Goal: Task Accomplishment & Management: Manage account settings

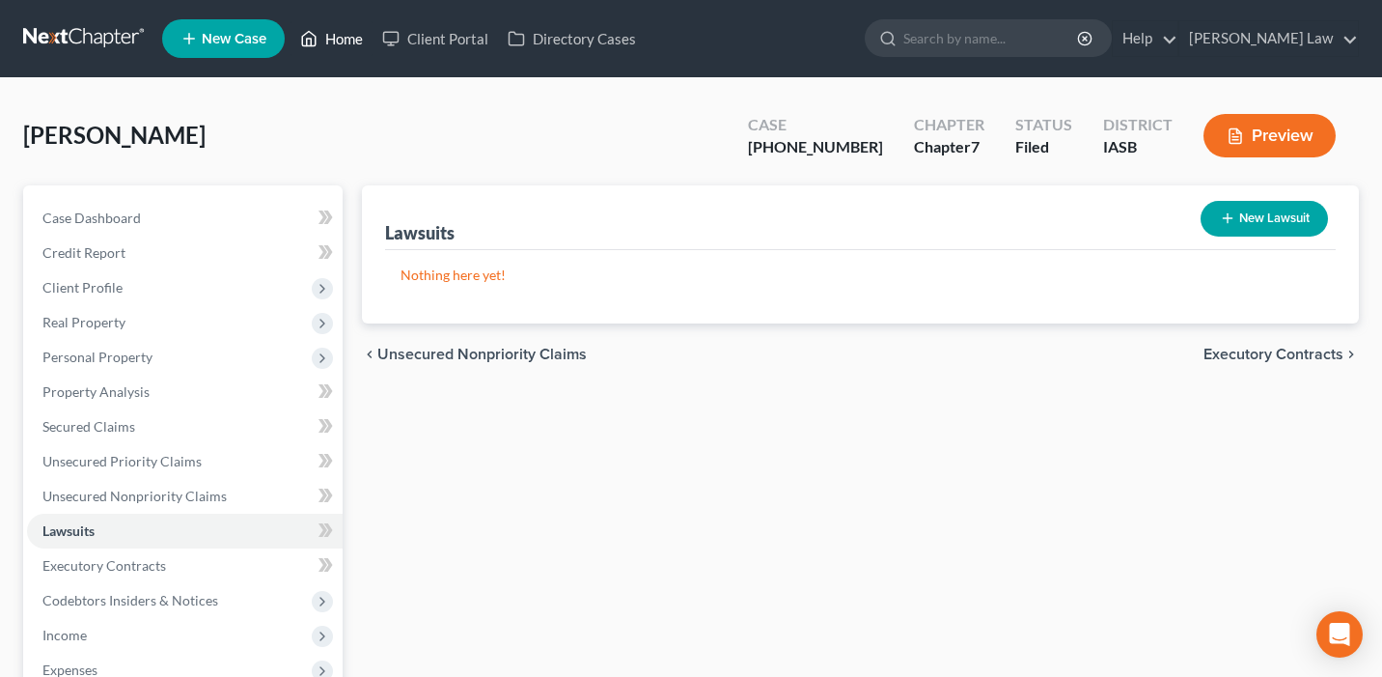
click at [324, 37] on link "Home" at bounding box center [332, 38] width 82 height 35
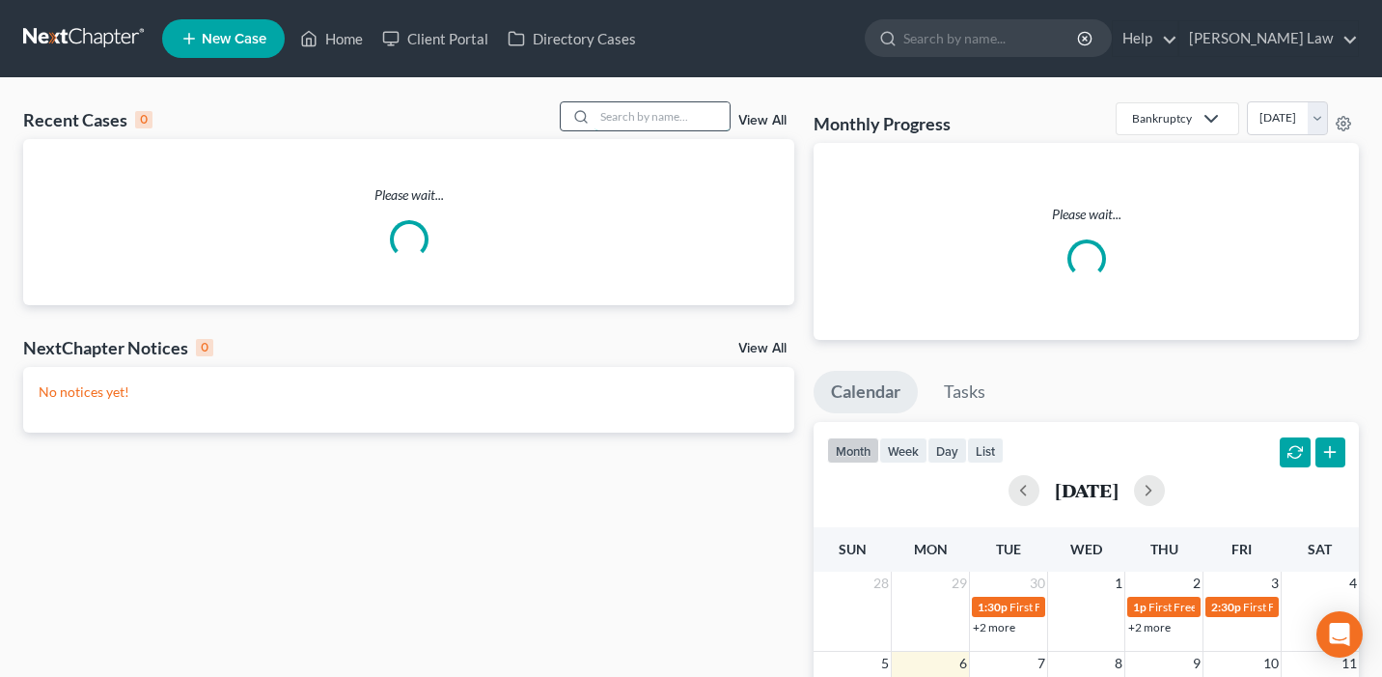
click at [674, 123] on input "search" at bounding box center [662, 116] width 135 height 28
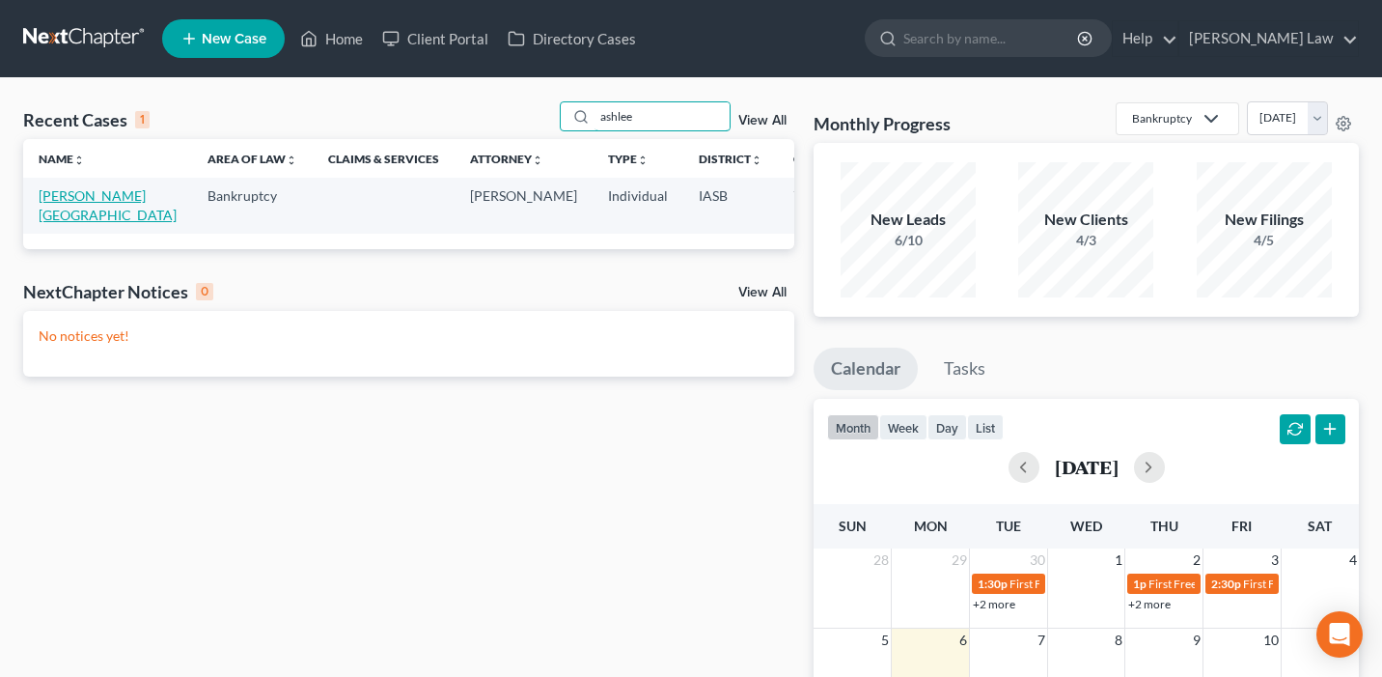
type input "ashlee"
click at [75, 200] on link "[PERSON_NAME][GEOGRAPHIC_DATA]" at bounding box center [108, 205] width 138 height 36
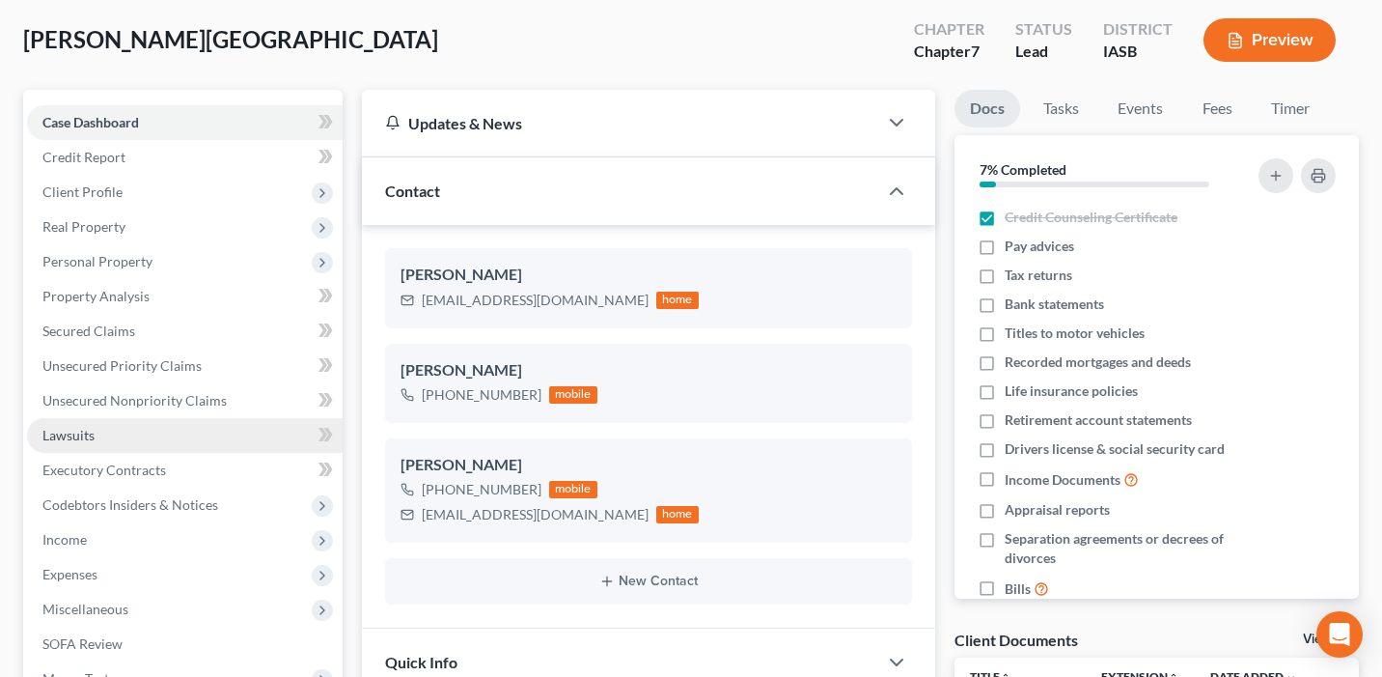
scroll to position [103, 0]
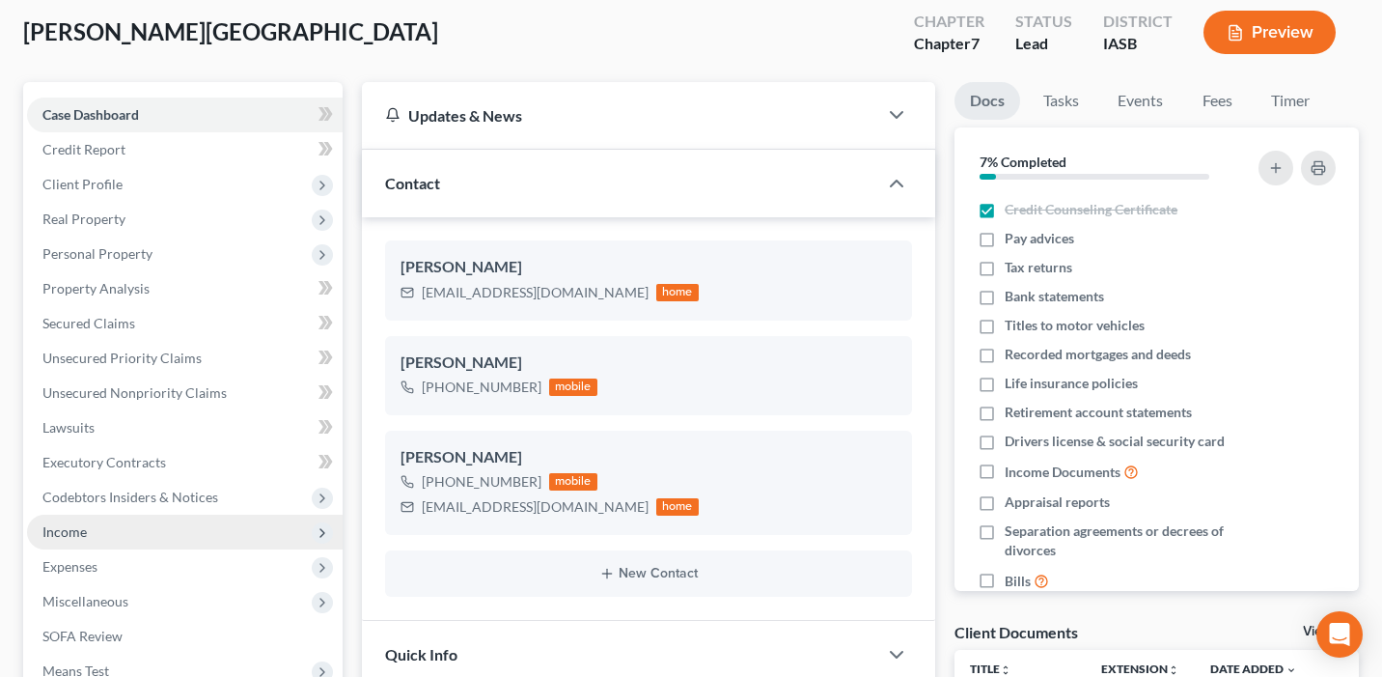
click at [216, 534] on span "Income" at bounding box center [185, 532] width 316 height 35
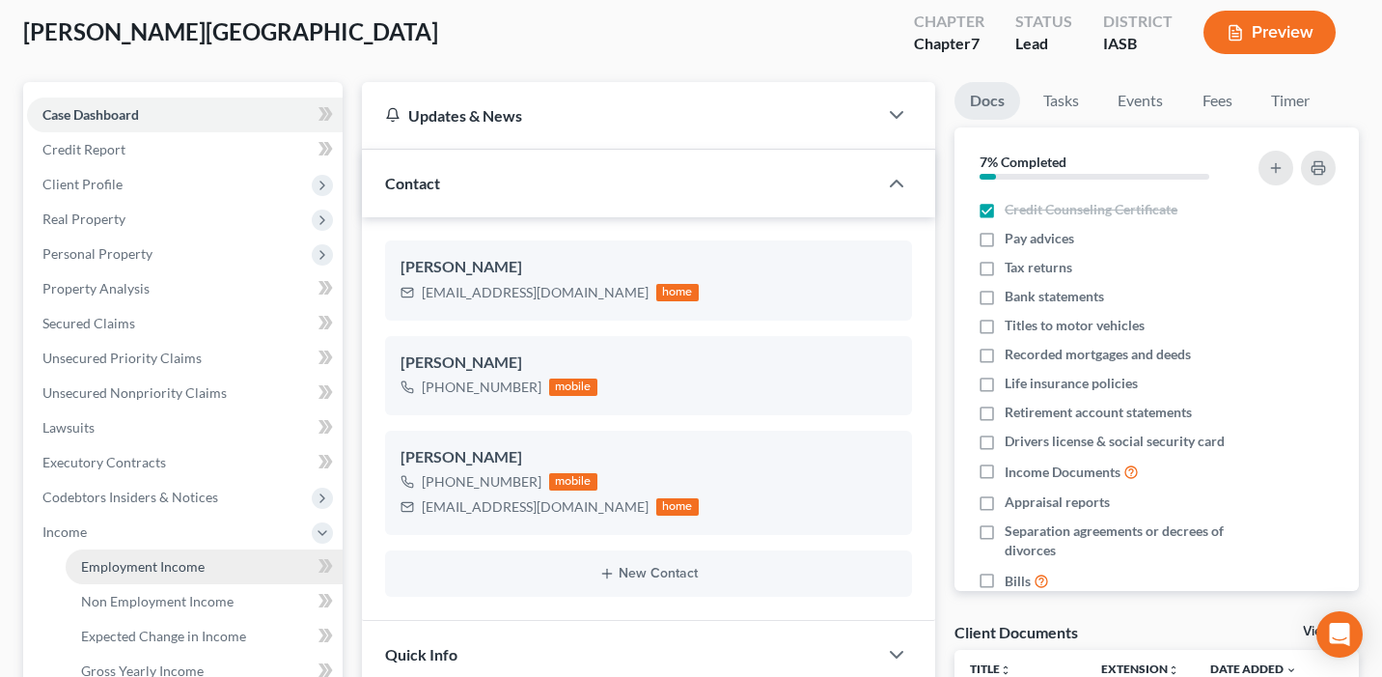
click at [233, 571] on link "Employment Income" at bounding box center [204, 566] width 277 height 35
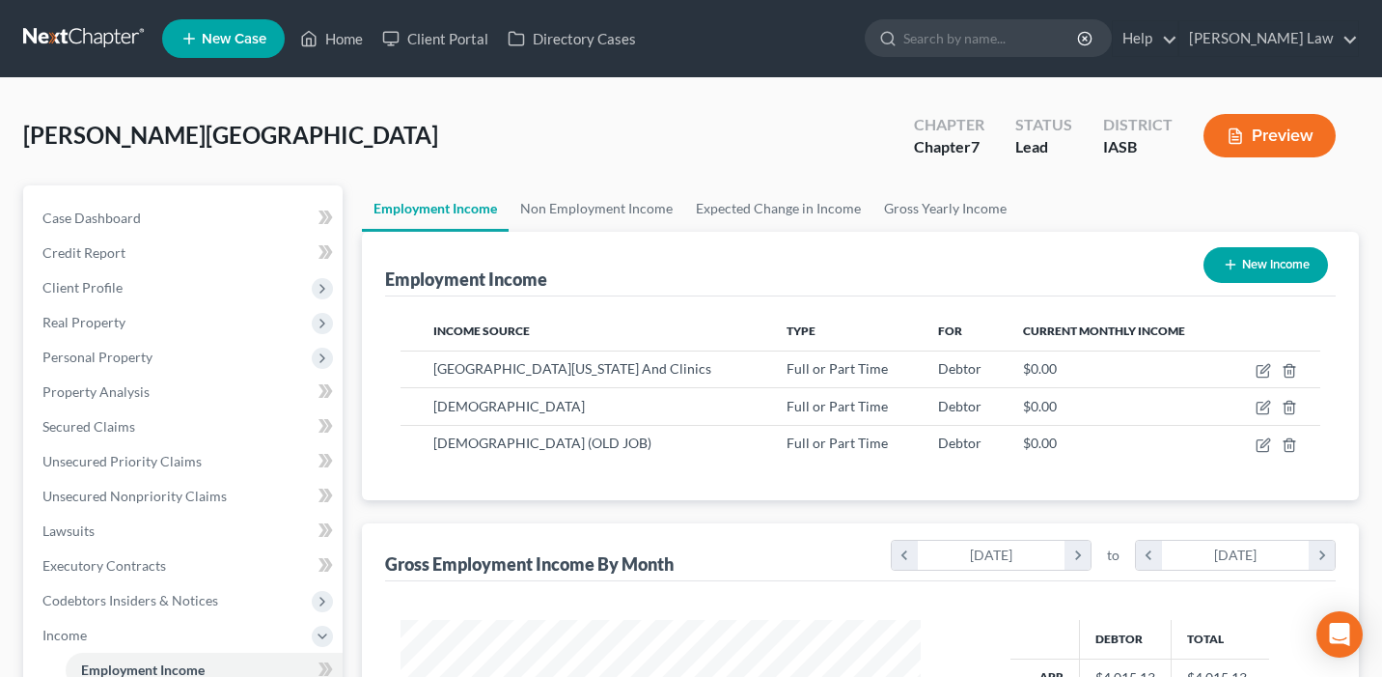
scroll to position [346, 559]
click at [1268, 364] on icon "button" at bounding box center [1265, 368] width 9 height 9
select select "0"
select select "16"
select select "1"
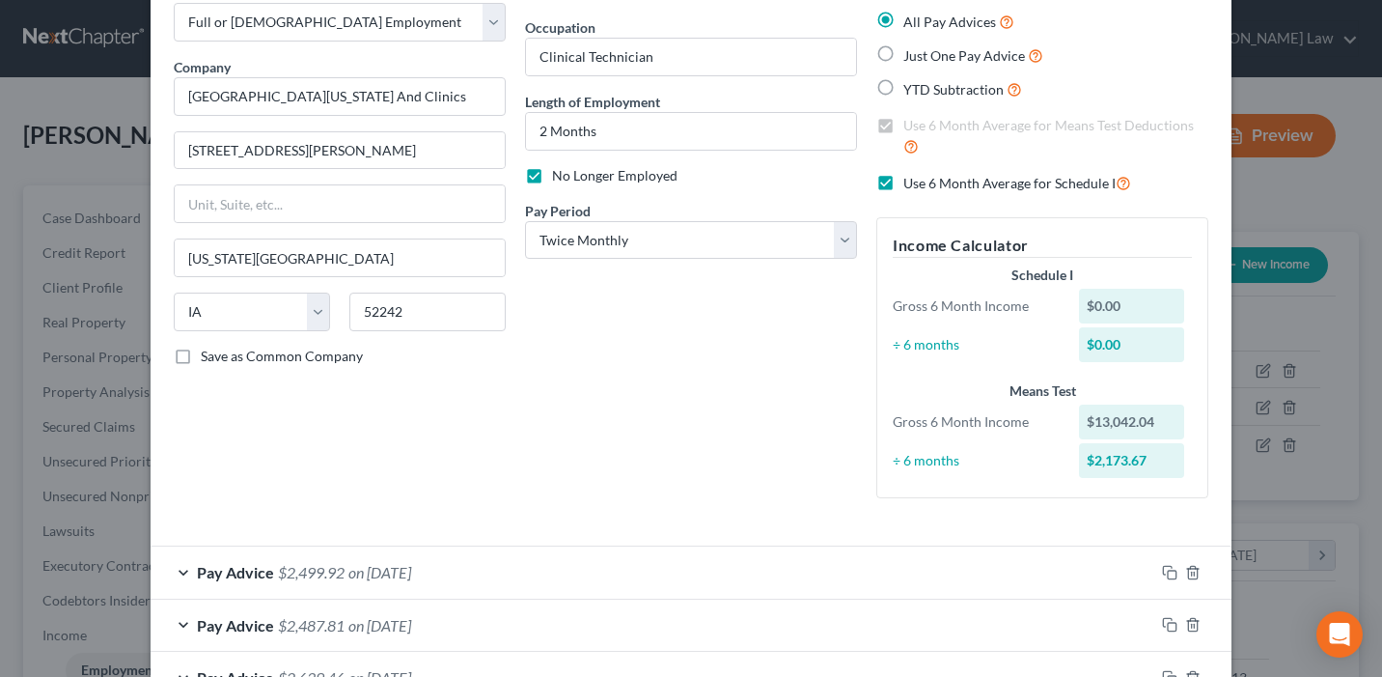
scroll to position [0, 0]
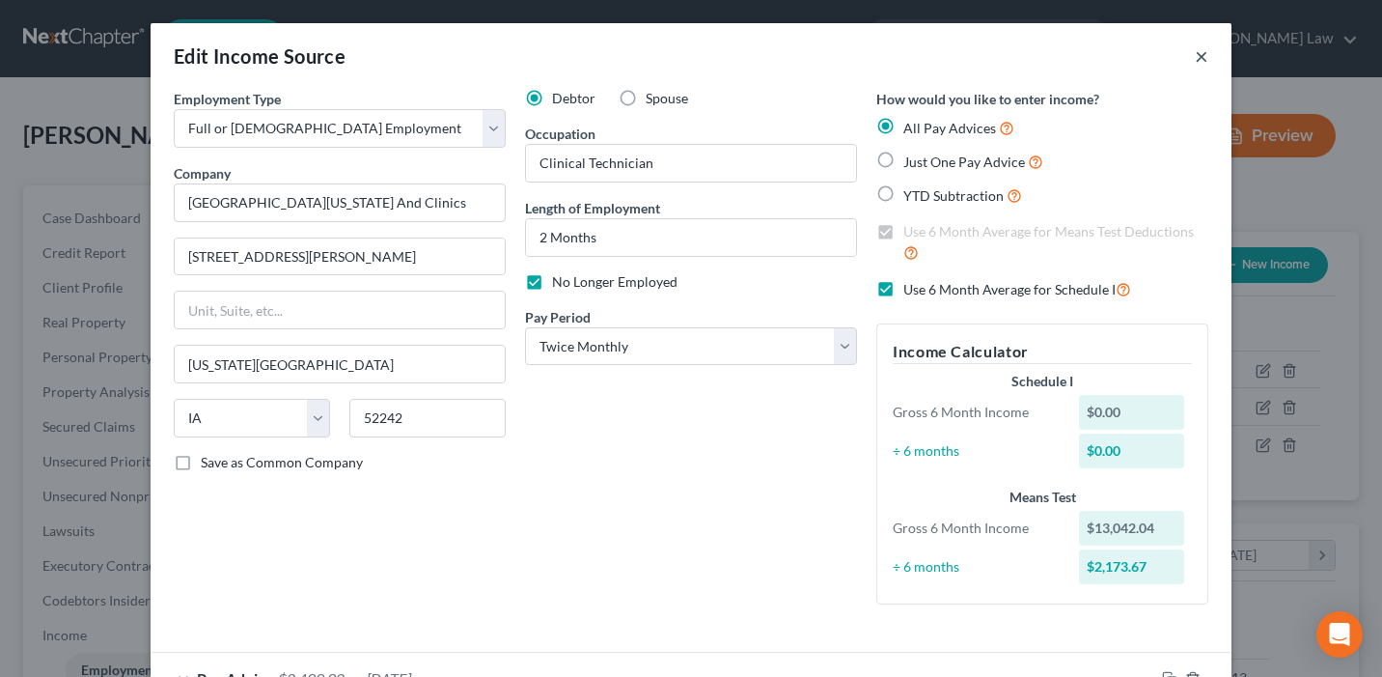
click at [1205, 55] on button "×" at bounding box center [1202, 55] width 14 height 23
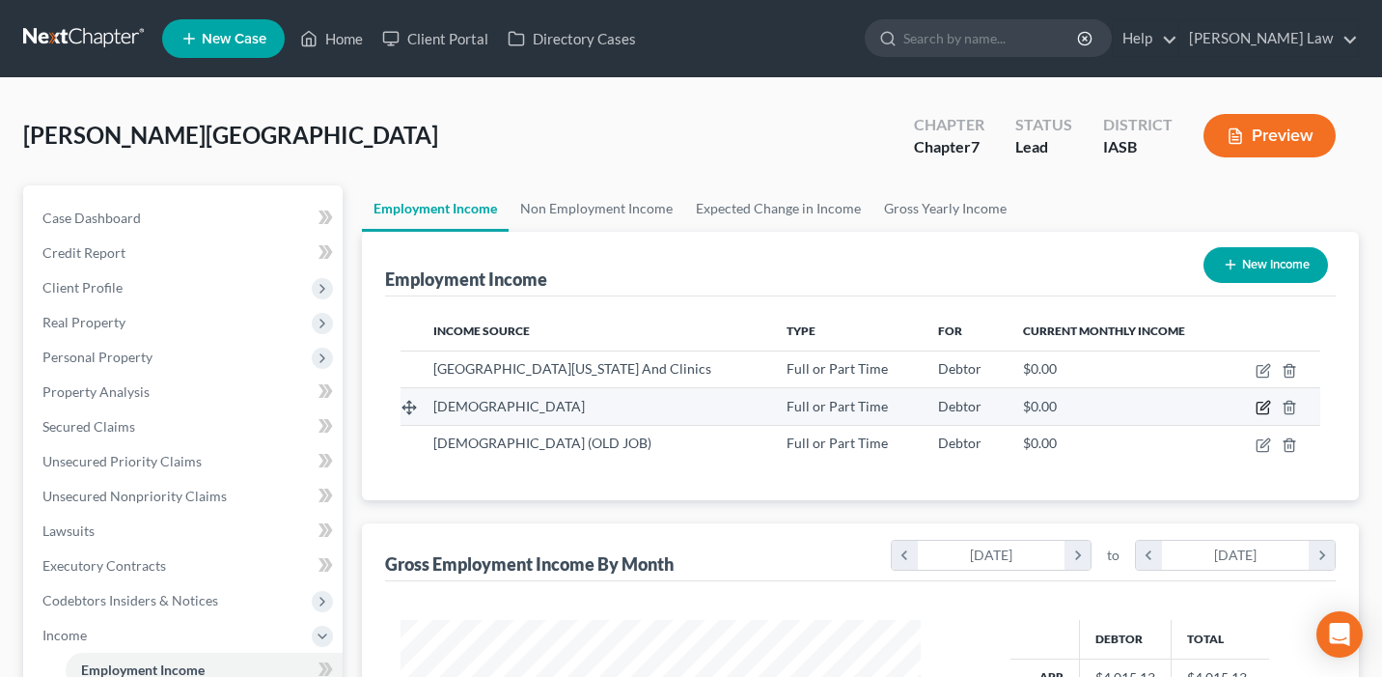
click at [1263, 407] on icon "button" at bounding box center [1263, 407] width 15 height 15
select select "0"
select select "16"
select select "2"
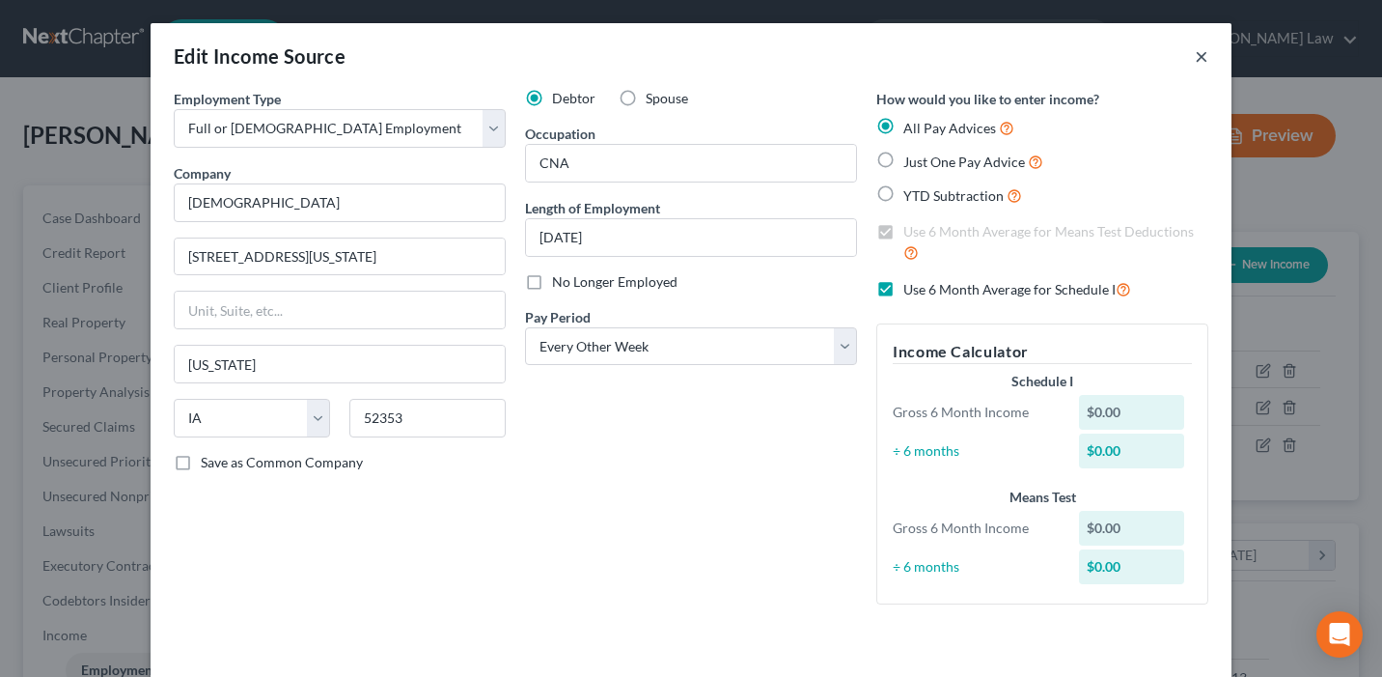
click at [1205, 55] on button "×" at bounding box center [1202, 55] width 14 height 23
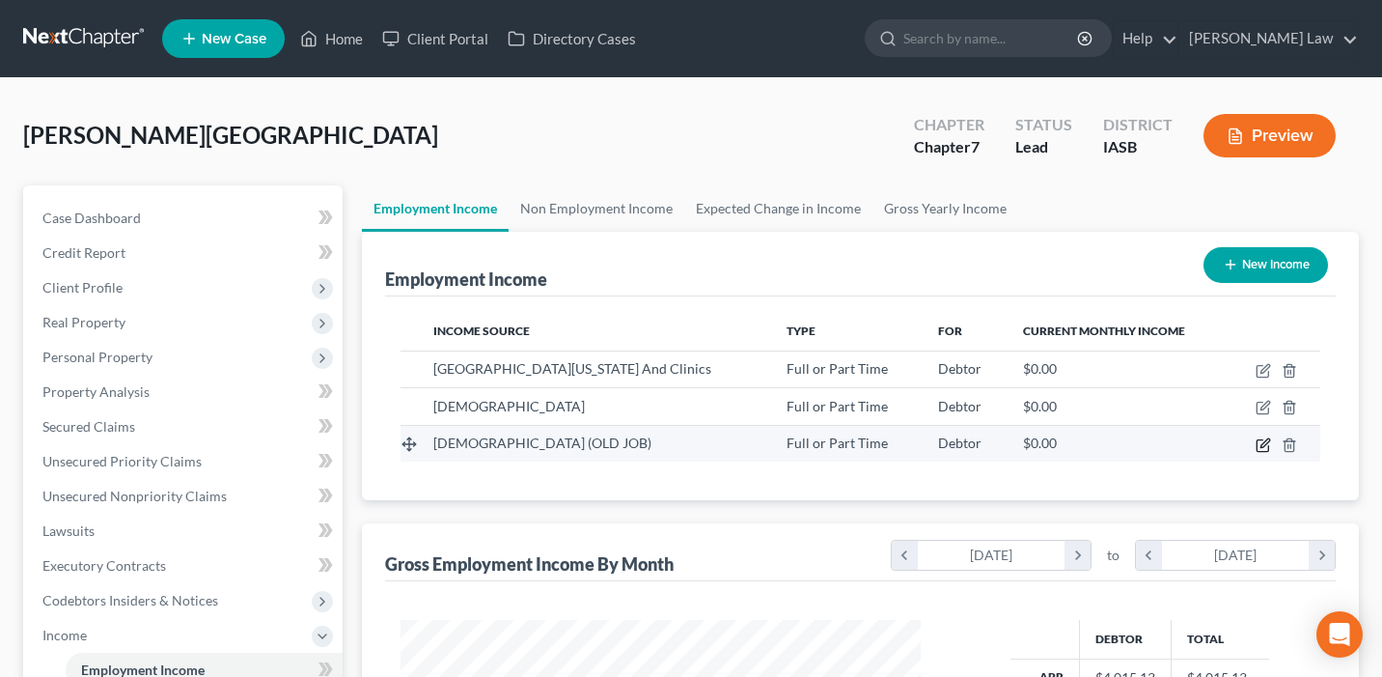
click at [1266, 437] on icon "button" at bounding box center [1263, 444] width 15 height 15
select select "0"
select select "16"
select select "0"
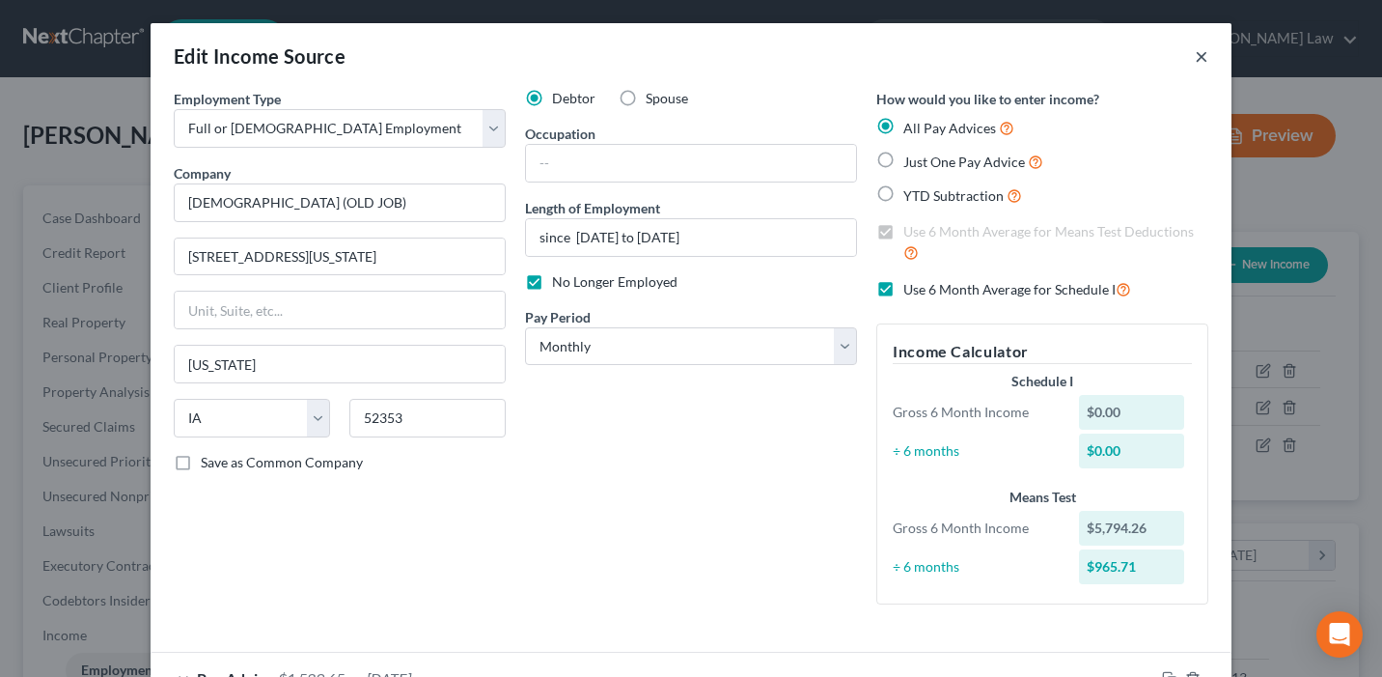
click at [1202, 56] on button "×" at bounding box center [1202, 55] width 14 height 23
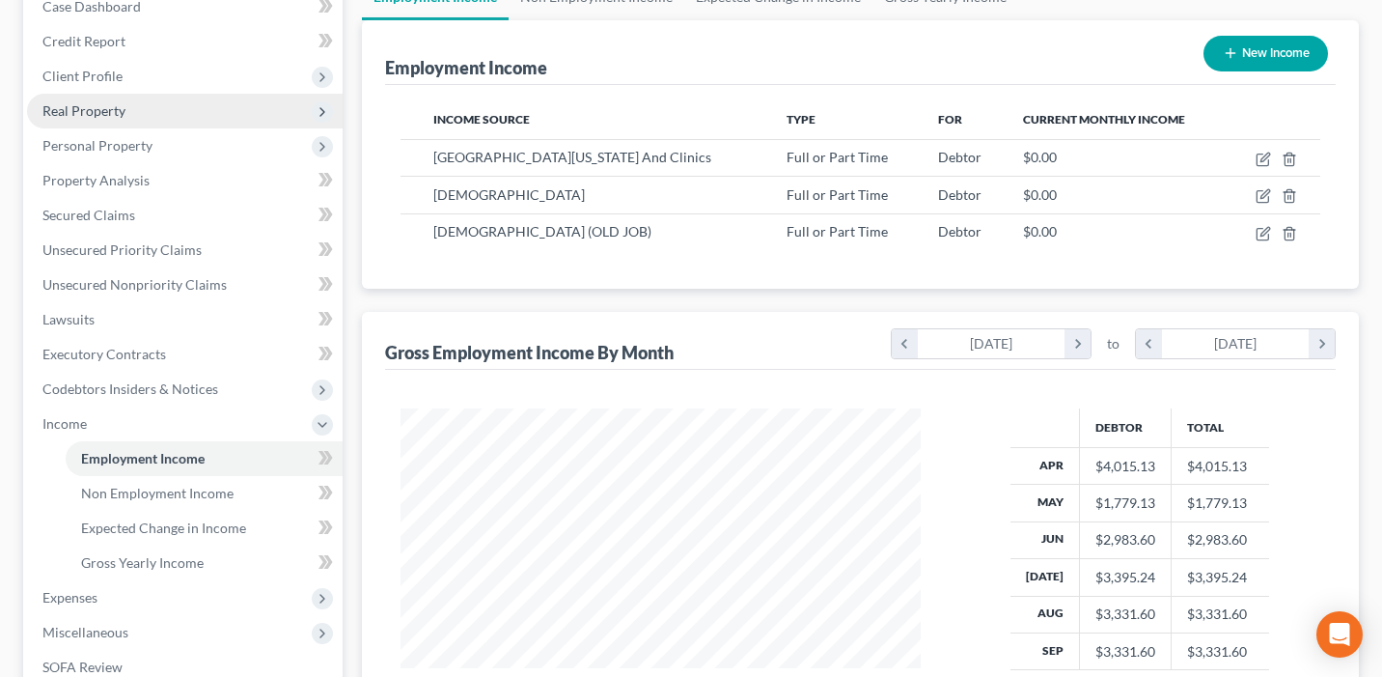
scroll to position [186, 0]
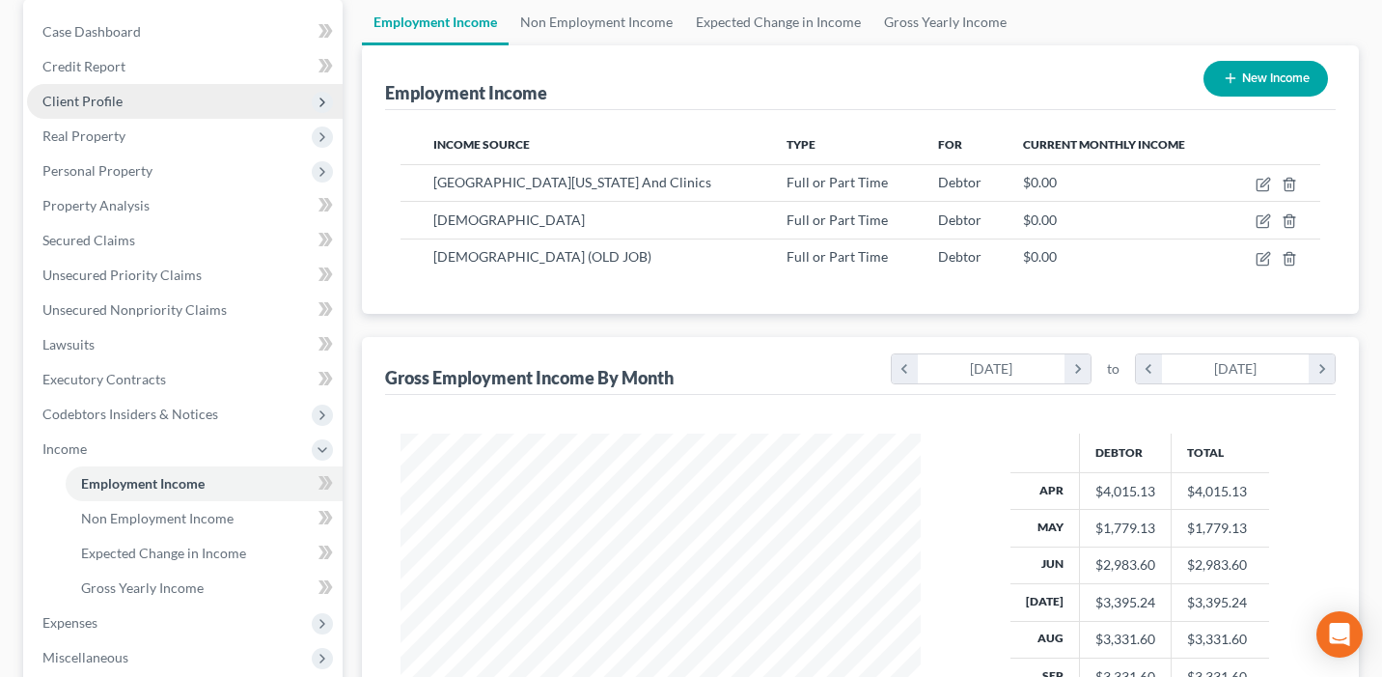
click at [170, 95] on span "Client Profile" at bounding box center [185, 101] width 316 height 35
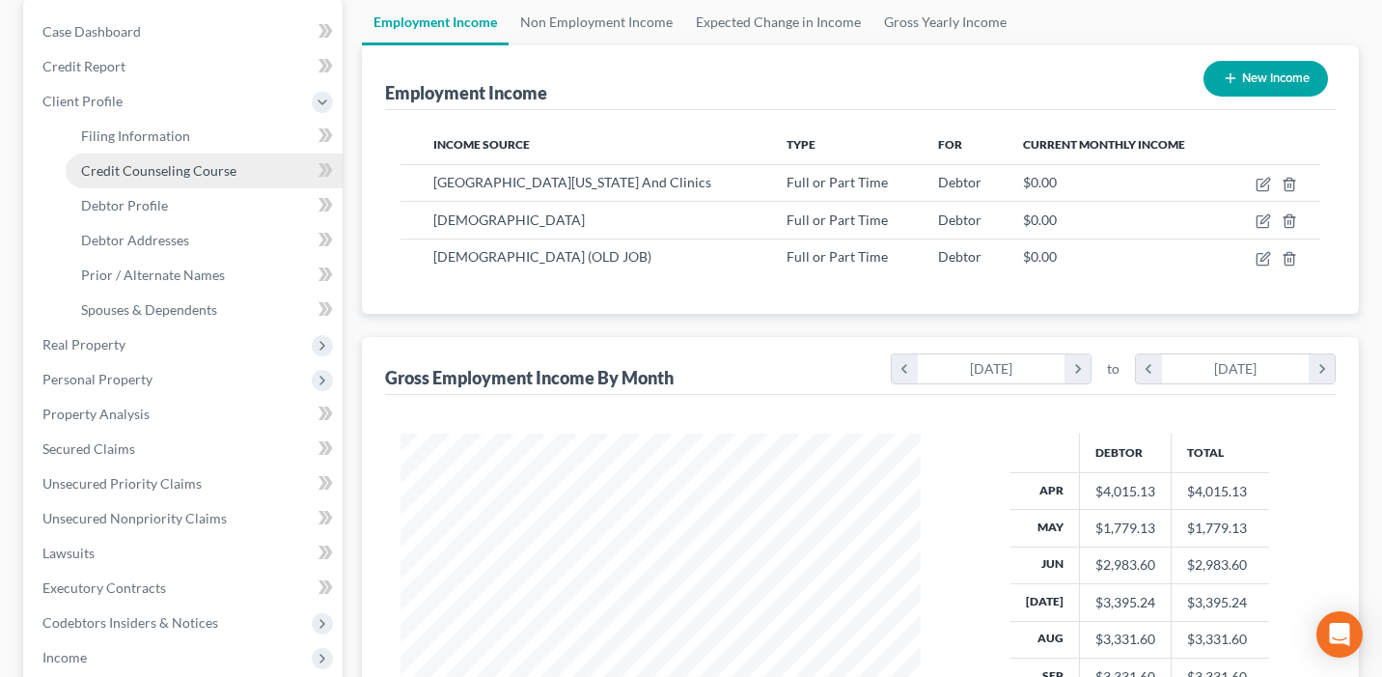
click at [203, 162] on span "Credit Counseling Course" at bounding box center [158, 170] width 155 height 16
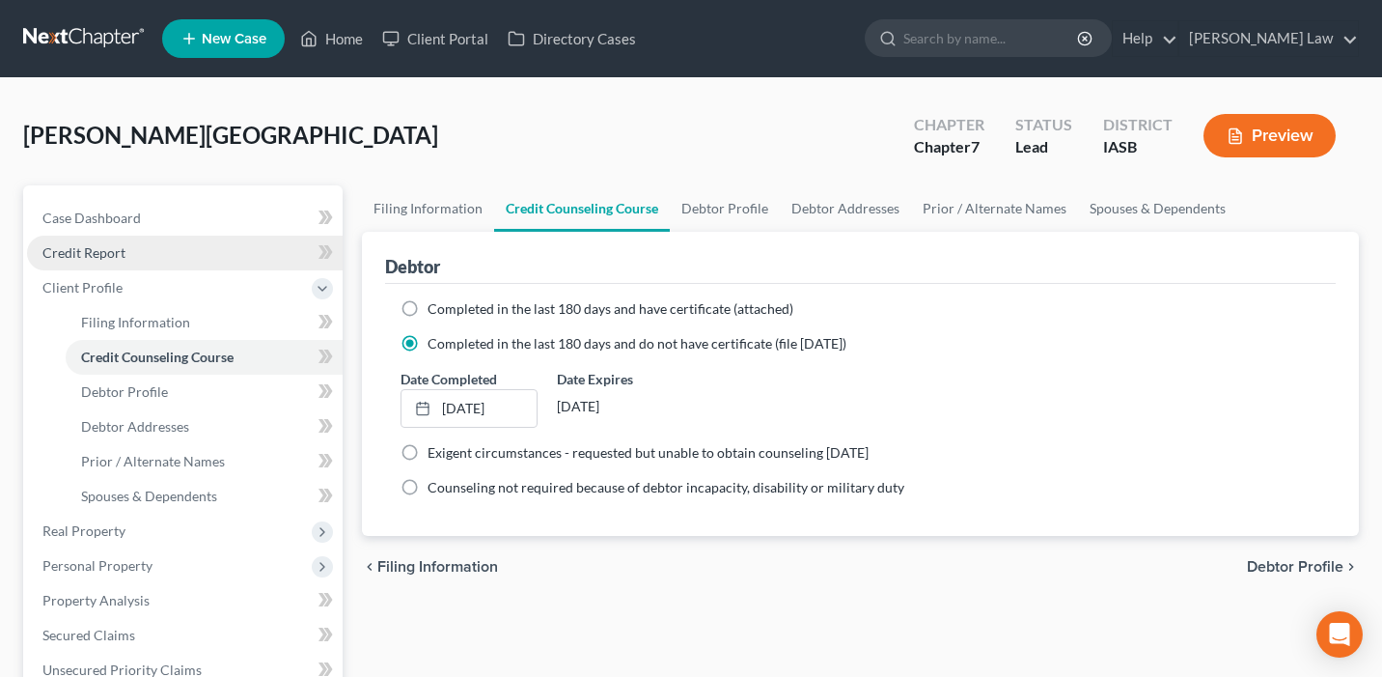
click at [196, 250] on link "Credit Report" at bounding box center [185, 253] width 316 height 35
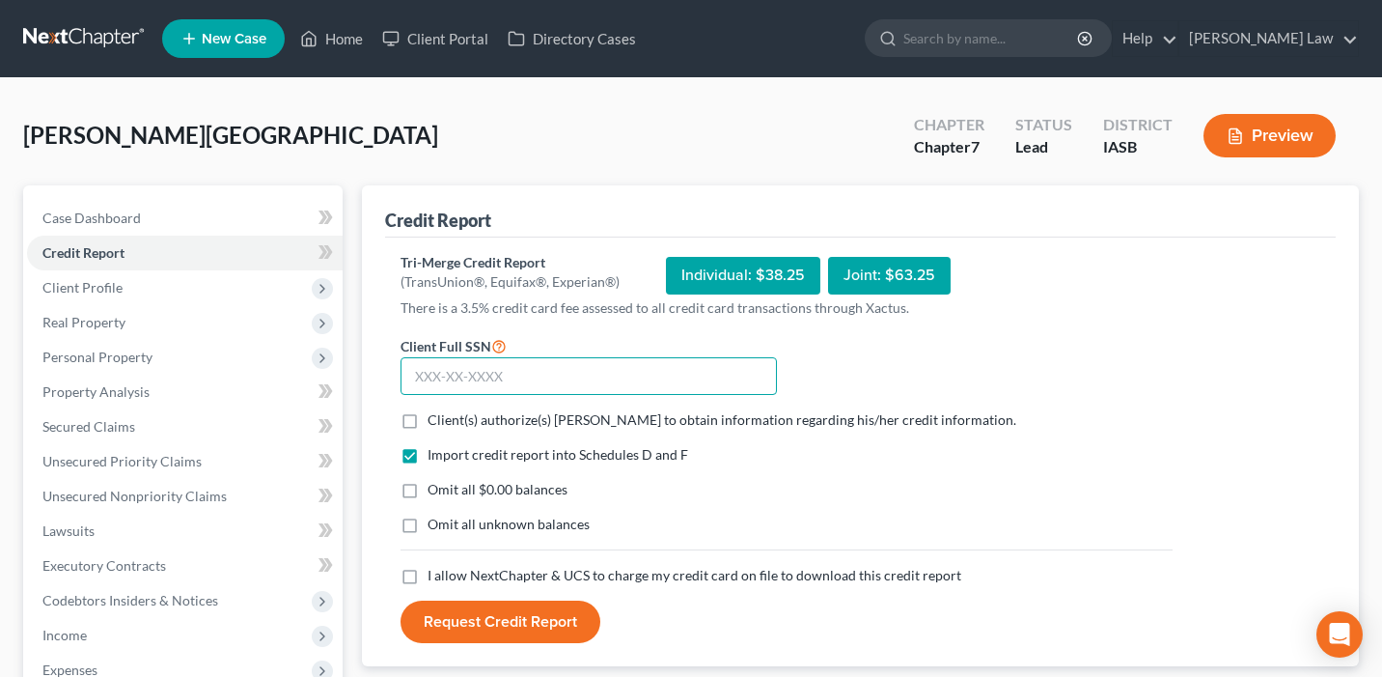
click at [561, 364] on input "text" at bounding box center [589, 376] width 376 height 39
click at [428, 422] on label "Client(s) authorize(s) [PERSON_NAME] to obtain information regarding his/her cr…" at bounding box center [722, 419] width 589 height 19
click at [435, 422] on input "Client(s) authorize(s) [PERSON_NAME] to obtain information regarding his/her cr…" at bounding box center [441, 416] width 13 height 13
checkbox input "true"
click at [428, 488] on label "Omit all $0.00 balances" at bounding box center [498, 489] width 140 height 19
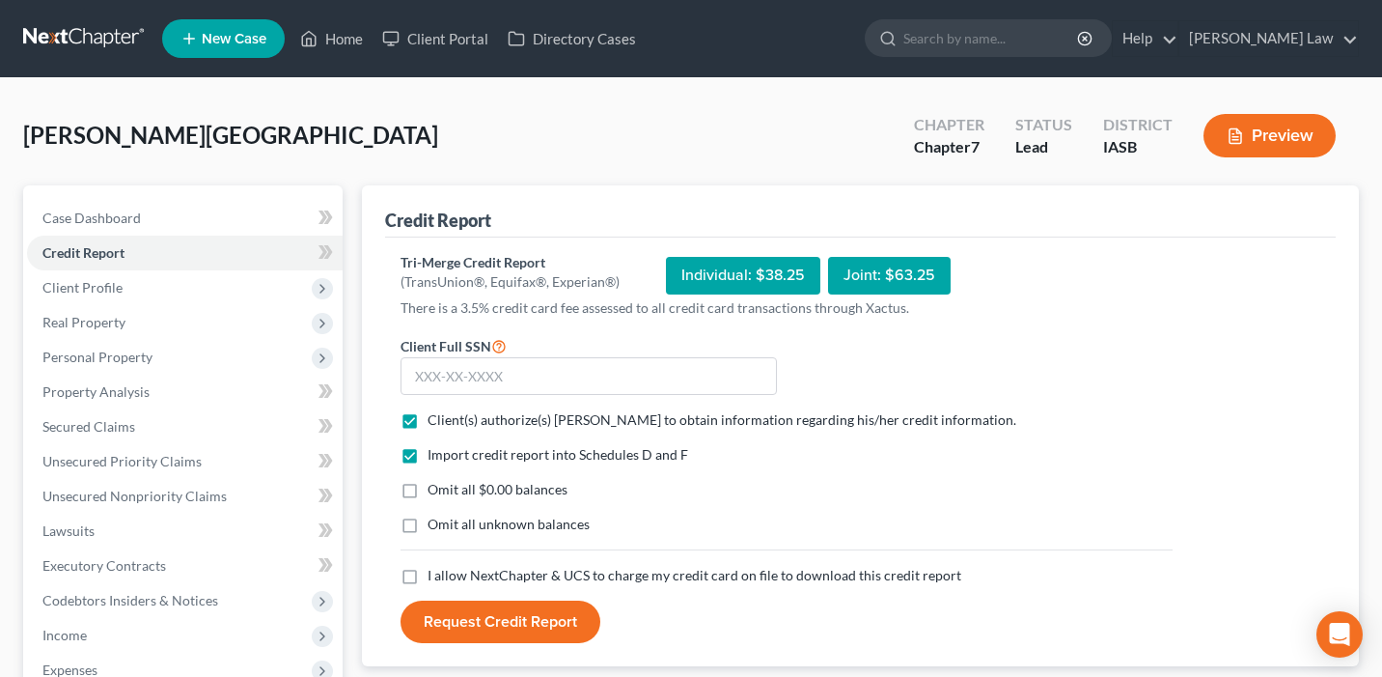
click at [435, 488] on input "Omit all $0.00 balances" at bounding box center [441, 486] width 13 height 13
checkbox input "true"
click at [428, 576] on label "I allow NextChapter & UCS to charge my credit card on file to download this cre…" at bounding box center [695, 575] width 534 height 19
click at [435, 576] on input "I allow NextChapter & UCS to charge my credit card on file to download this cre…" at bounding box center [441, 572] width 13 height 13
checkbox input "true"
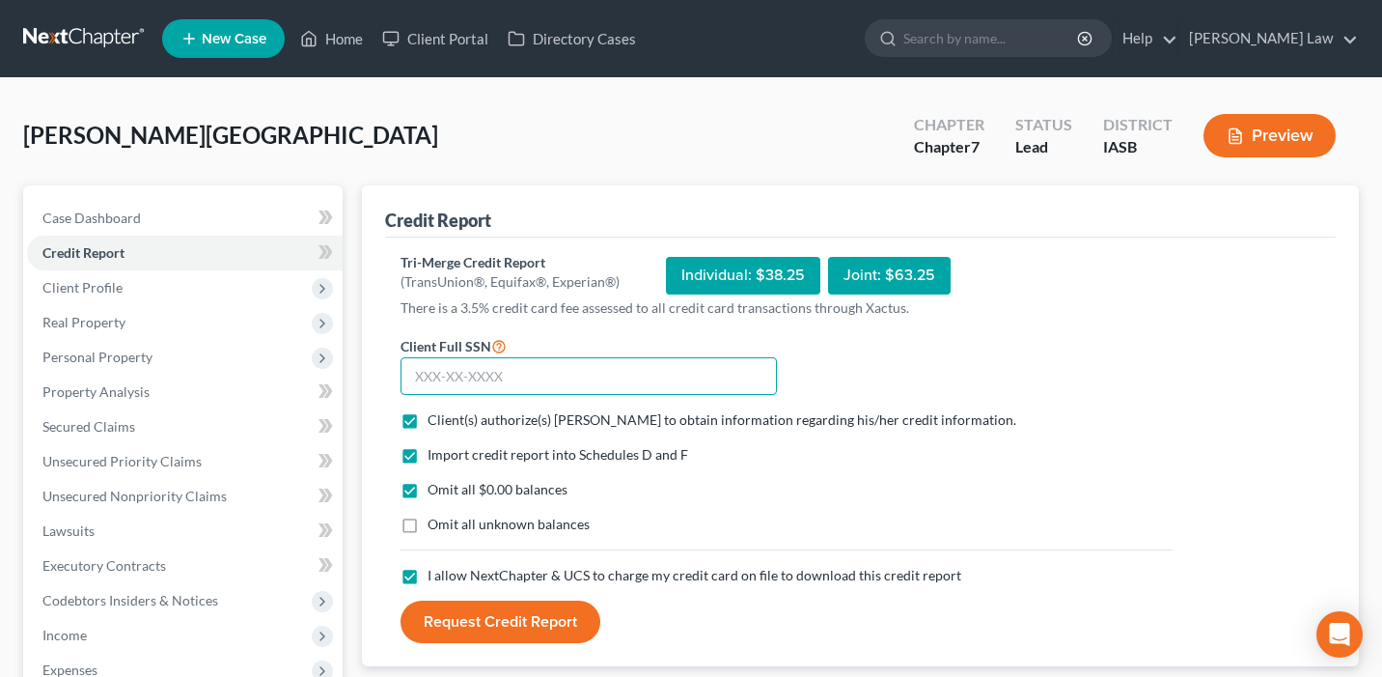
click at [483, 386] on input "text" at bounding box center [589, 376] width 376 height 39
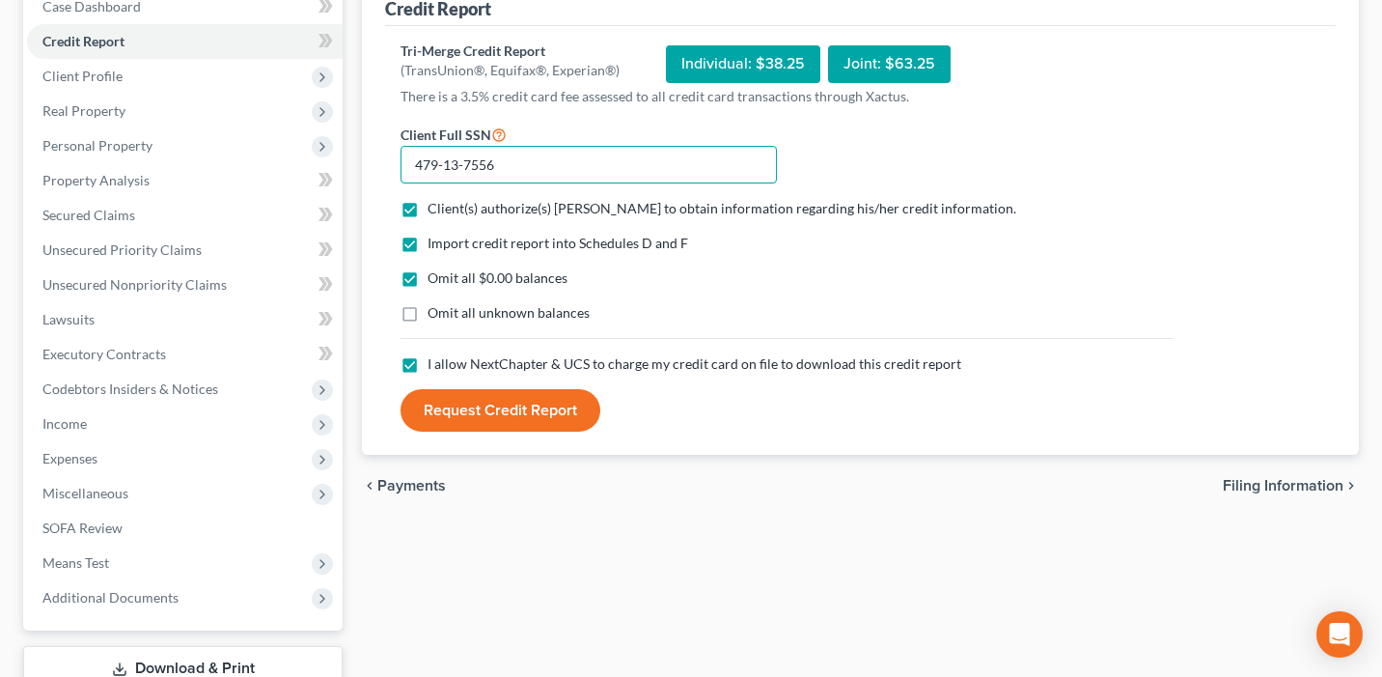
scroll to position [227, 0]
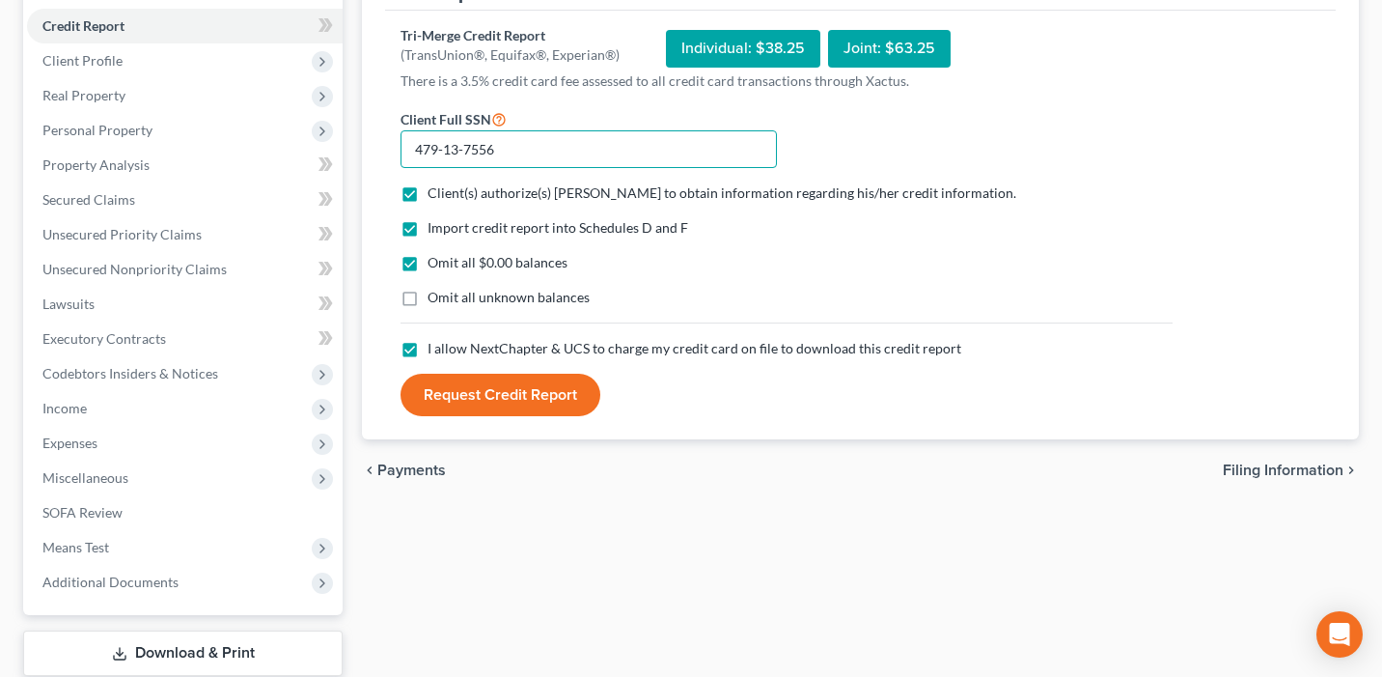
type input "479-13-7556"
click at [477, 401] on button "Request Credit Report" at bounding box center [501, 395] width 200 height 42
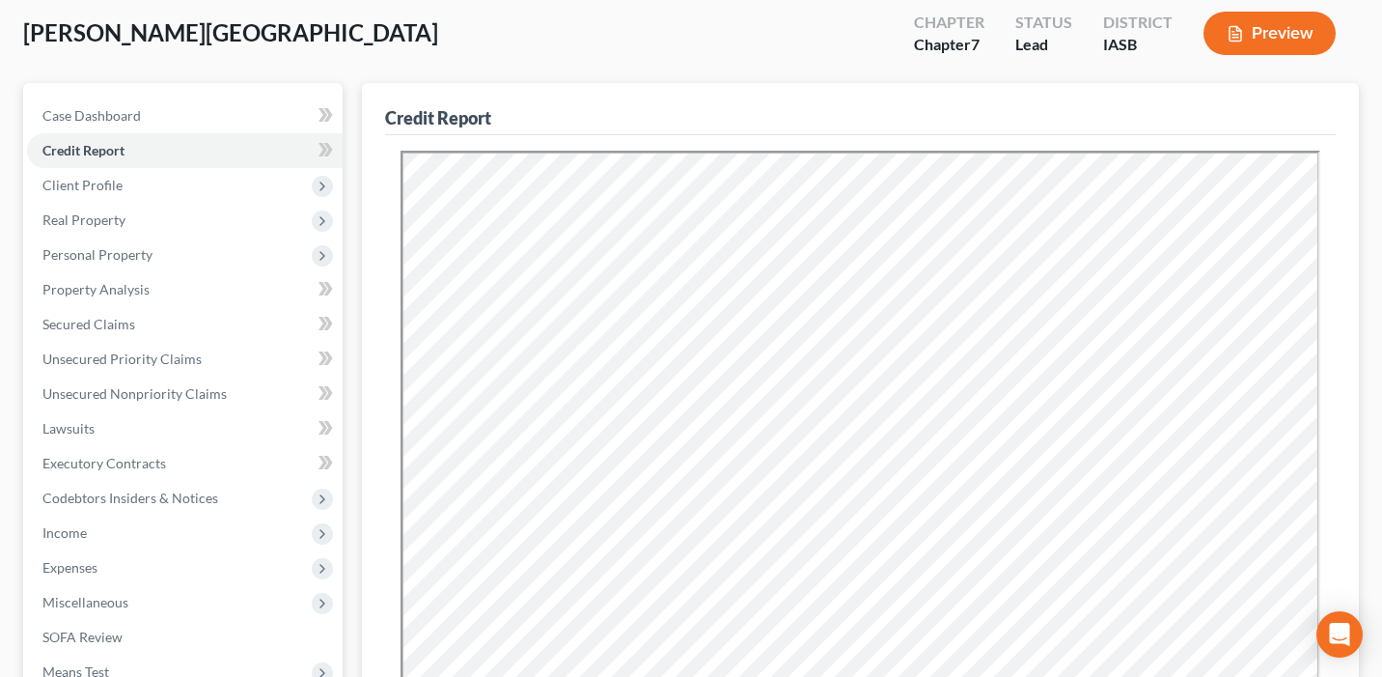
scroll to position [0, 0]
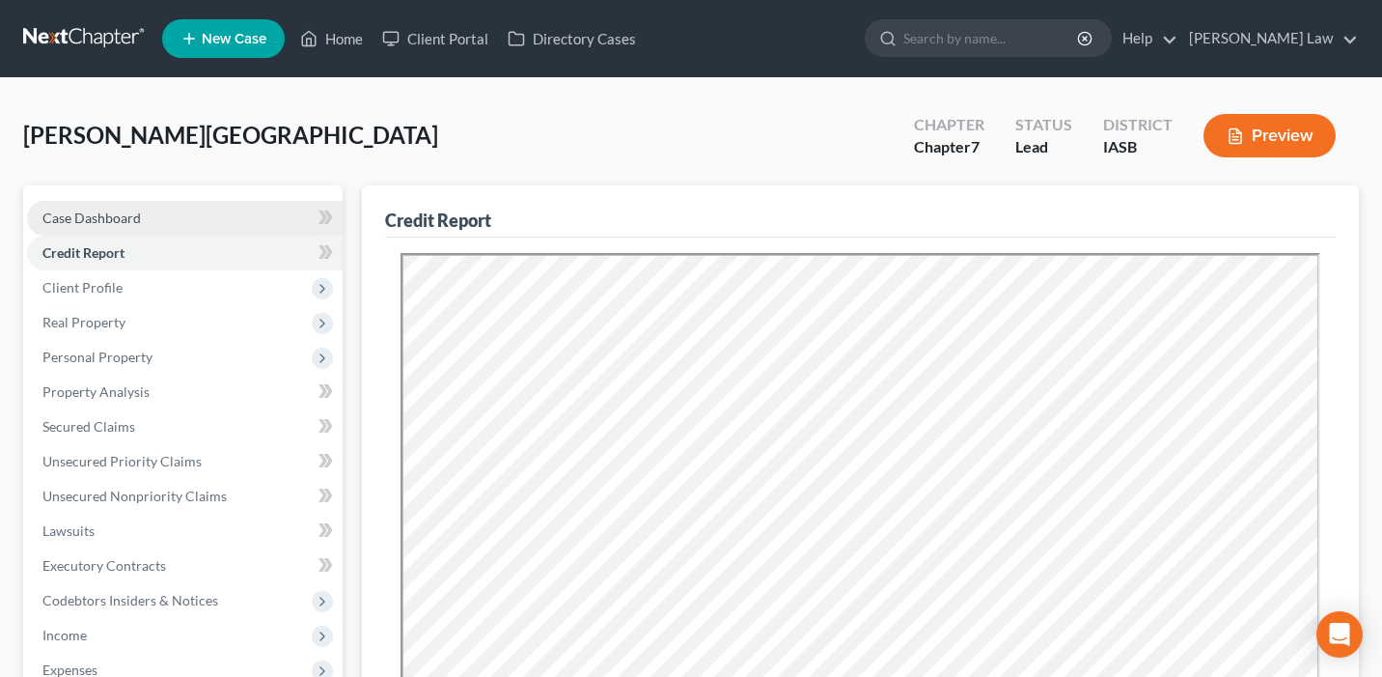
click at [265, 213] on link "Case Dashboard" at bounding box center [185, 218] width 316 height 35
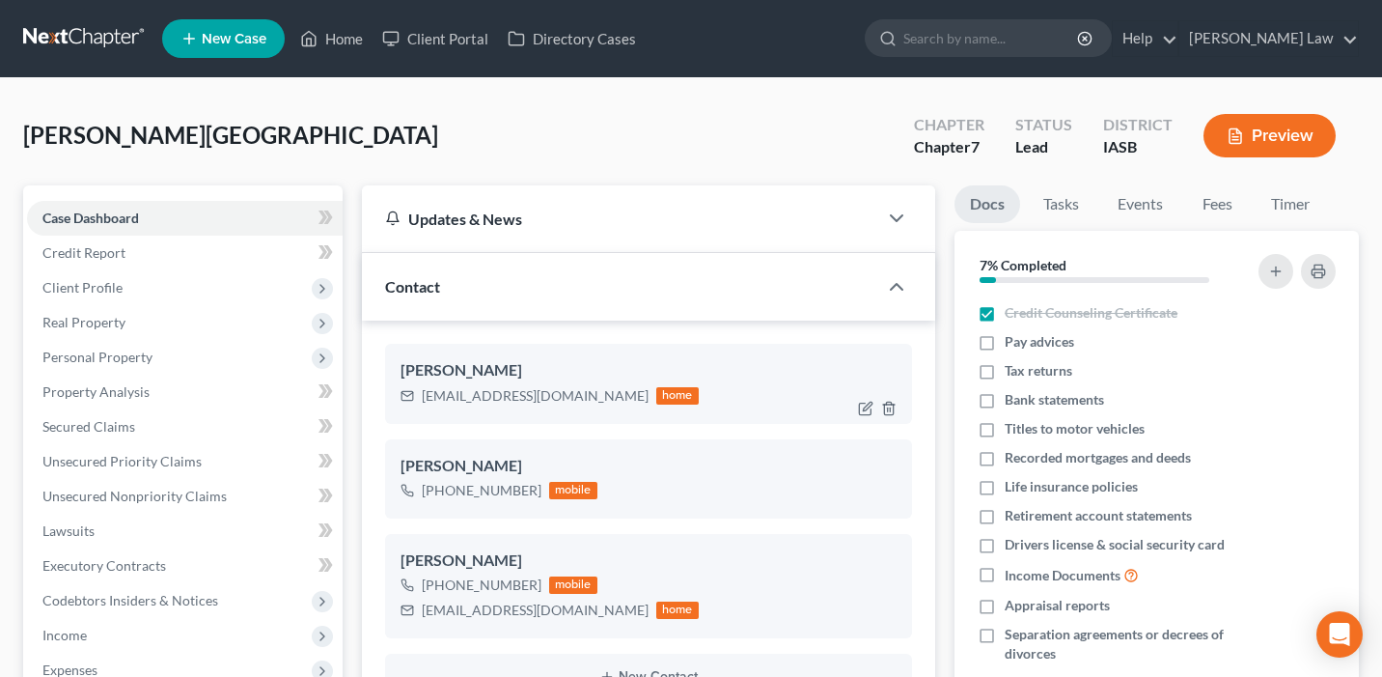
scroll to position [9505, 0]
drag, startPoint x: 561, startPoint y: 396, endPoint x: 421, endPoint y: 398, distance: 140.0
click at [421, 398] on div "[EMAIL_ADDRESS][DOMAIN_NAME] home" at bounding box center [550, 395] width 298 height 25
copy div "[EMAIL_ADDRESS][DOMAIN_NAME]"
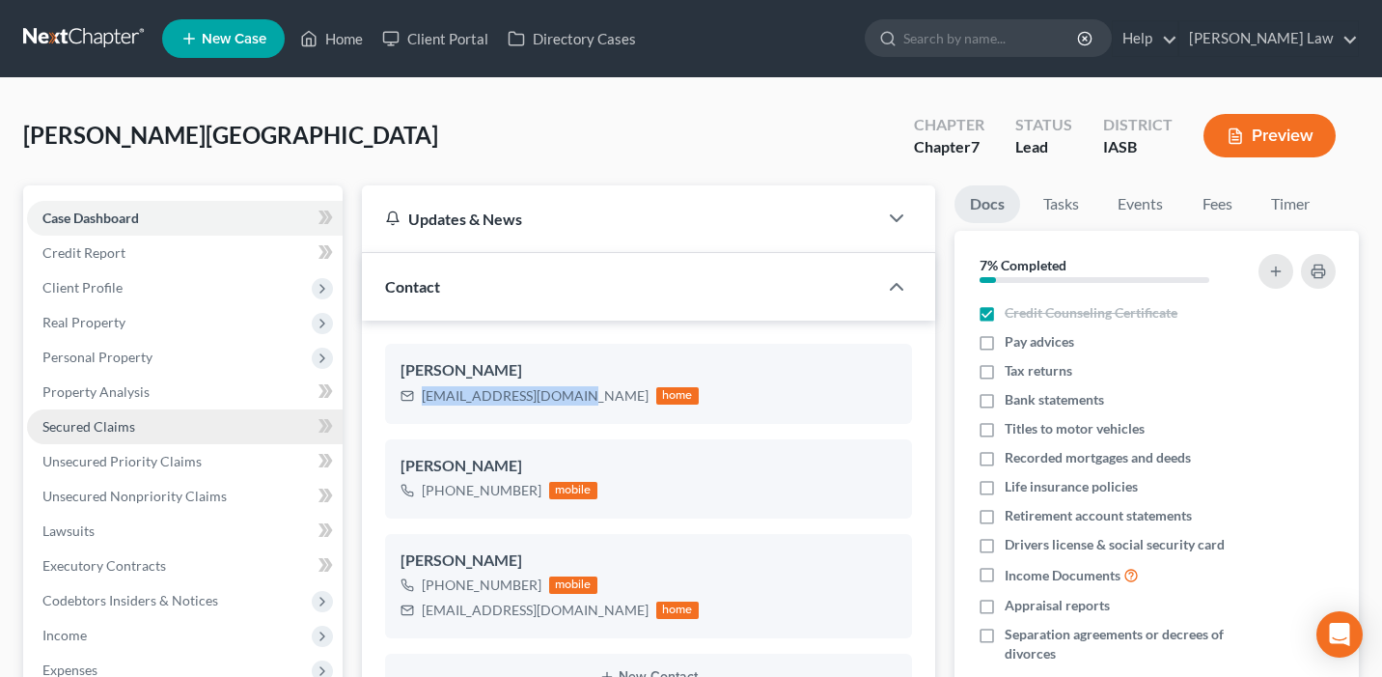
click at [229, 428] on link "Secured Claims" at bounding box center [185, 426] width 316 height 35
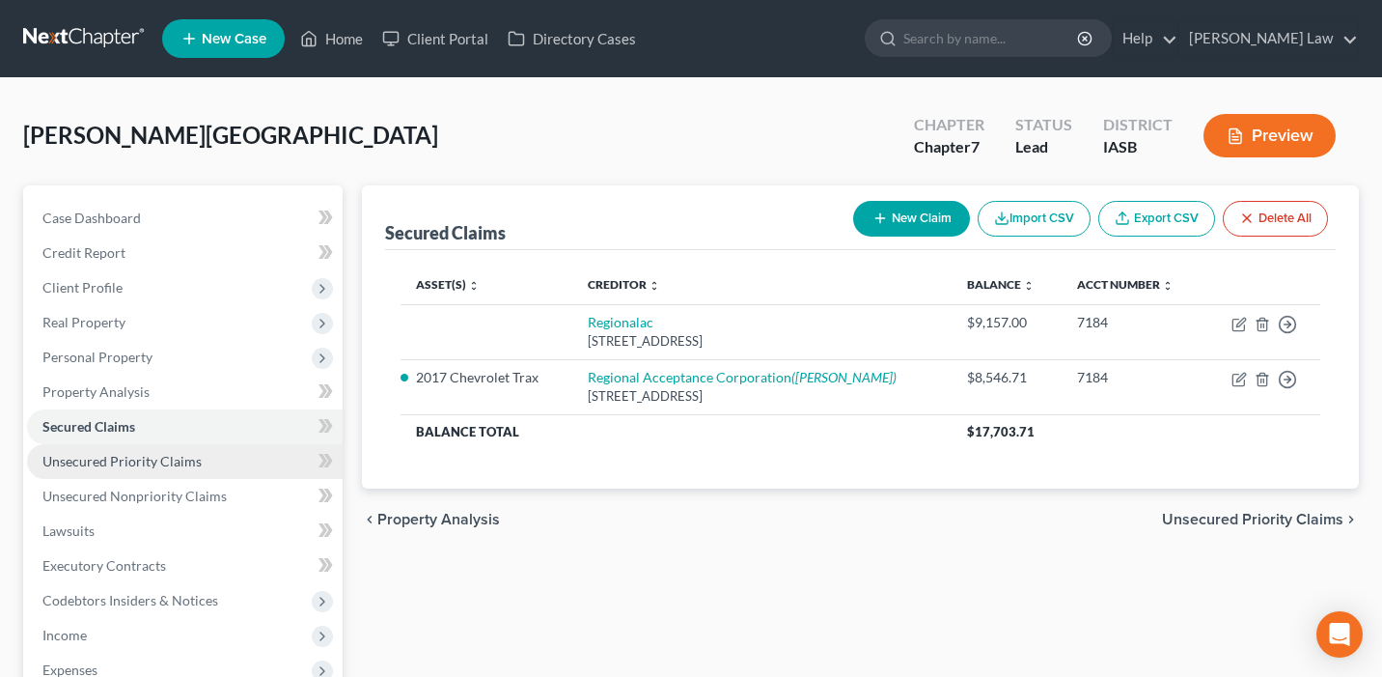
click at [219, 456] on link "Unsecured Priority Claims" at bounding box center [185, 461] width 316 height 35
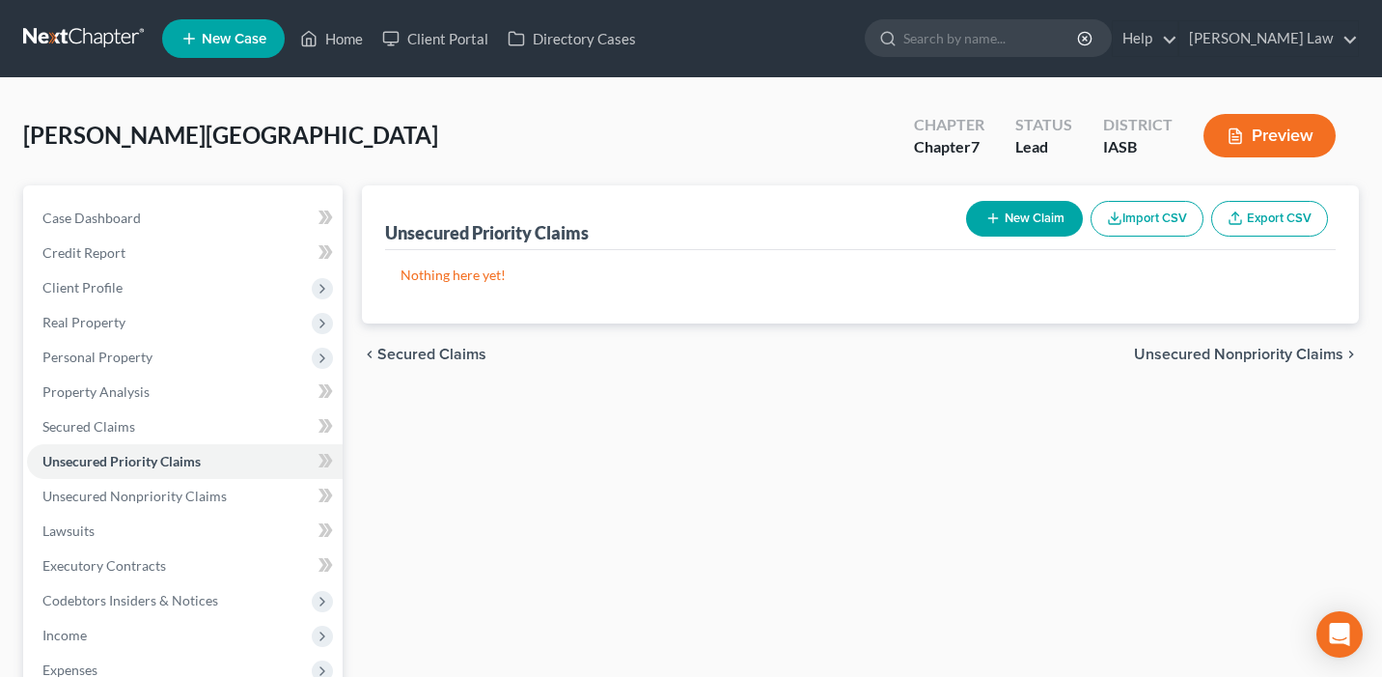
scroll to position [2, 0]
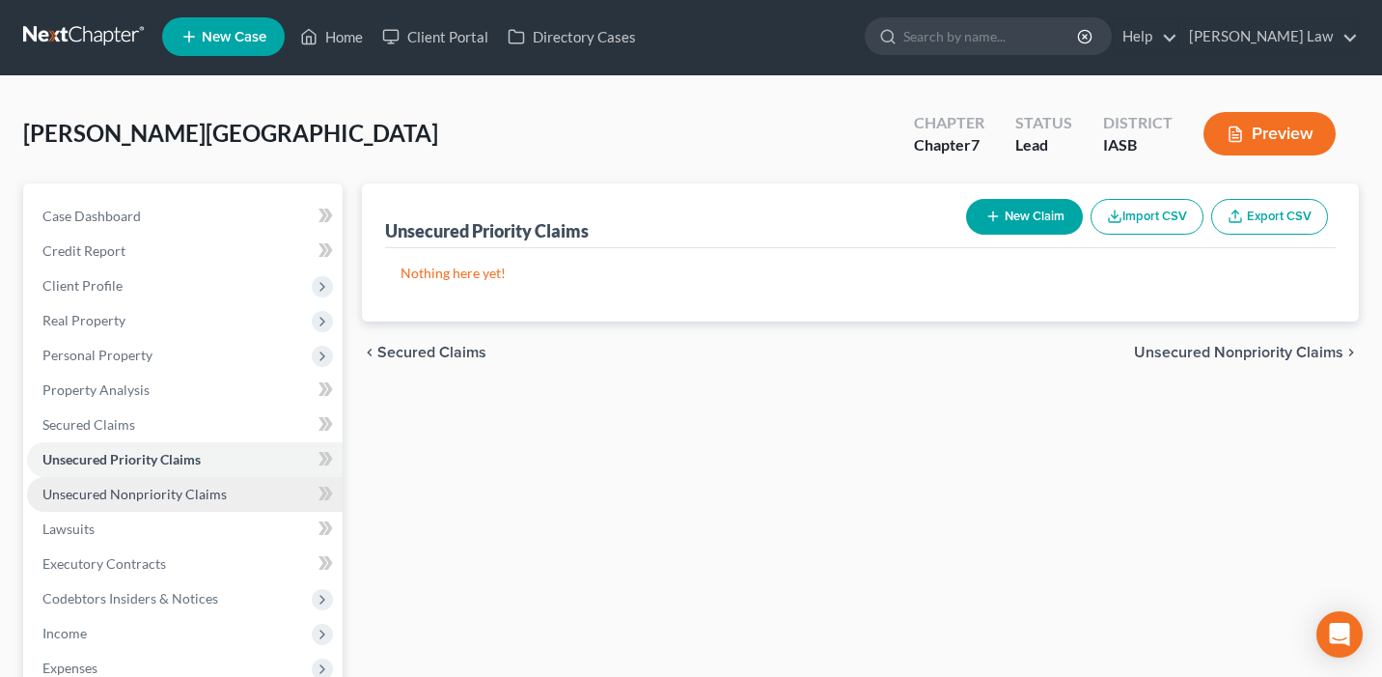
click at [204, 483] on link "Unsecured Nonpriority Claims" at bounding box center [185, 494] width 316 height 35
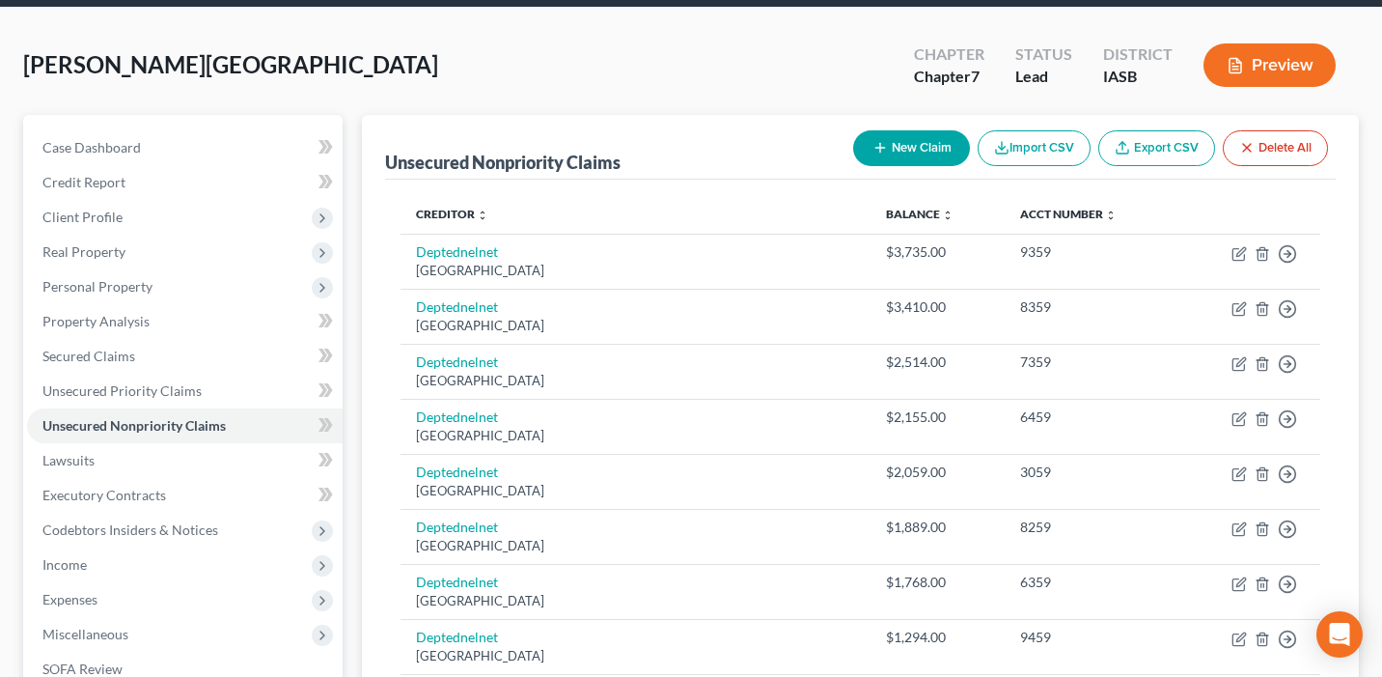
scroll to position [101, 0]
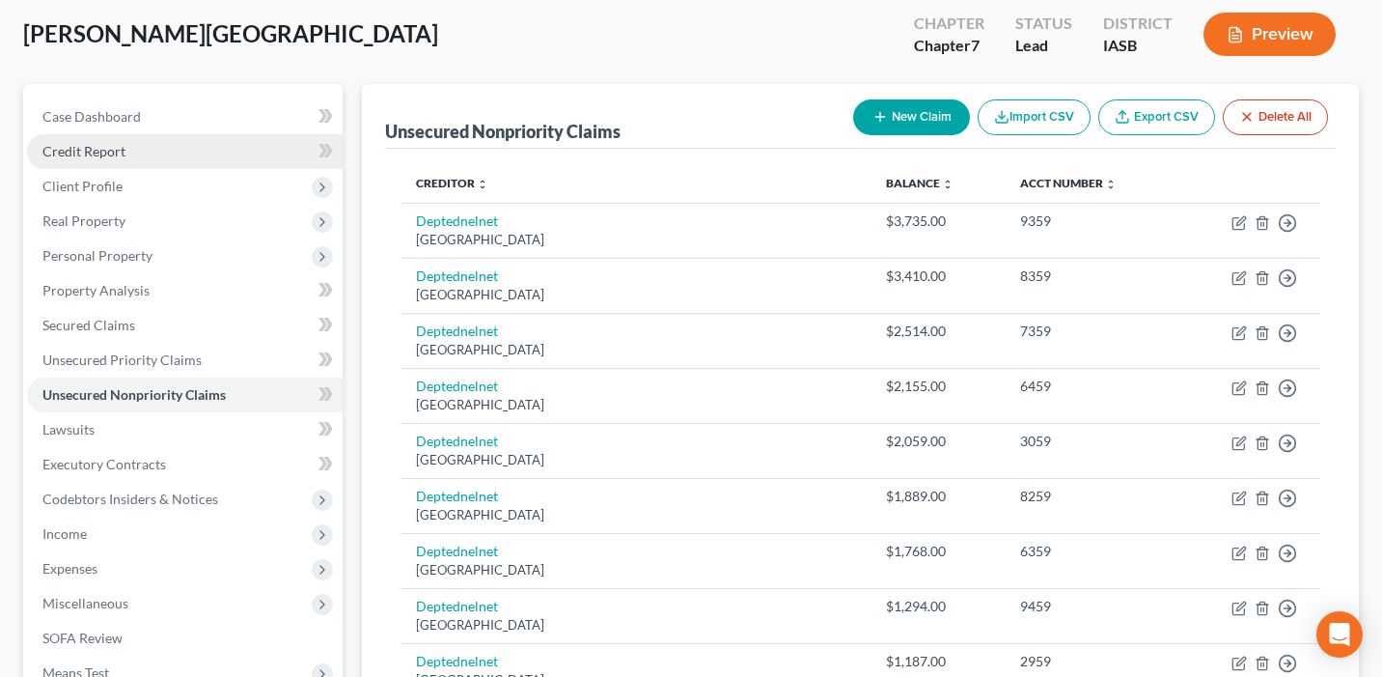
click at [182, 151] on link "Credit Report" at bounding box center [185, 151] width 316 height 35
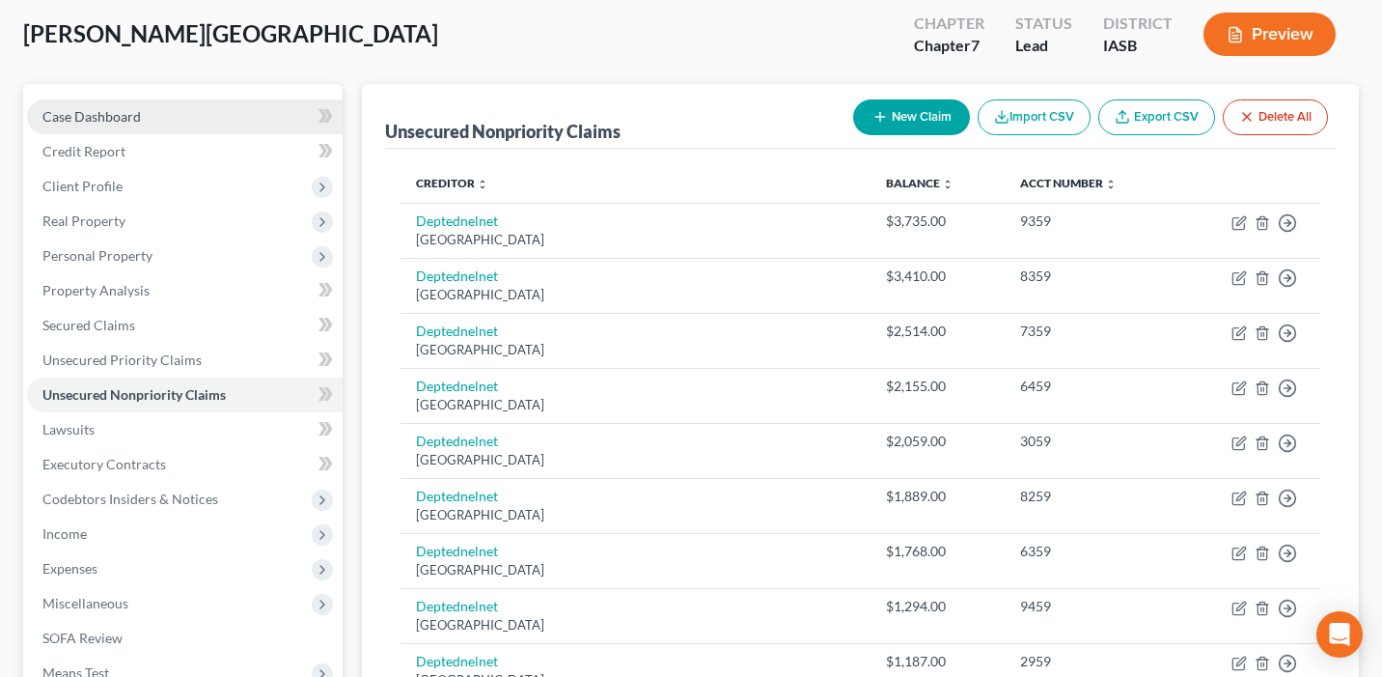
click at [167, 117] on link "Case Dashboard" at bounding box center [185, 116] width 316 height 35
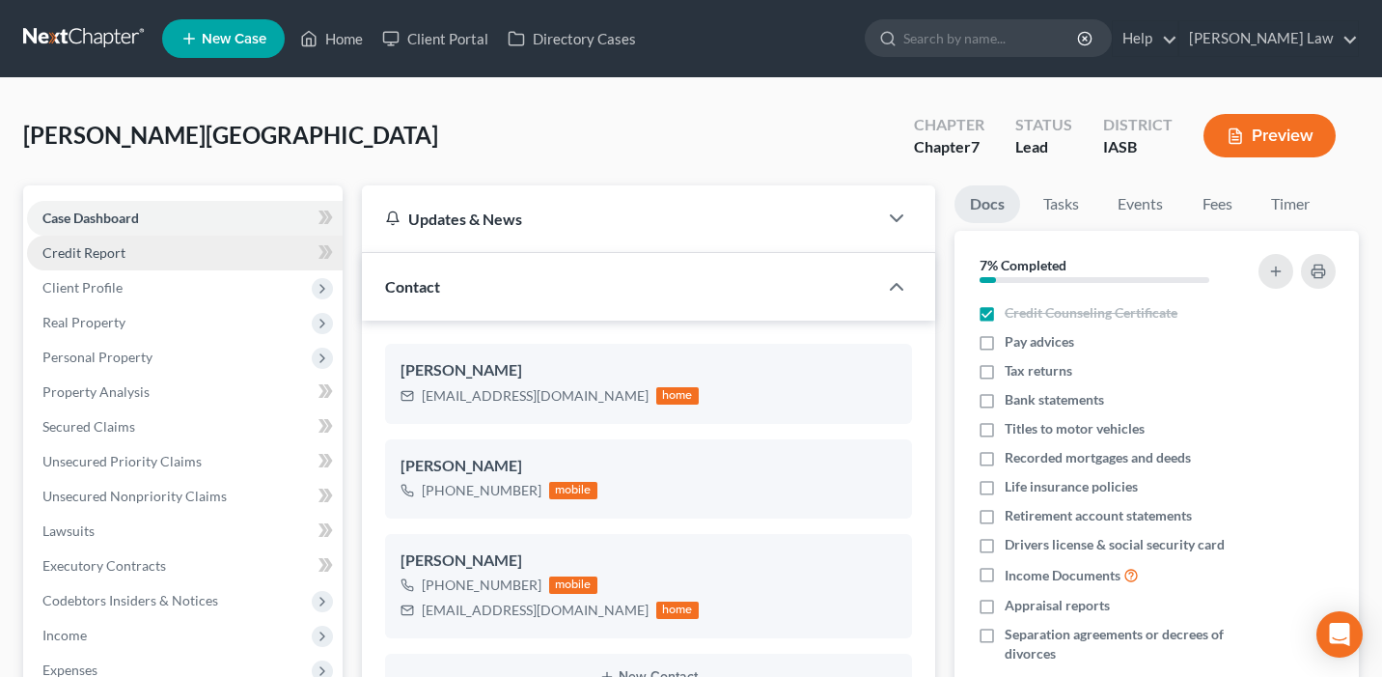
scroll to position [9505, 0]
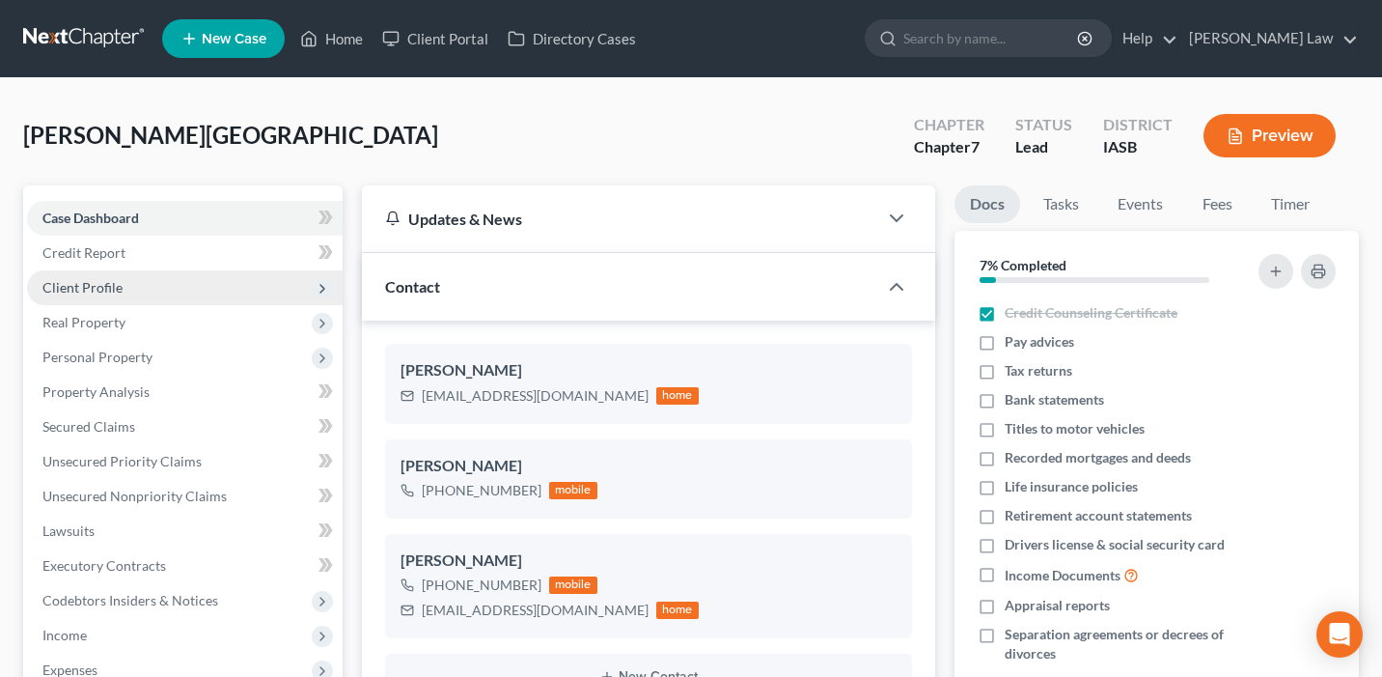
click at [201, 288] on span "Client Profile" at bounding box center [185, 287] width 316 height 35
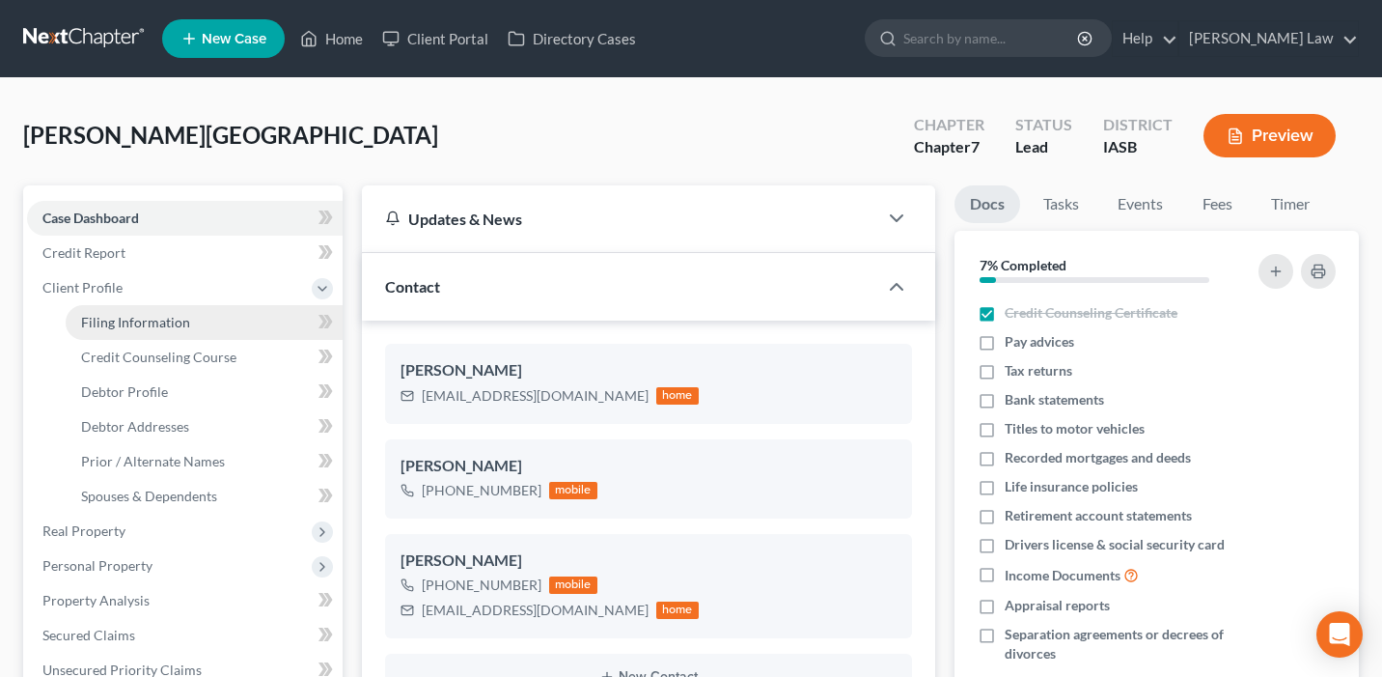
drag, startPoint x: 209, startPoint y: 317, endPoint x: 298, endPoint y: 321, distance: 88.9
click at [209, 317] on link "Filing Information" at bounding box center [204, 322] width 277 height 35
select select "1"
select select "0"
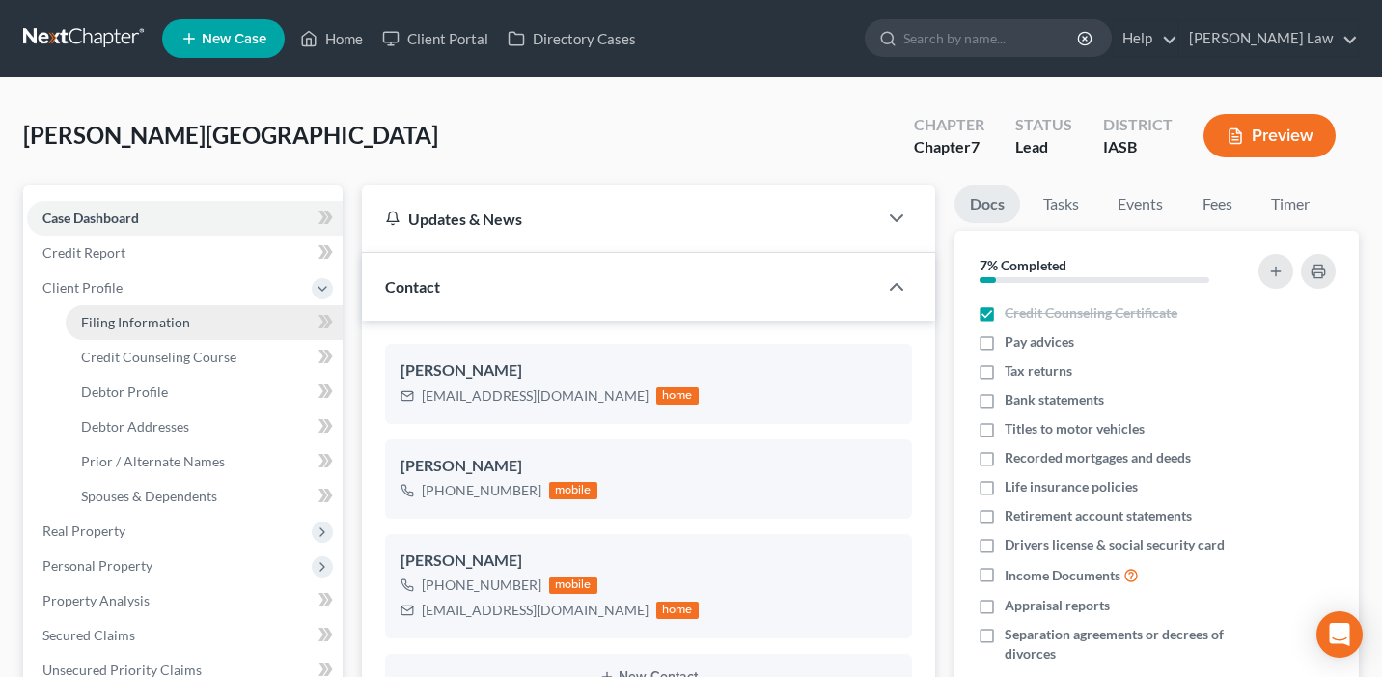
select select "30"
select select "16"
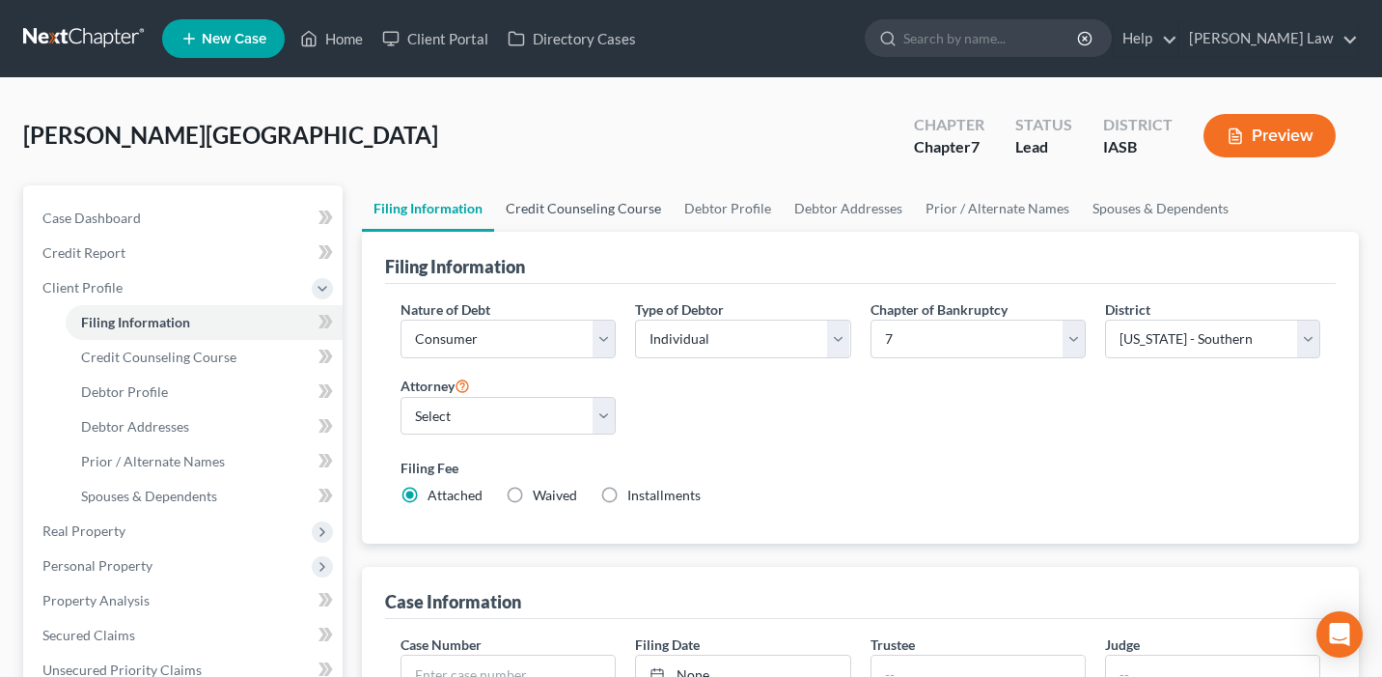
click at [583, 202] on link "Credit Counseling Course" at bounding box center [583, 208] width 179 height 46
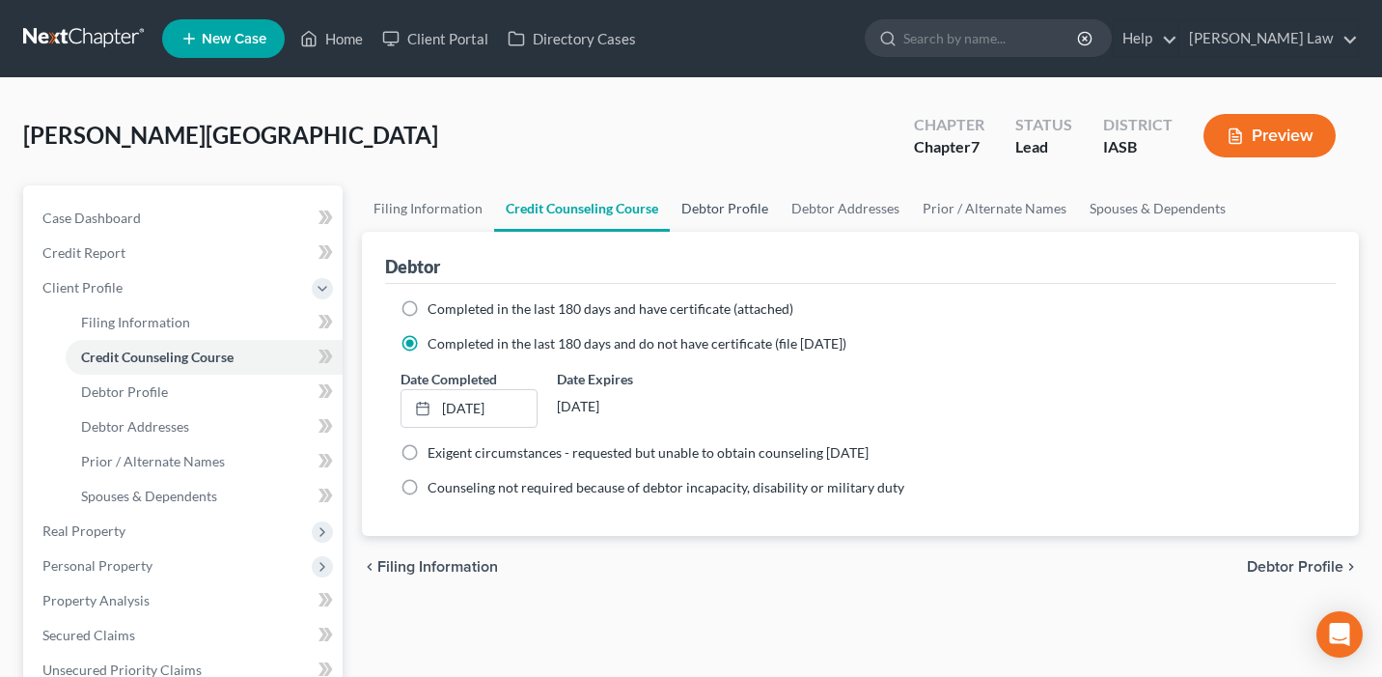
click at [738, 205] on link "Debtor Profile" at bounding box center [725, 208] width 110 height 46
select select "3"
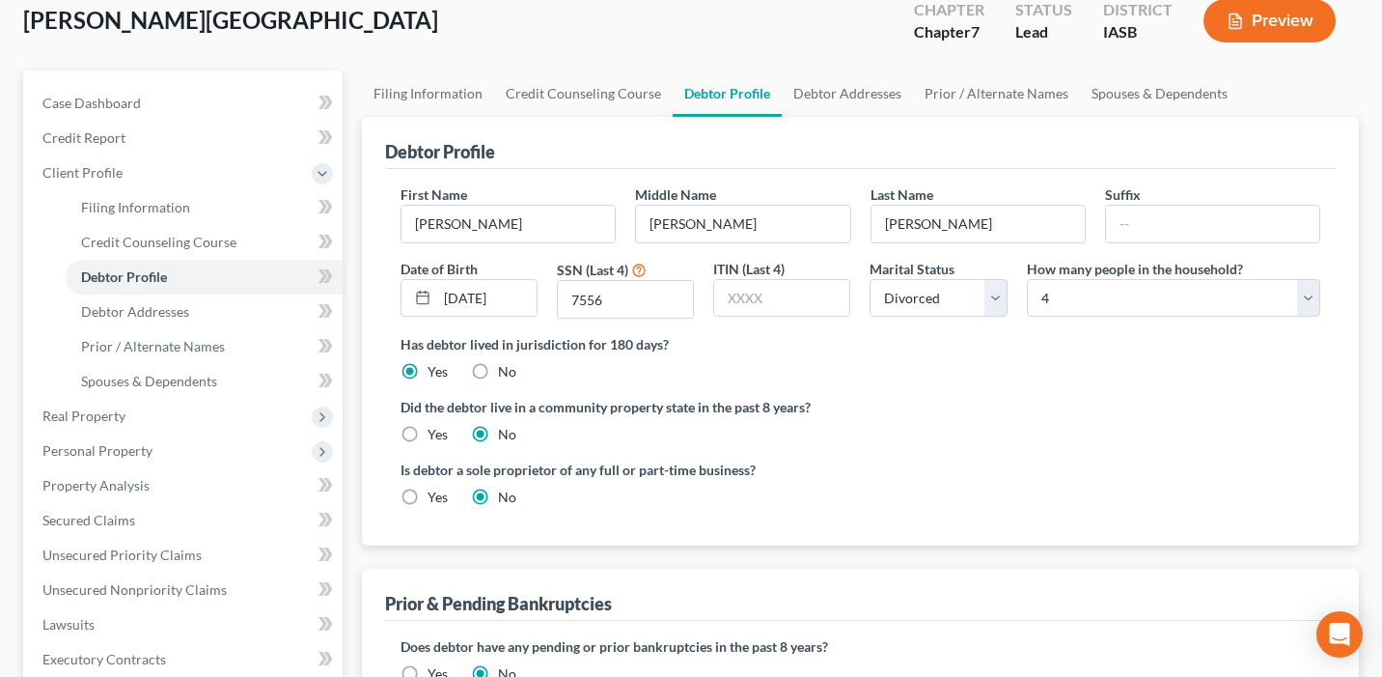
scroll to position [123, 0]
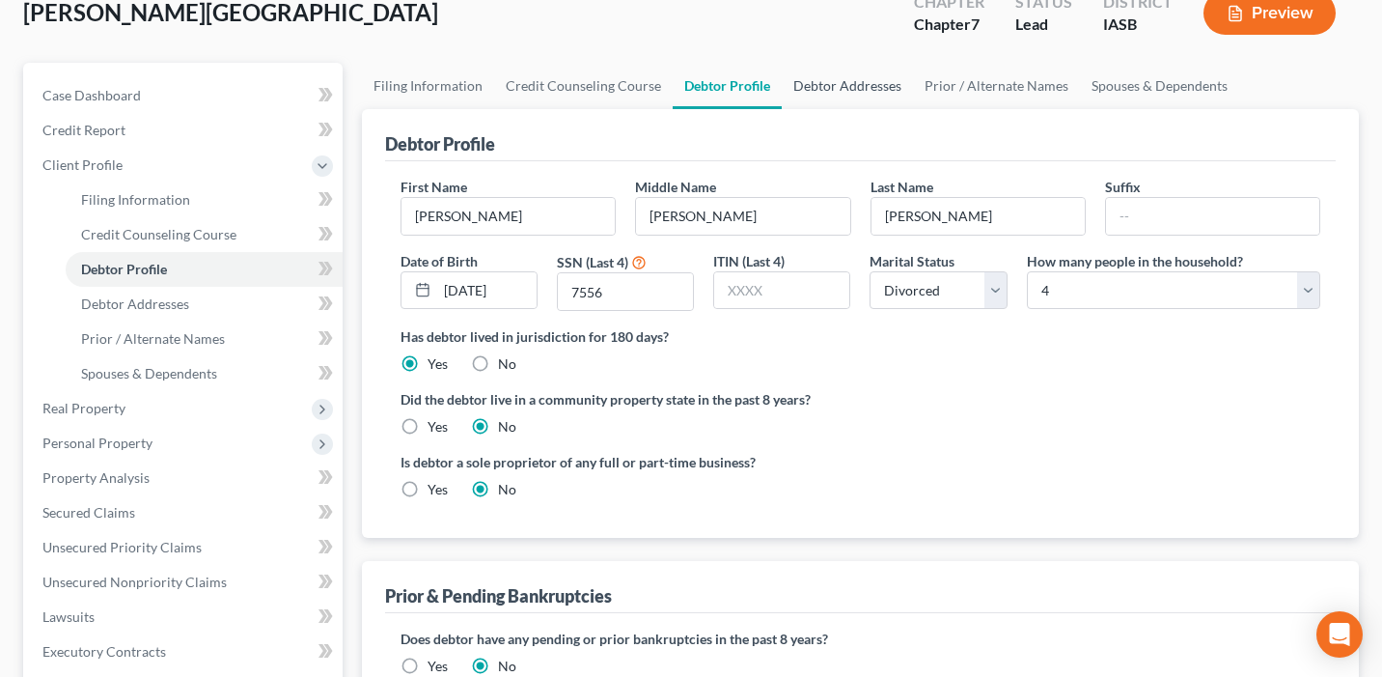
click at [849, 83] on link "Debtor Addresses" at bounding box center [847, 86] width 131 height 46
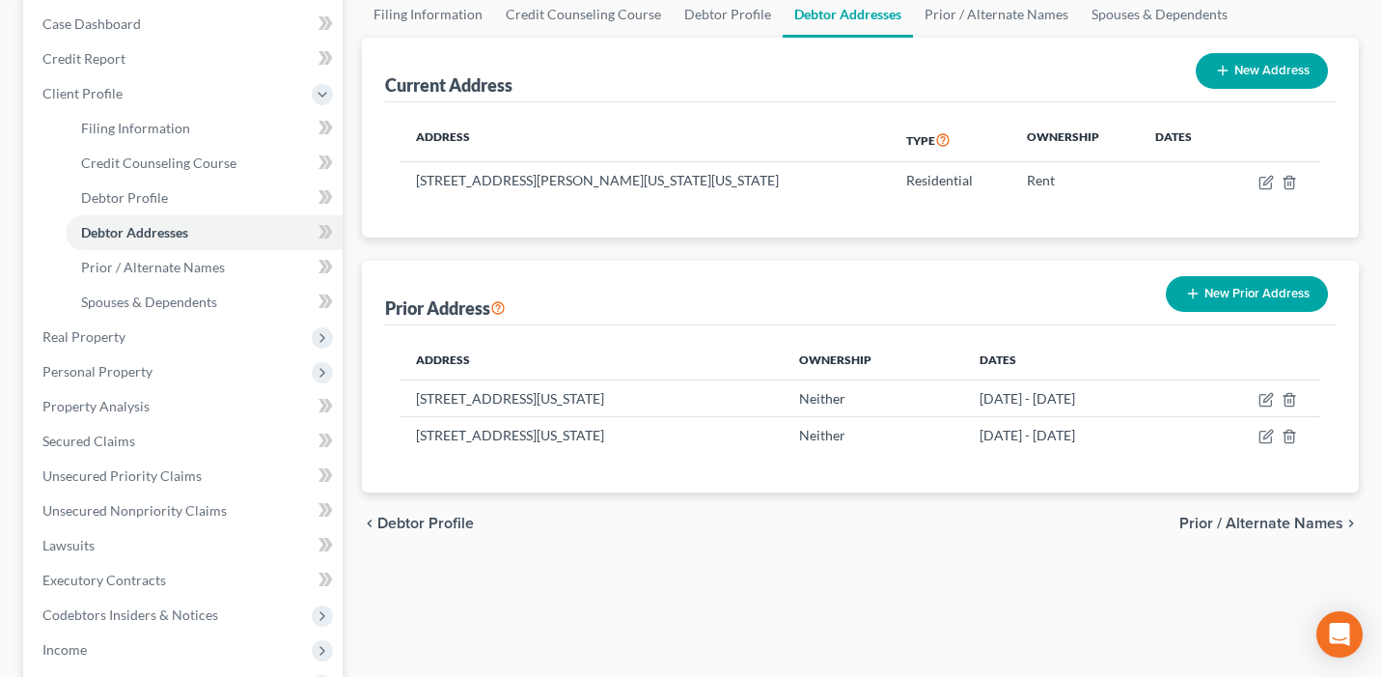
scroll to position [196, 0]
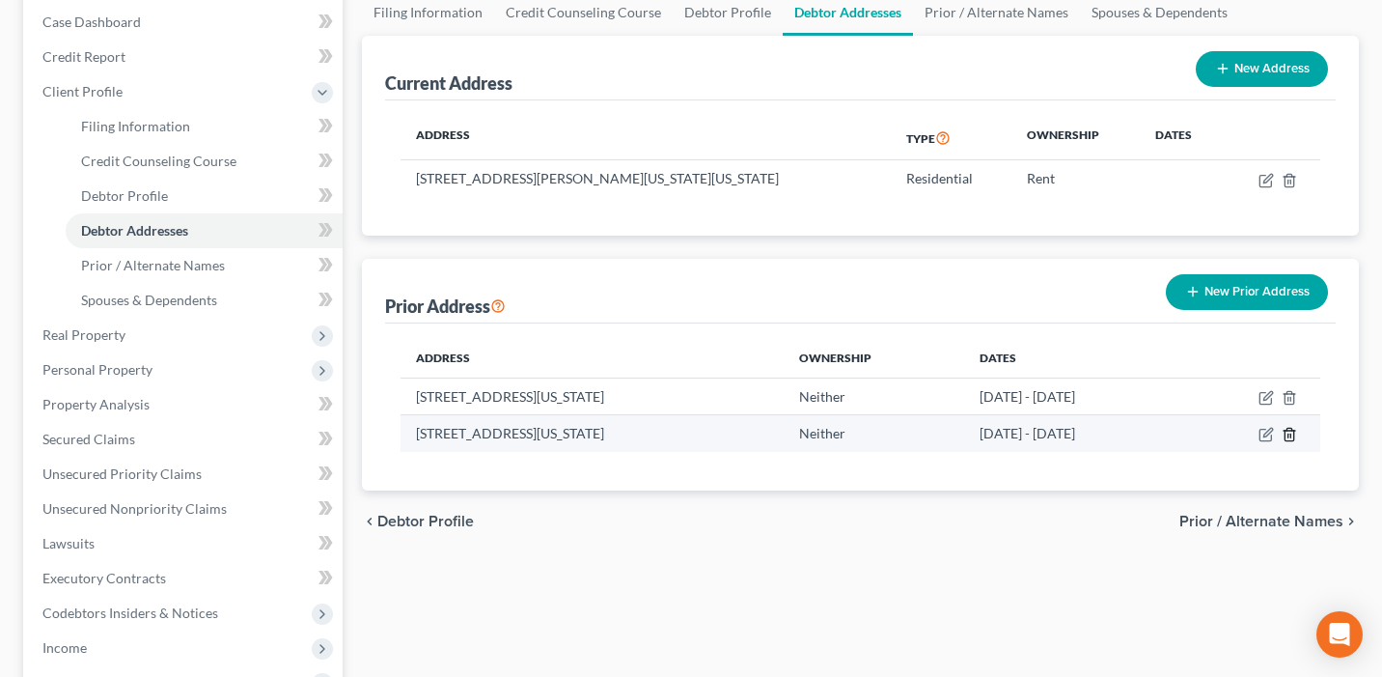
click at [1293, 434] on icon "button" at bounding box center [1289, 434] width 15 height 15
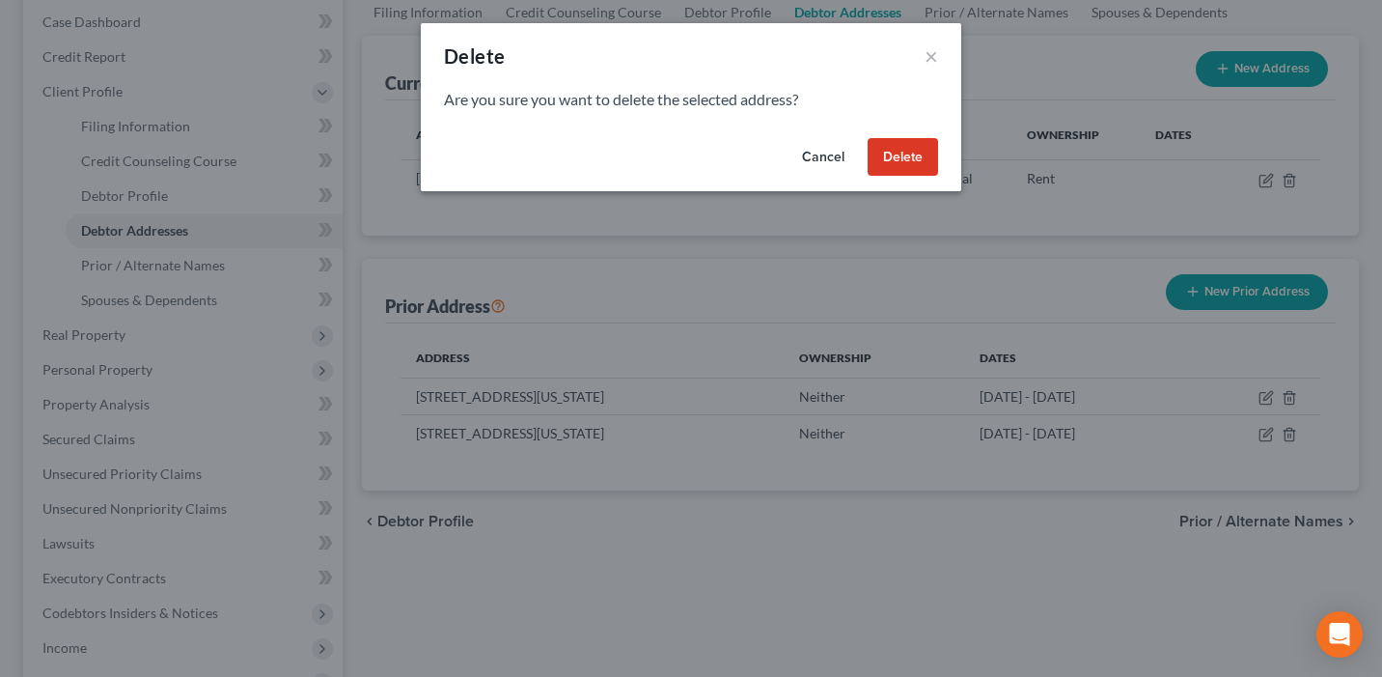
click at [894, 150] on button "Delete" at bounding box center [903, 157] width 70 height 39
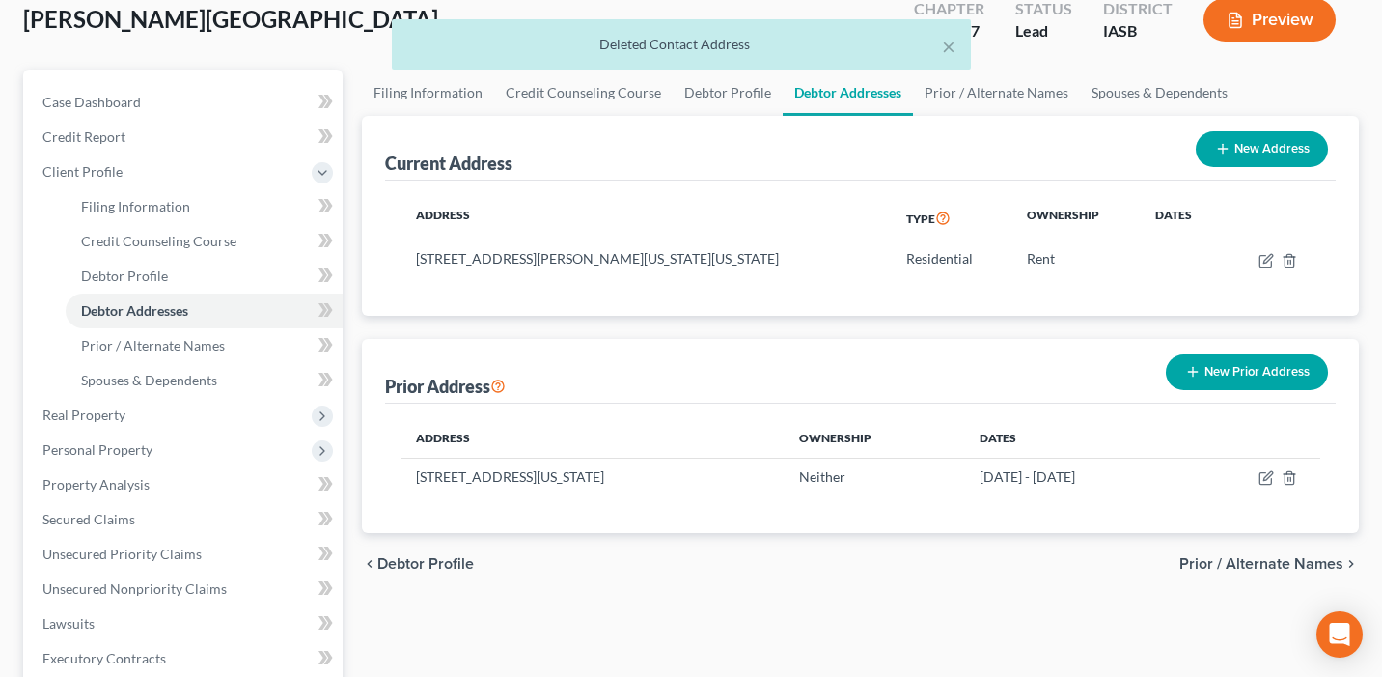
scroll to position [15, 0]
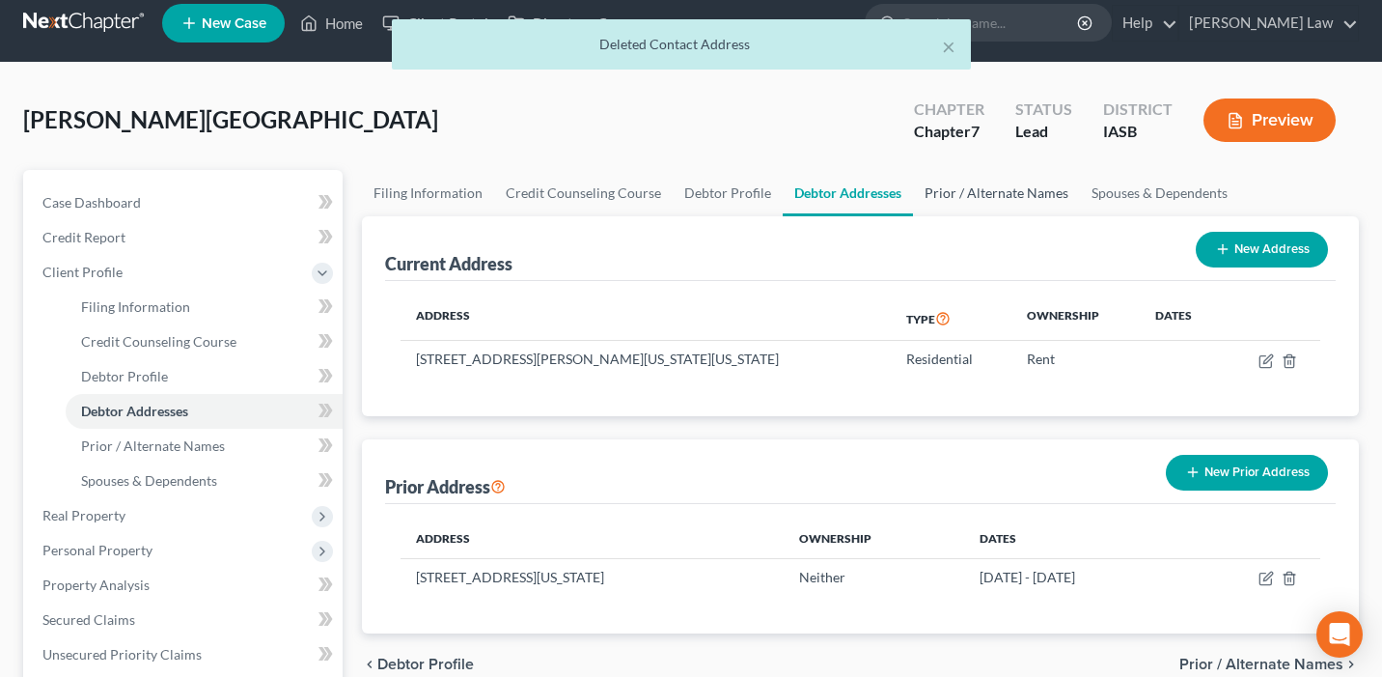
click at [974, 200] on link "Prior / Alternate Names" at bounding box center [996, 193] width 167 height 46
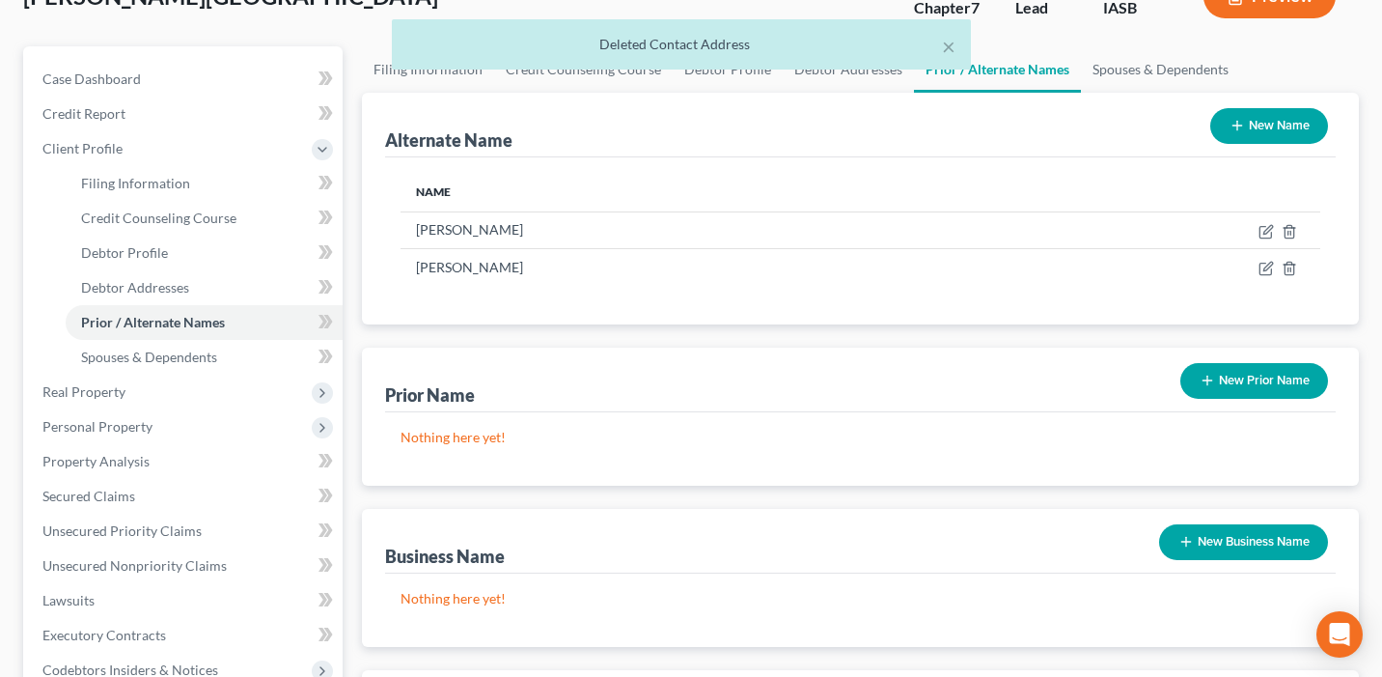
scroll to position [151, 0]
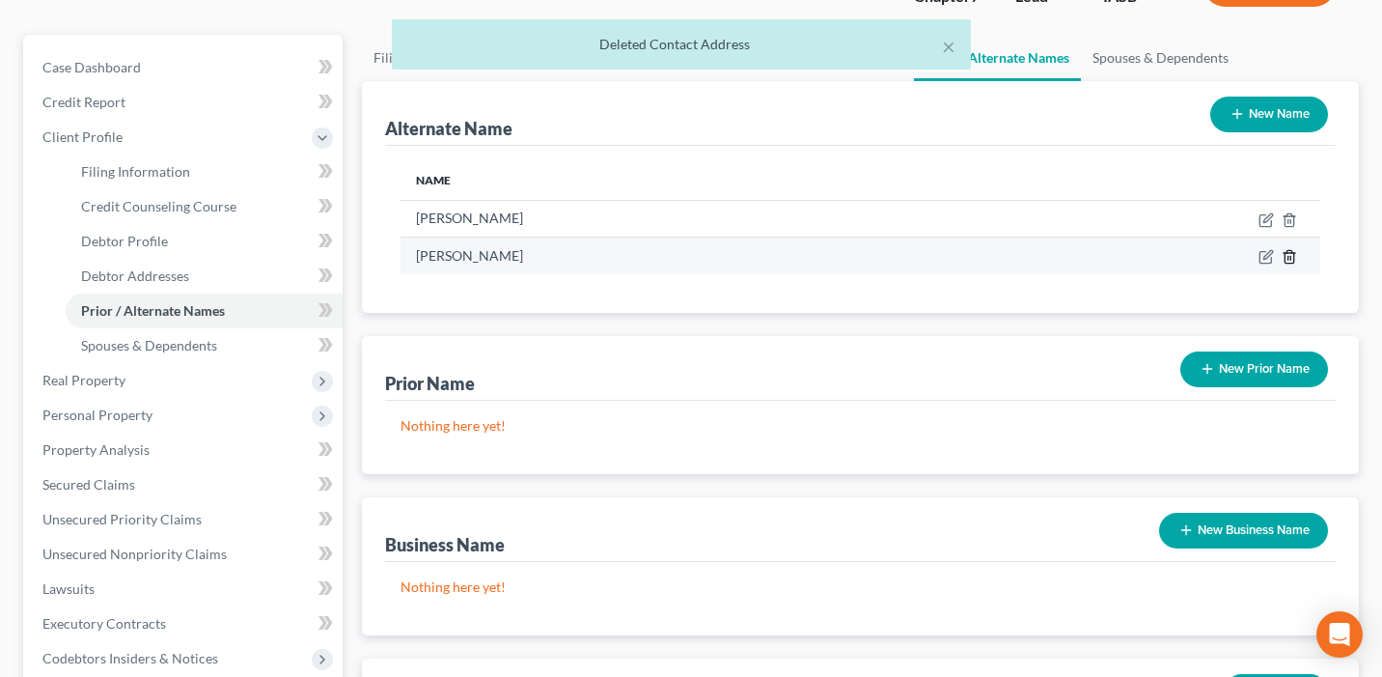
click at [1292, 254] on icon at bounding box center [1289, 256] width 15 height 15
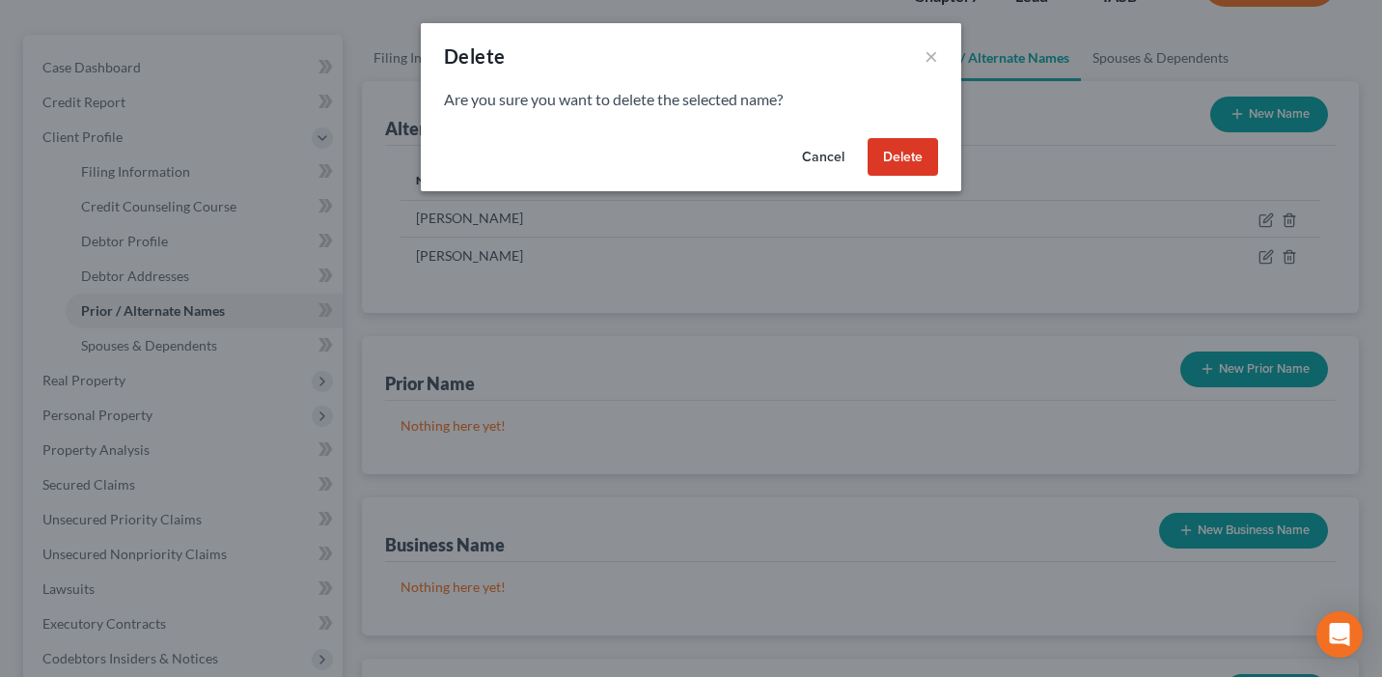
click at [921, 149] on button "Delete" at bounding box center [903, 157] width 70 height 39
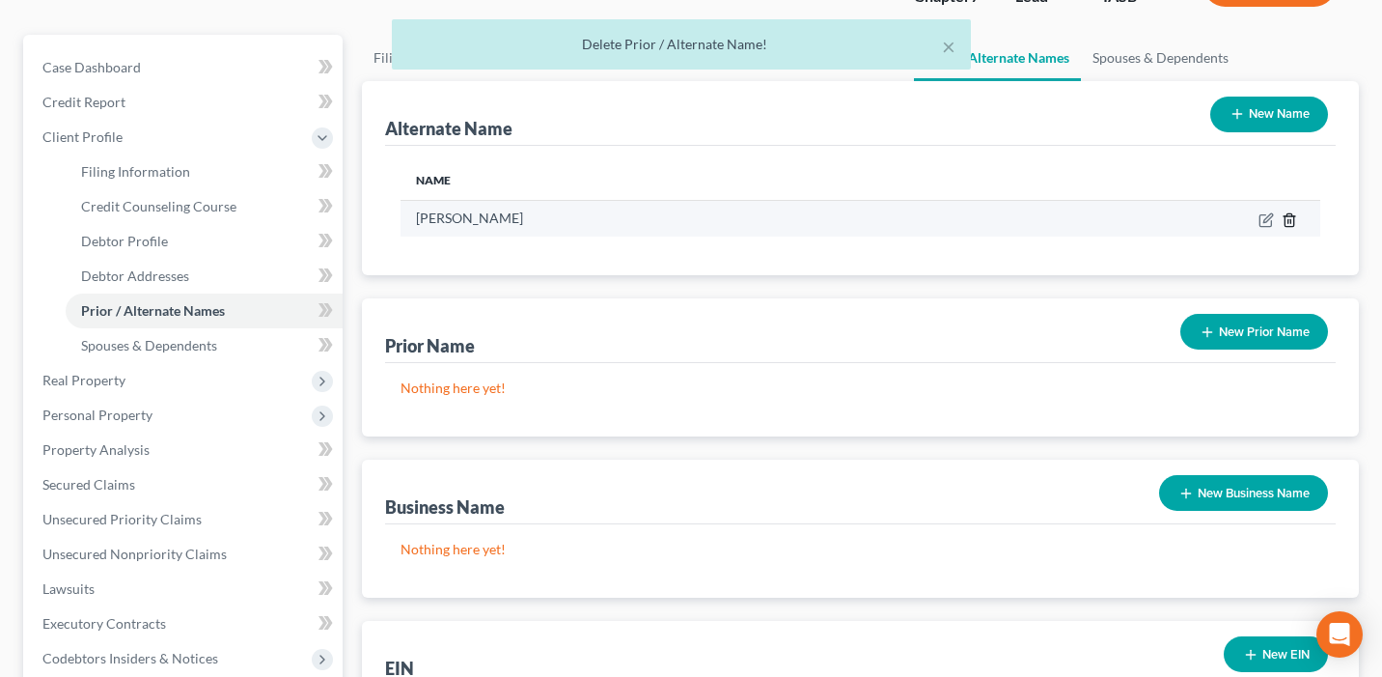
click at [1294, 215] on icon at bounding box center [1289, 219] width 9 height 13
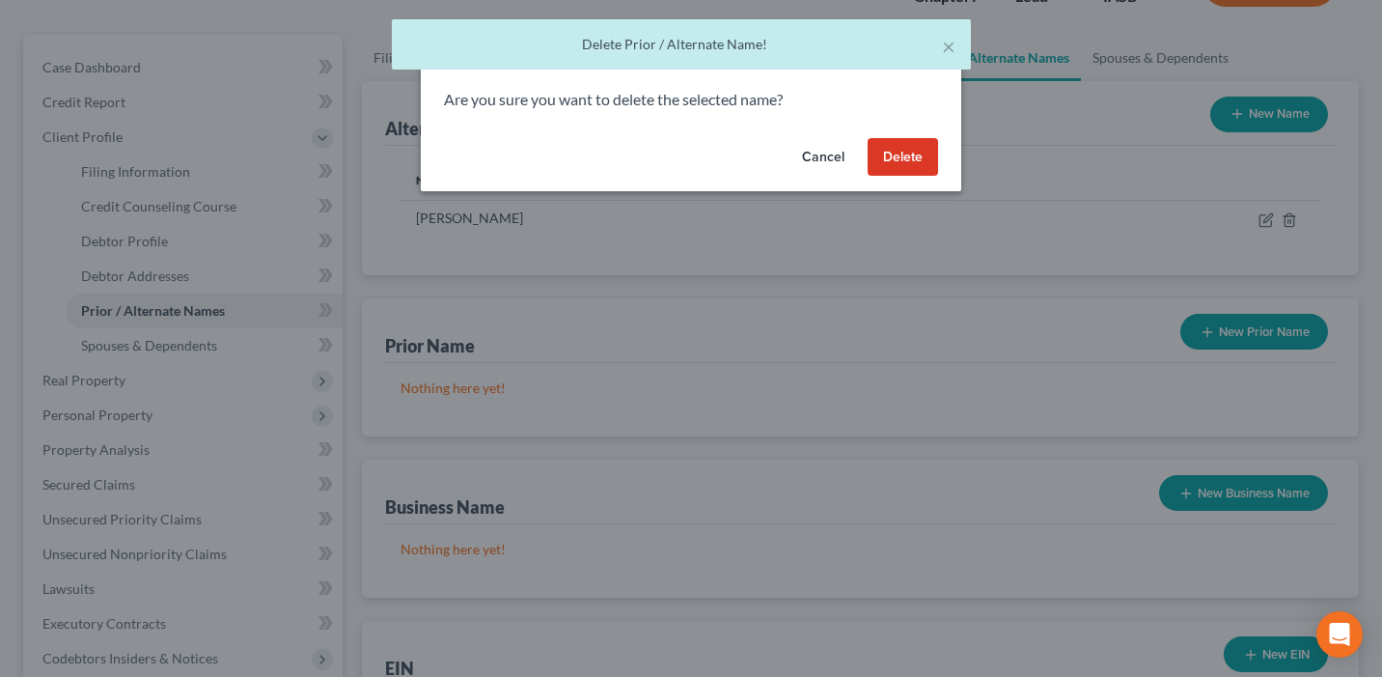
click at [921, 165] on button "Delete" at bounding box center [903, 157] width 70 height 39
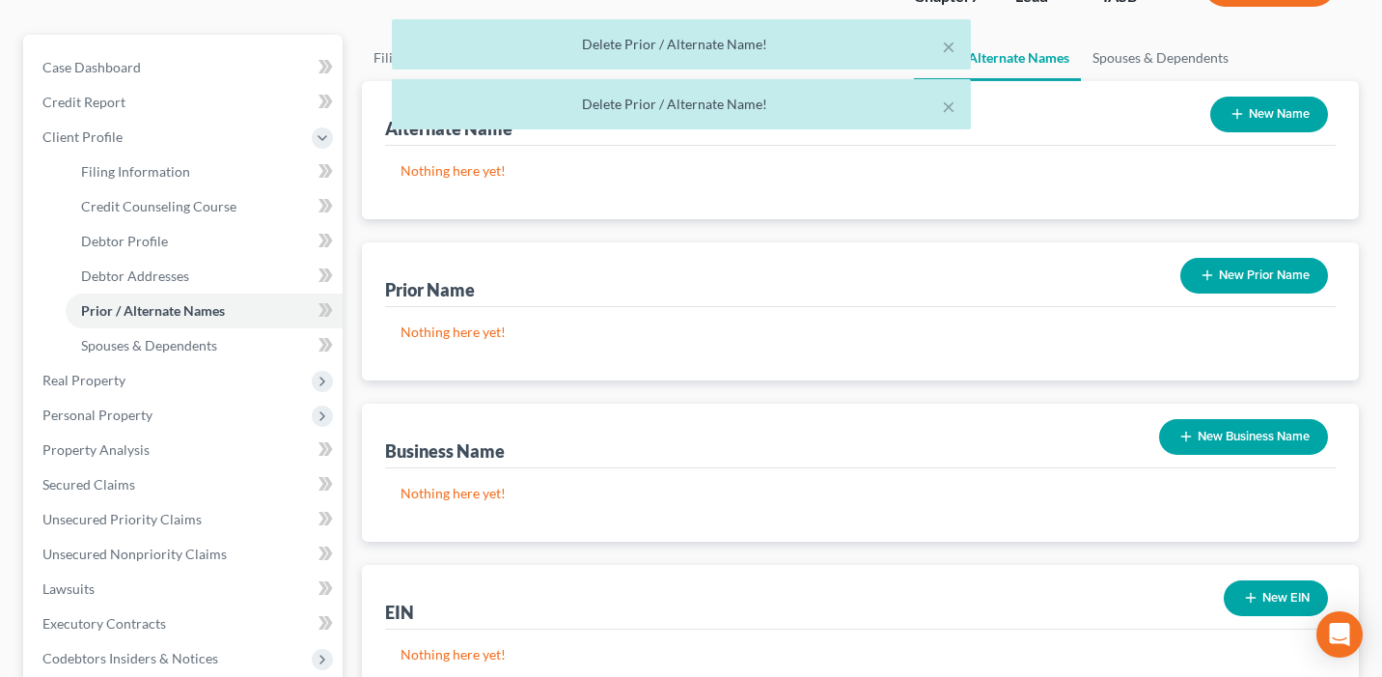
click at [1252, 258] on button "New Prior Name" at bounding box center [1255, 276] width 148 height 36
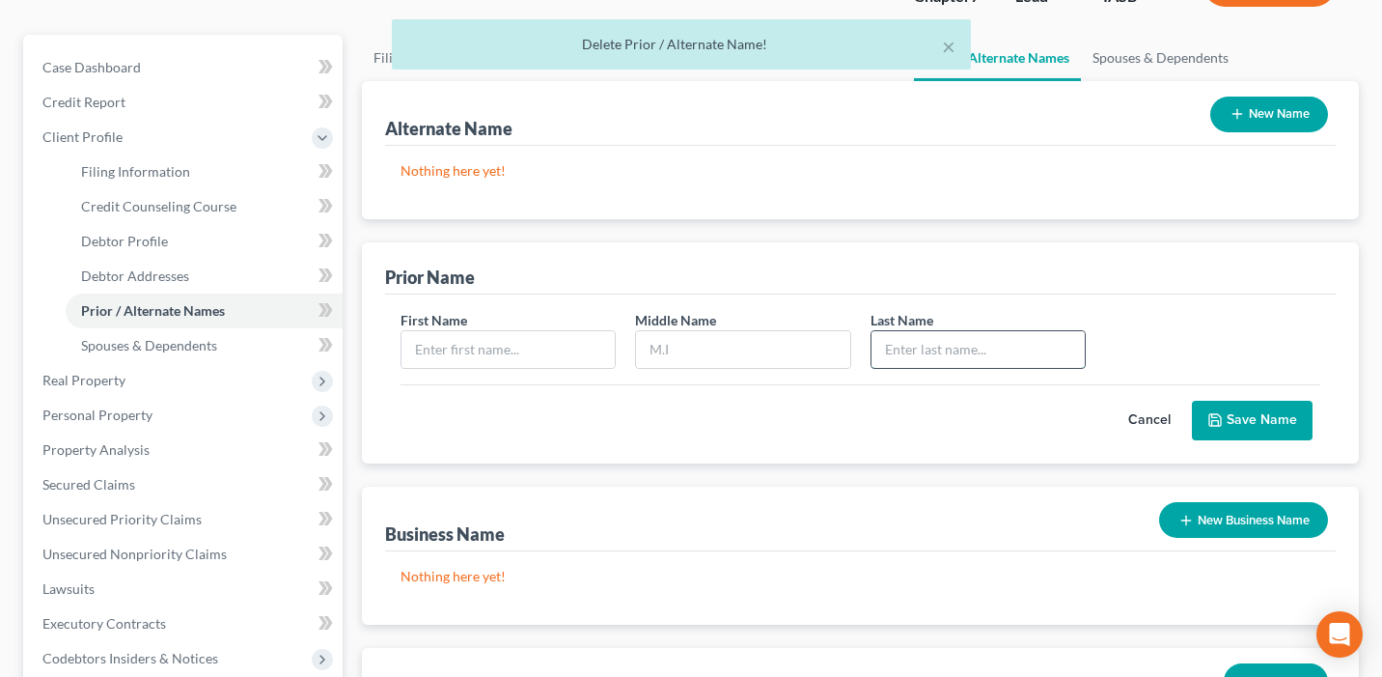
click at [932, 358] on input "text" at bounding box center [978, 349] width 213 height 37
type input "[PERSON_NAME]"
click at [494, 341] on input "text" at bounding box center [508, 349] width 213 height 37
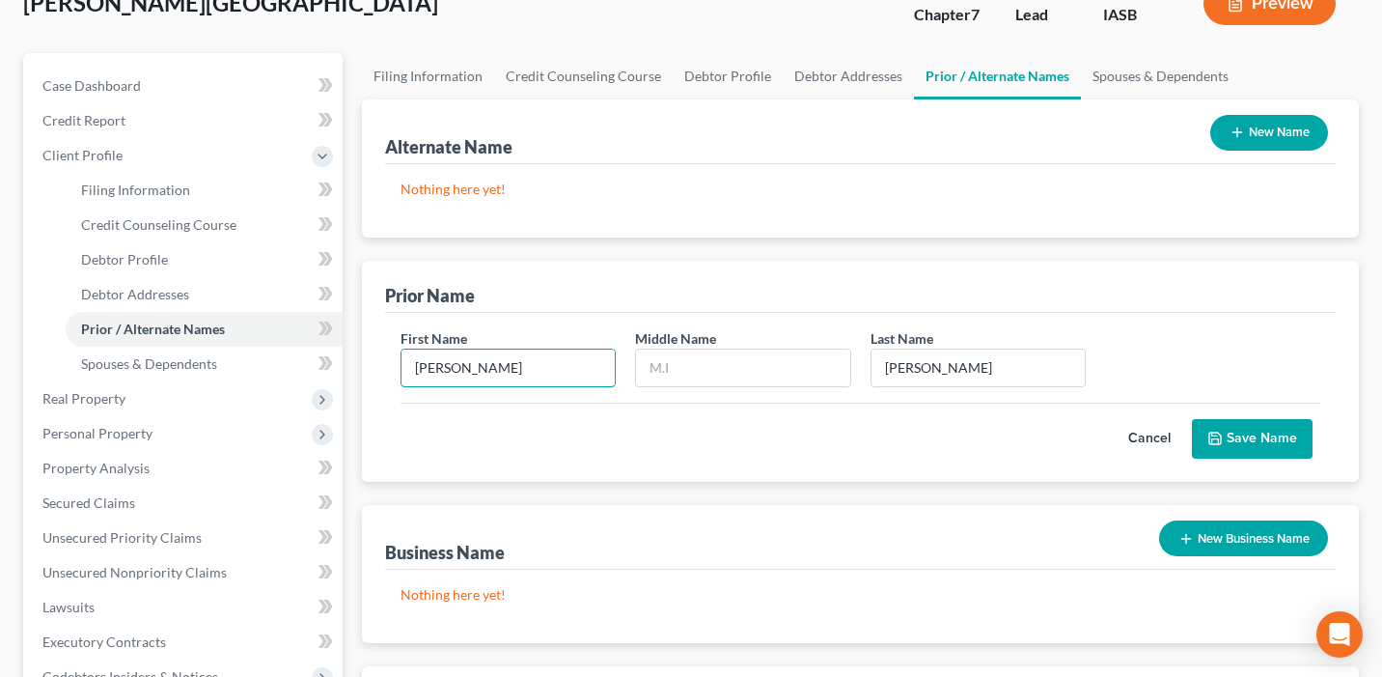
scroll to position [130, 0]
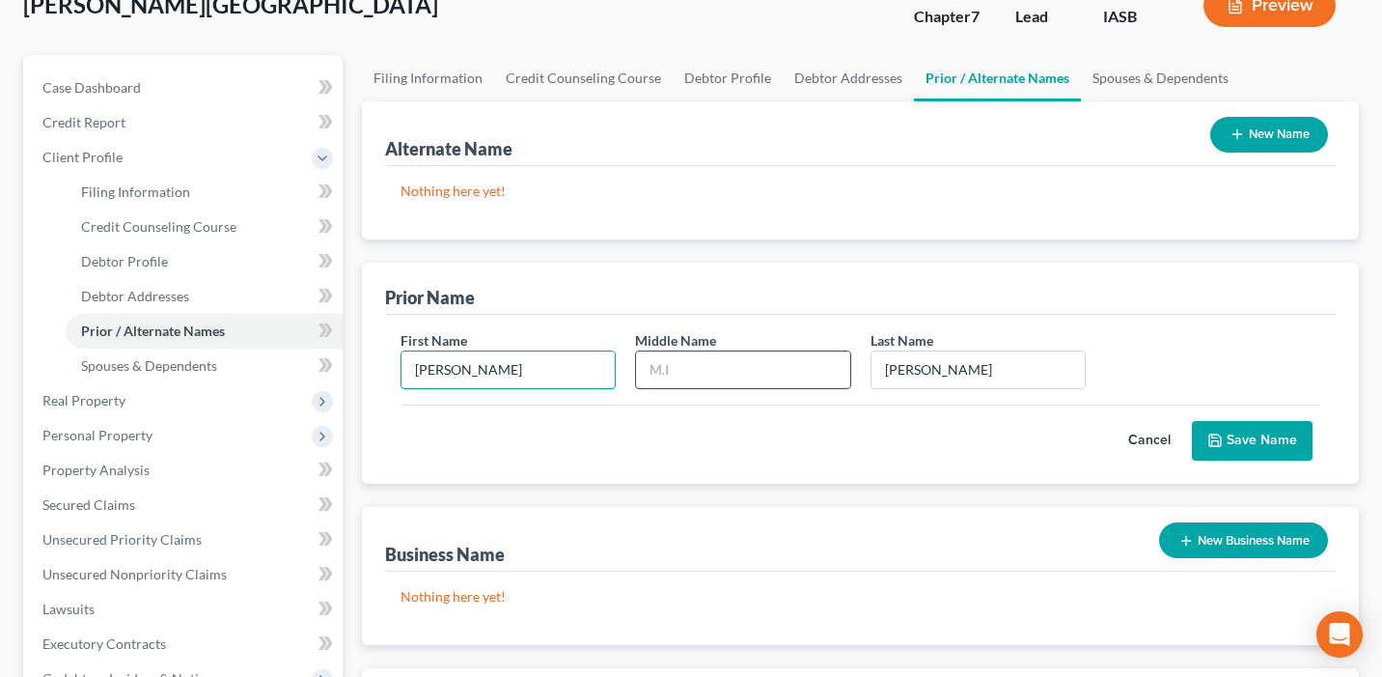
type input "[PERSON_NAME]"
click at [756, 368] on input "text" at bounding box center [742, 369] width 213 height 37
type input "M"
click at [1261, 444] on button "Save Name" at bounding box center [1252, 441] width 121 height 41
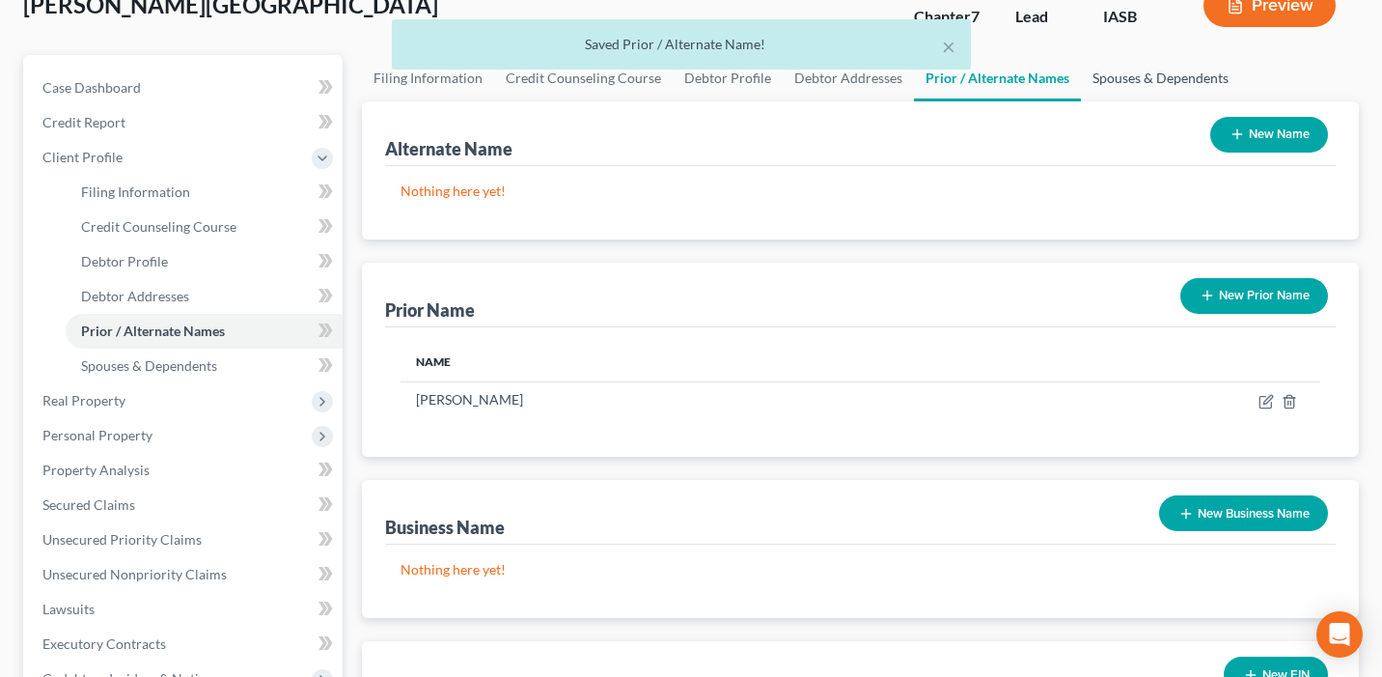
click at [1153, 86] on link "Spouses & Dependents" at bounding box center [1160, 78] width 159 height 46
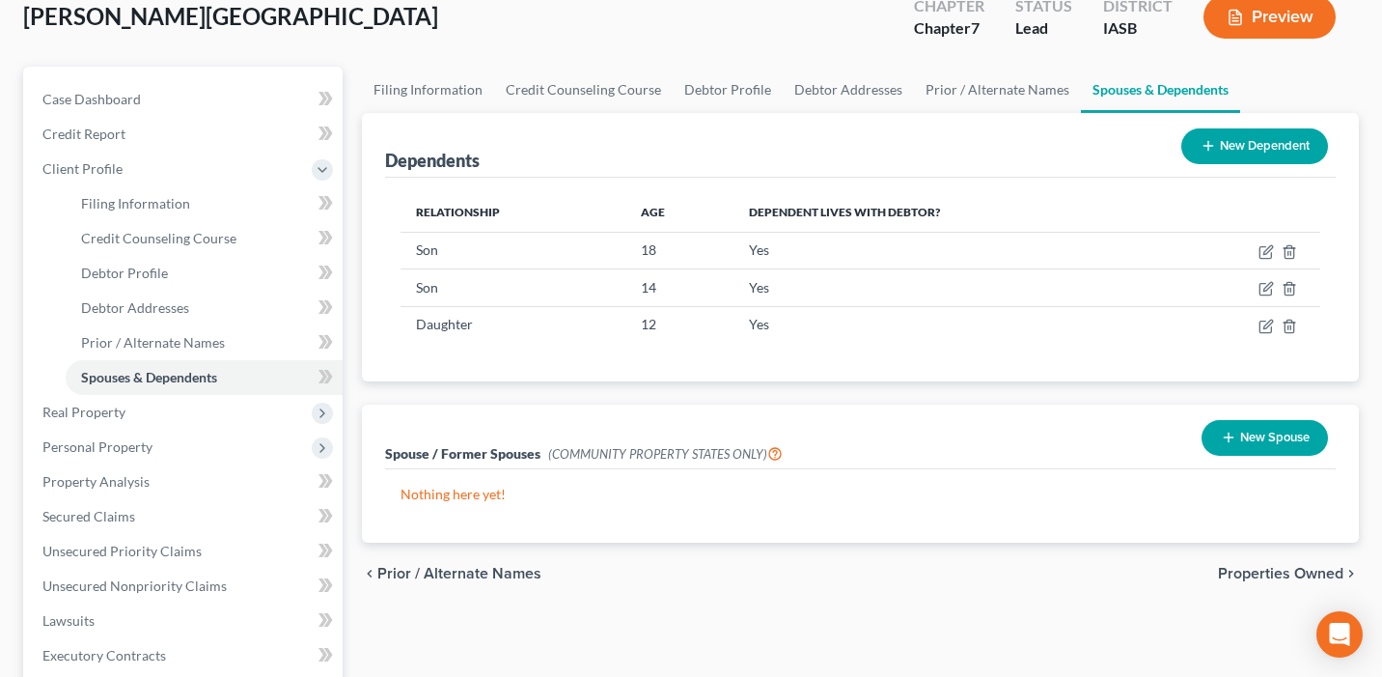
scroll to position [162, 0]
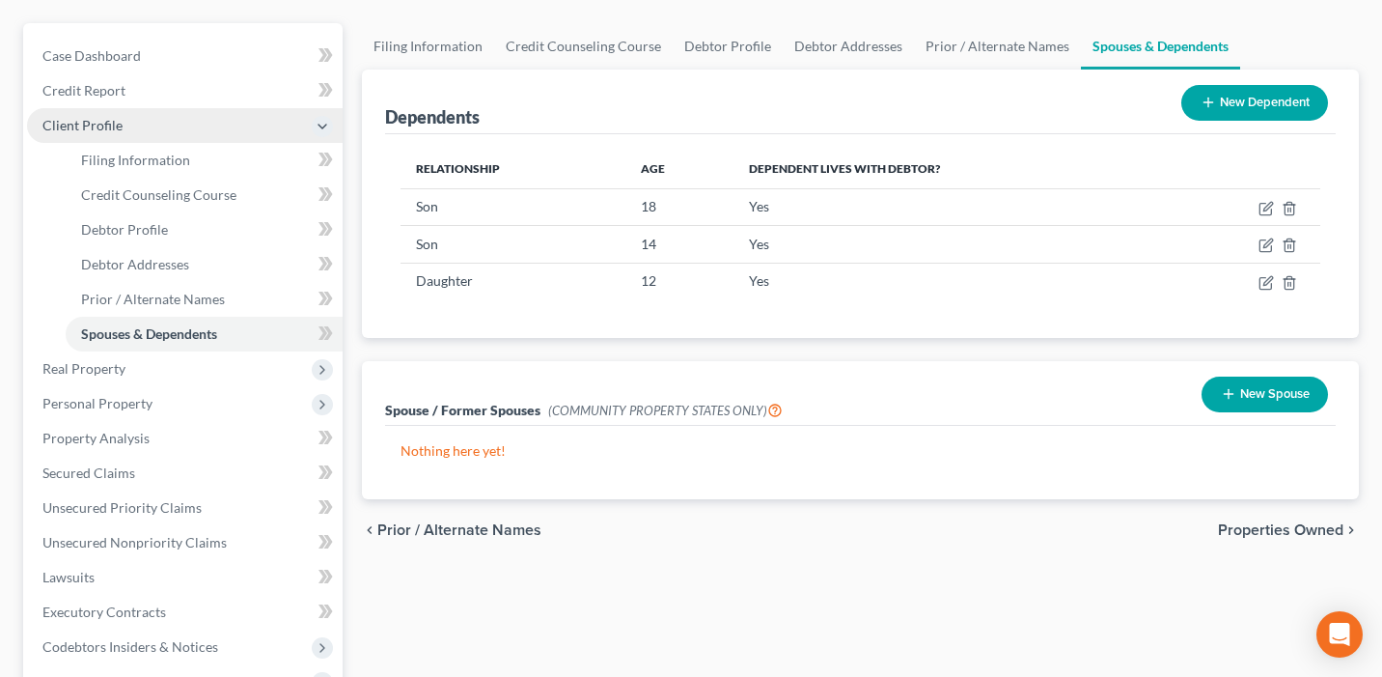
click at [192, 125] on span "Client Profile" at bounding box center [185, 125] width 316 height 35
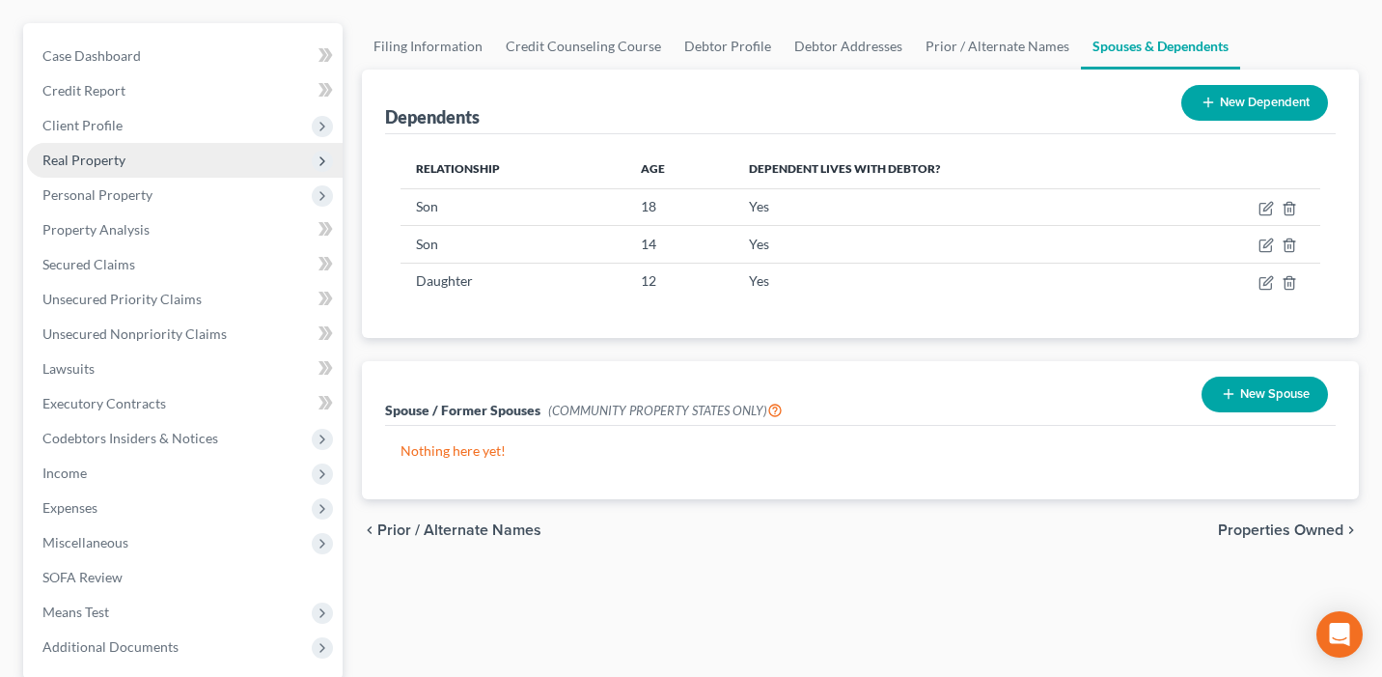
click at [178, 157] on span "Real Property" at bounding box center [185, 160] width 316 height 35
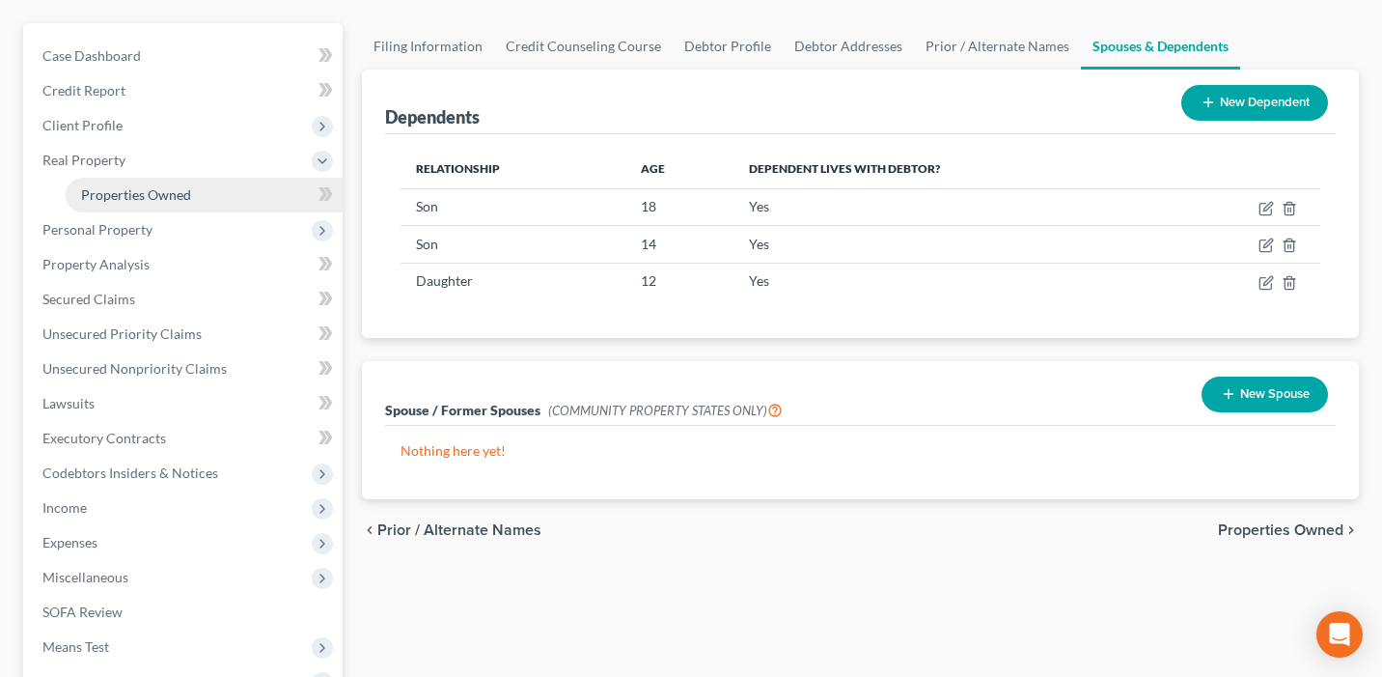
click at [185, 186] on span "Properties Owned" at bounding box center [136, 194] width 110 height 16
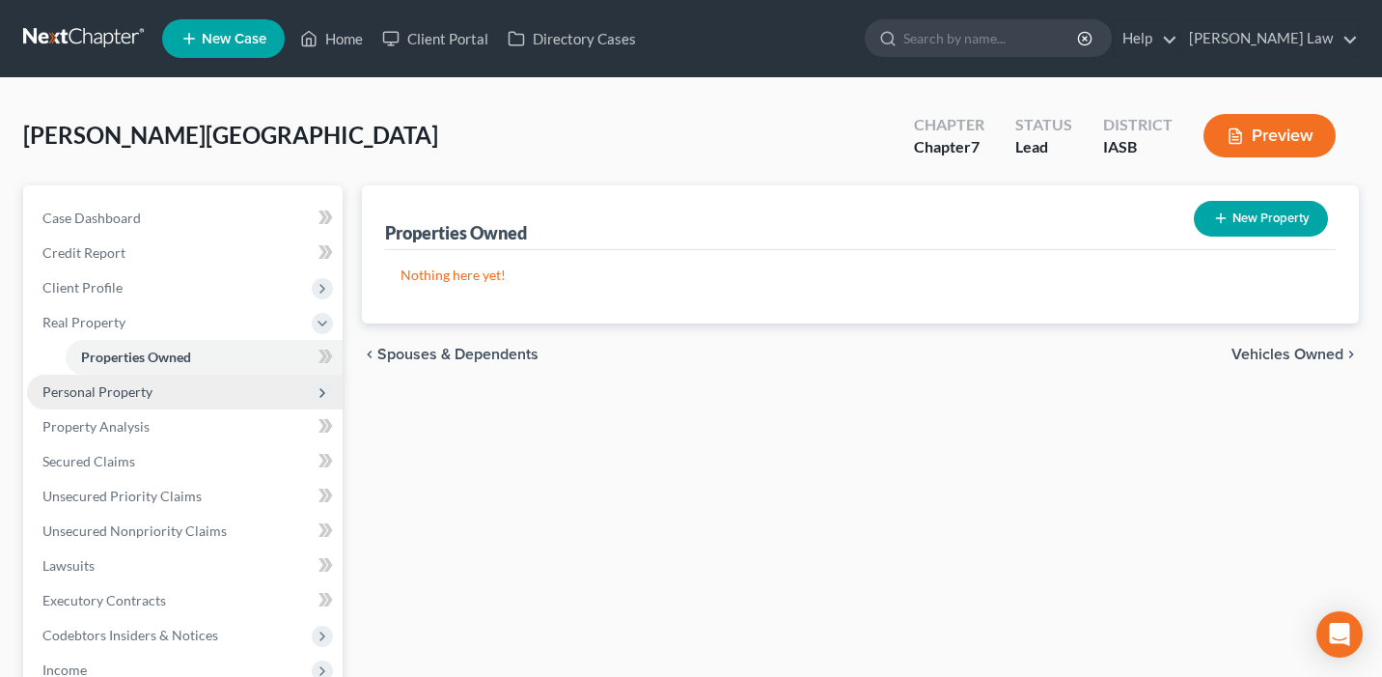
click at [162, 388] on span "Personal Property" at bounding box center [185, 392] width 316 height 35
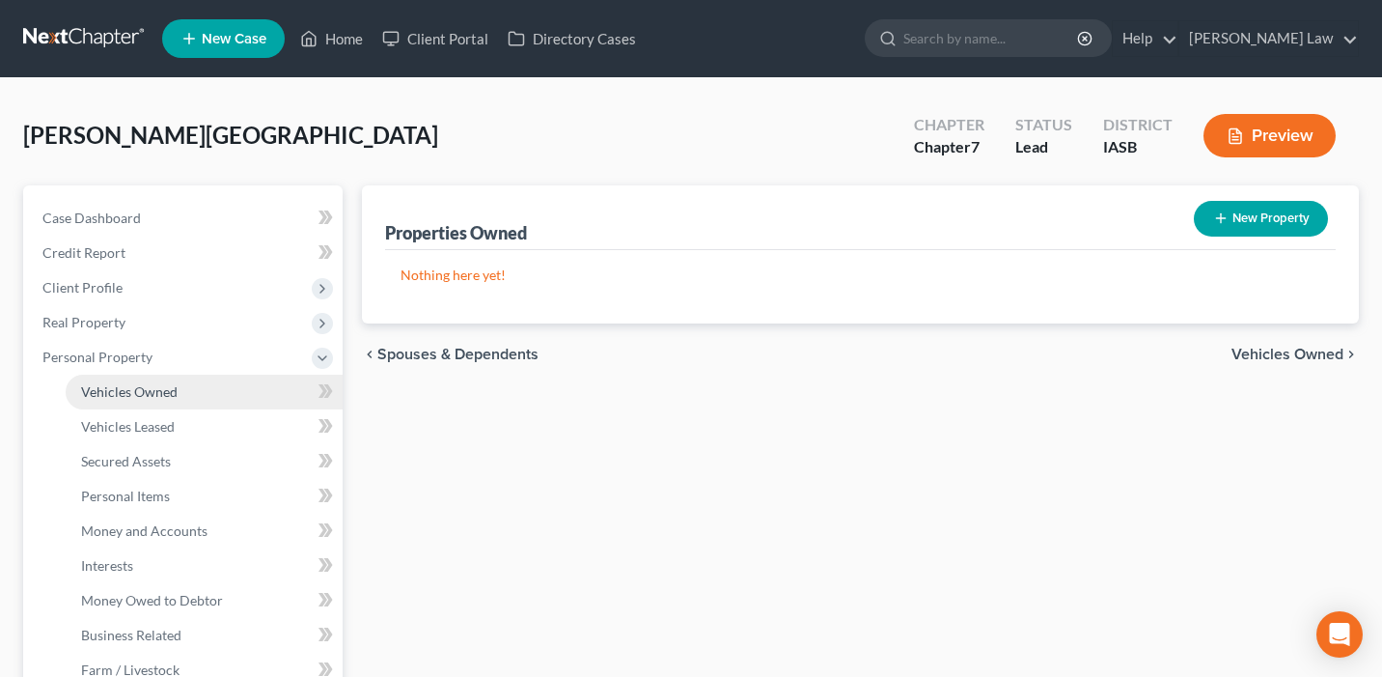
click at [159, 395] on span "Vehicles Owned" at bounding box center [129, 391] width 97 height 16
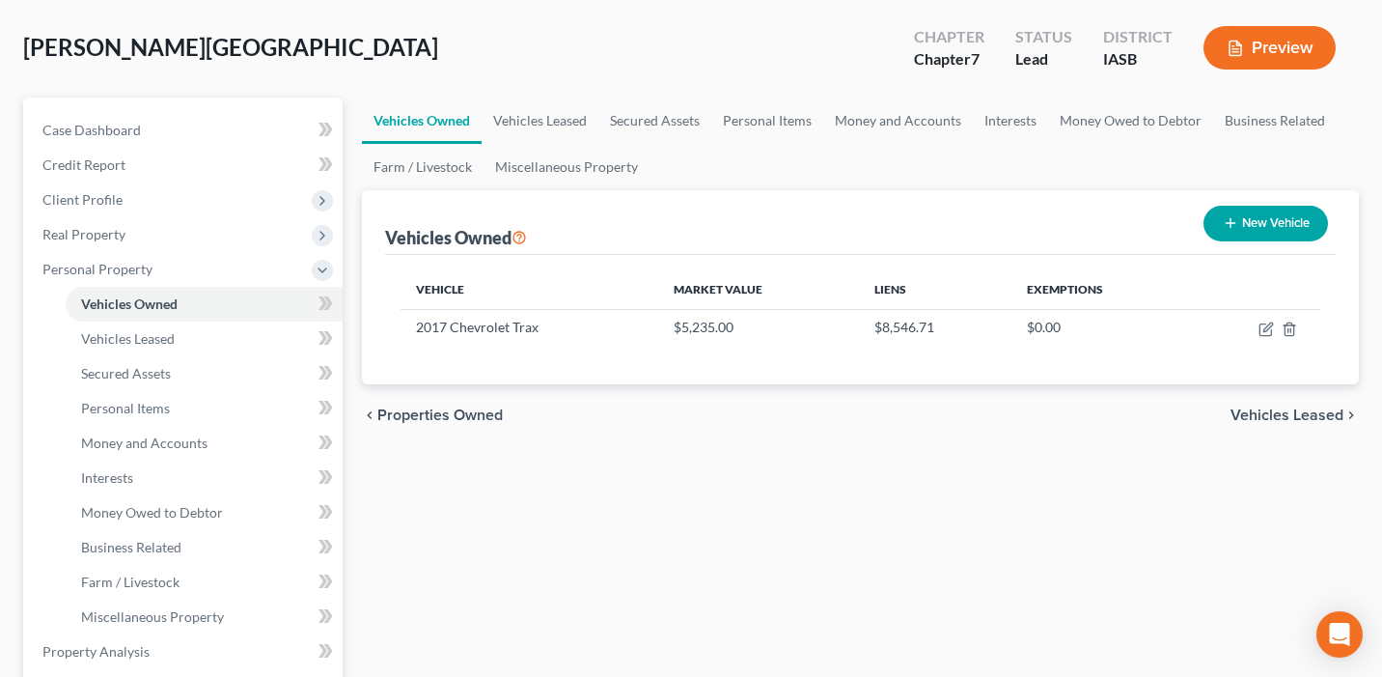
scroll to position [109, 0]
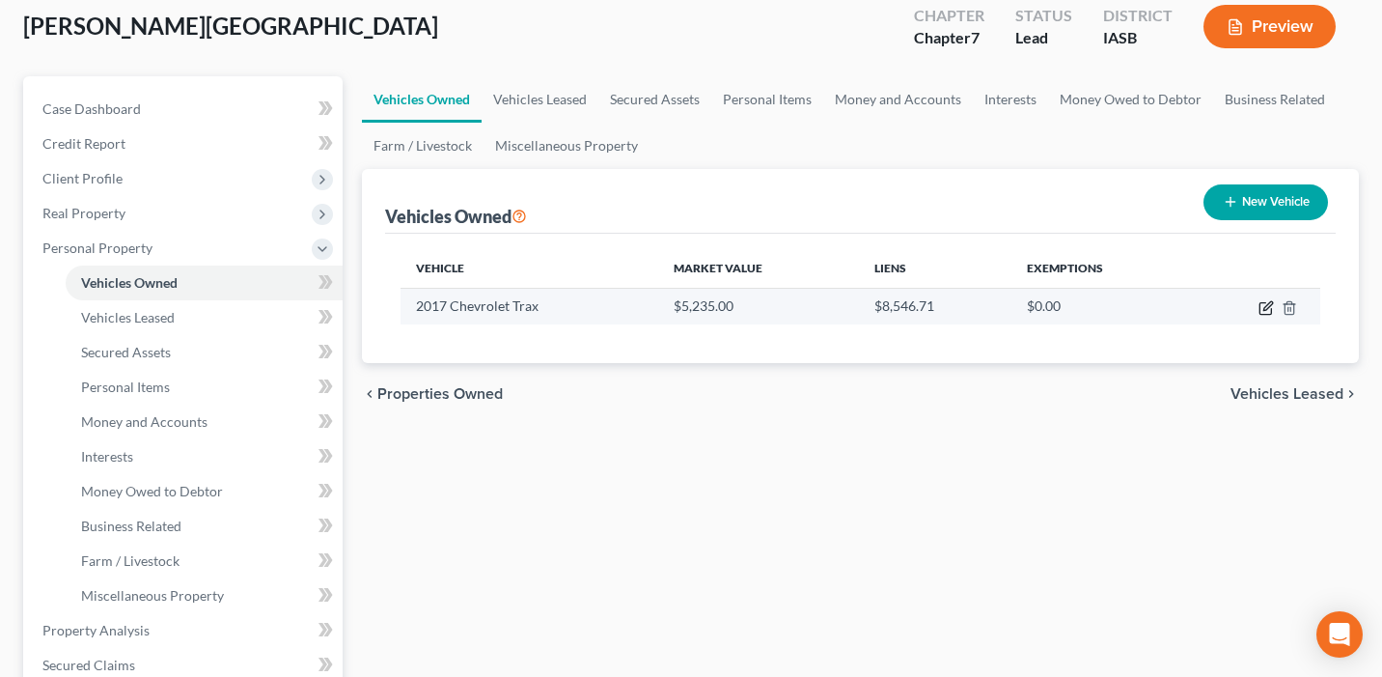
click at [1265, 309] on icon "button" at bounding box center [1268, 305] width 9 height 9
select select "0"
select select "9"
select select "2"
select select "0"
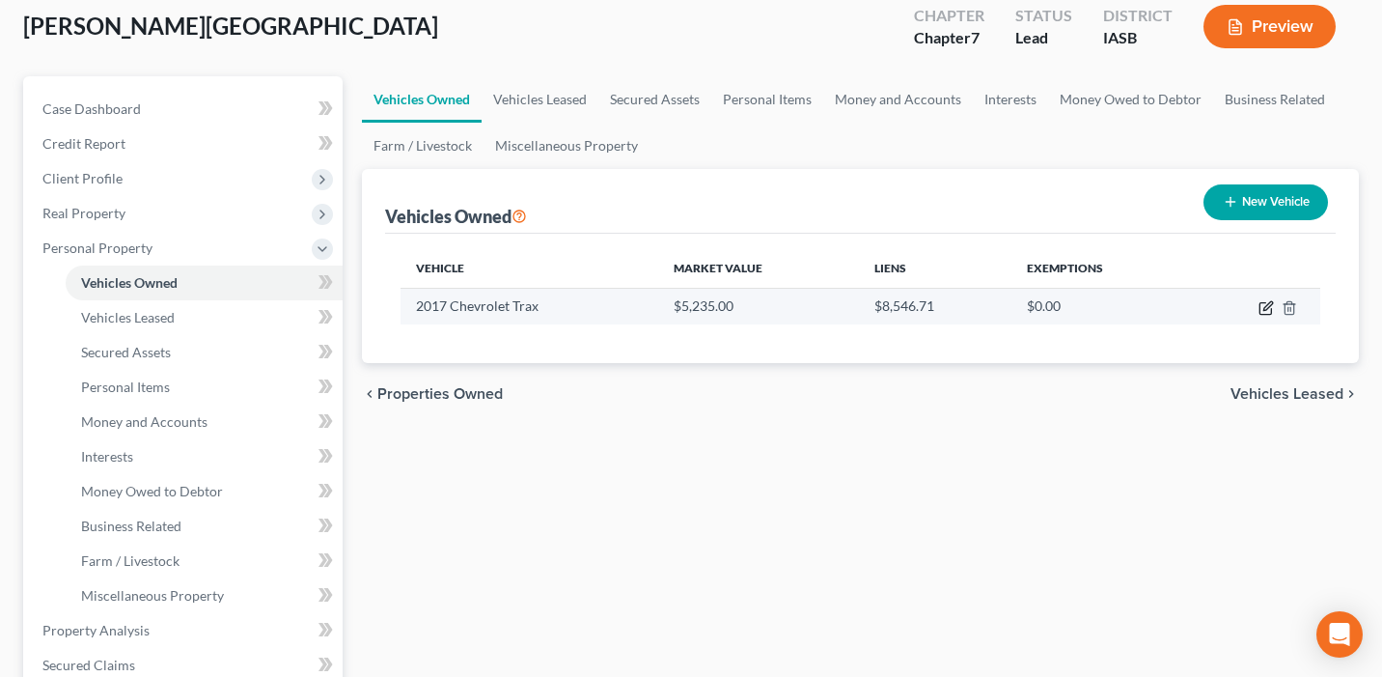
select select "28"
select select "3"
select select "0"
select select "2"
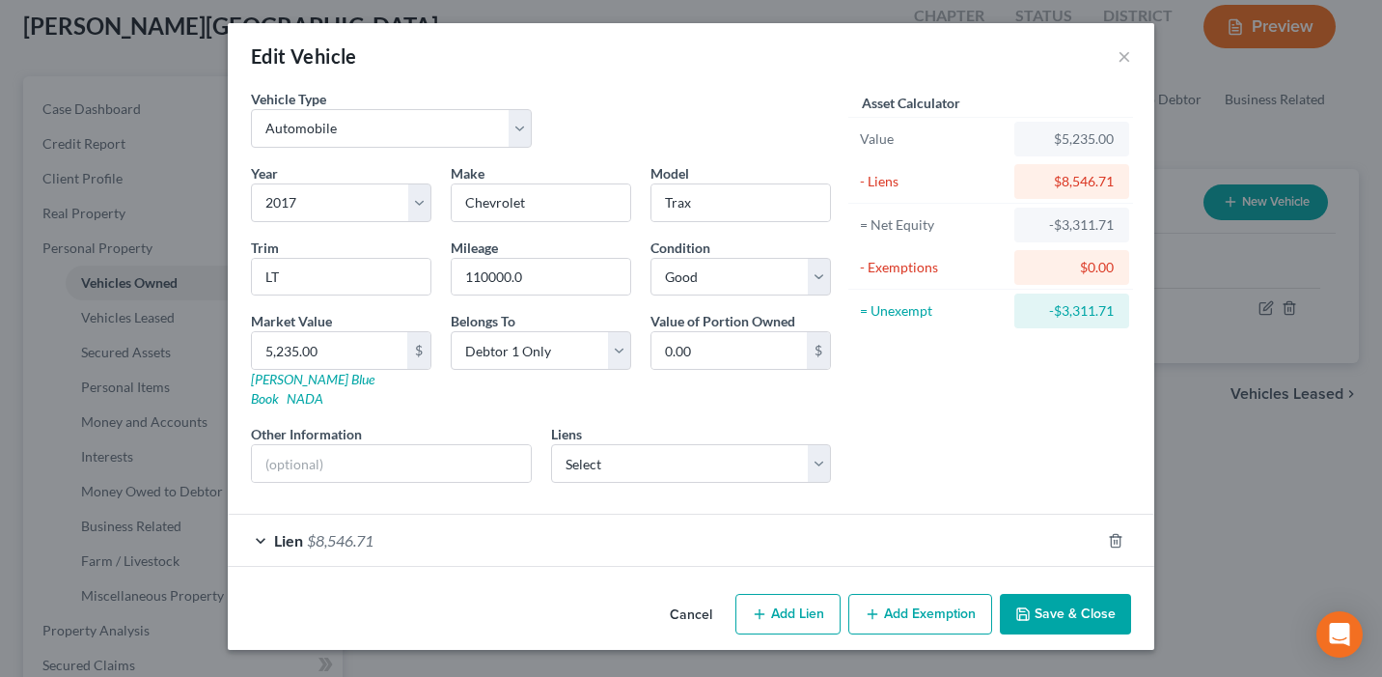
click at [879, 516] on div "Lien $8,546.71" at bounding box center [664, 540] width 873 height 51
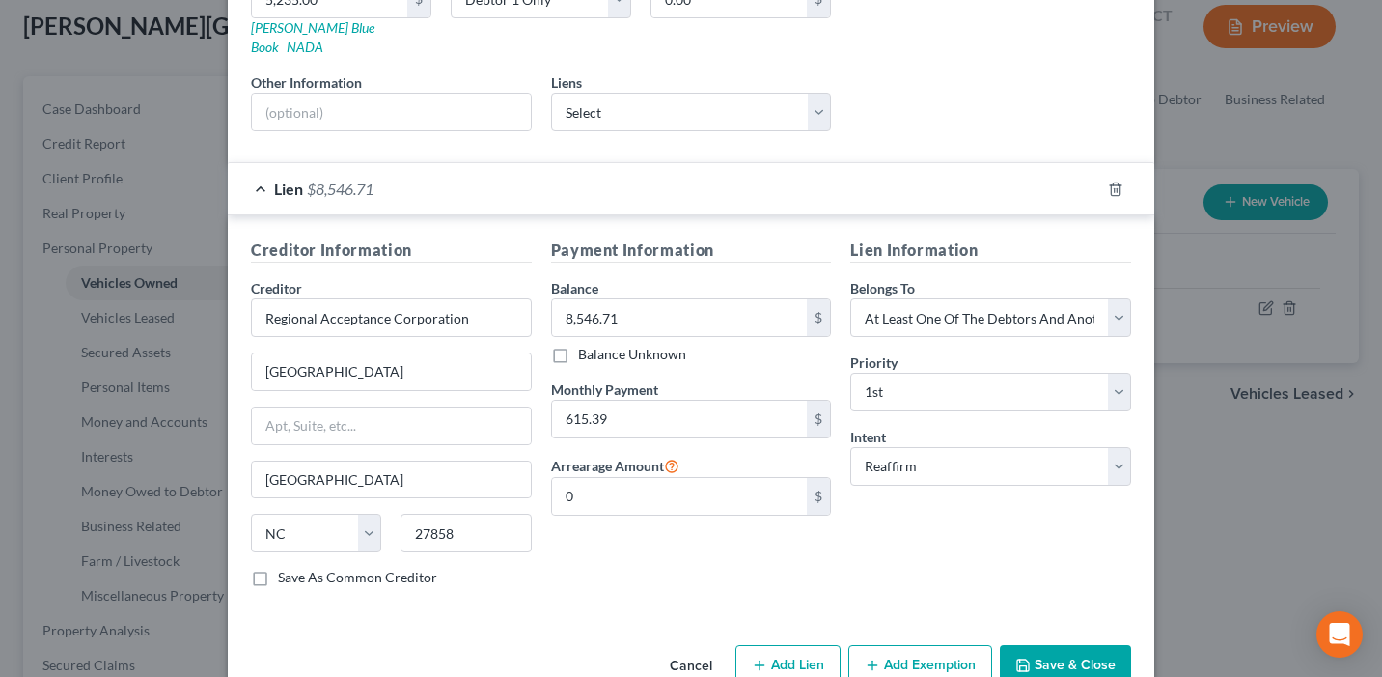
scroll to position [379, 0]
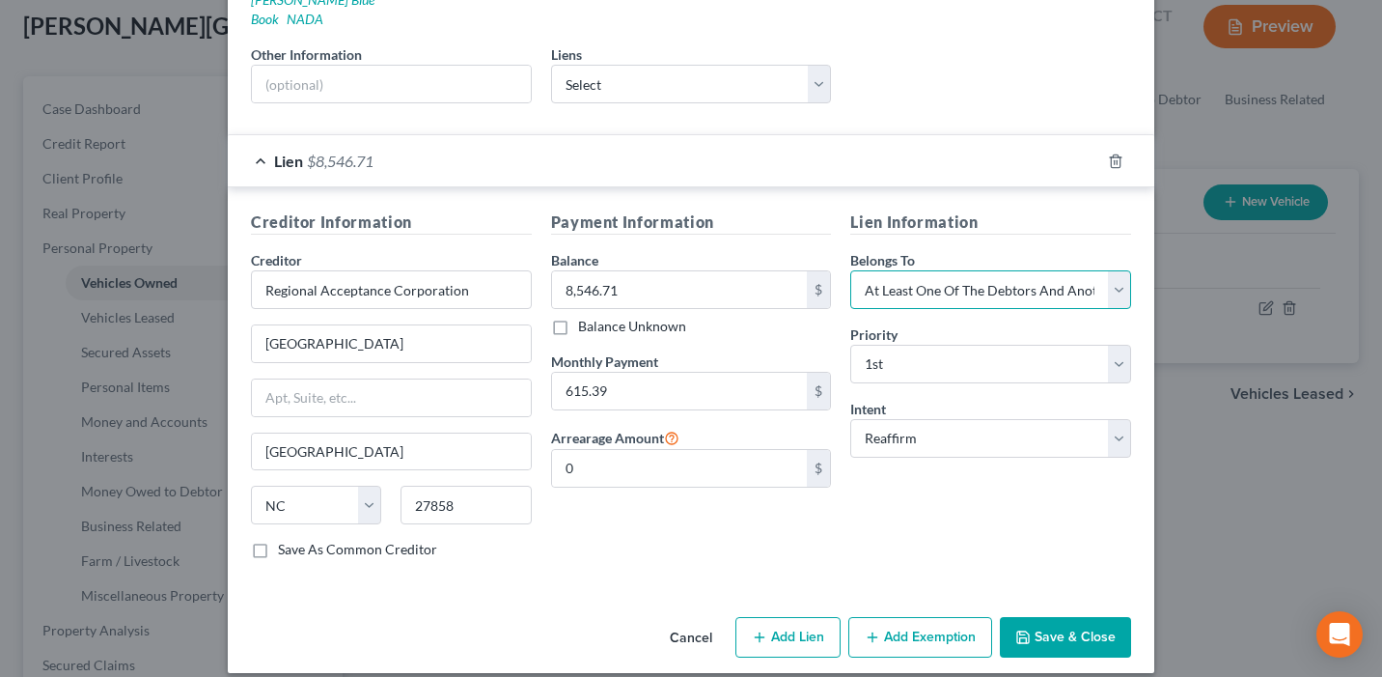
click at [986, 275] on select "Select Debtor 1 Only Debtor 2 Only Debtor 1 And Debtor 2 Only At Least One Of T…" at bounding box center [991, 289] width 281 height 39
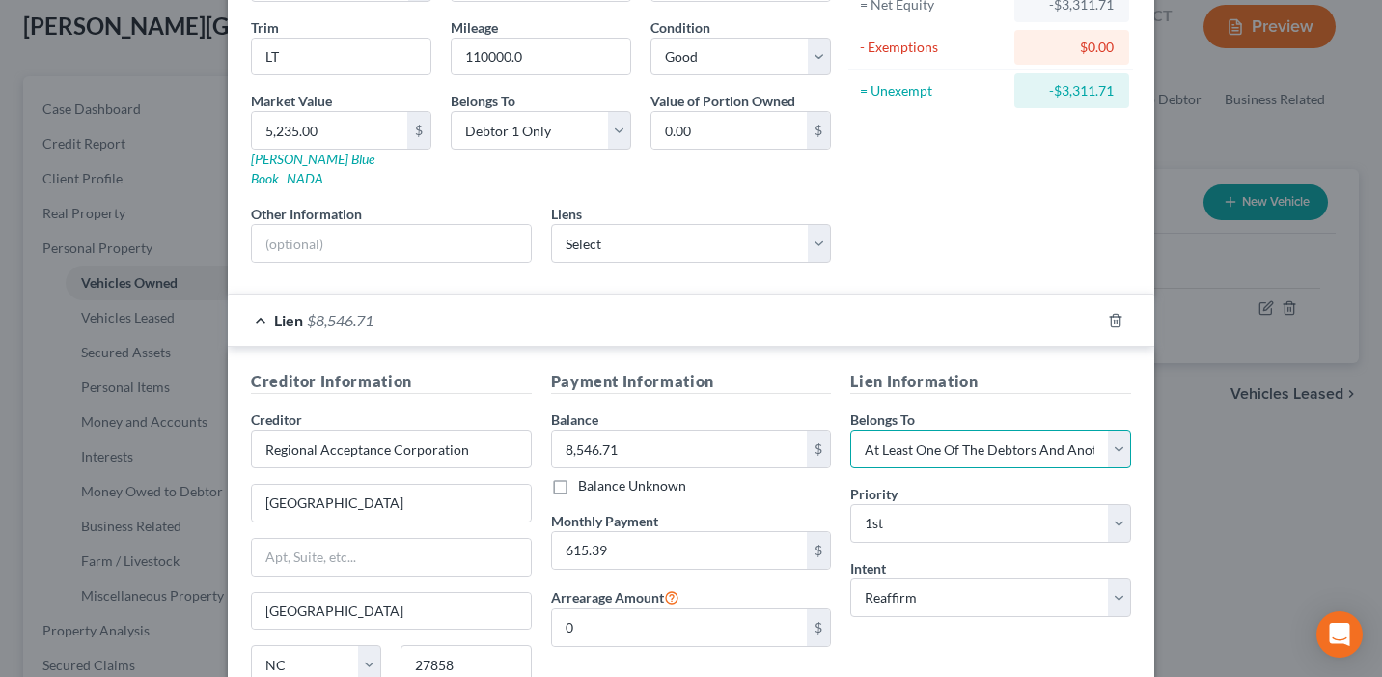
scroll to position [0, 0]
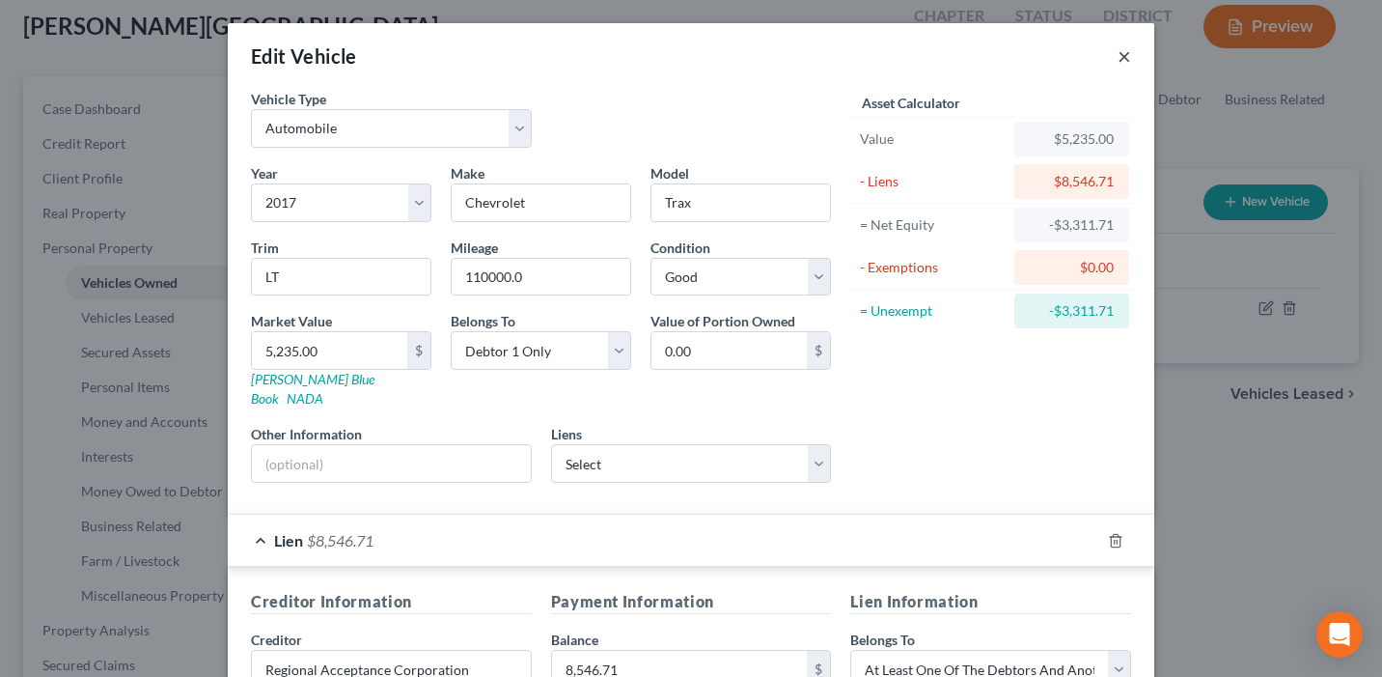
click at [1118, 60] on button "×" at bounding box center [1125, 55] width 14 height 23
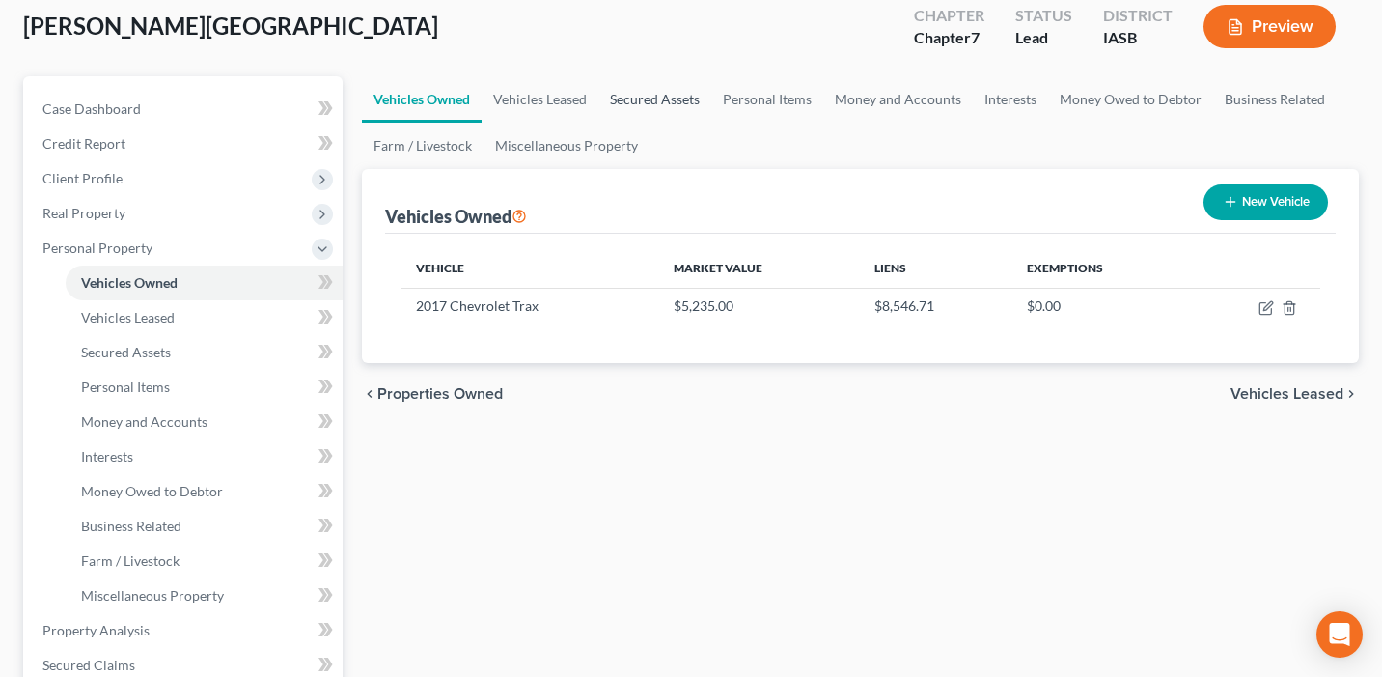
click at [627, 98] on link "Secured Assets" at bounding box center [655, 99] width 113 height 46
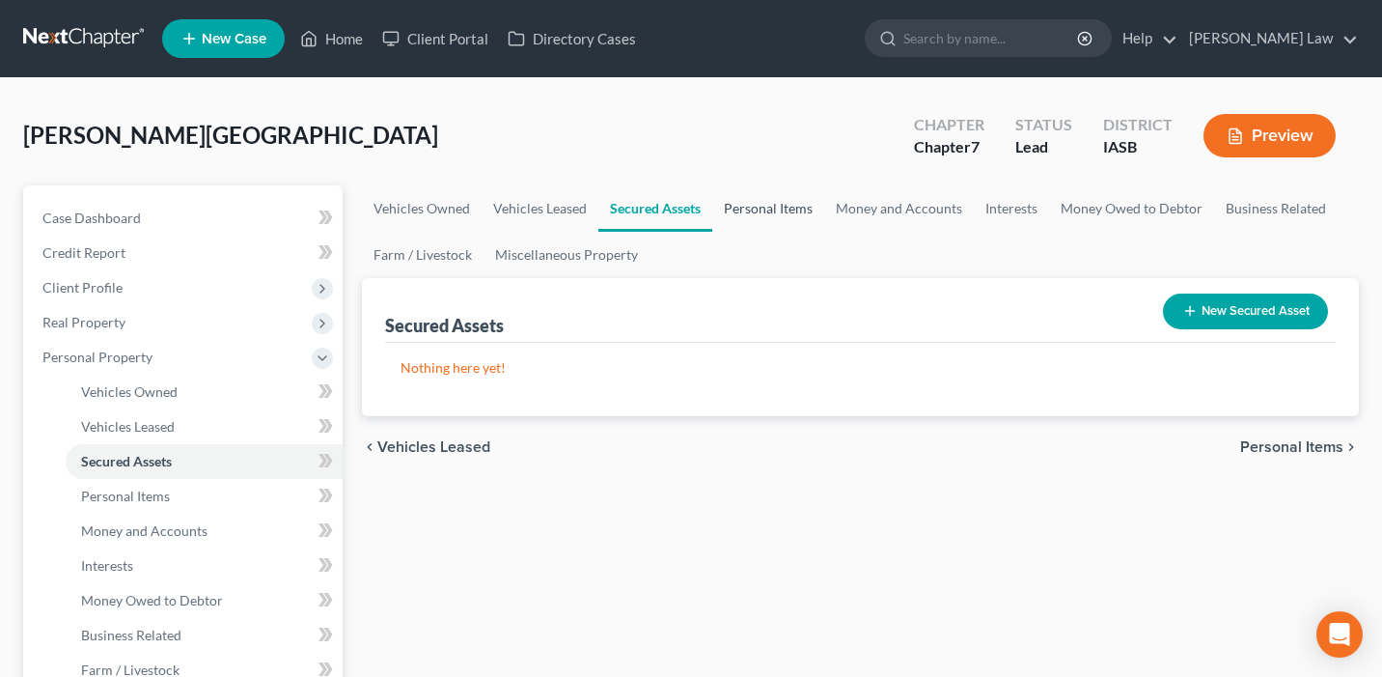
click at [755, 203] on link "Personal Items" at bounding box center [768, 208] width 112 height 46
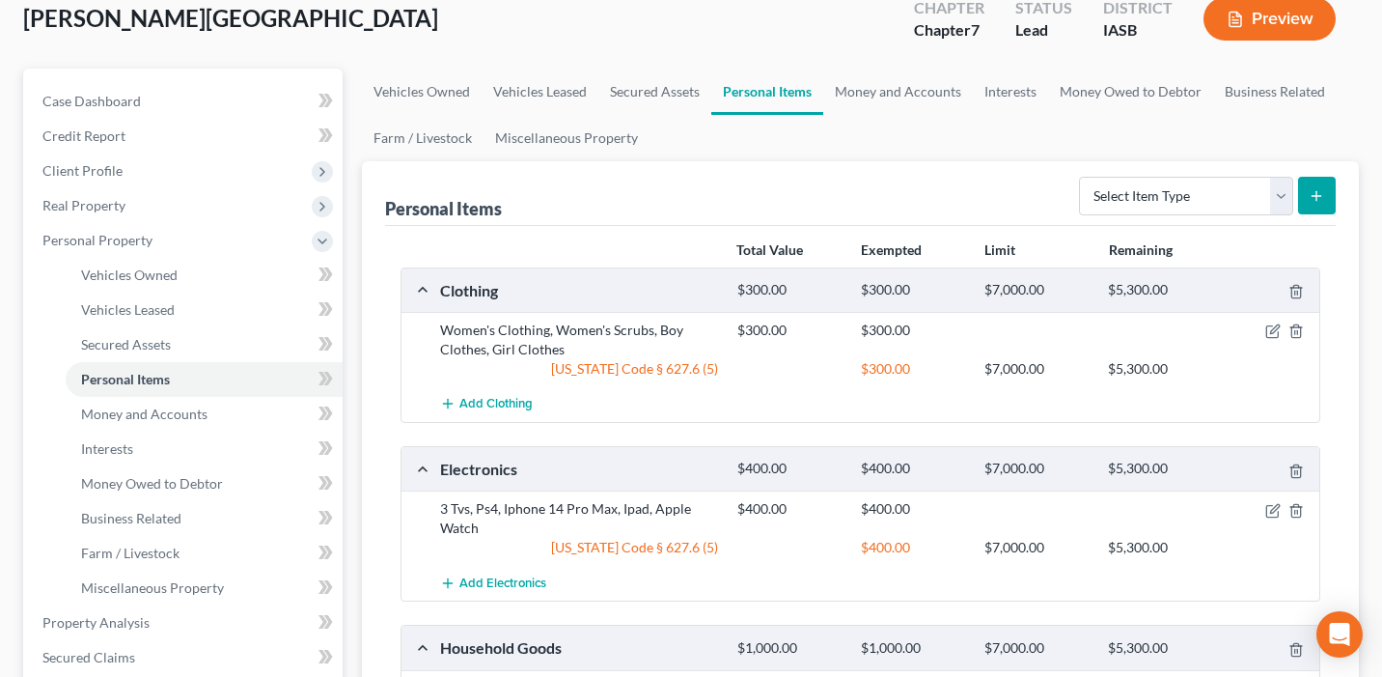
scroll to position [87, 0]
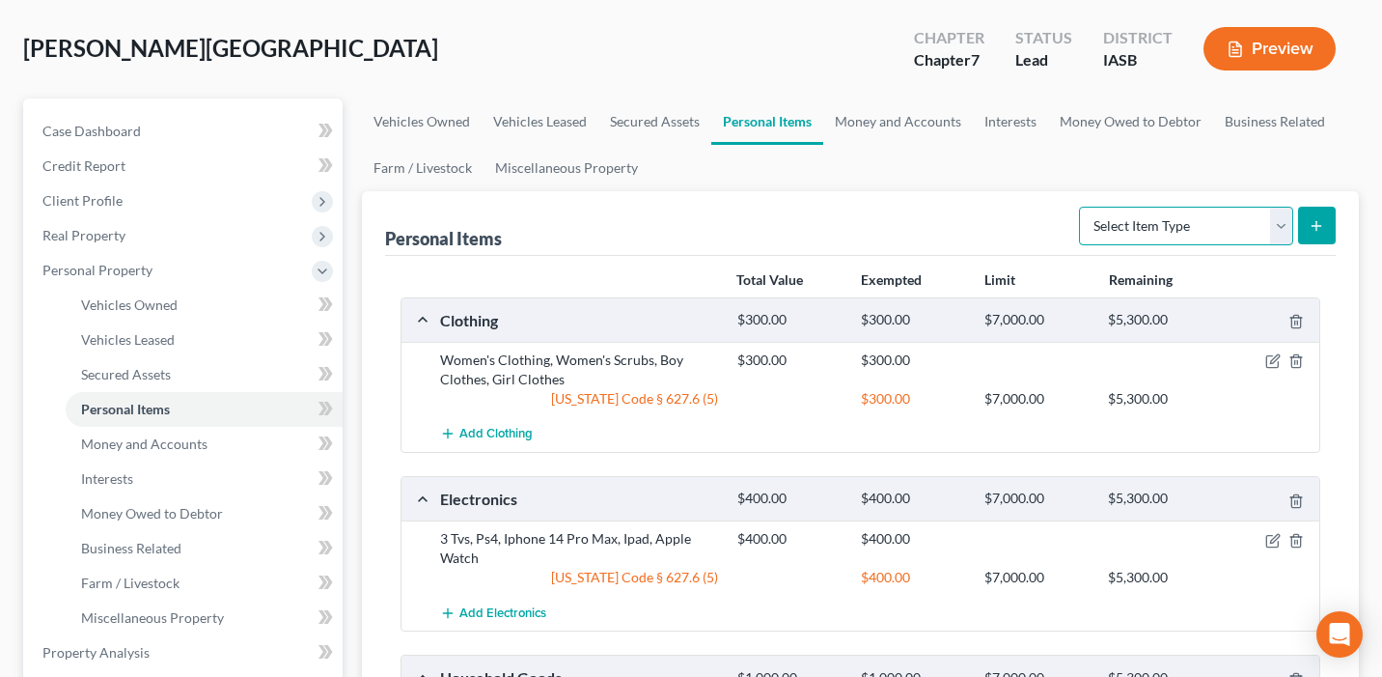
click at [1152, 216] on select "Select Item Type Clothing Collectibles Of Value Electronics Firearms Household …" at bounding box center [1186, 226] width 214 height 39
click at [862, 120] on link "Money and Accounts" at bounding box center [898, 121] width 150 height 46
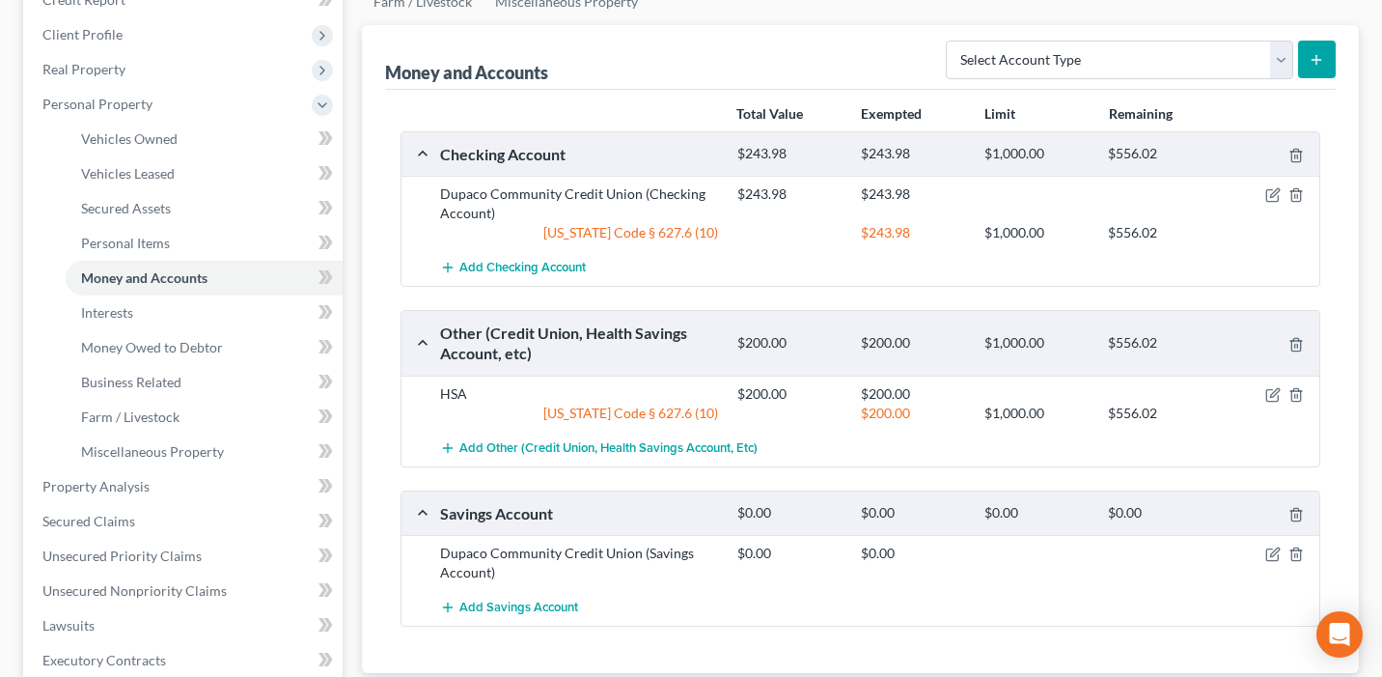
scroll to position [165, 0]
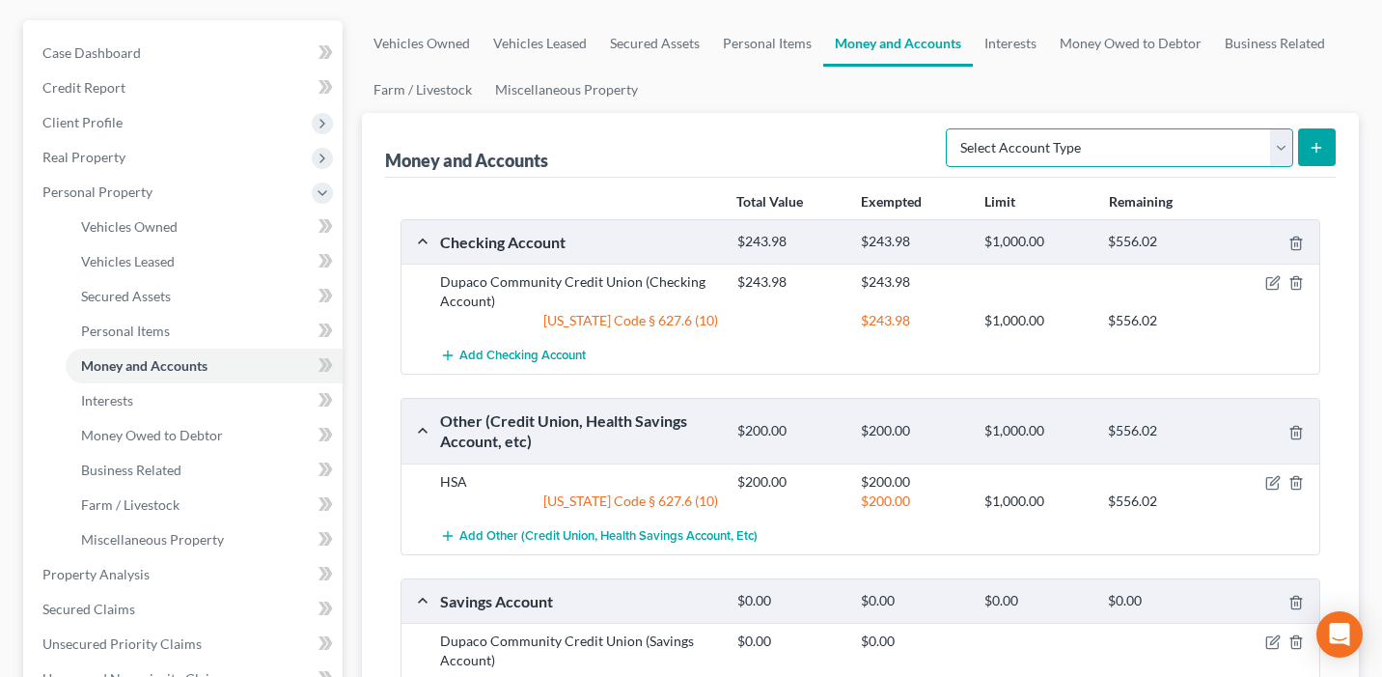
click at [1111, 147] on select "Select Account Type Brokerage Cash on Hand Certificates of Deposit Checking Acc…" at bounding box center [1120, 147] width 348 height 39
select select "other"
click at [950, 128] on select "Select Account Type Brokerage Cash on Hand Certificates of Deposit Checking Acc…" at bounding box center [1120, 147] width 348 height 39
click at [1309, 143] on icon "submit" at bounding box center [1316, 147] width 15 height 15
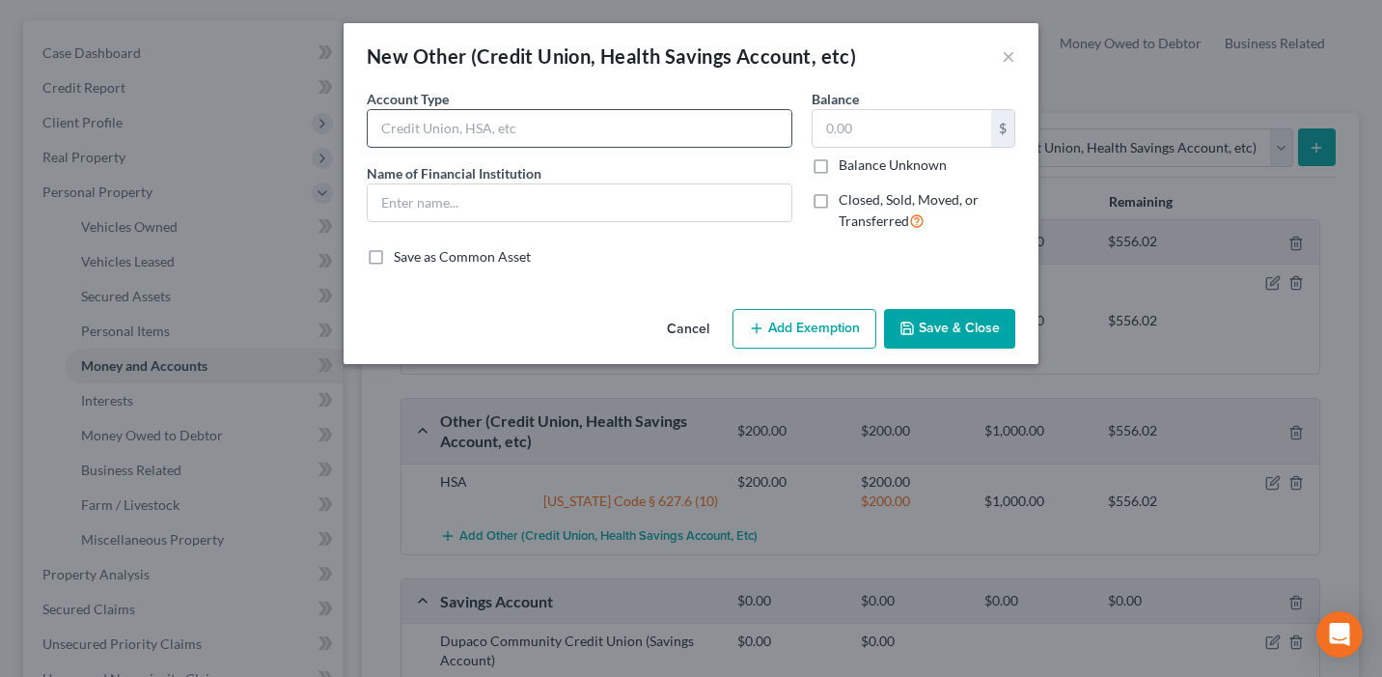
click at [466, 137] on input "text" at bounding box center [580, 128] width 424 height 37
type input "Electronic Wallet"
click at [460, 201] on input "text" at bounding box center [580, 202] width 424 height 37
type input "Paypal, Venmo"
click at [990, 328] on button "Save & Close" at bounding box center [949, 329] width 131 height 41
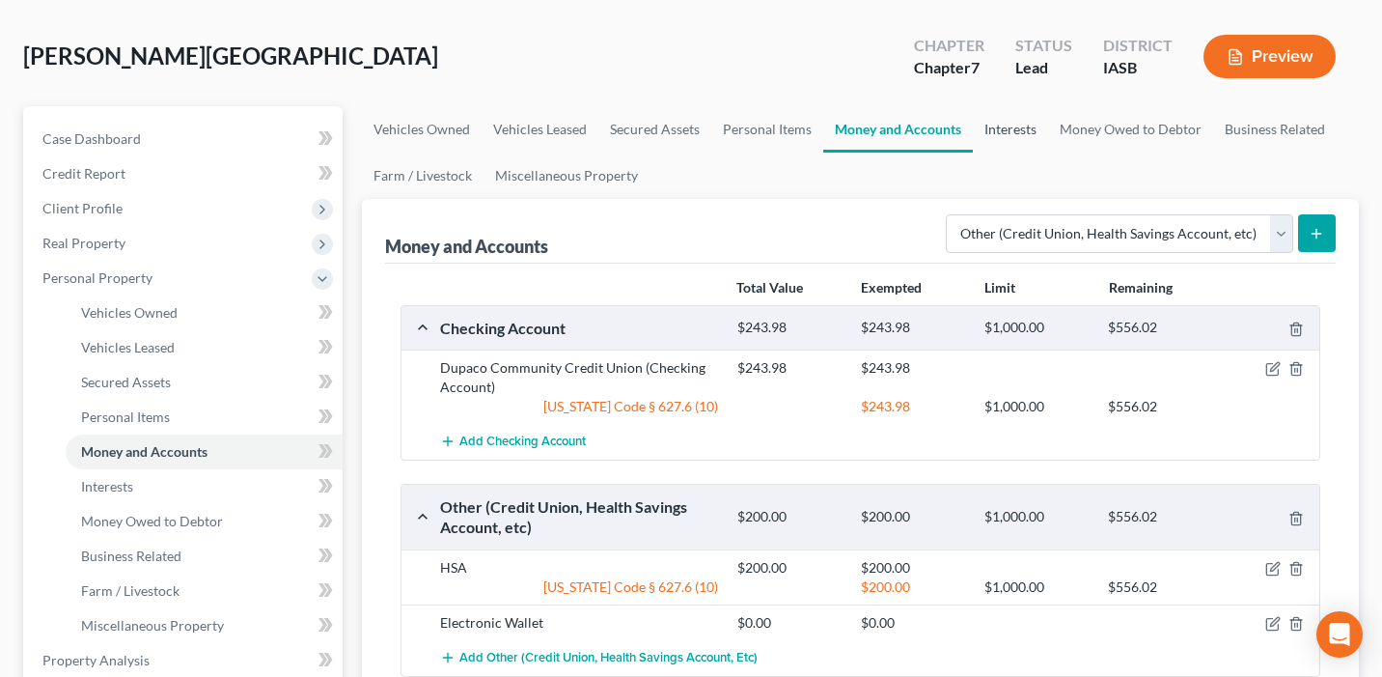
click at [1010, 126] on link "Interests" at bounding box center [1010, 129] width 75 height 46
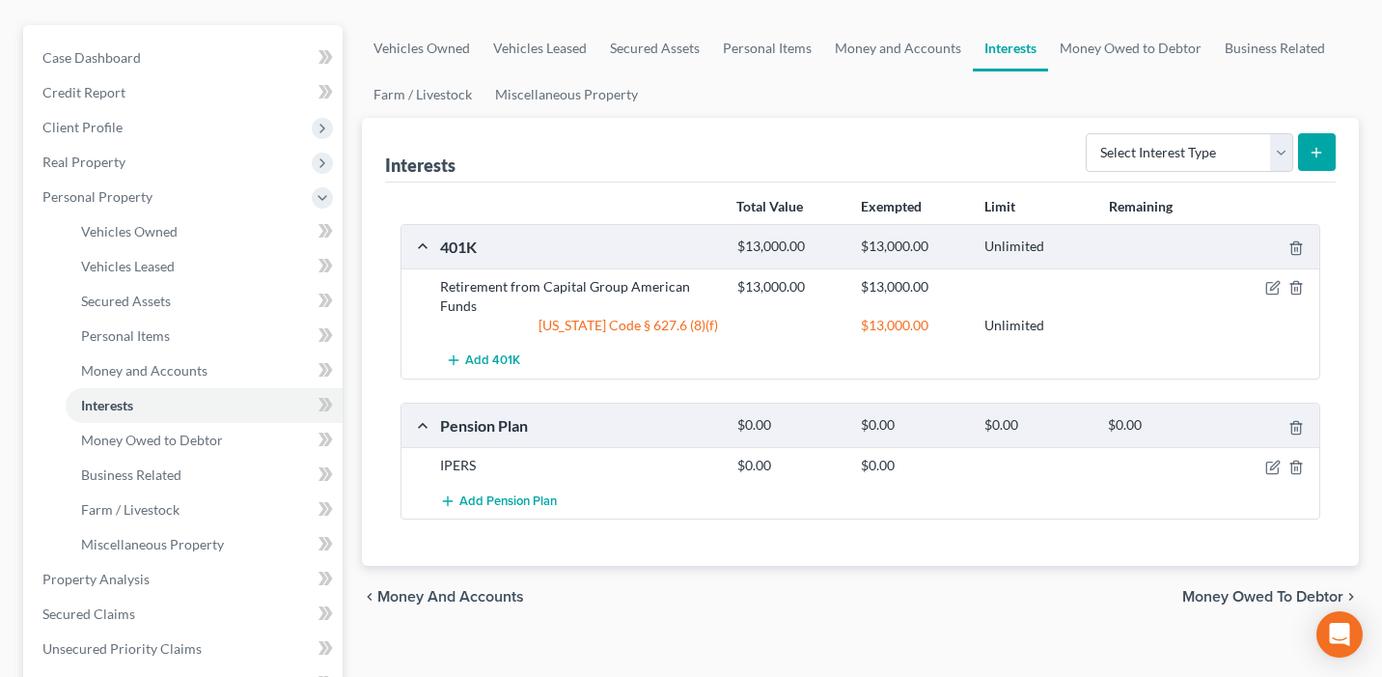
scroll to position [183, 0]
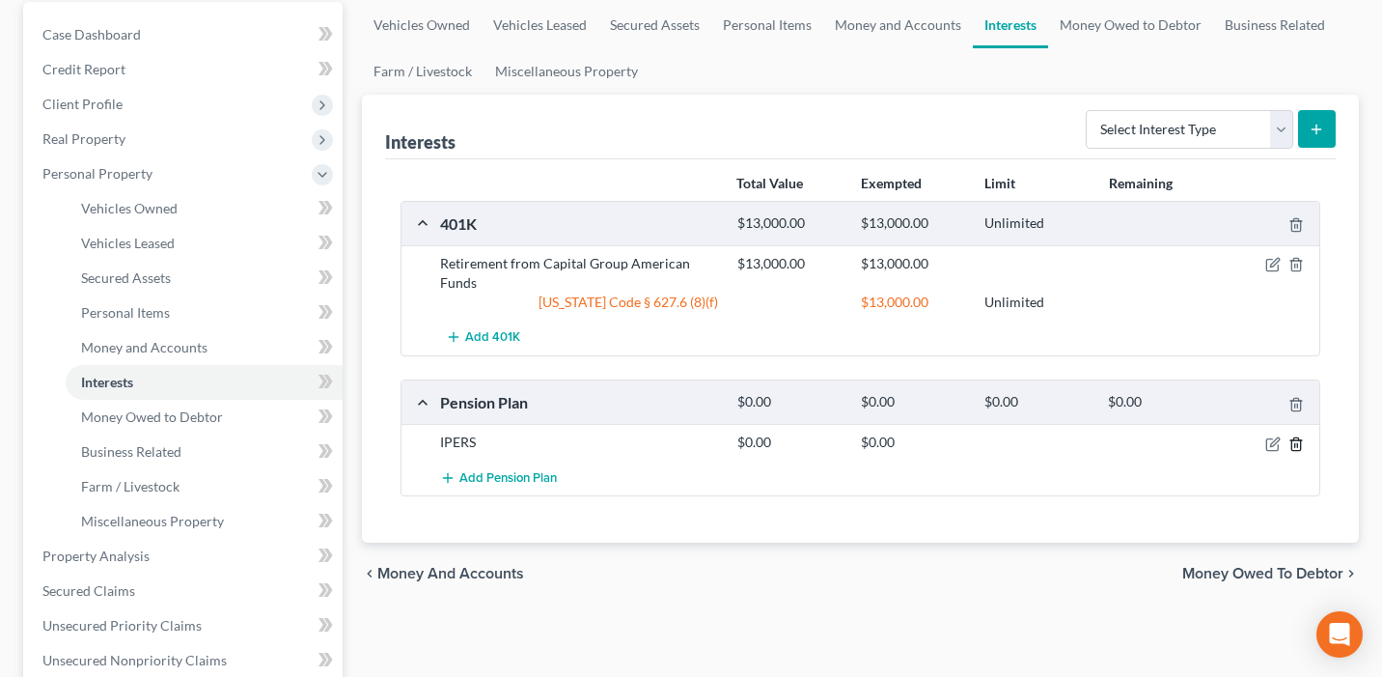
click at [1298, 443] on icon "button" at bounding box center [1296, 443] width 15 height 15
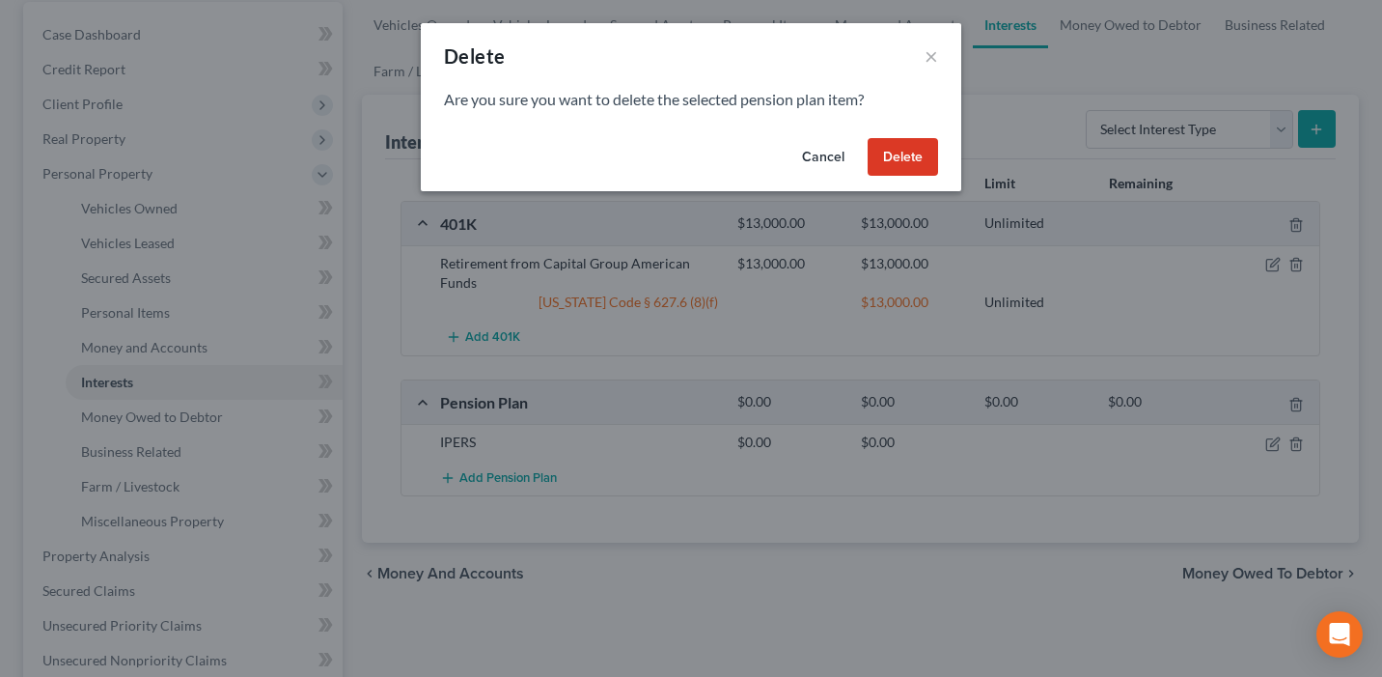
click at [892, 153] on button "Delete" at bounding box center [903, 157] width 70 height 39
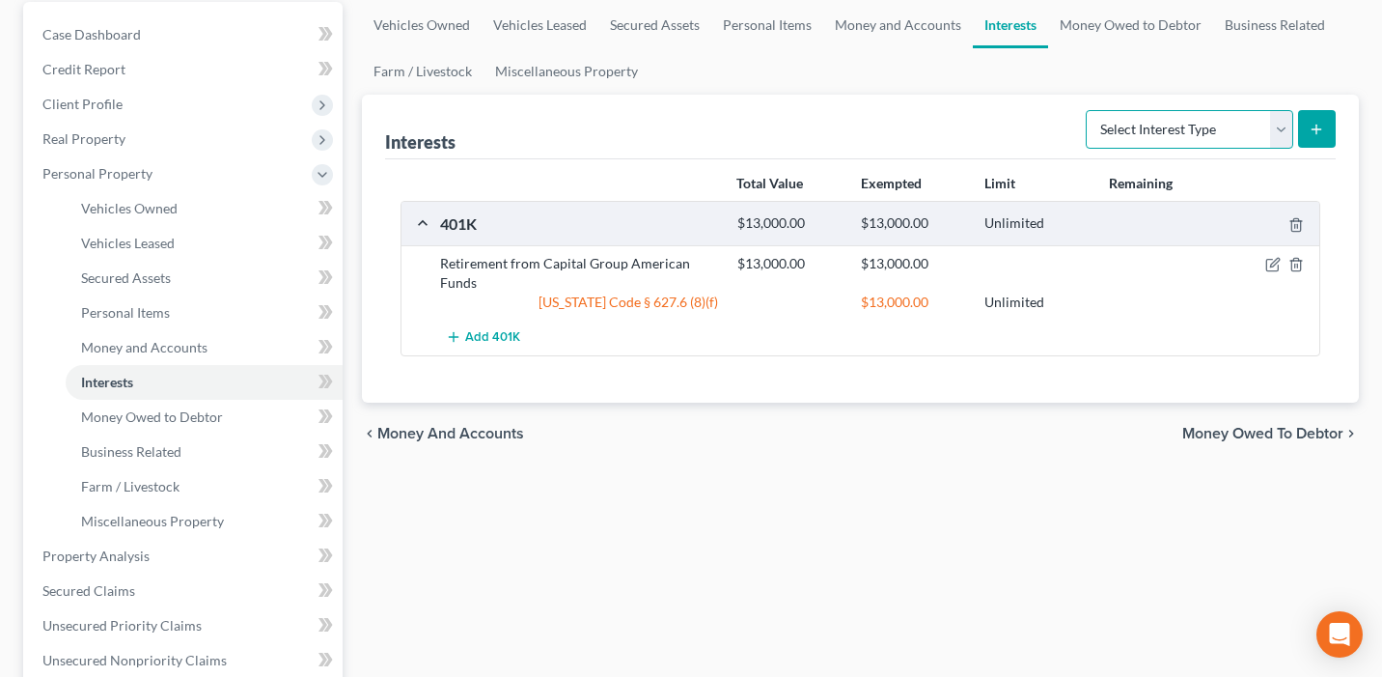
click at [1179, 126] on select "Select Interest Type 401K Annuity Bond Education IRA Government Bond Government…" at bounding box center [1190, 129] width 208 height 39
click at [1137, 18] on link "Money Owed to Debtor" at bounding box center [1130, 25] width 165 height 46
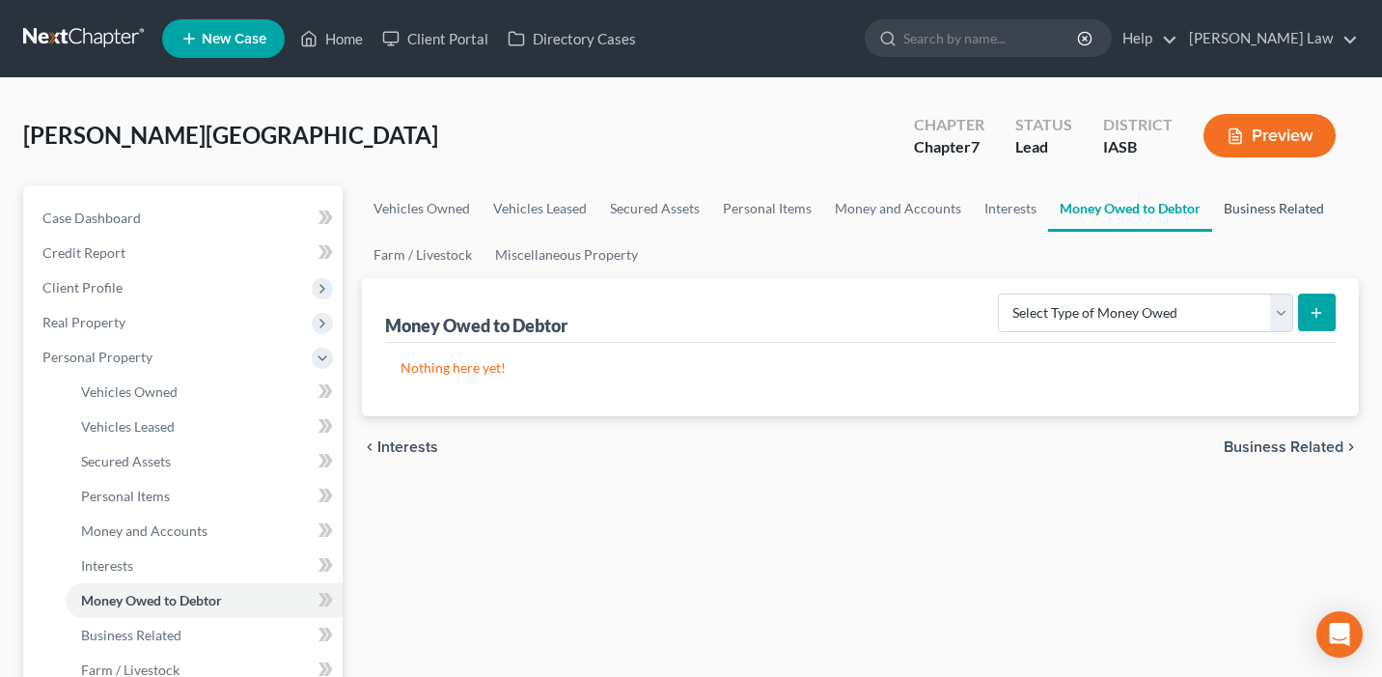
click at [1267, 228] on link "Business Related" at bounding box center [1275, 208] width 124 height 46
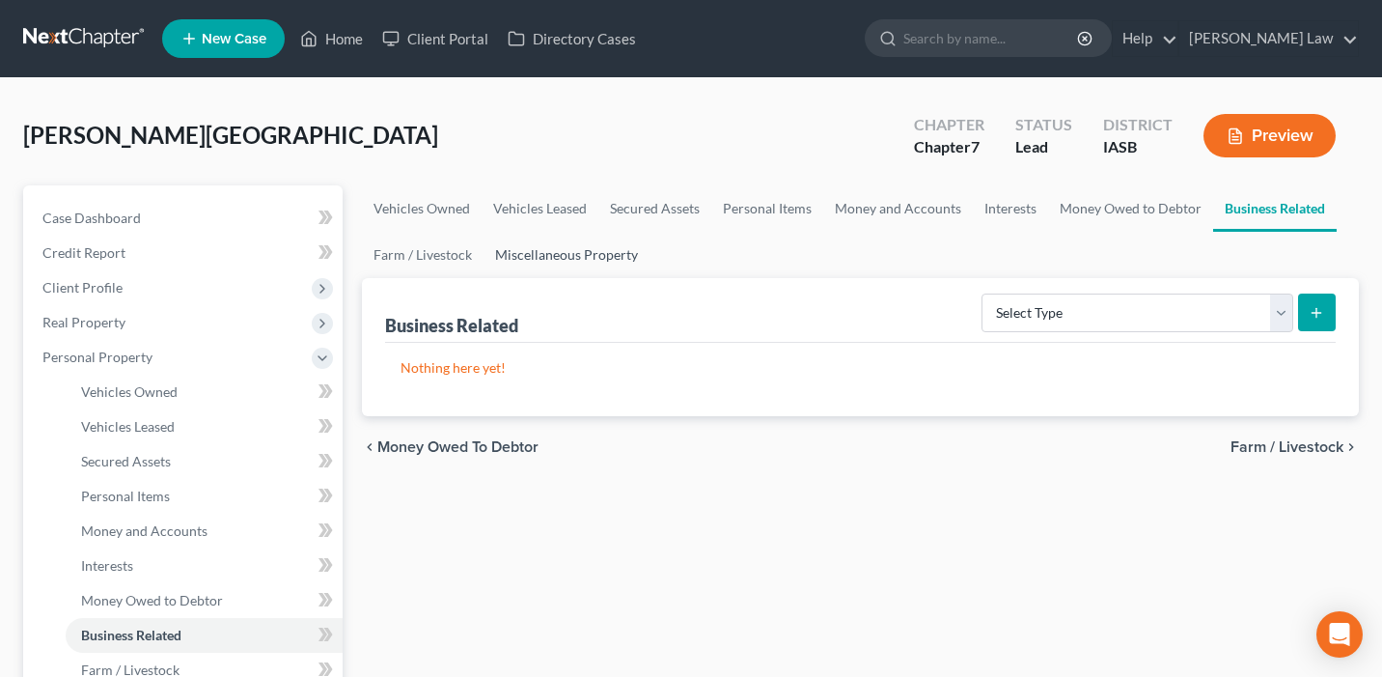
click at [542, 260] on link "Miscellaneous Property" at bounding box center [567, 255] width 166 height 46
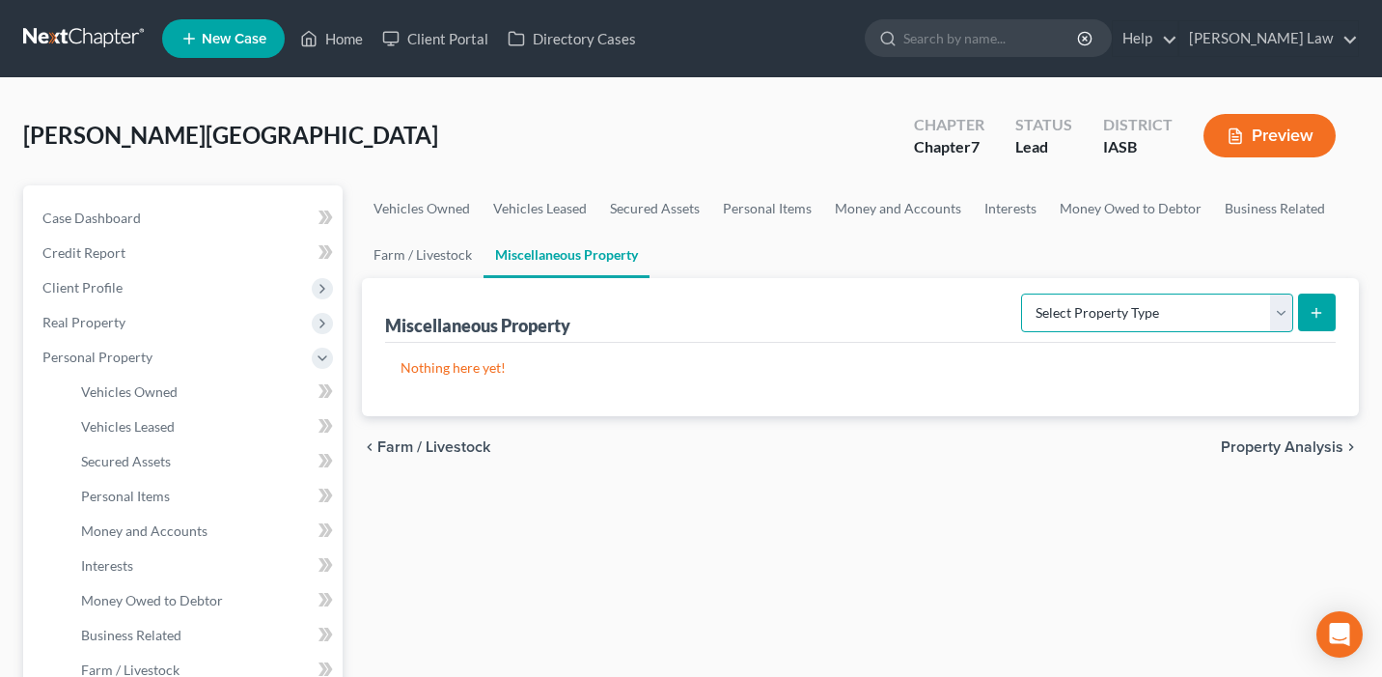
click at [1112, 312] on select "Select Property Type Assigned for Creditor Benefit [DATE] Holding for Another N…" at bounding box center [1157, 312] width 272 height 39
select select "stored_within_1_year"
click at [1021, 293] on select "Select Property Type Assigned for Creditor Benefit [DATE] Holding for Another N…" at bounding box center [1157, 312] width 272 height 39
click at [1304, 308] on button "submit" at bounding box center [1317, 312] width 38 height 38
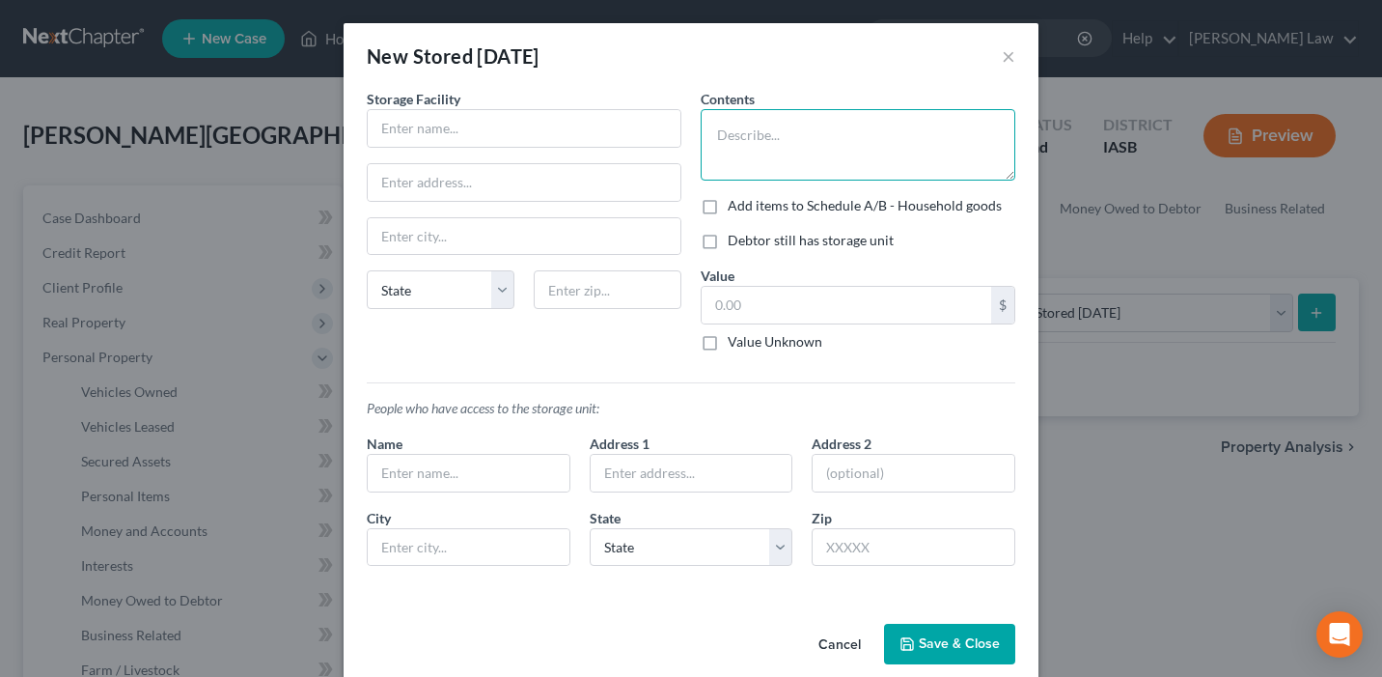
click at [768, 144] on textarea at bounding box center [858, 144] width 315 height 71
type textarea "Christmas Decorations, Clothes, Desk, Toys"
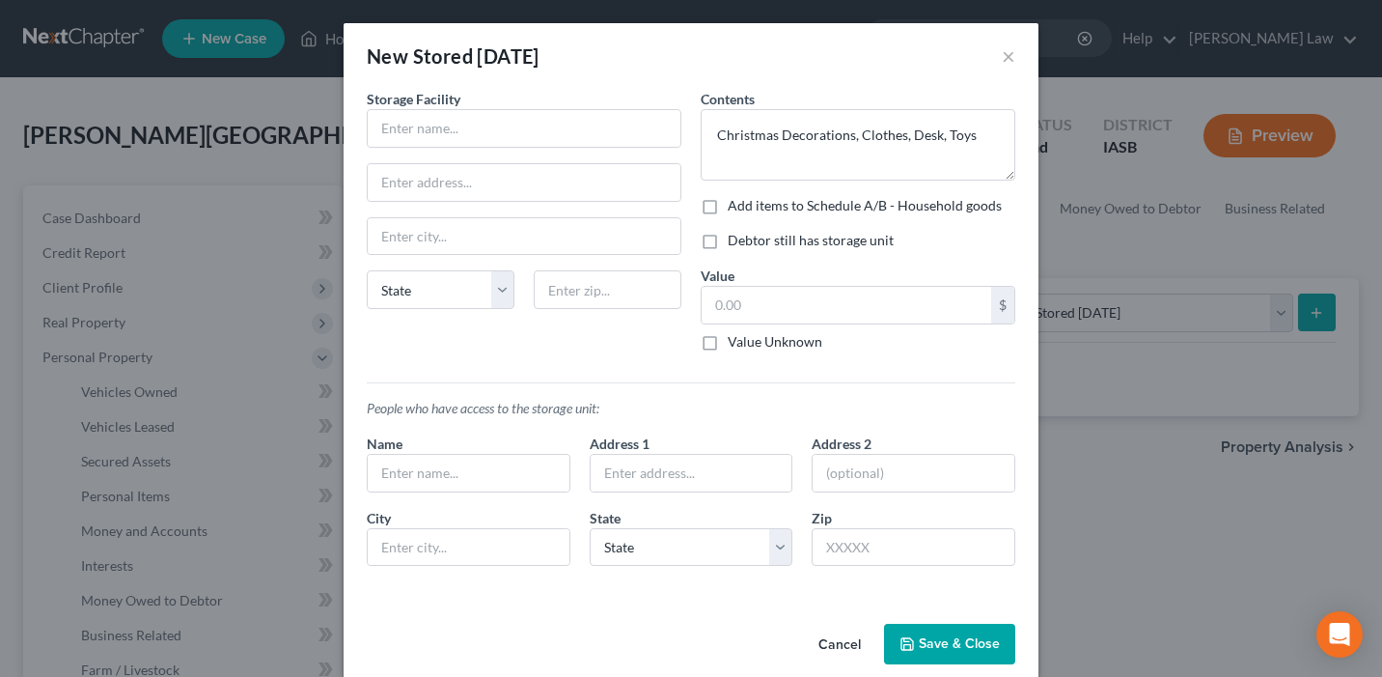
click at [728, 204] on label "Add items to Schedule A/B - Household goods" at bounding box center [865, 205] width 274 height 19
click at [736, 204] on input "Add items to Schedule A/B - Household goods" at bounding box center [742, 202] width 13 height 13
checkbox input "true"
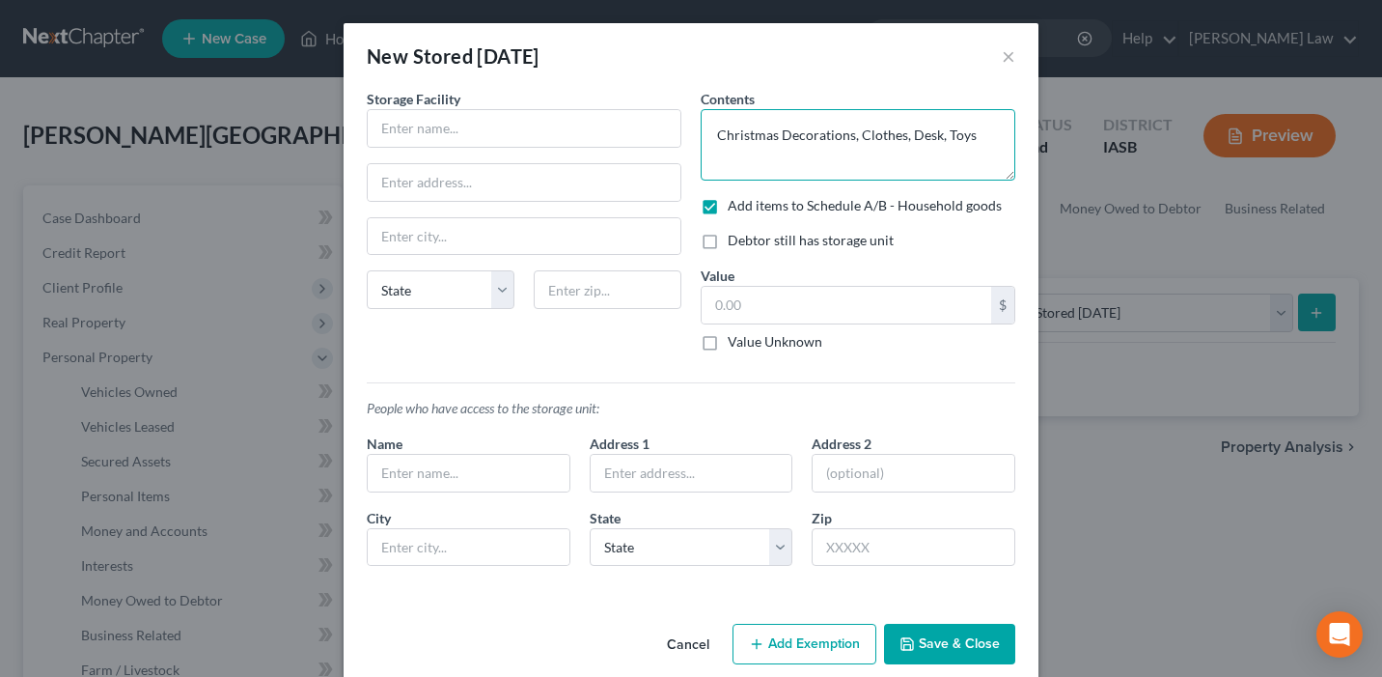
click at [972, 137] on textarea "Christmas Decorations, Clothes, Desk, Toys" at bounding box center [858, 144] width 315 height 71
type textarea "Christmas Decorations, Clothes, Desk, Toys, chairs and tables"
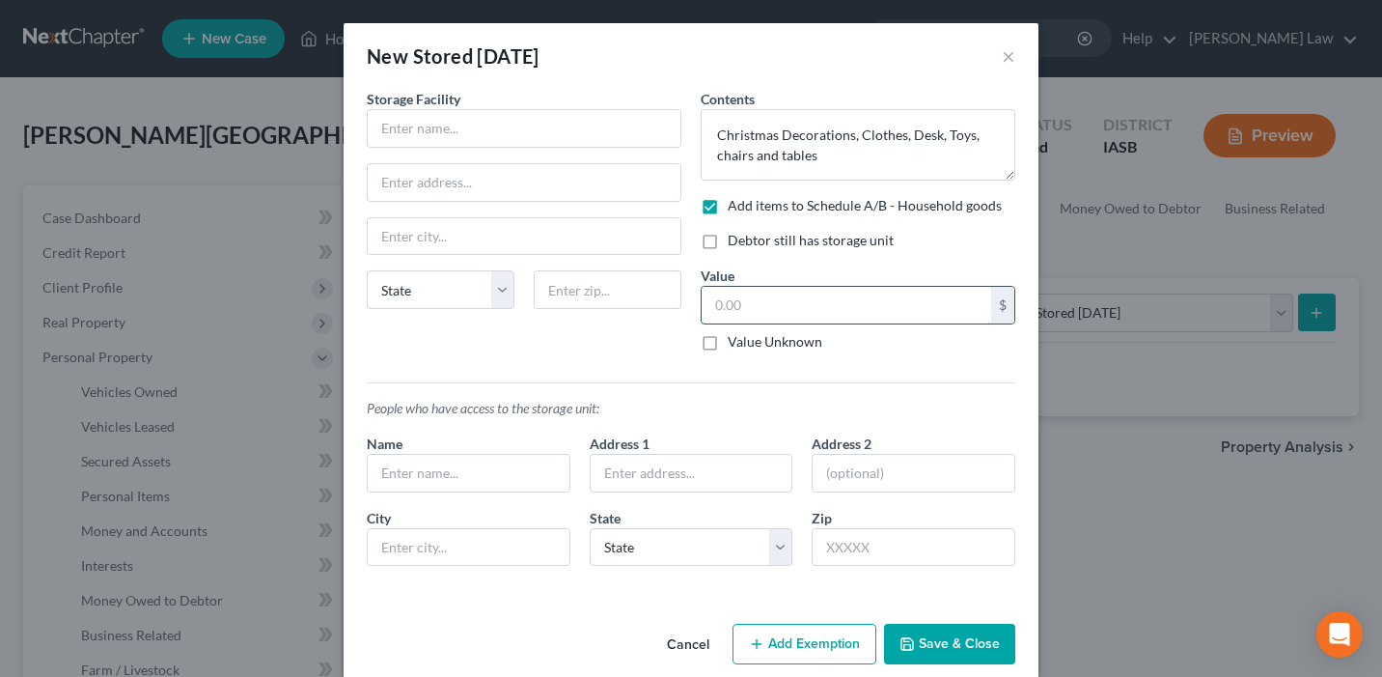
click at [770, 298] on input "text" at bounding box center [847, 305] width 290 height 37
type input "100"
click at [791, 660] on button "Add Exemption" at bounding box center [805, 644] width 144 height 41
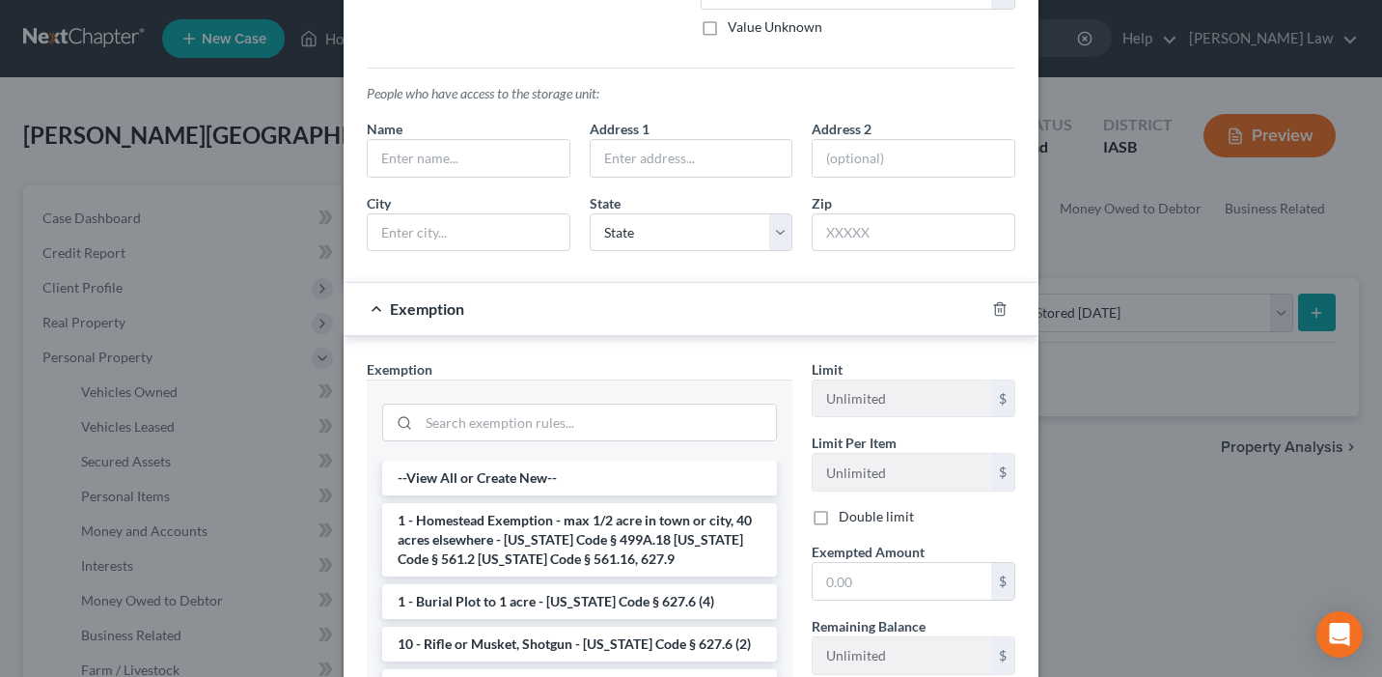
scroll to position [347, 0]
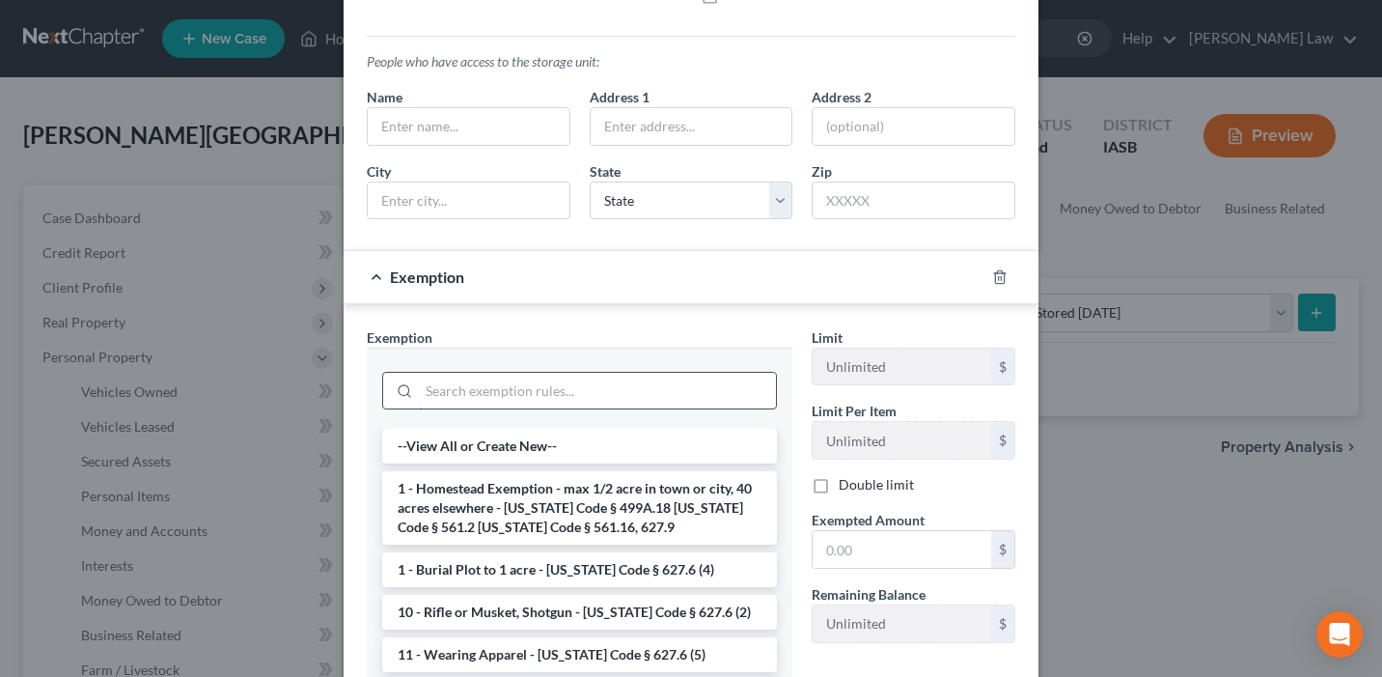
click at [567, 388] on input "search" at bounding box center [597, 391] width 357 height 37
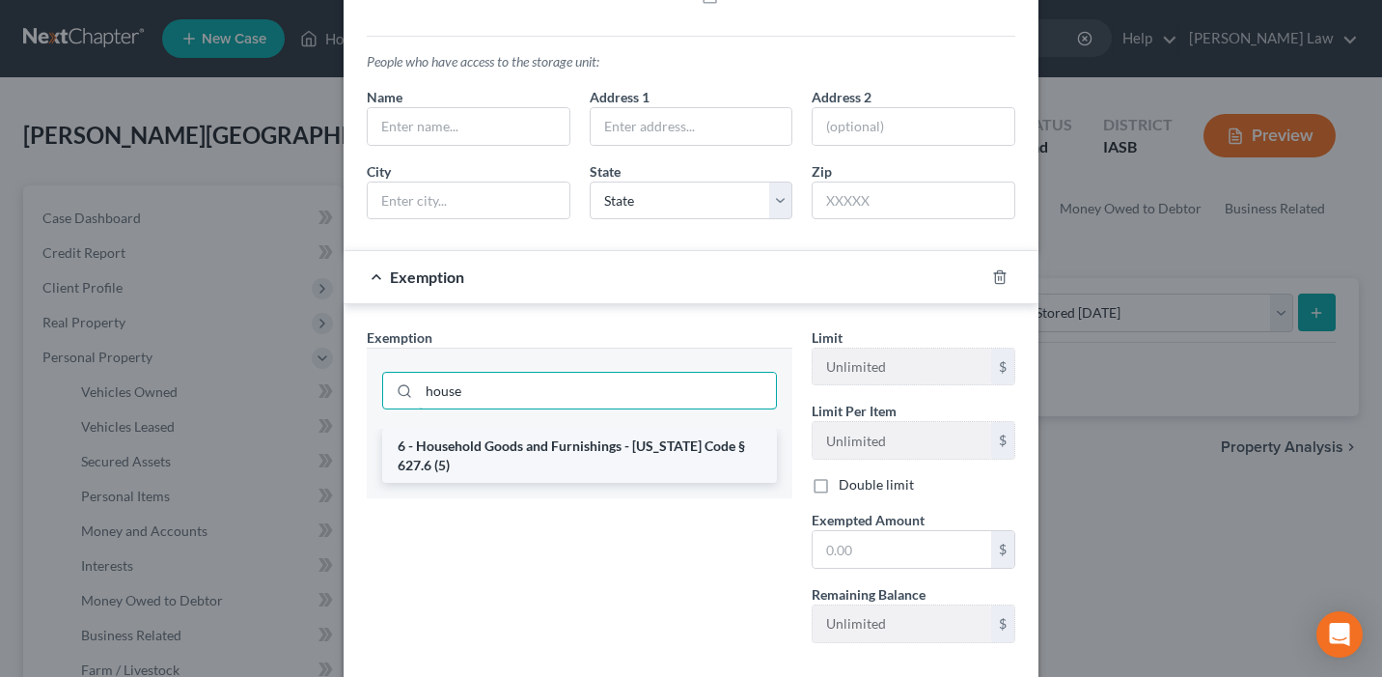
type input "house"
click at [540, 456] on li "6 - Household Goods and Furnishings - [US_STATE] Code § 627.6 (5)" at bounding box center [579, 456] width 395 height 54
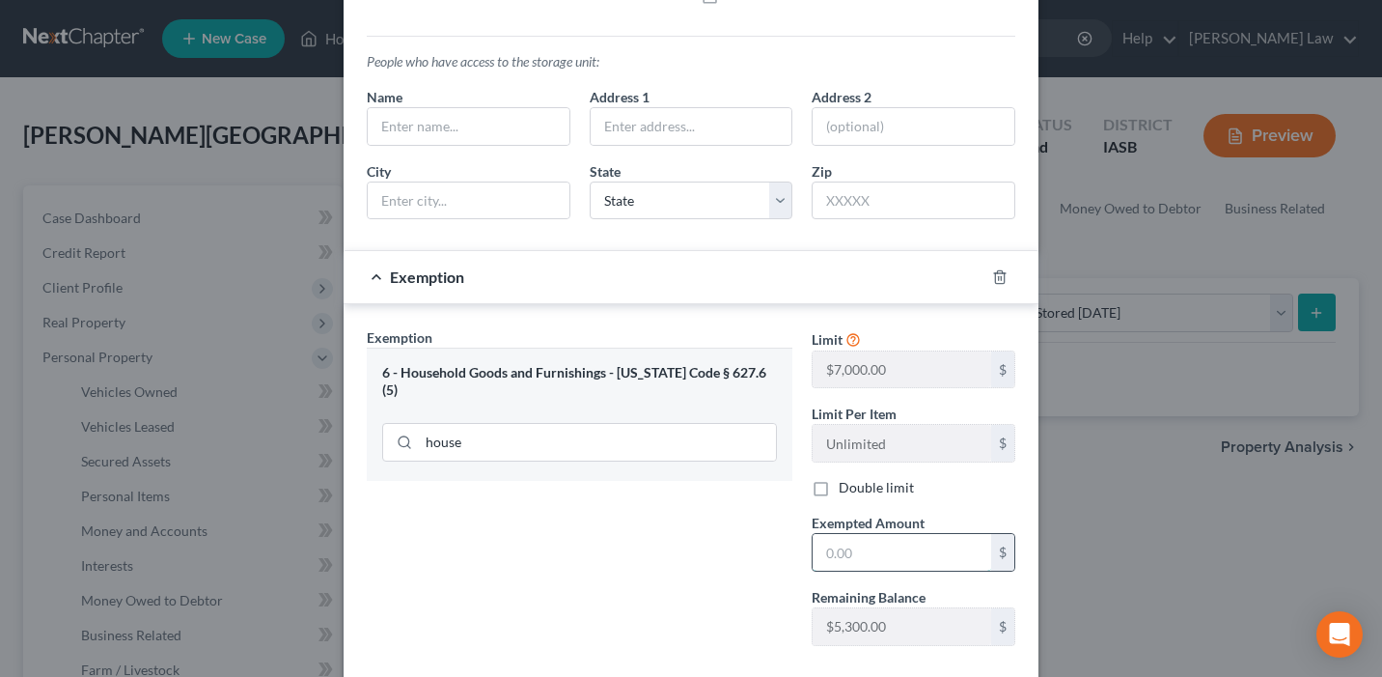
click at [890, 552] on input "text" at bounding box center [902, 552] width 179 height 37
type input "100"
click at [577, 557] on div "Exemption Set must be selected for CA. Exemption * 6 - Household Goods and Furn…" at bounding box center [579, 494] width 445 height 334
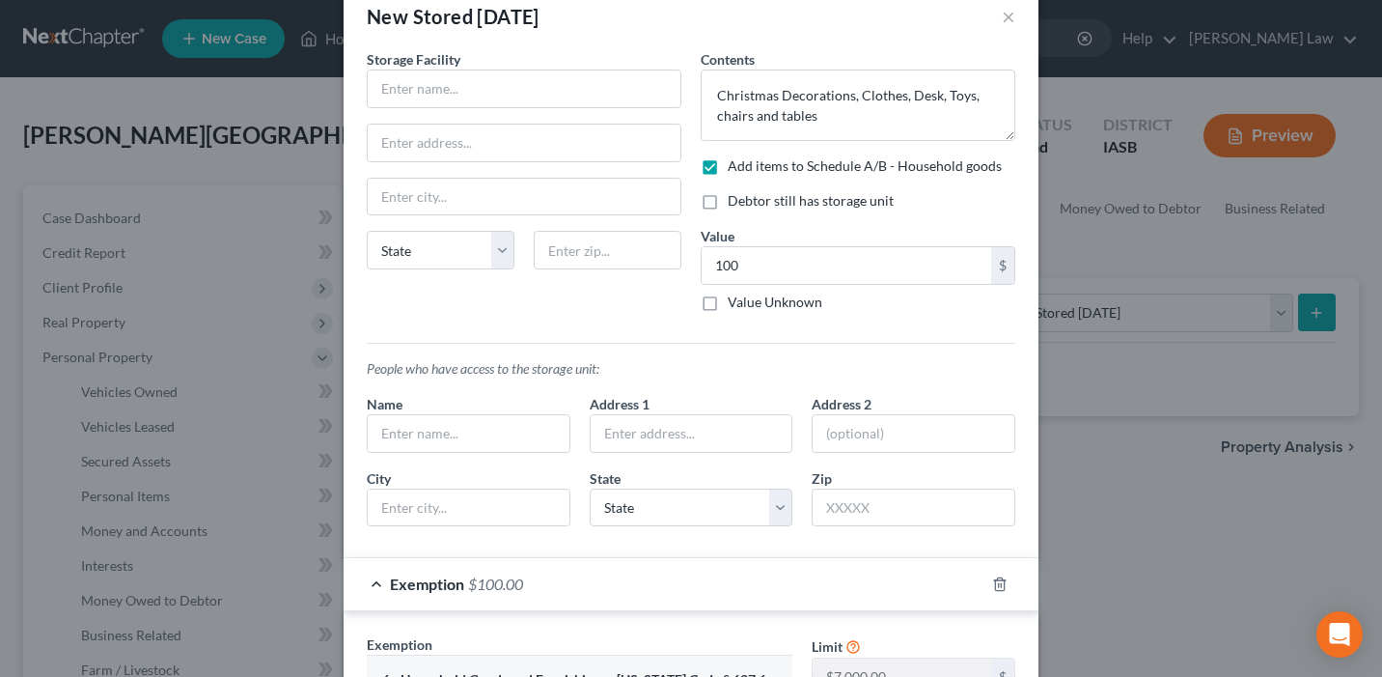
scroll to position [0, 0]
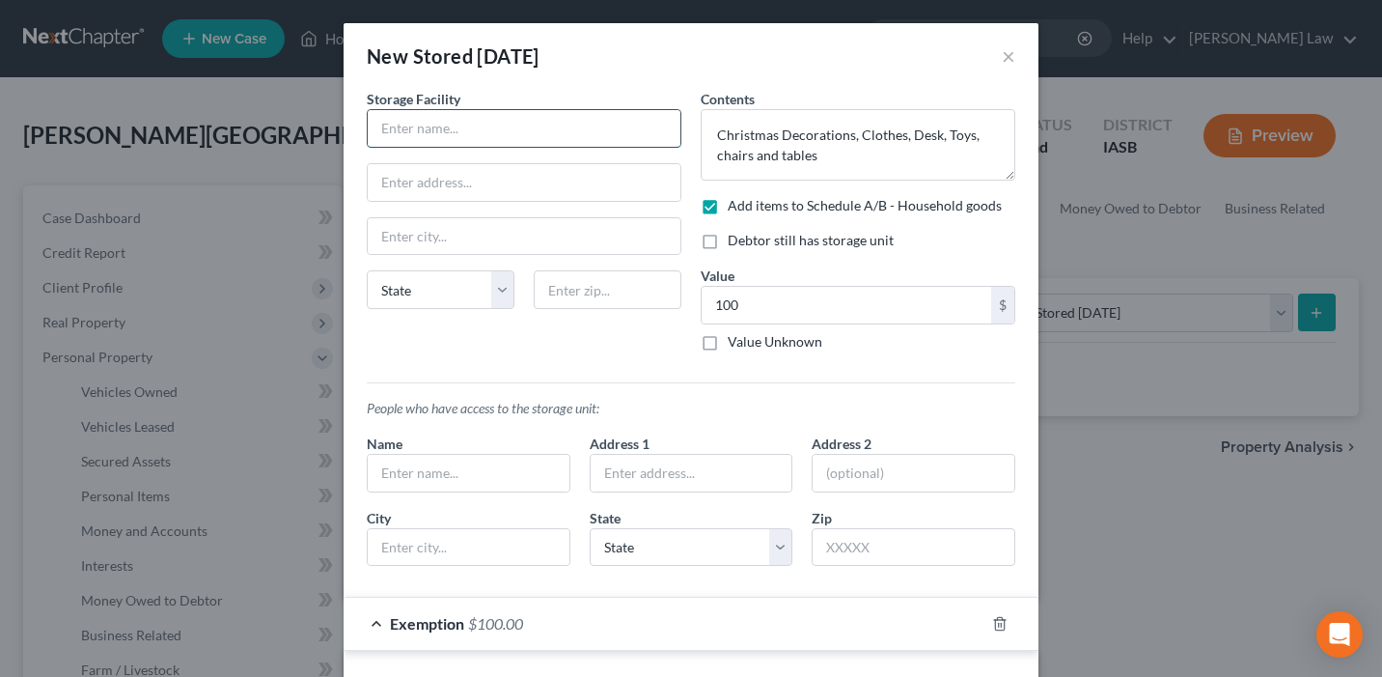
click at [416, 122] on input "text" at bounding box center [524, 128] width 313 height 37
type input "Ry"
click at [614, 281] on input "text" at bounding box center [608, 289] width 148 height 39
paste input "52353"
type input "52353"
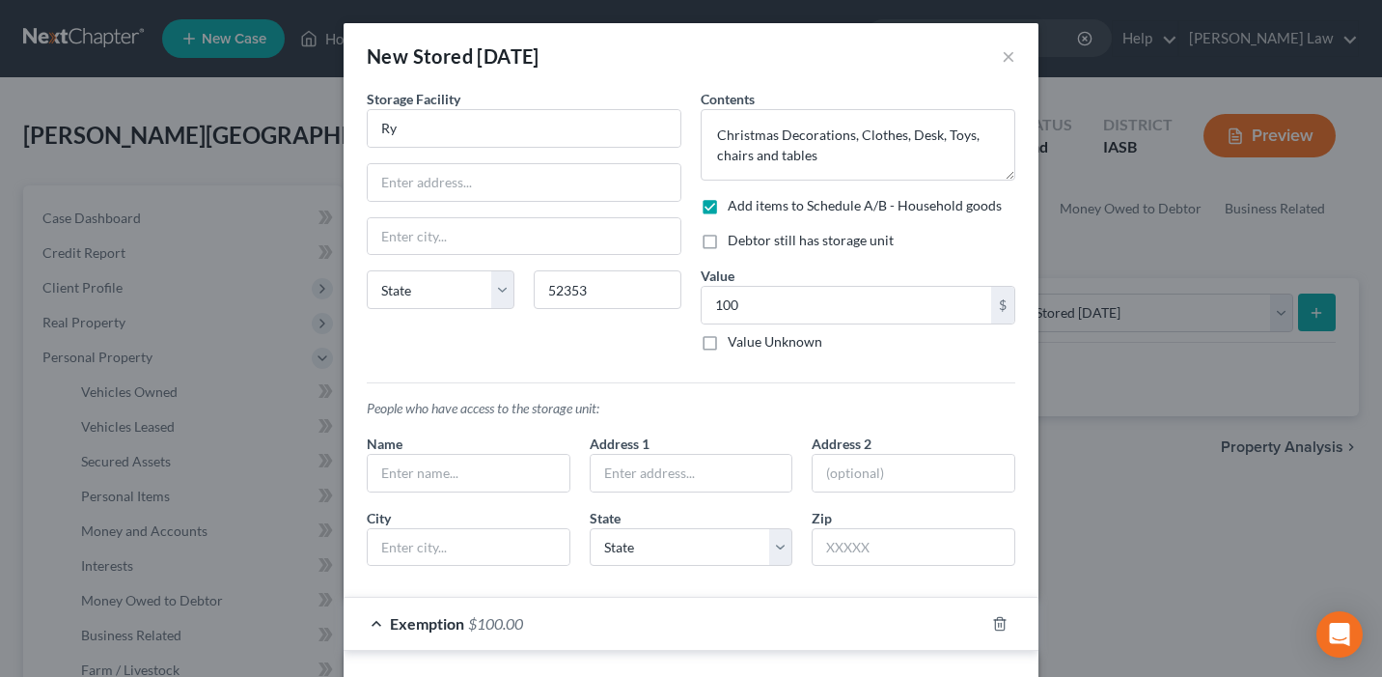
type input "[US_STATE]"
select select "16"
click at [481, 365] on div "Storage Facility [PERSON_NAME][US_STATE][GEOGRAPHIC_DATA] [US_STATE] AK AR AZ C…" at bounding box center [524, 228] width 334 height 278
click at [487, 185] on input "text" at bounding box center [524, 182] width 313 height 37
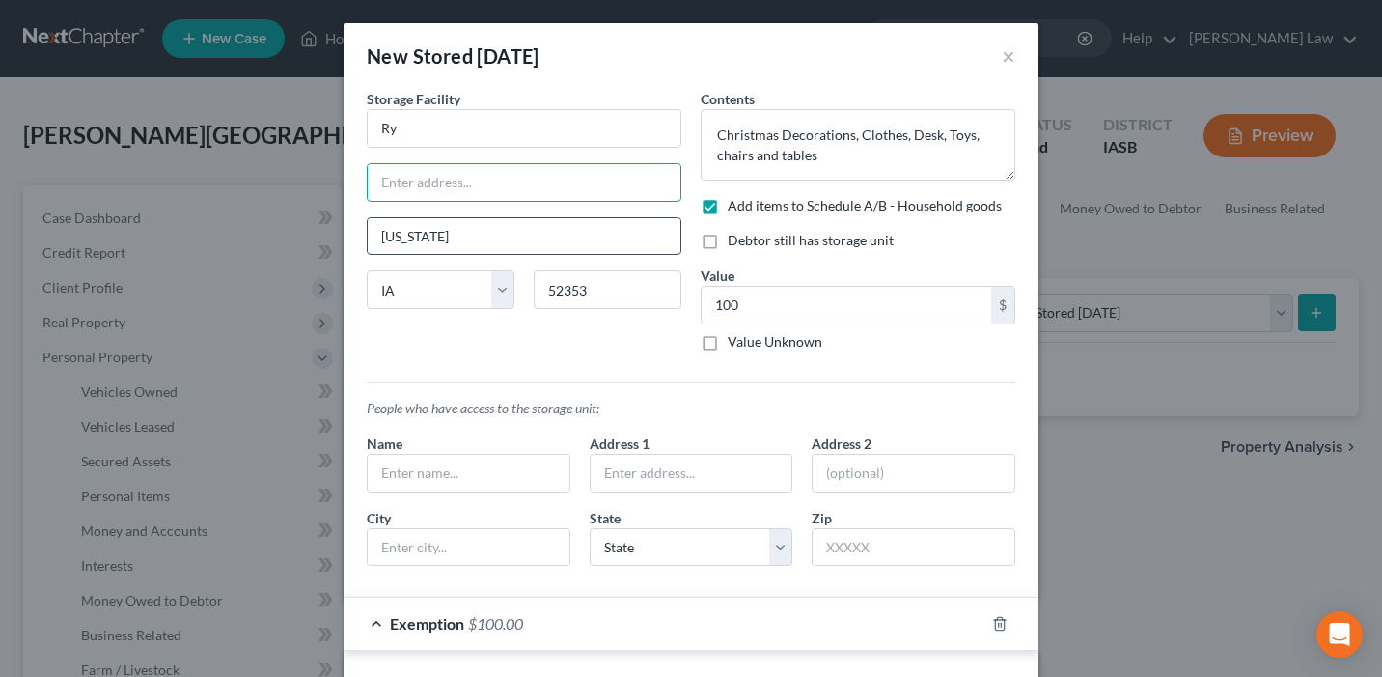
paste input "[STREET_ADDRESS]"
type input "[STREET_ADDRESS]"
click at [393, 337] on div "Storage Facility Ry [GEOGRAPHIC_DATA][US_STATE] [US_STATE][GEOGRAPHIC_DATA] AZ …" at bounding box center [524, 228] width 334 height 278
click at [474, 141] on input "Ry" at bounding box center [524, 128] width 313 height 37
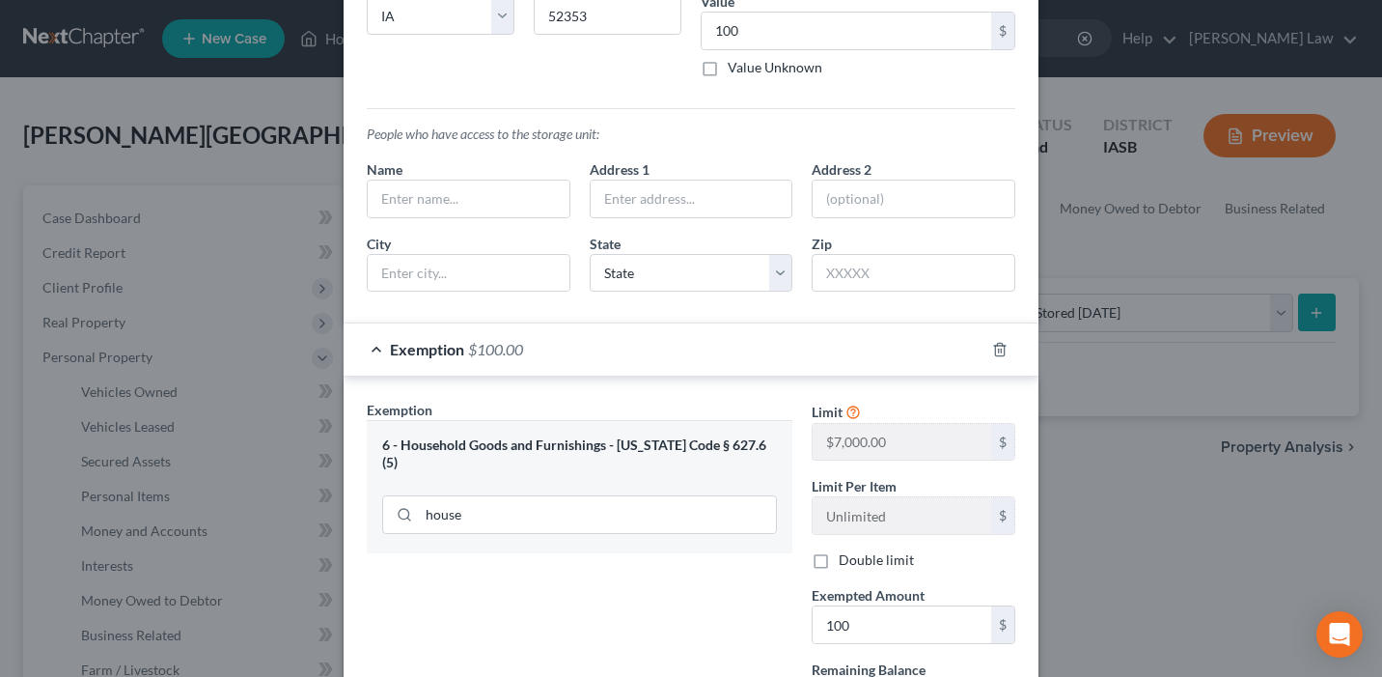
scroll to position [453, 0]
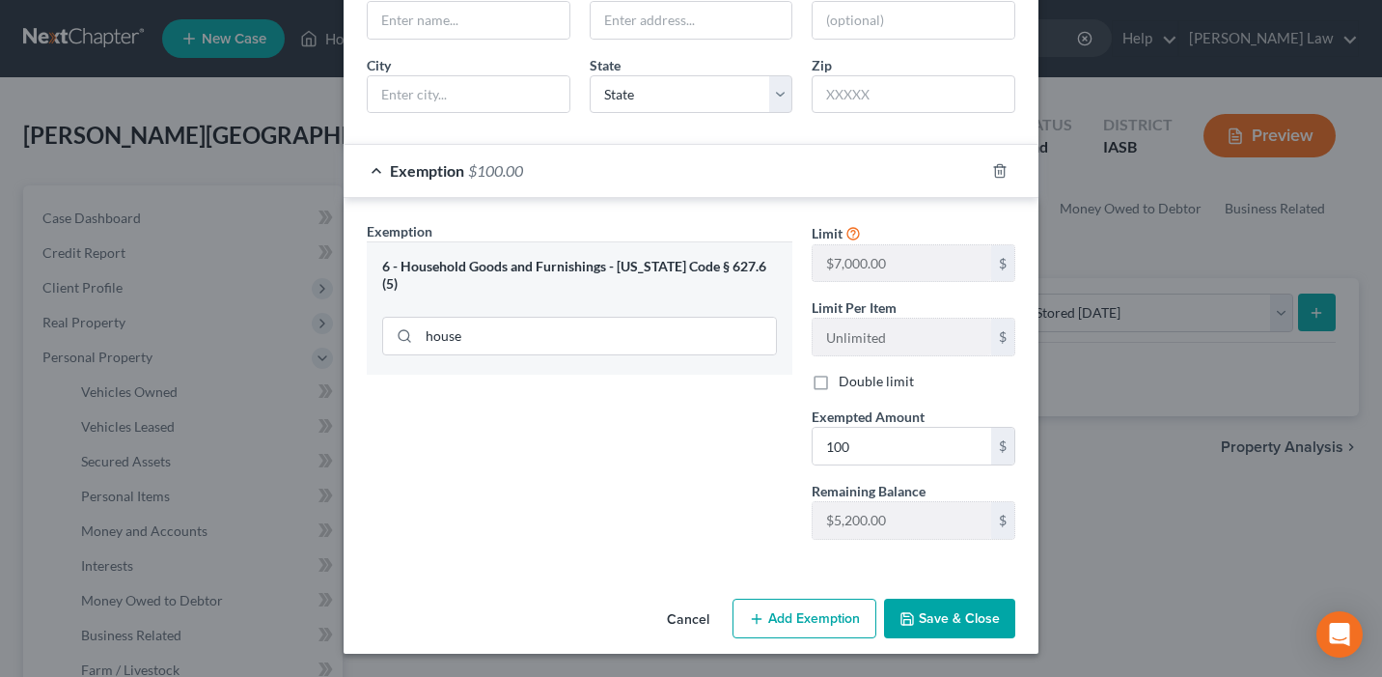
type input "[PERSON_NAME] Mini Storage"
click at [921, 629] on button "Save & Close" at bounding box center [949, 619] width 131 height 41
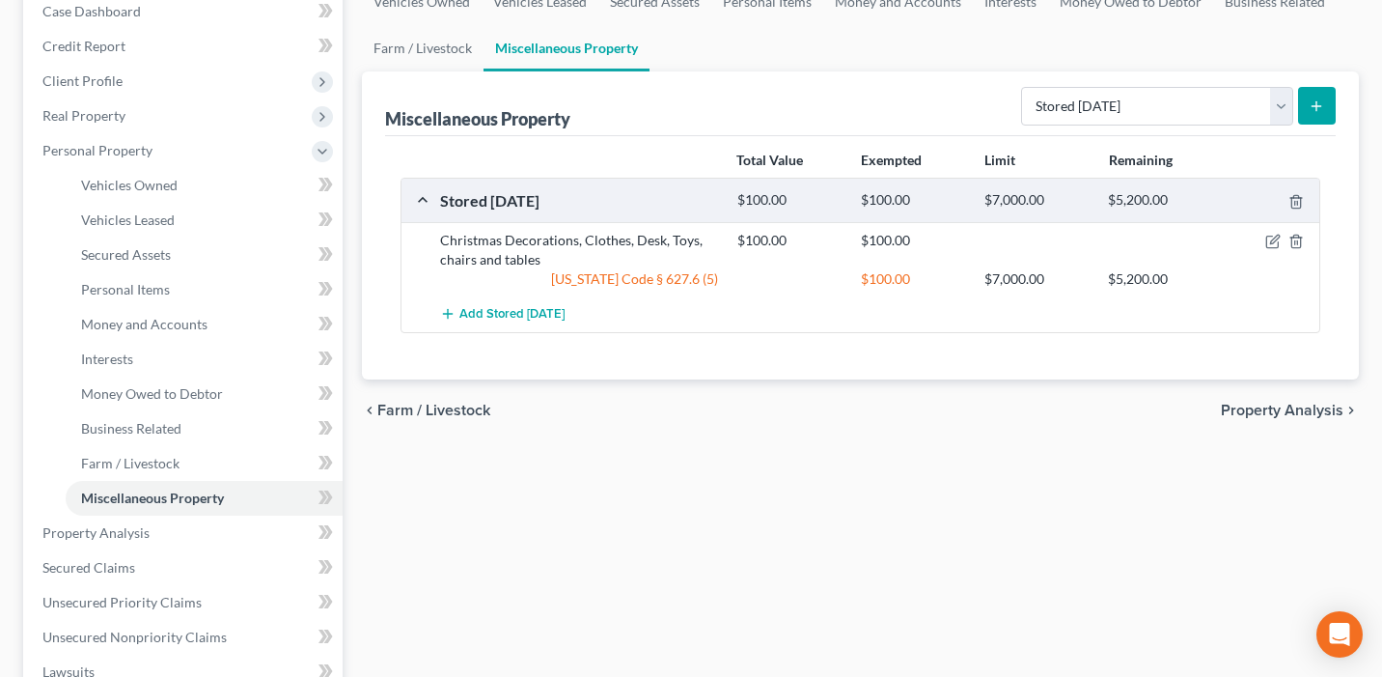
scroll to position [222, 0]
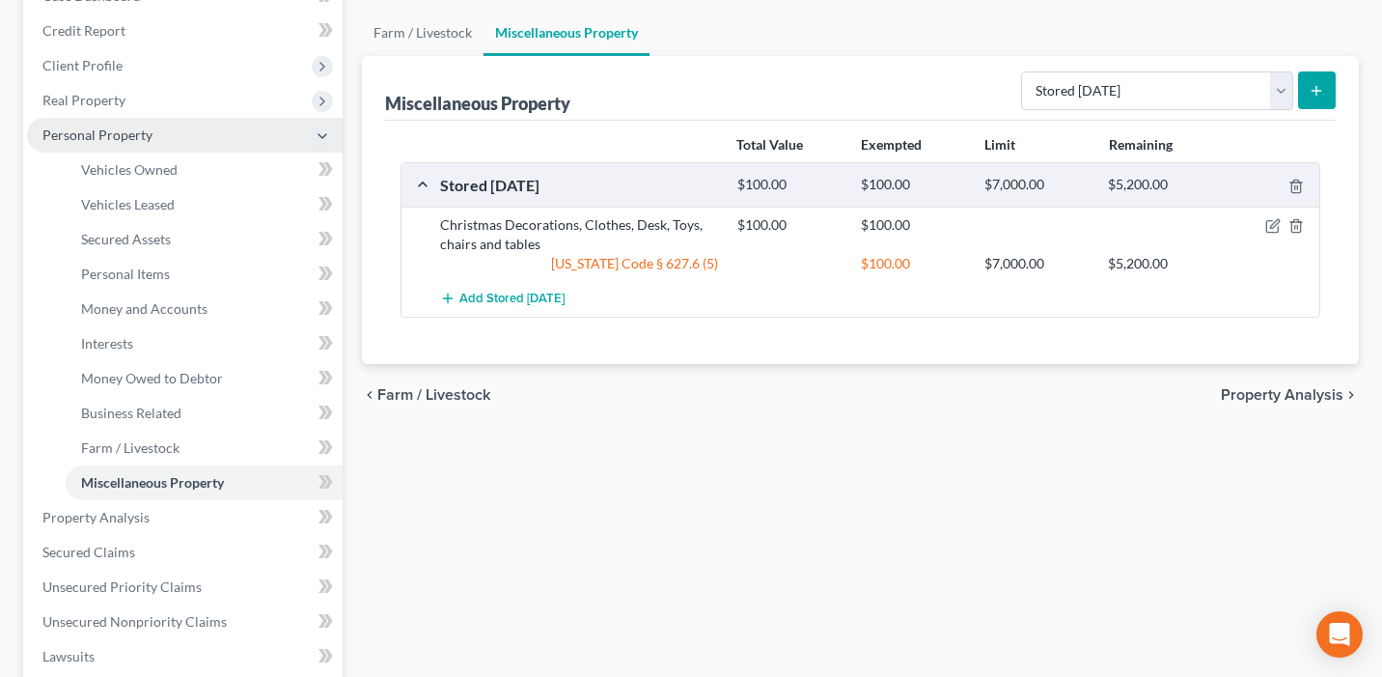
click at [220, 139] on span "Personal Property" at bounding box center [185, 135] width 316 height 35
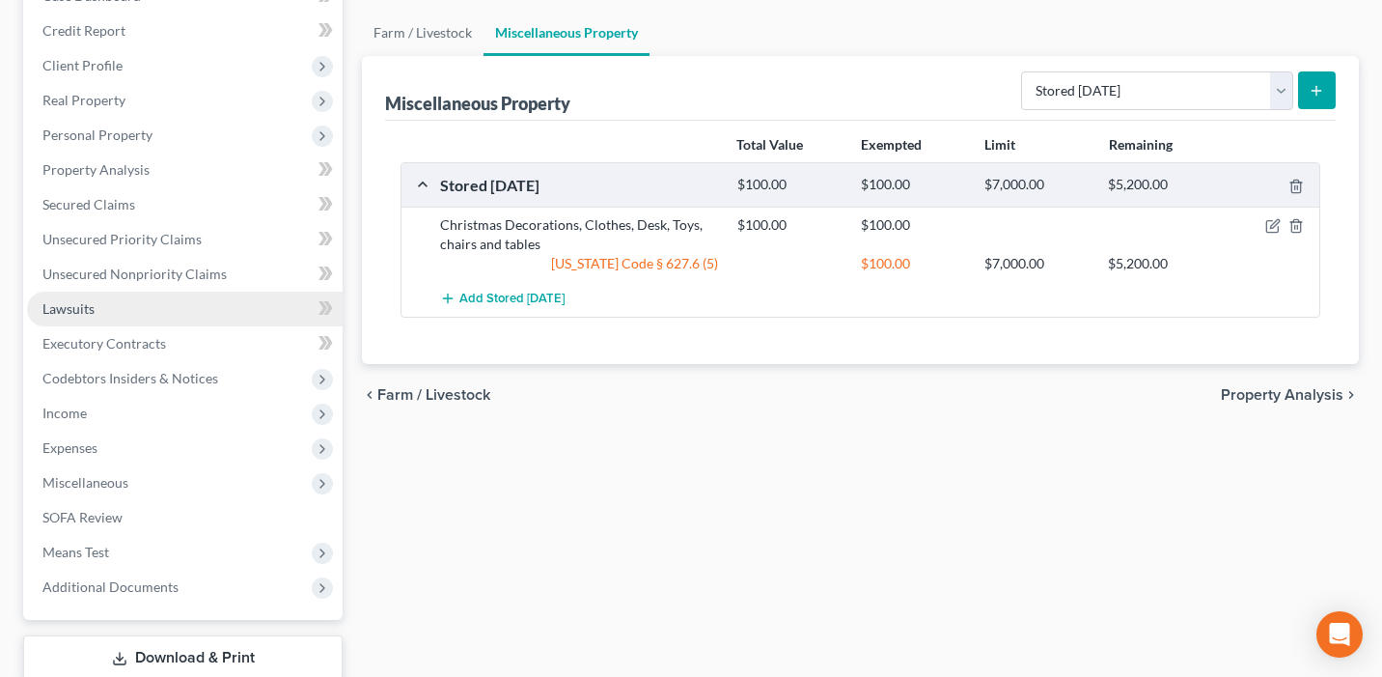
click at [238, 310] on link "Lawsuits" at bounding box center [185, 309] width 316 height 35
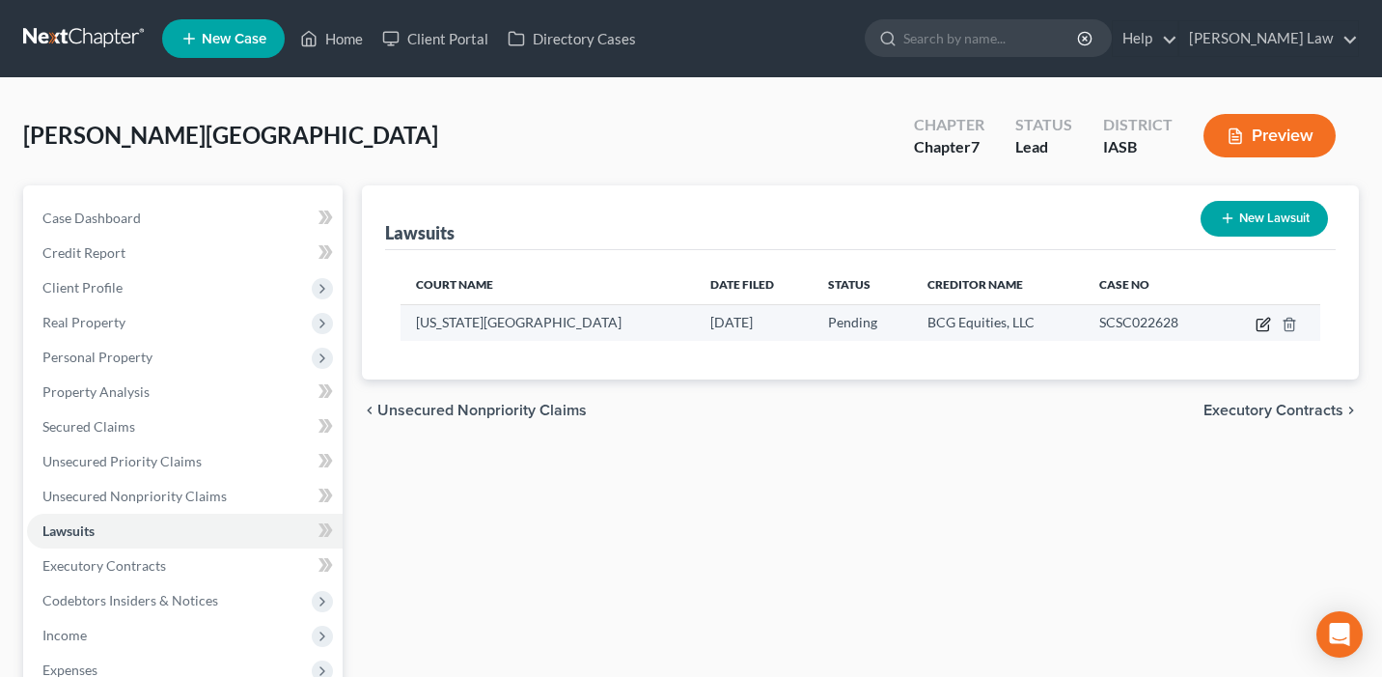
click at [1269, 322] on icon "button" at bounding box center [1263, 324] width 15 height 15
select select "16"
select select "0"
select select "1"
select select "52"
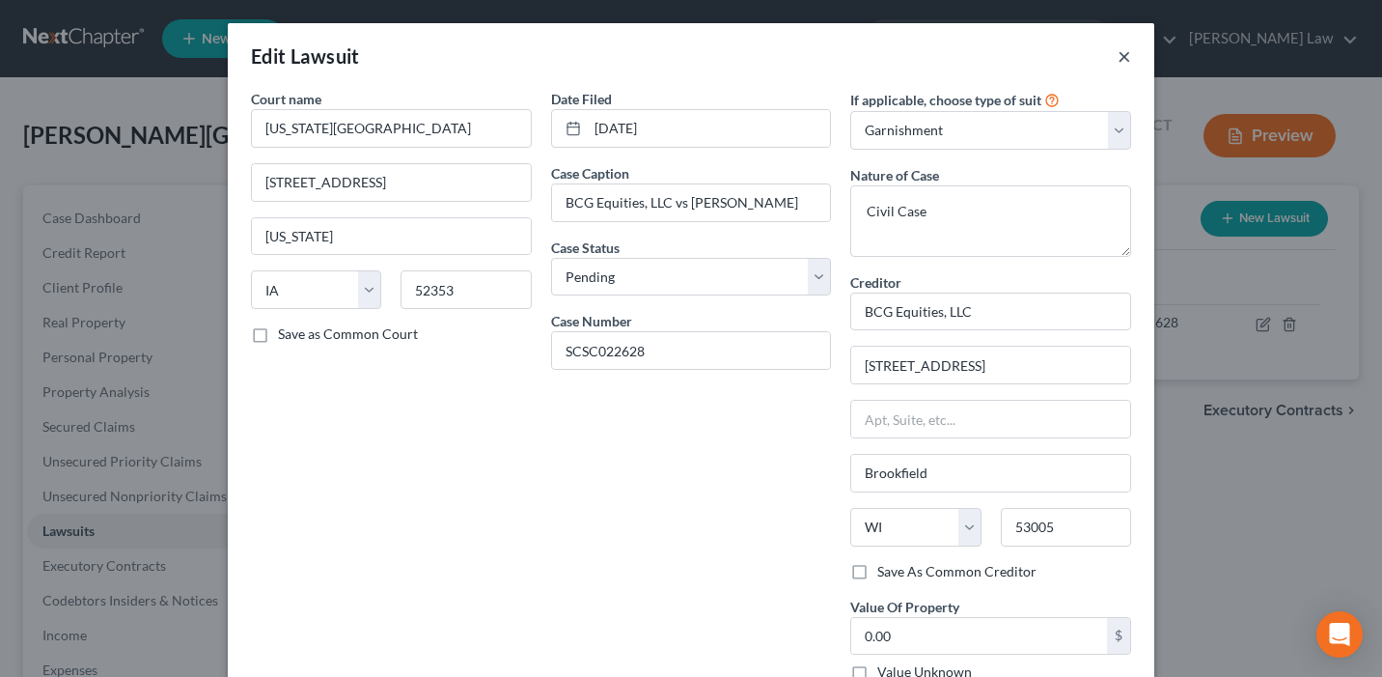
click at [1126, 59] on button "×" at bounding box center [1125, 55] width 14 height 23
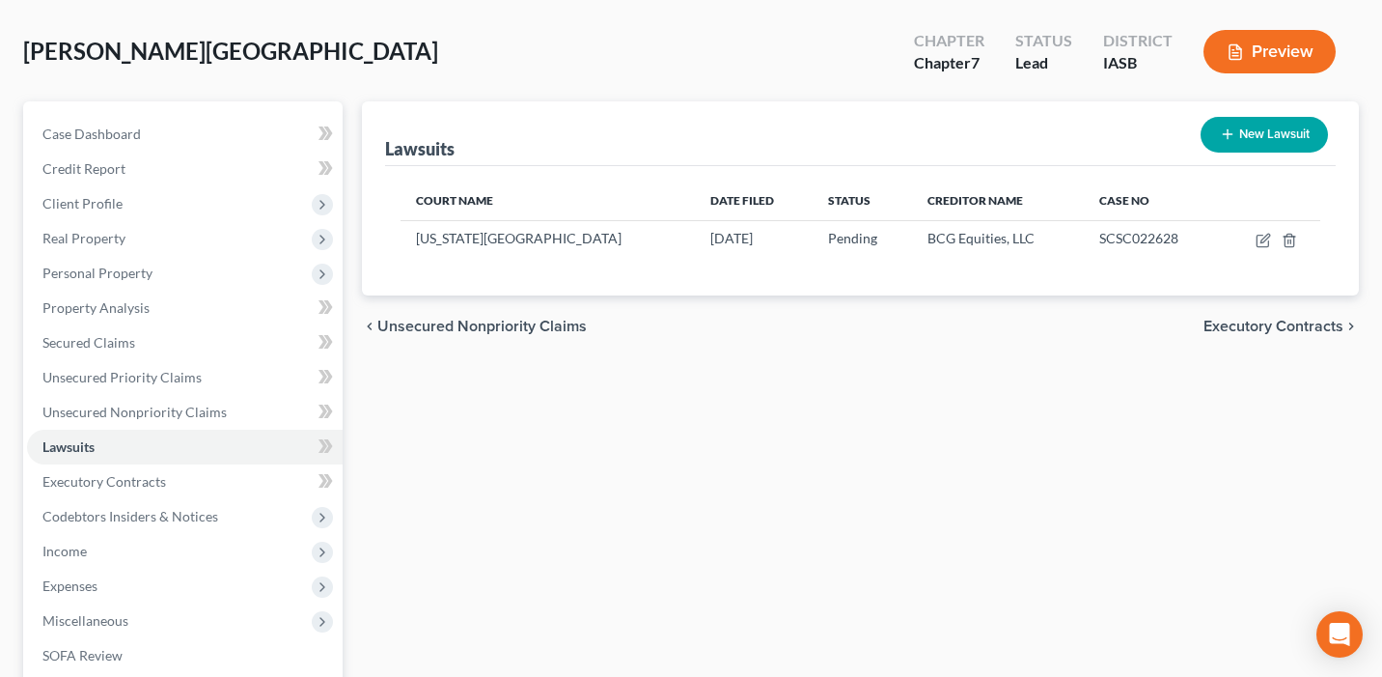
scroll to position [94, 0]
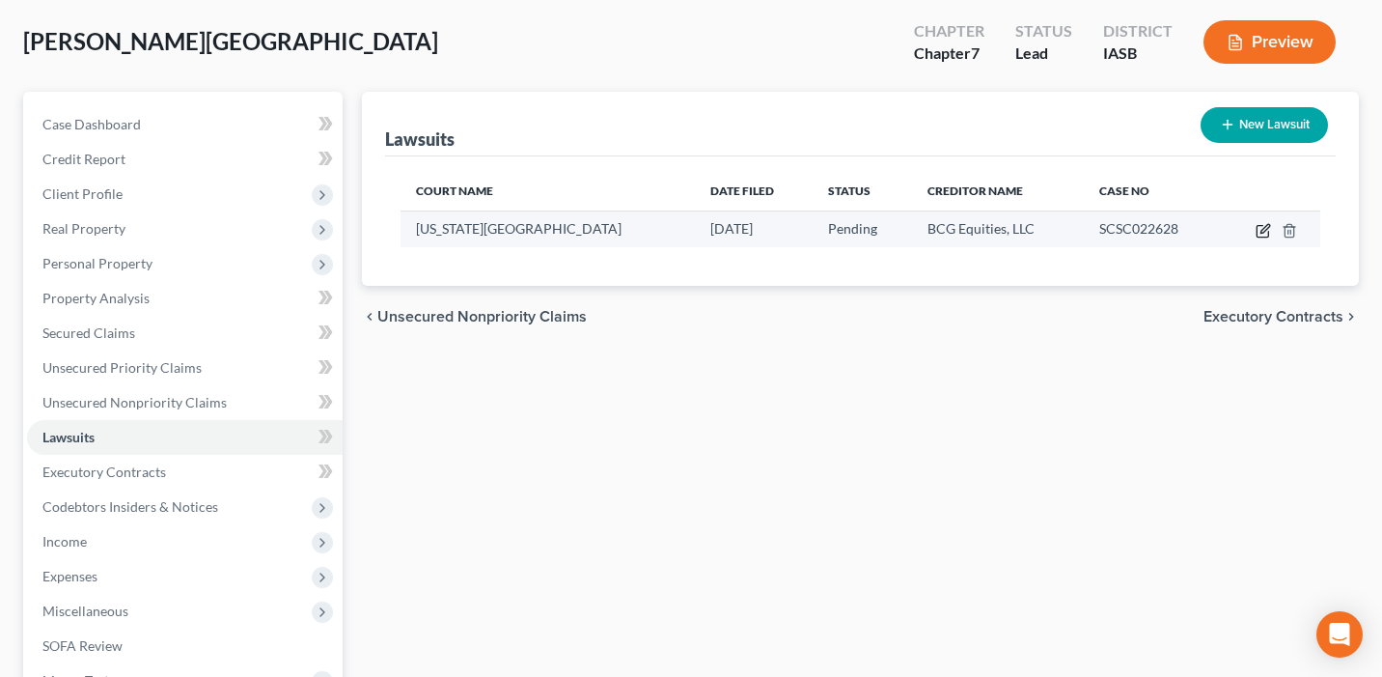
click at [1266, 227] on icon "button" at bounding box center [1265, 228] width 9 height 9
select select "16"
select select "0"
select select "1"
select select "52"
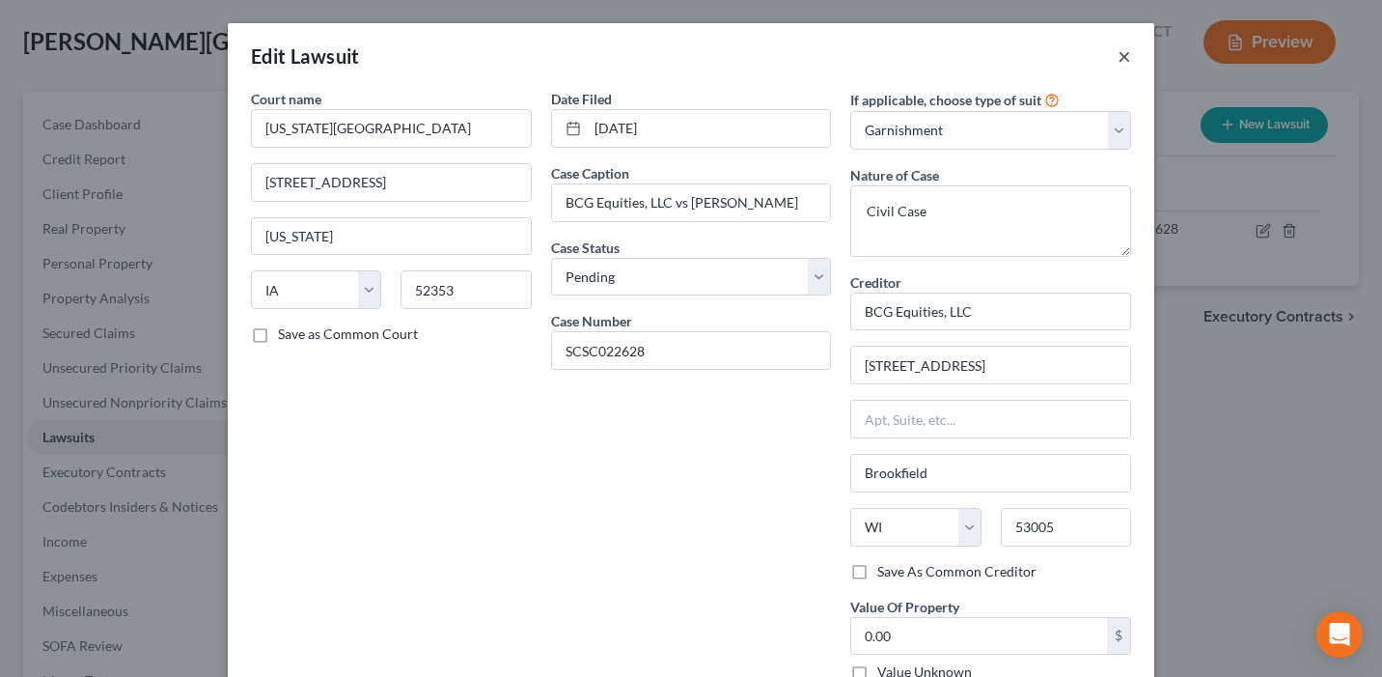
click at [1124, 46] on button "×" at bounding box center [1125, 55] width 14 height 23
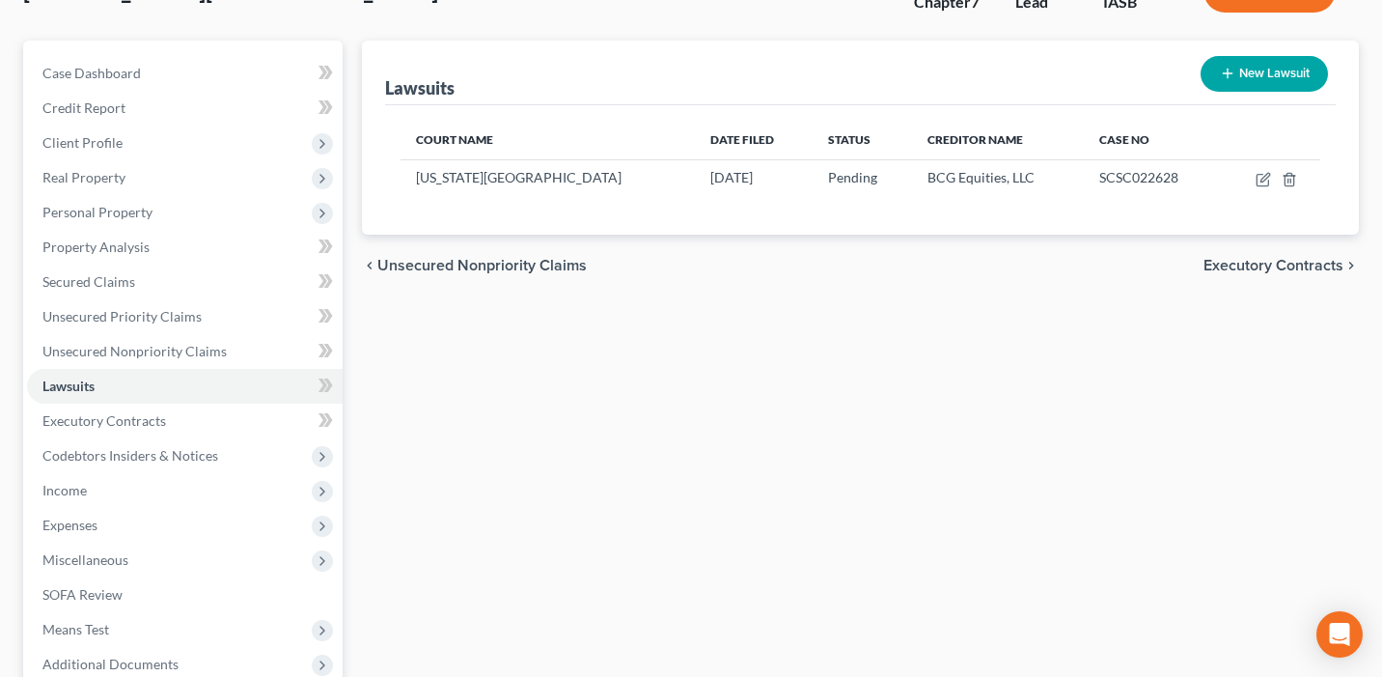
scroll to position [193, 0]
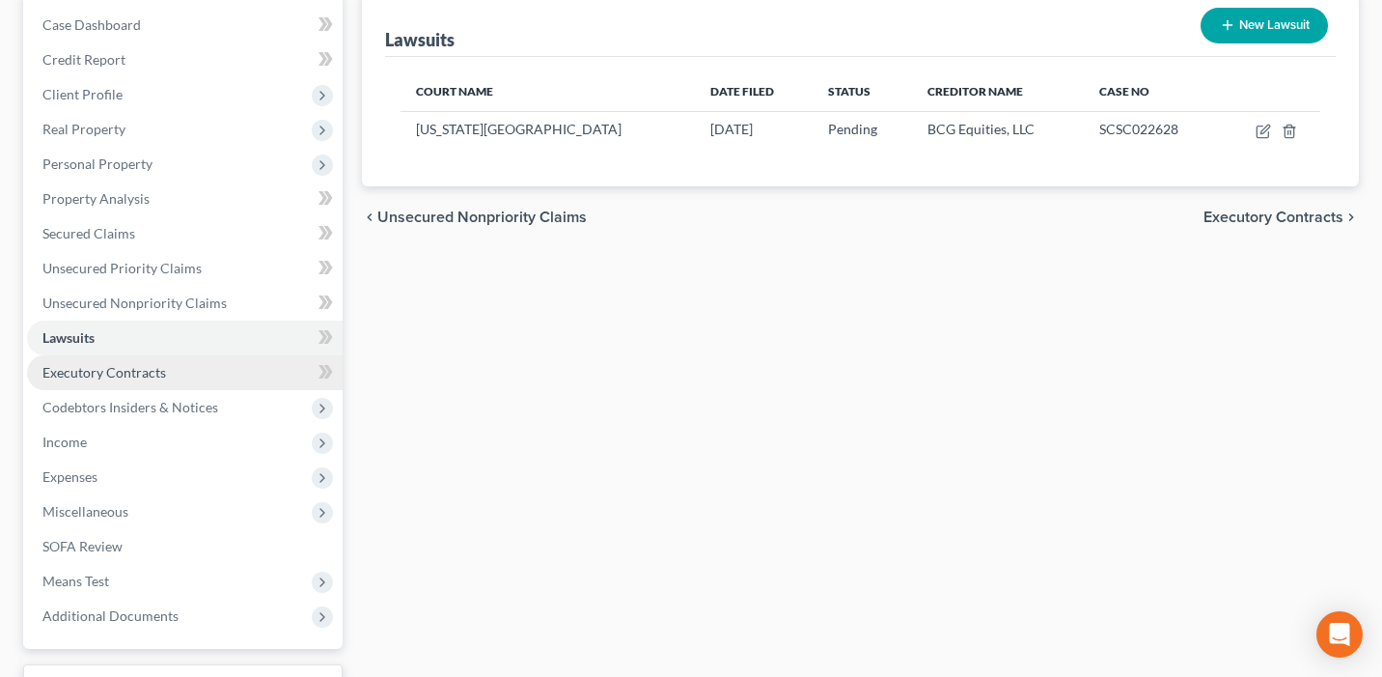
click at [206, 374] on link "Executory Contracts" at bounding box center [185, 372] width 316 height 35
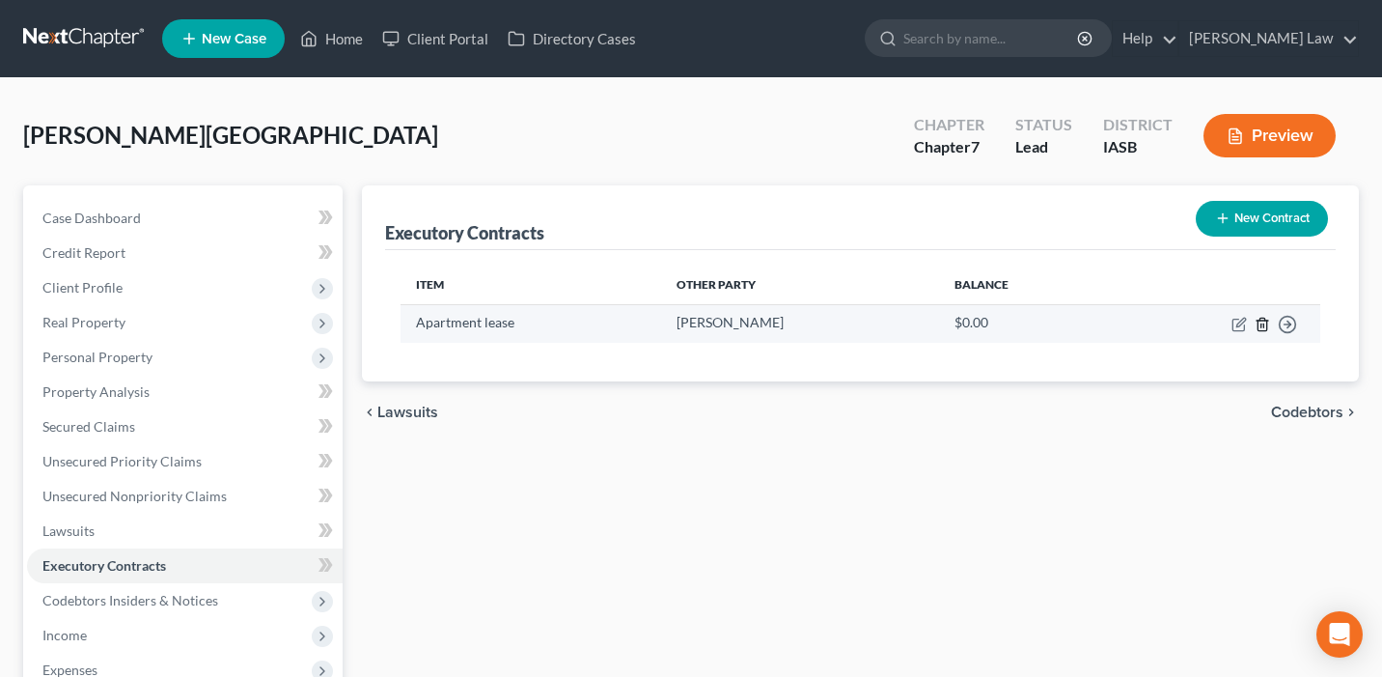
click at [1259, 324] on icon "button" at bounding box center [1262, 324] width 15 height 15
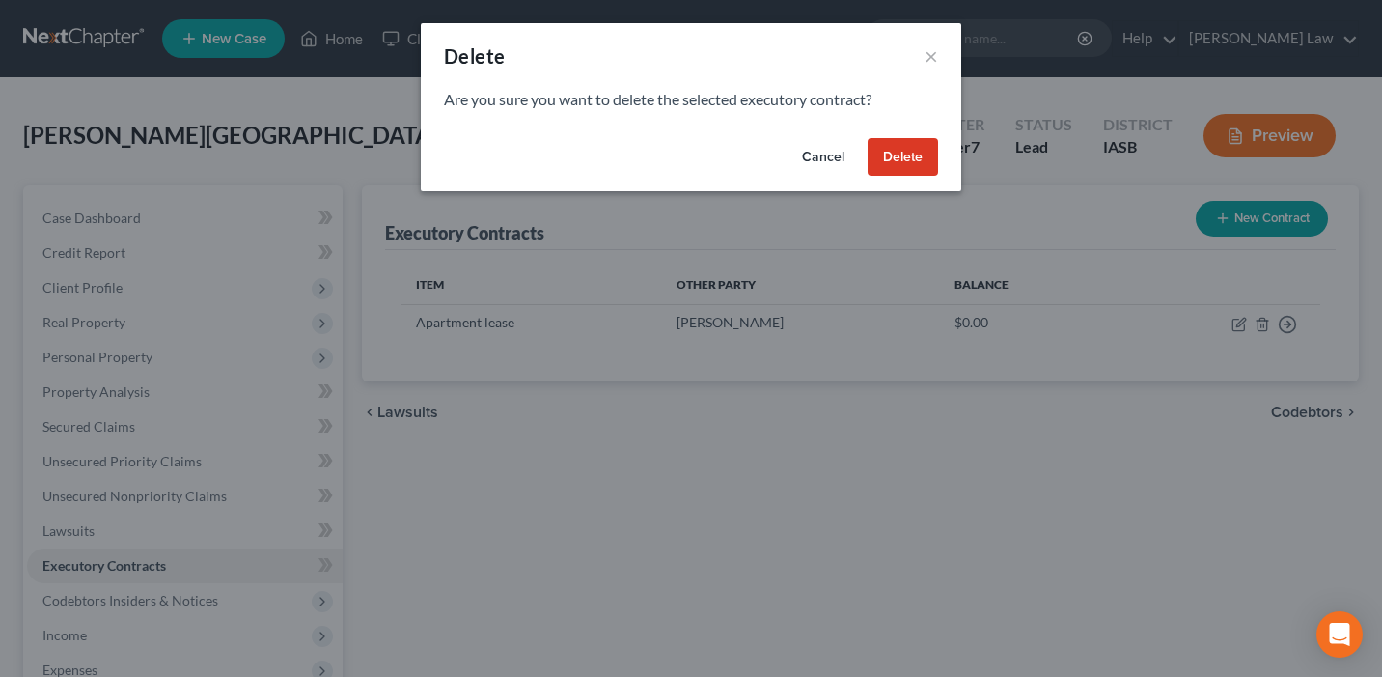
click at [913, 138] on button "Delete" at bounding box center [903, 157] width 70 height 39
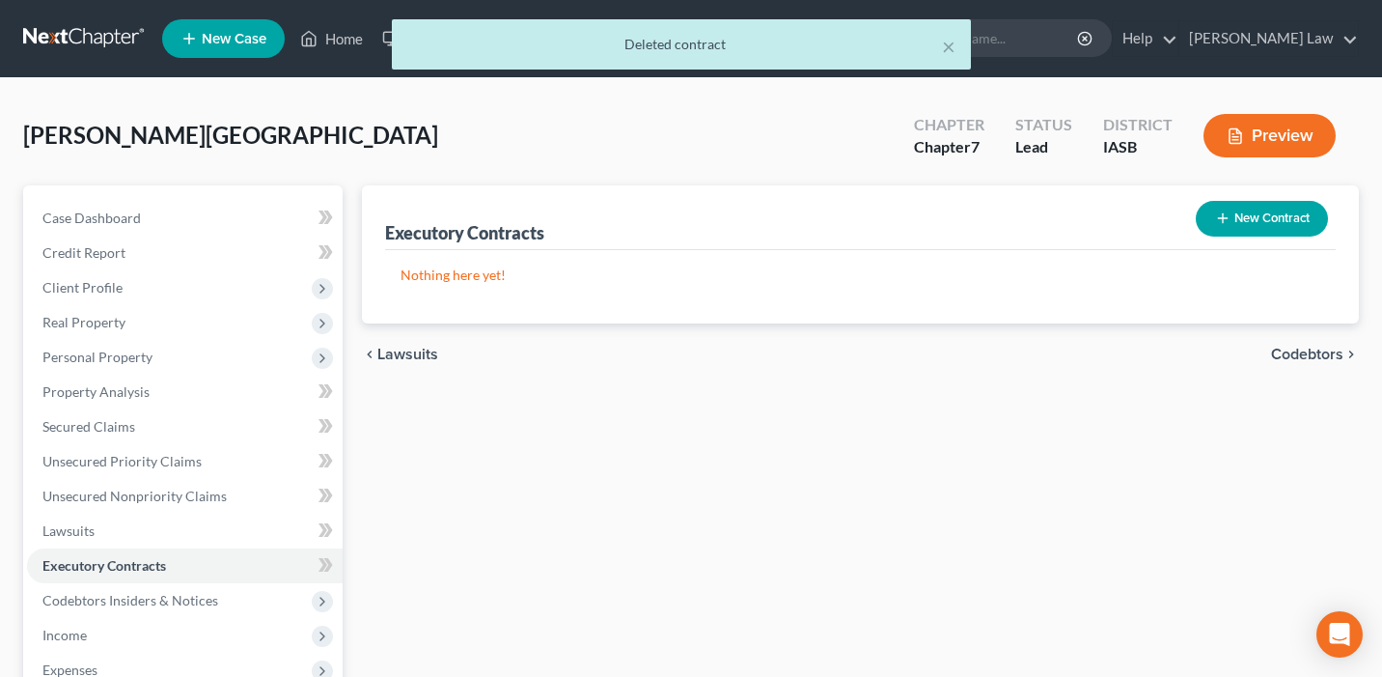
click at [913, 152] on div at bounding box center [691, 338] width 1382 height 677
click at [177, 592] on span "Codebtors Insiders & Notices" at bounding box center [130, 600] width 176 height 16
click at [217, 640] on link "Codebtors" at bounding box center [204, 635] width 277 height 35
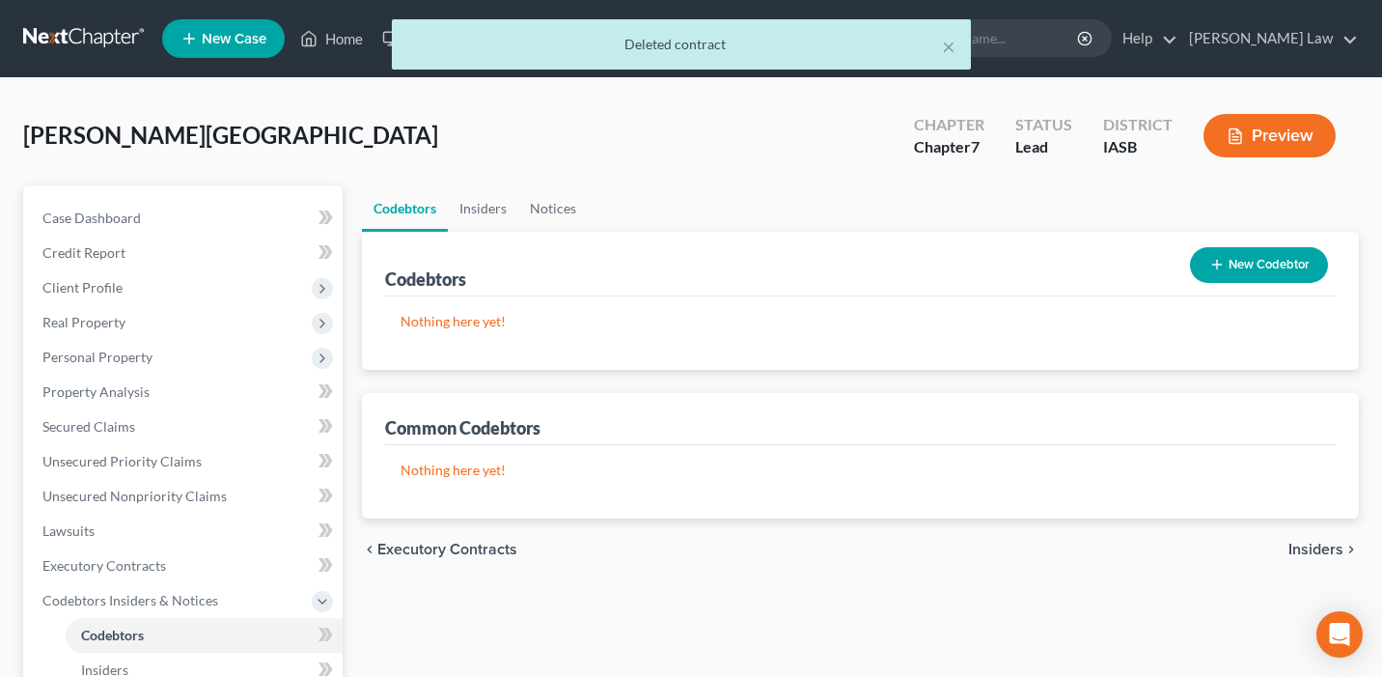
click at [1238, 265] on button "New Codebtor" at bounding box center [1259, 265] width 138 height 36
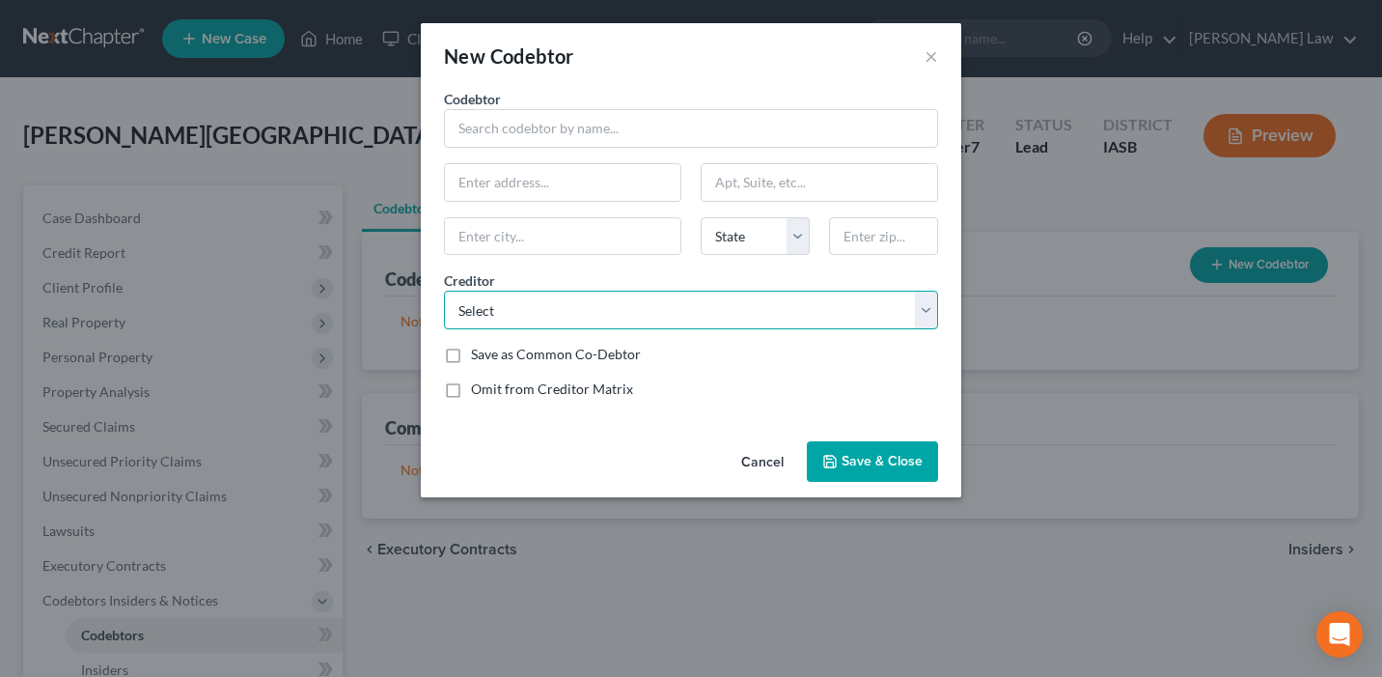
click at [702, 318] on select "Select Regionalac Deptednelnet Verizon Wireless Deptednelnet Jefferson Capital …" at bounding box center [691, 310] width 494 height 39
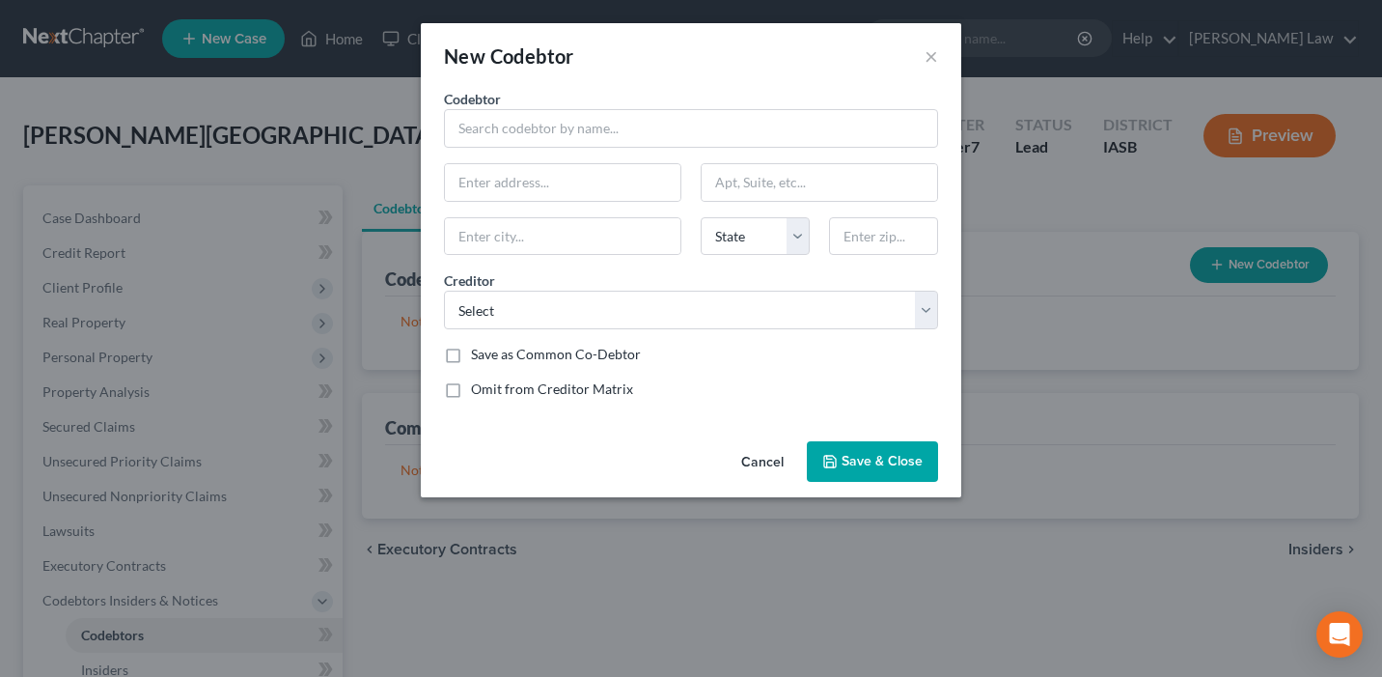
click at [924, 51] on div "New Codebtor ×" at bounding box center [691, 56] width 541 height 66
click at [925, 55] on button "×" at bounding box center [932, 55] width 14 height 23
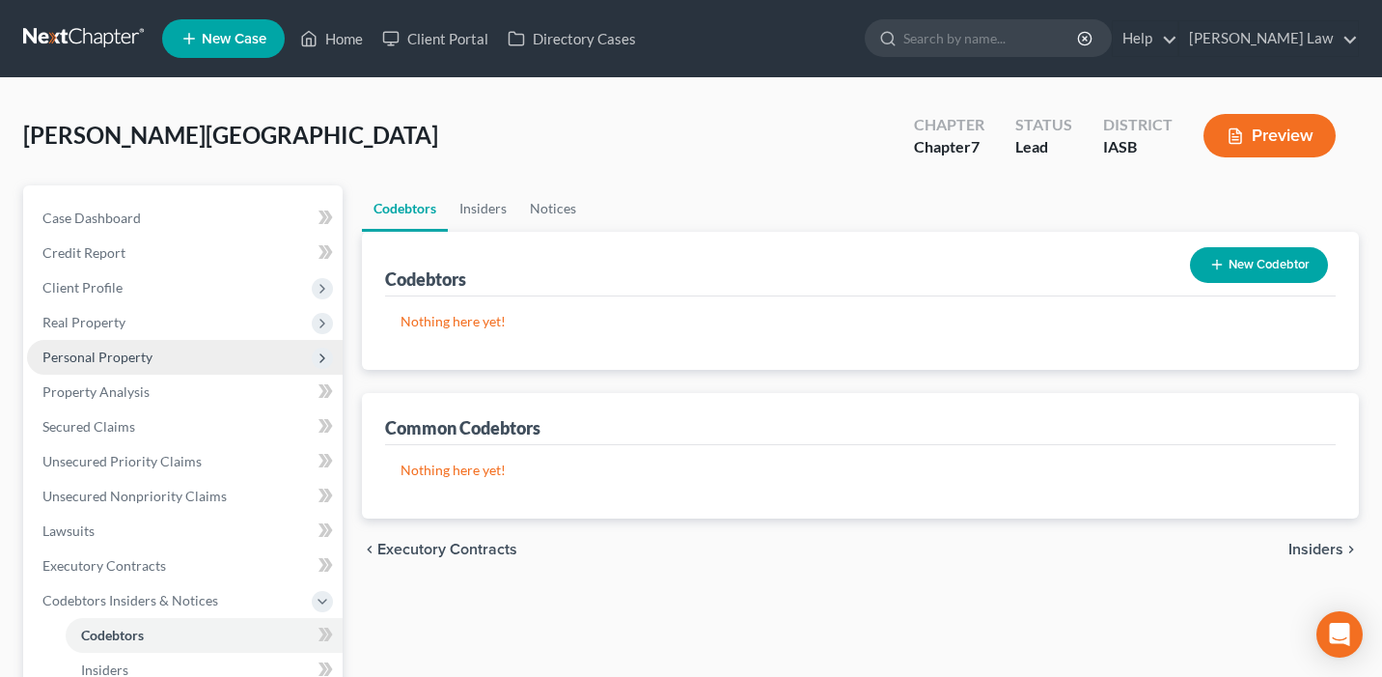
click at [213, 358] on span "Personal Property" at bounding box center [185, 357] width 316 height 35
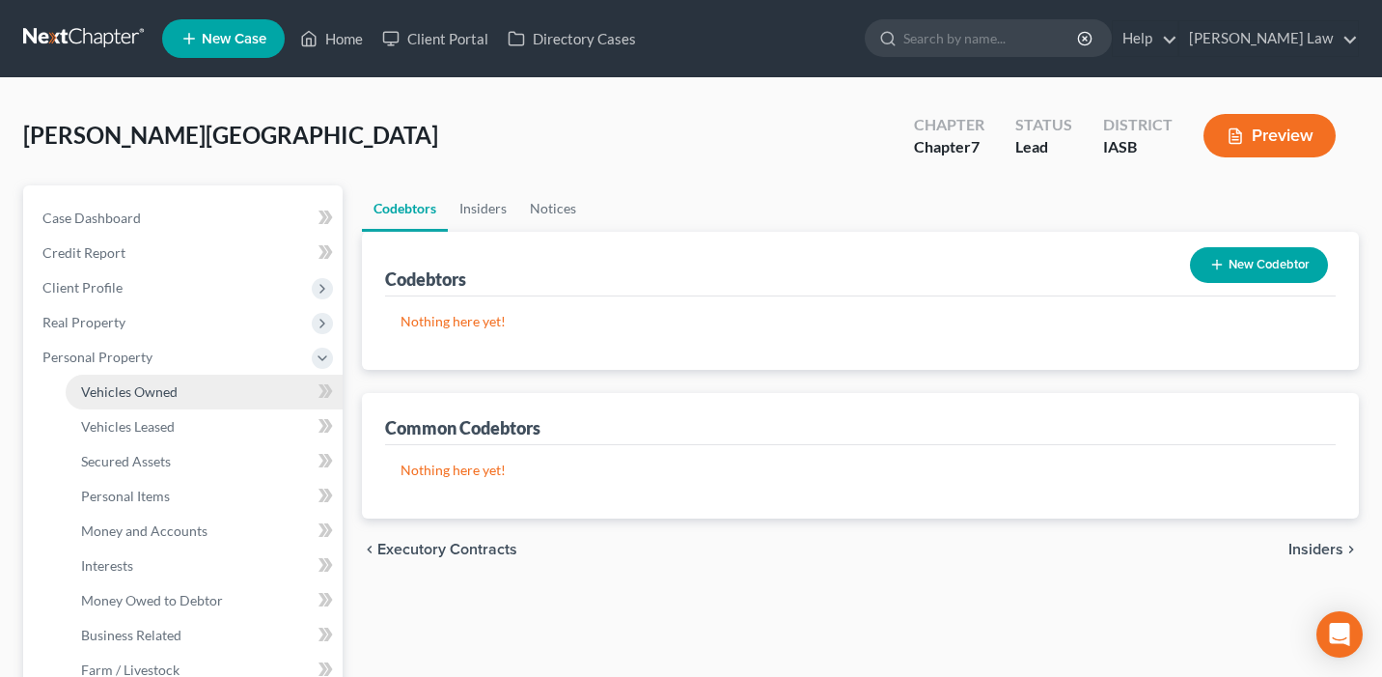
click at [208, 390] on link "Vehicles Owned" at bounding box center [204, 392] width 277 height 35
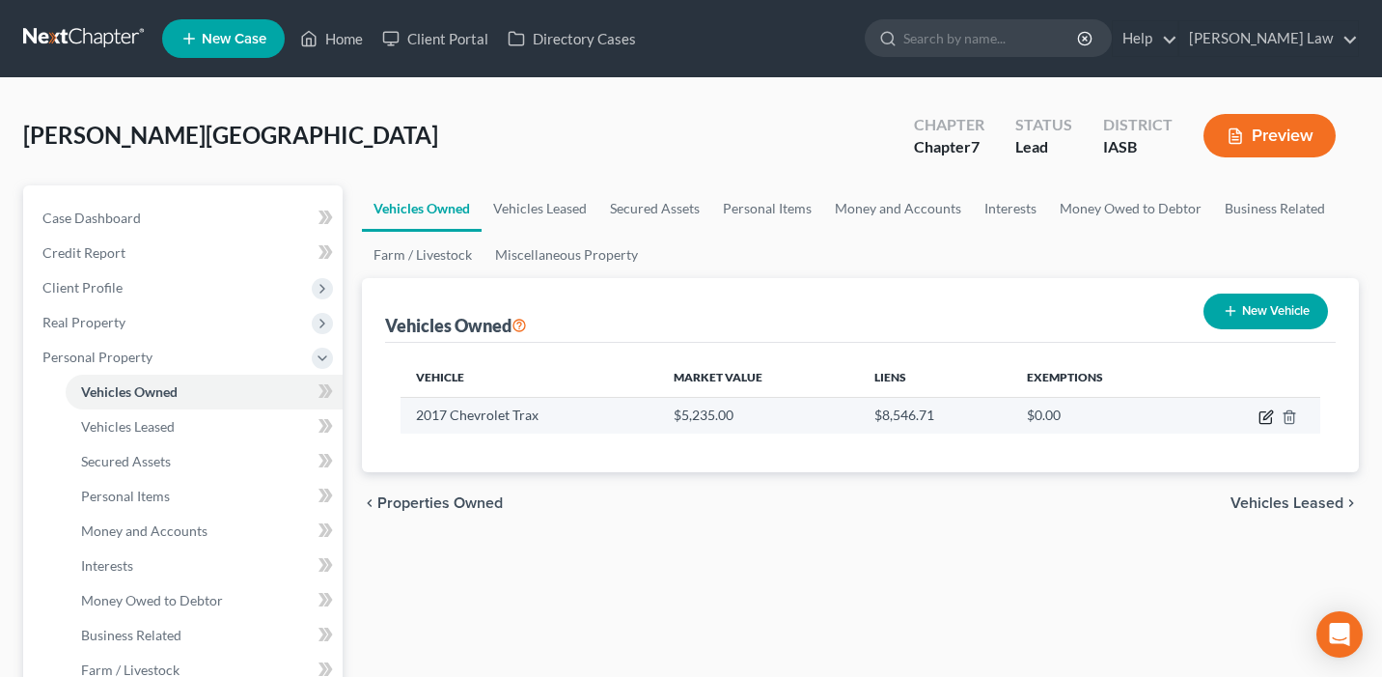
click at [1262, 420] on icon "button" at bounding box center [1266, 416] width 15 height 15
select select "0"
select select "9"
select select "2"
select select "0"
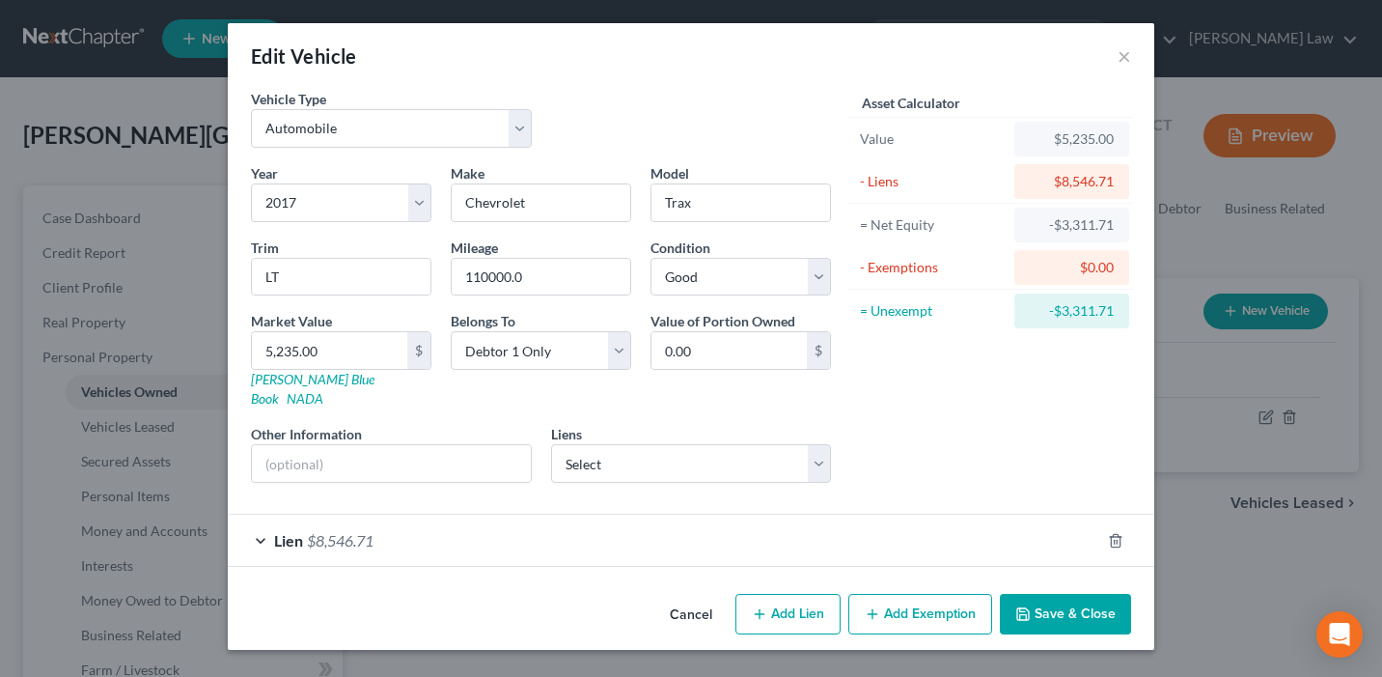
click at [925, 515] on div "Lien $8,546.71" at bounding box center [664, 540] width 873 height 51
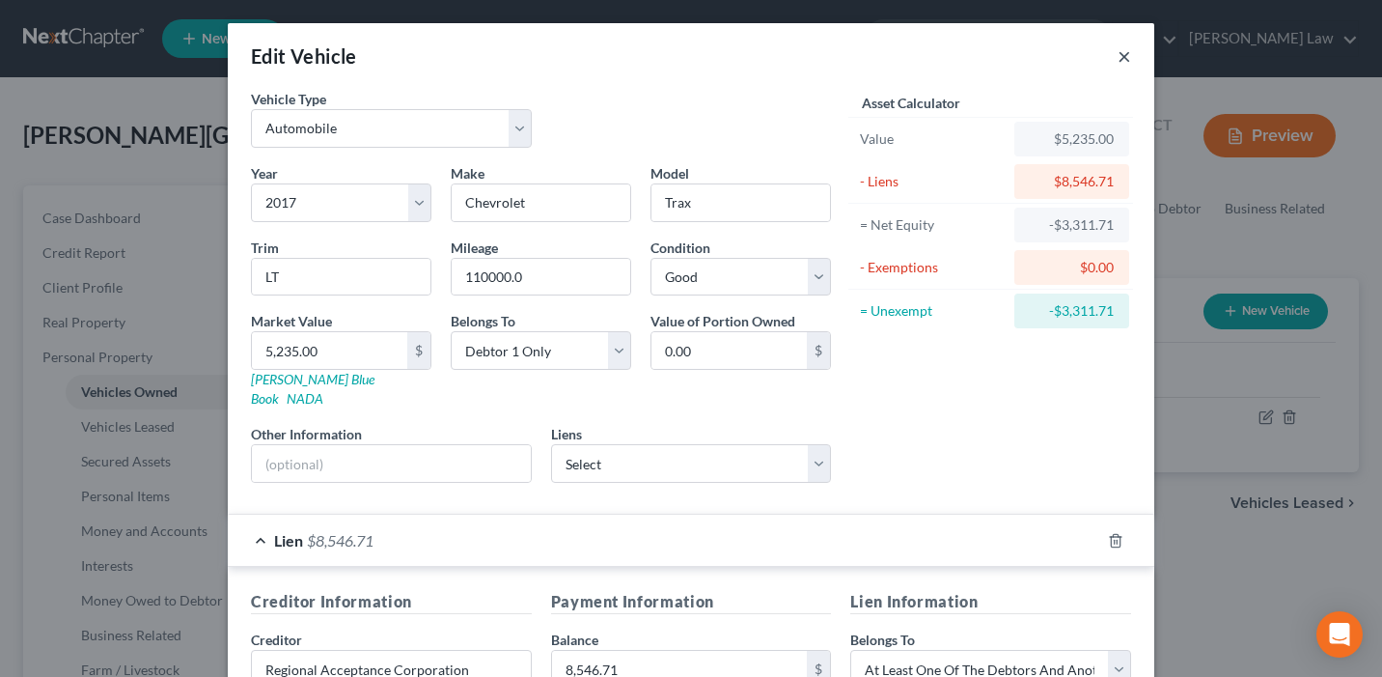
click at [1129, 57] on button "×" at bounding box center [1125, 55] width 14 height 23
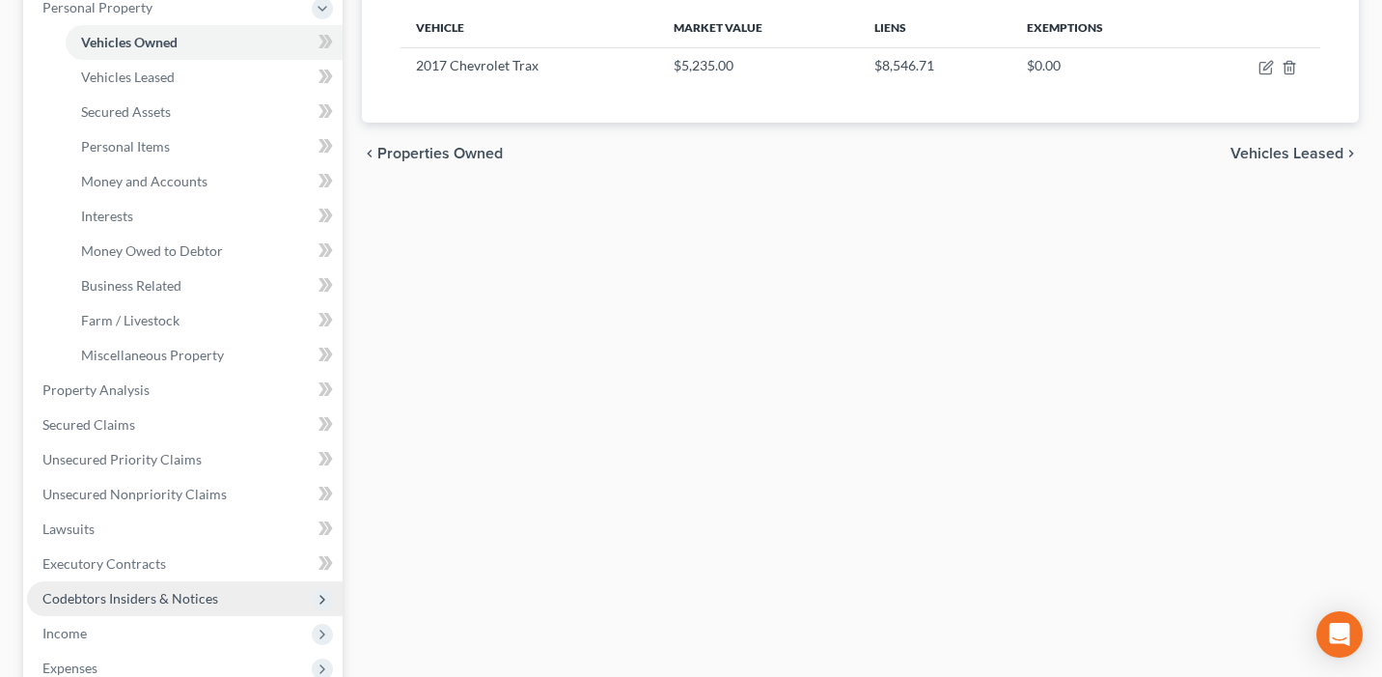
scroll to position [515, 0]
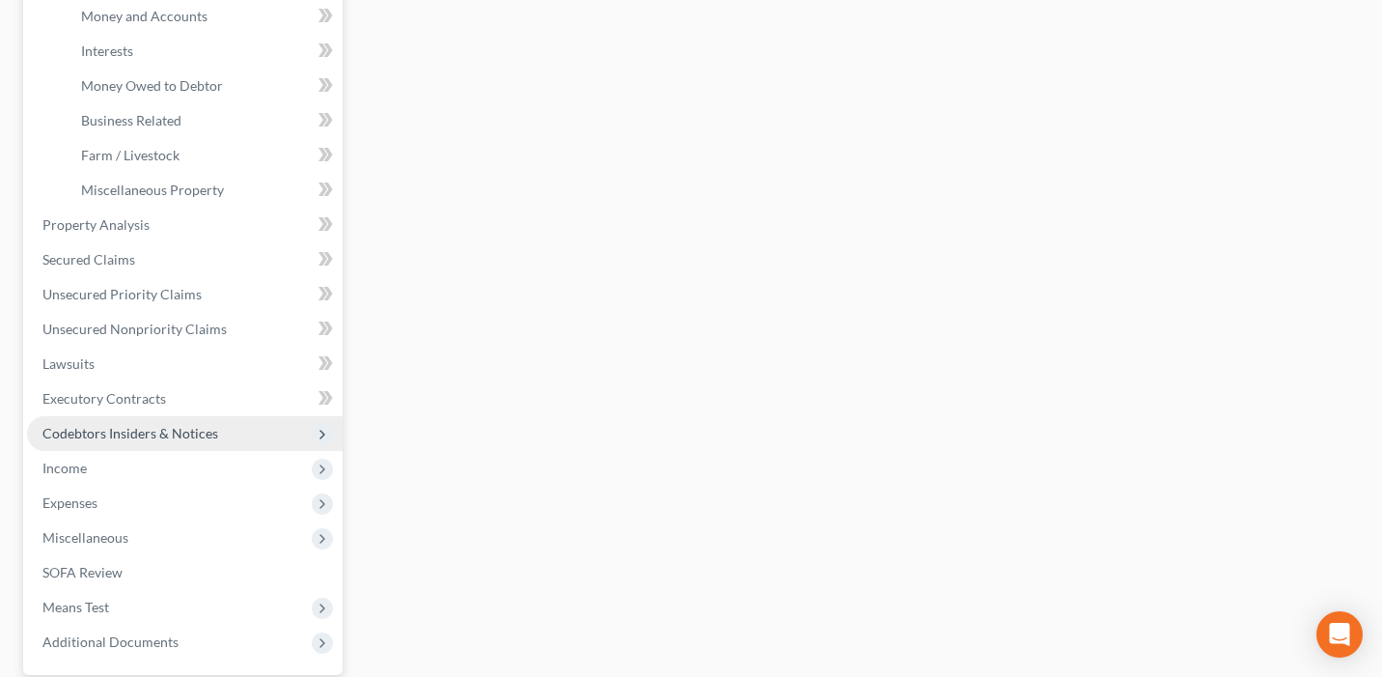
click at [235, 433] on span "Codebtors Insiders & Notices" at bounding box center [185, 433] width 316 height 35
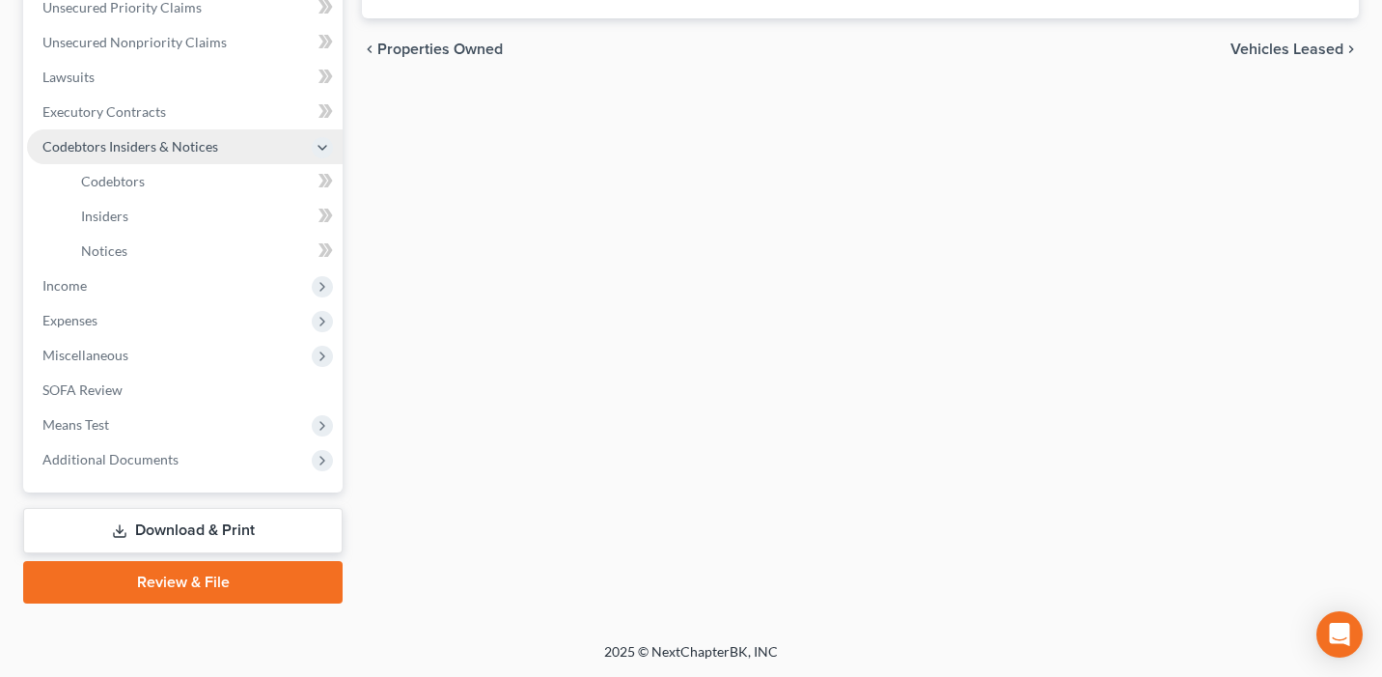
scroll to position [452, 0]
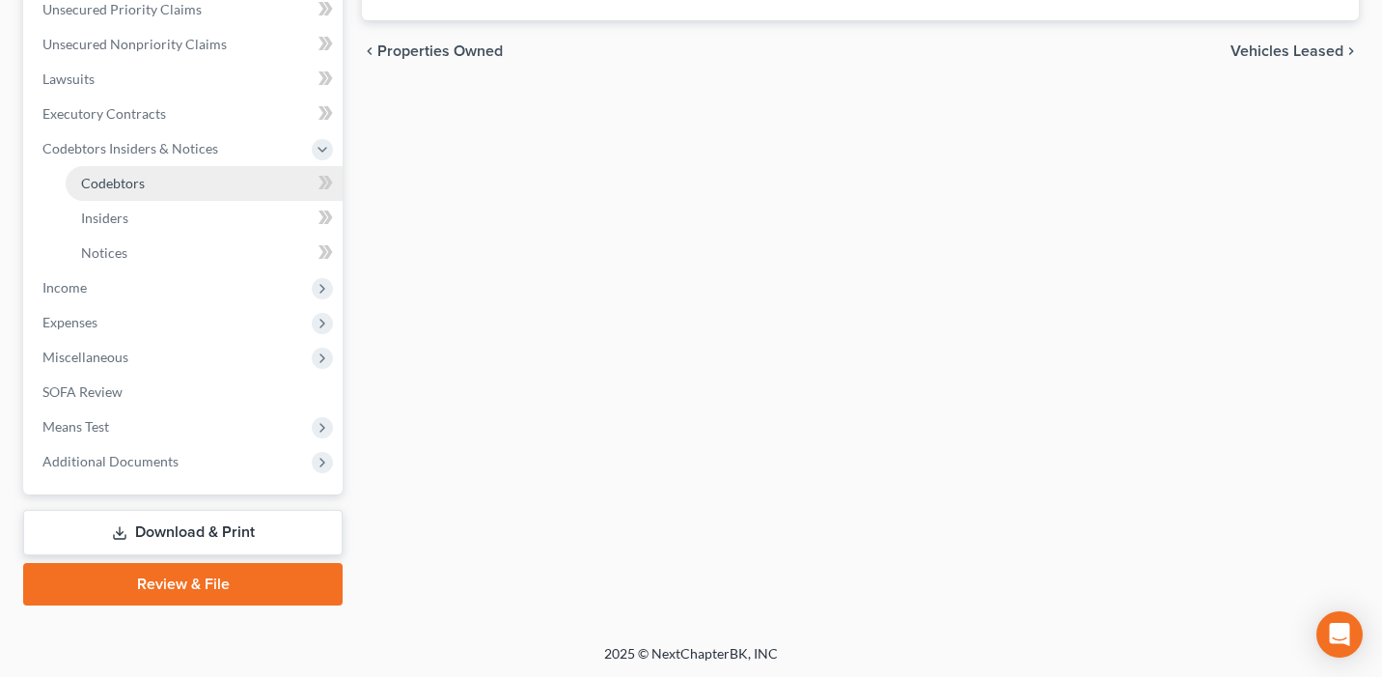
click at [218, 183] on link "Codebtors" at bounding box center [204, 183] width 277 height 35
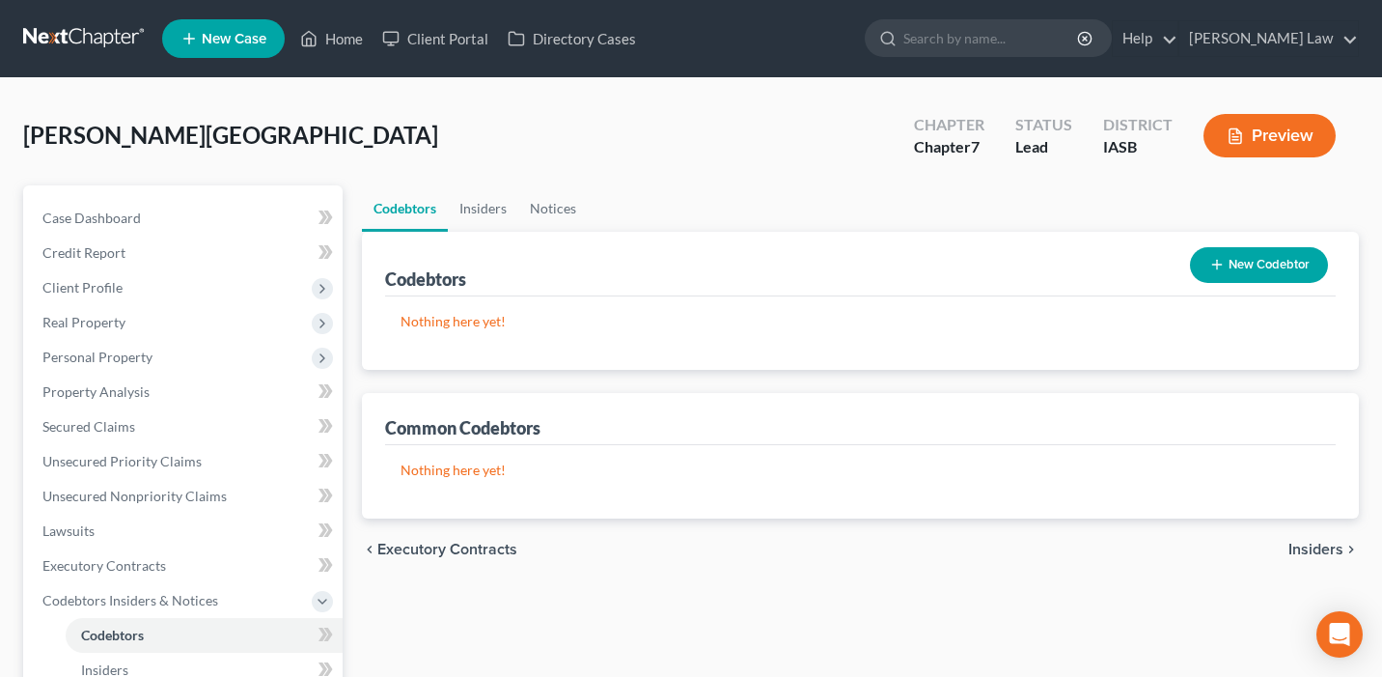
click at [1244, 268] on button "New Codebtor" at bounding box center [1259, 265] width 138 height 36
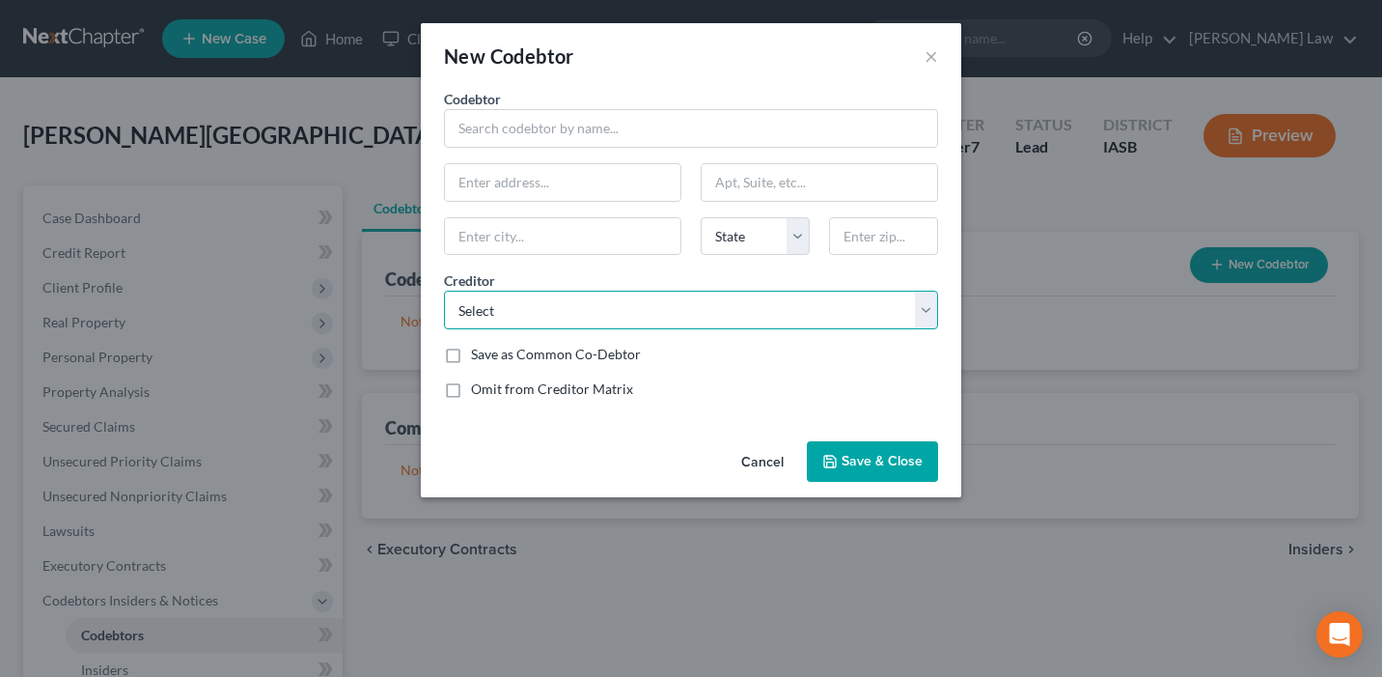
click at [613, 311] on select "Select Regionalac Deptednelnet Verizon Wireless Deptednelnet Jefferson Capital …" at bounding box center [691, 310] width 494 height 39
select select "0"
click at [444, 291] on select "Select Regionalac Deptednelnet Verizon Wireless Deptednelnet Jefferson Capital …" at bounding box center [691, 310] width 494 height 39
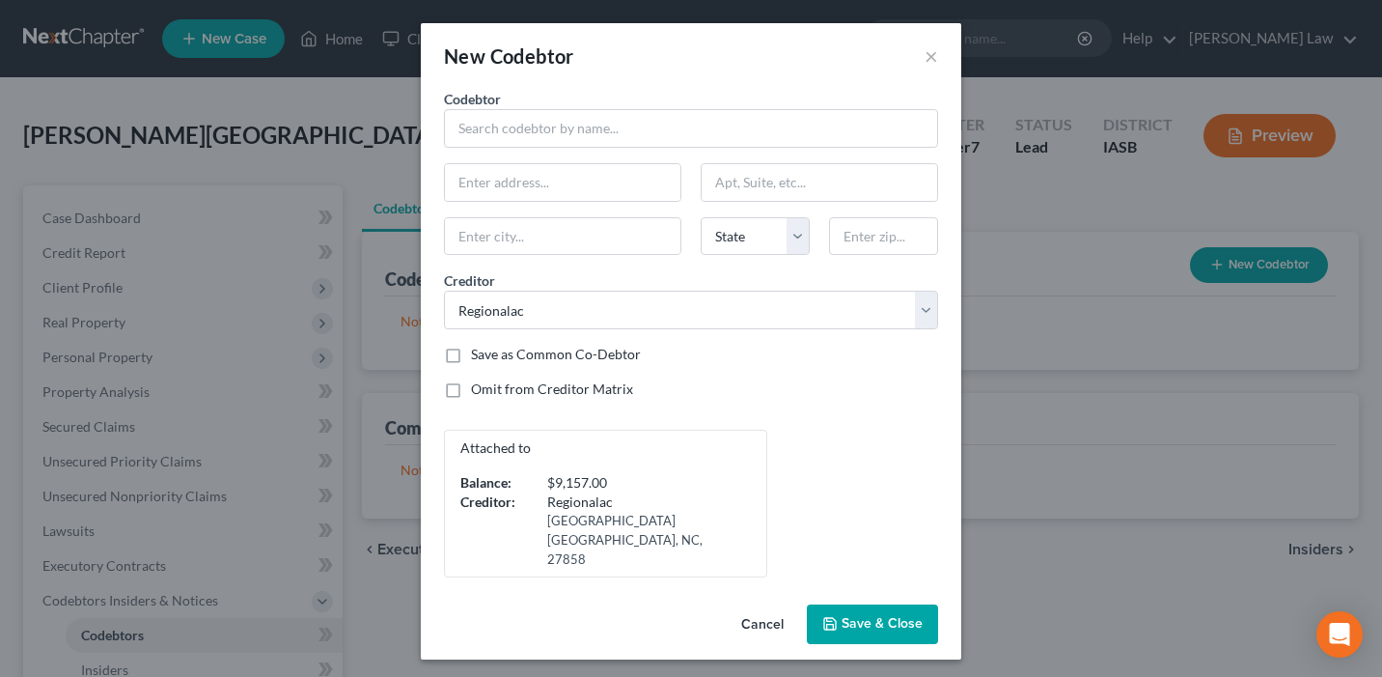
click at [773, 389] on div "Omit from Creditor Matrix" at bounding box center [691, 388] width 494 height 19
click at [591, 147] on div "Codebtor * Codebtor * State [US_STATE] AK AR AZ CA CO CT DE DC [GEOGRAPHIC_DATA…" at bounding box center [691, 333] width 514 height 488
click at [580, 130] on input "text" at bounding box center [691, 128] width 494 height 39
click at [502, 193] on input "text" at bounding box center [563, 182] width 236 height 37
type input "[PERSON_NAME]"
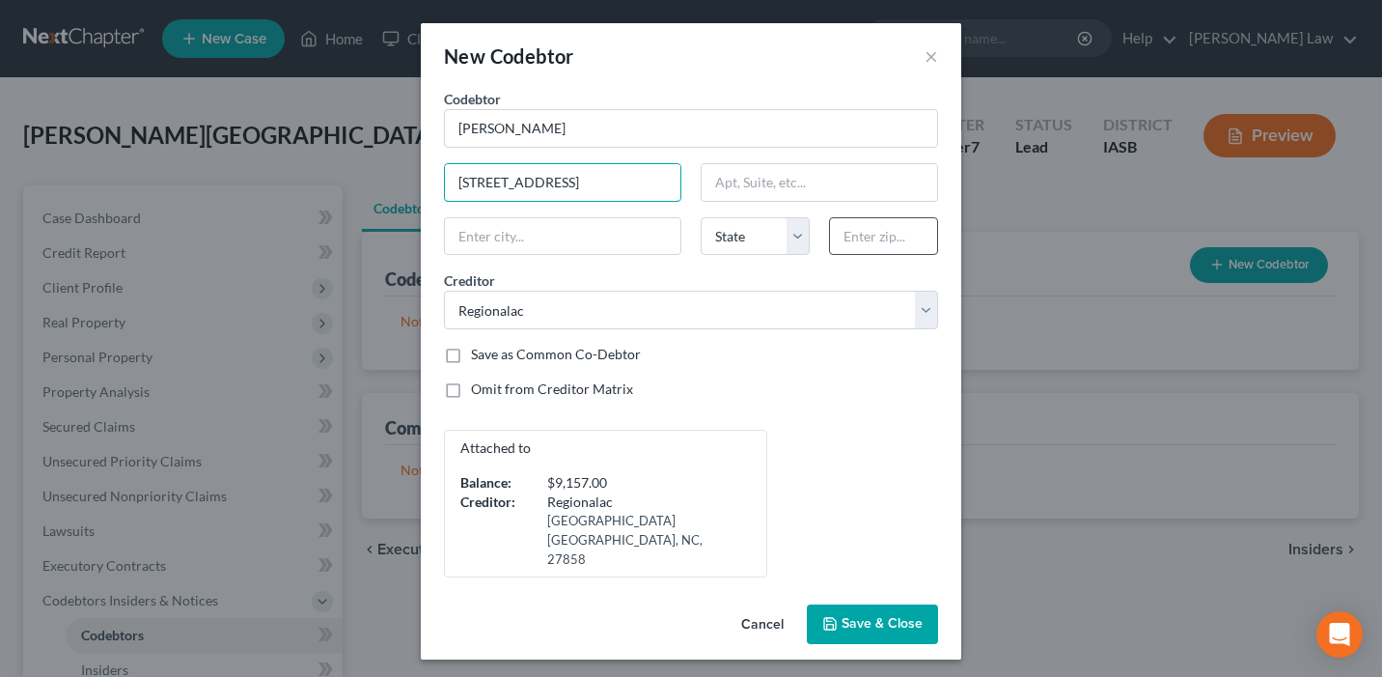
type input "[STREET_ADDRESS]"
click at [897, 244] on input "text" at bounding box center [883, 236] width 109 height 39
type input "52201"
type input "[PERSON_NAME]"
select select "16"
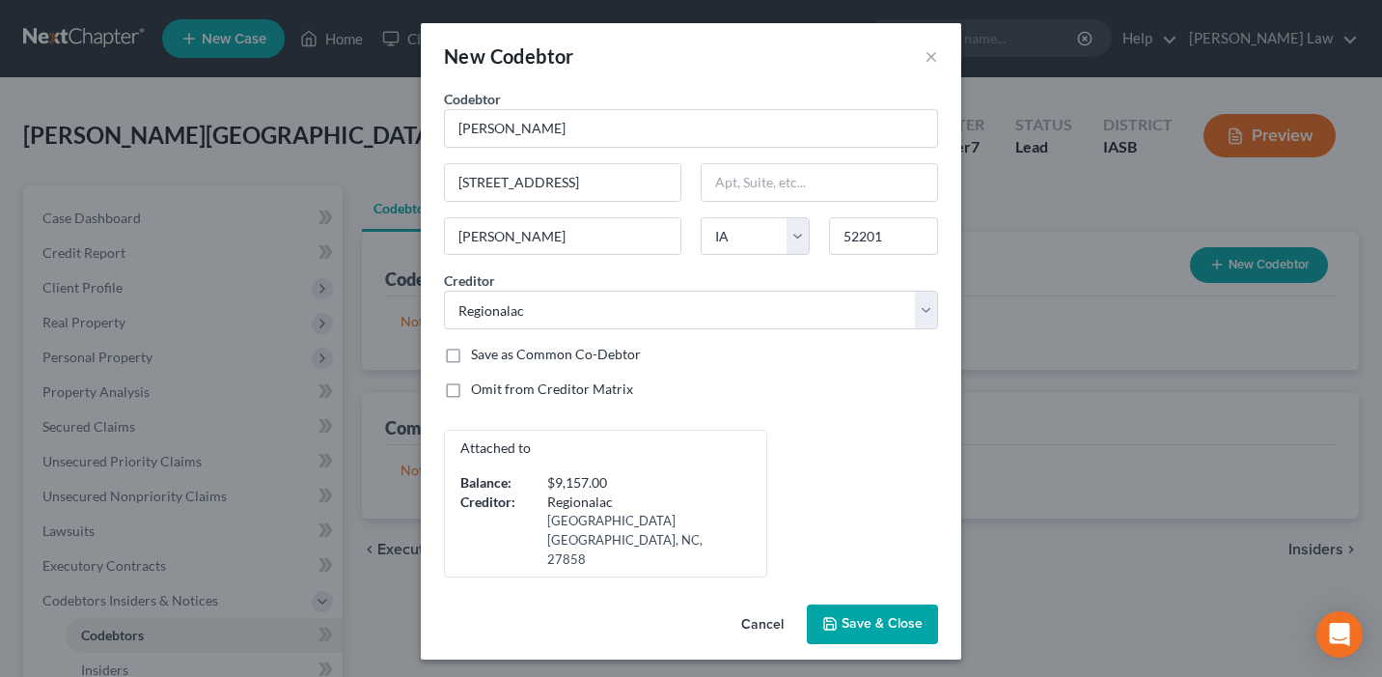
click at [919, 440] on div "Attached to Balance: $9,157.00 Creditor: Regionalac [STREET_ADDRESS]" at bounding box center [691, 504] width 514 height 148
click at [888, 616] on span "Save & Close" at bounding box center [882, 624] width 81 height 16
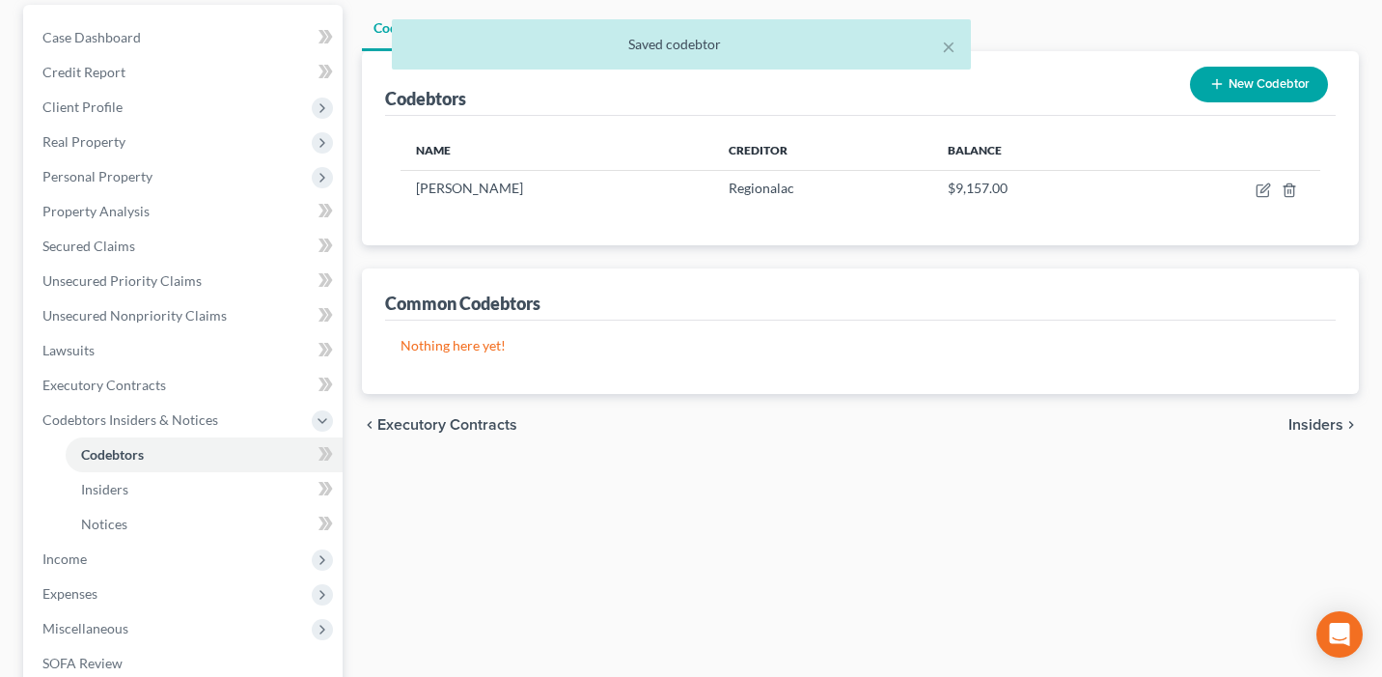
scroll to position [149, 0]
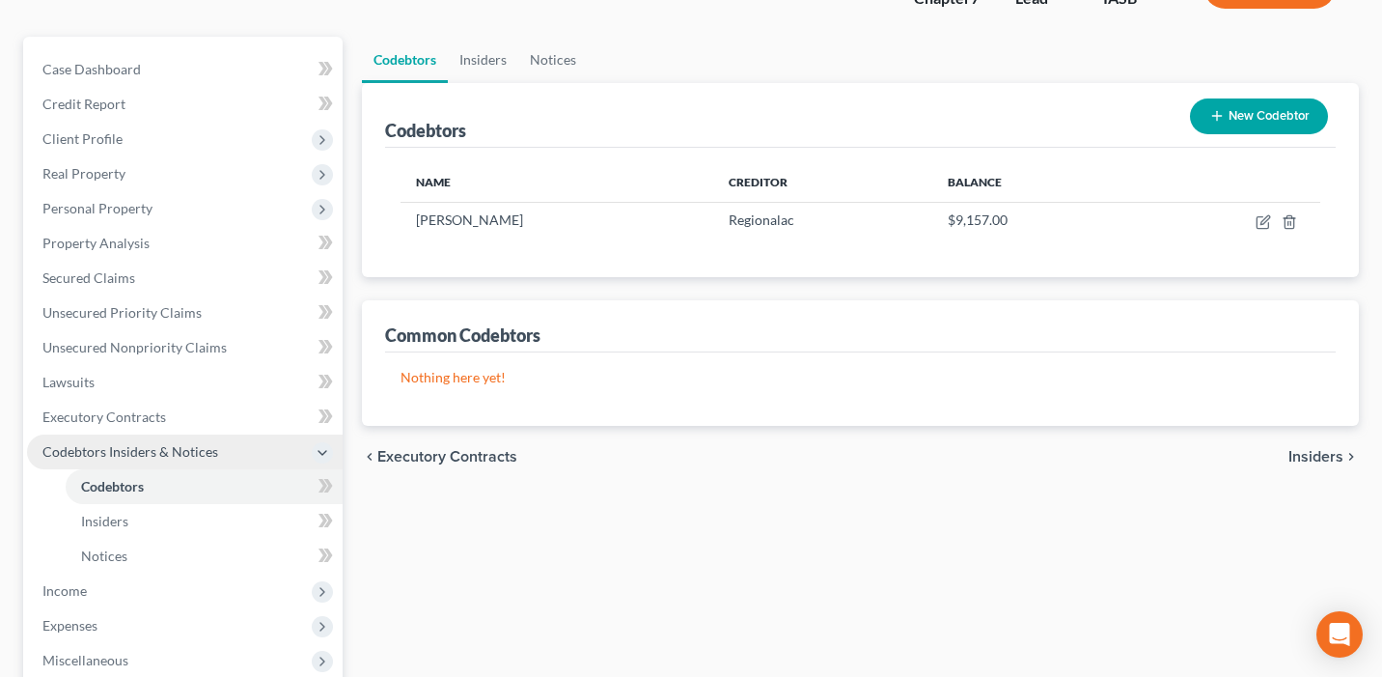
click at [246, 452] on span "Codebtors Insiders & Notices" at bounding box center [185, 451] width 316 height 35
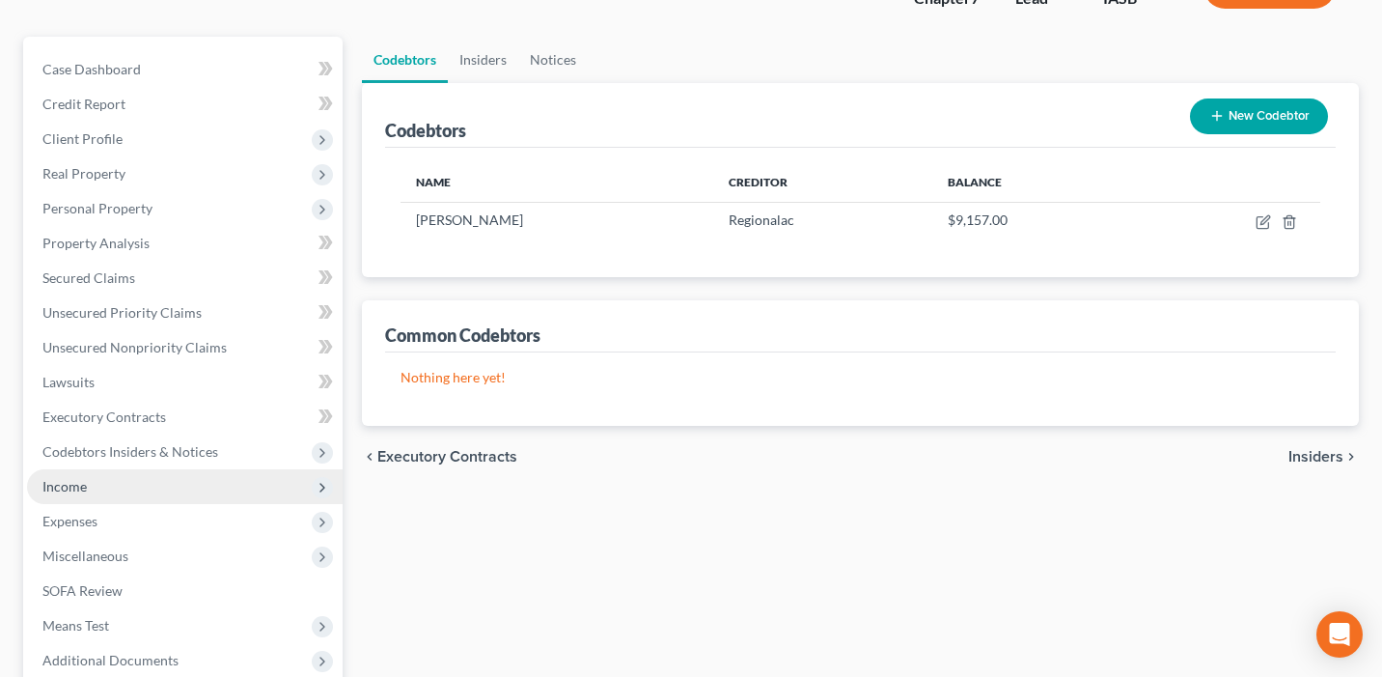
click at [222, 490] on span "Income" at bounding box center [185, 486] width 316 height 35
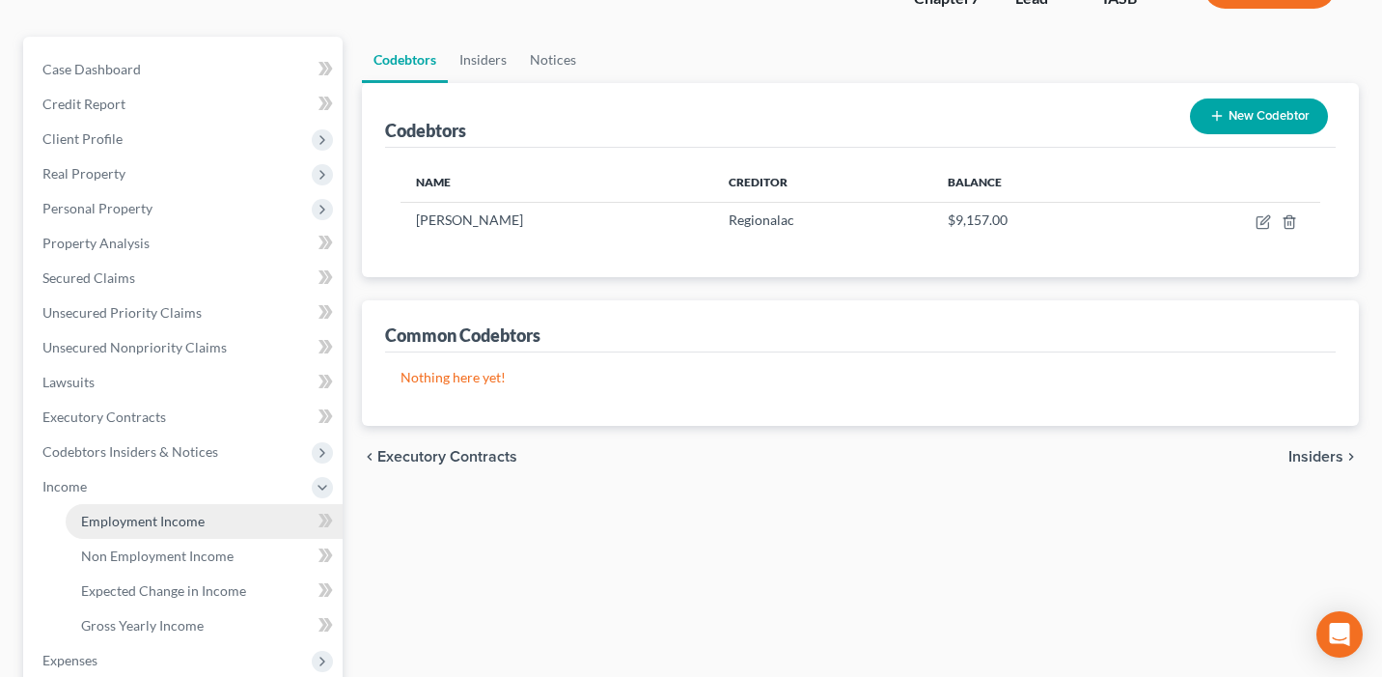
click at [280, 525] on link "Employment Income" at bounding box center [204, 521] width 277 height 35
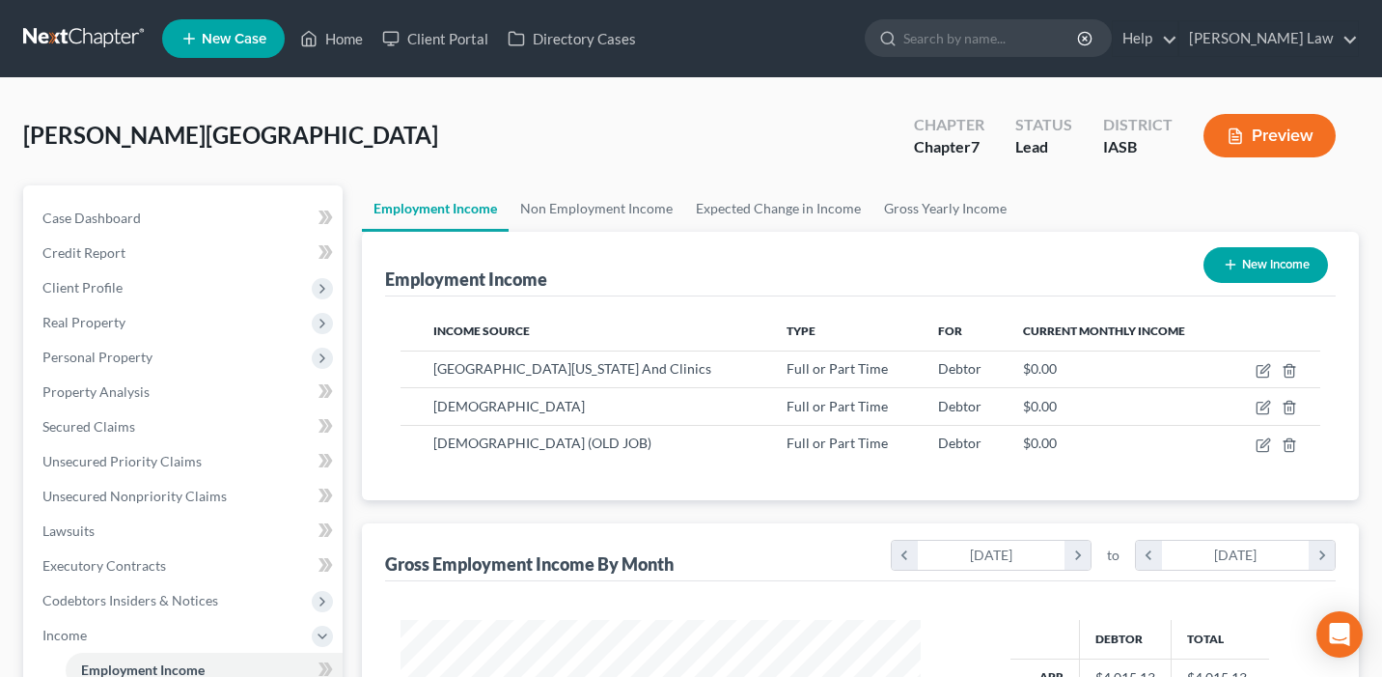
scroll to position [346, 559]
click at [574, 202] on link "Non Employment Income" at bounding box center [597, 208] width 176 height 46
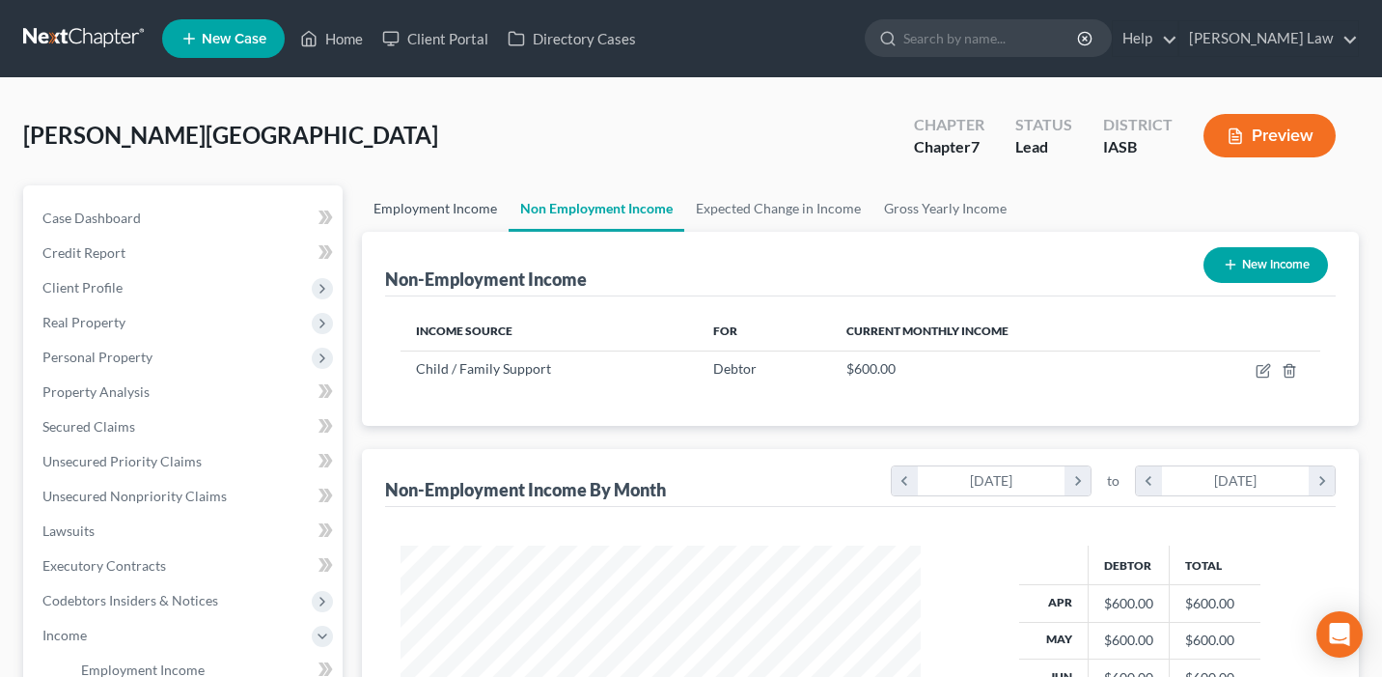
click at [448, 207] on link "Employment Income" at bounding box center [435, 208] width 147 height 46
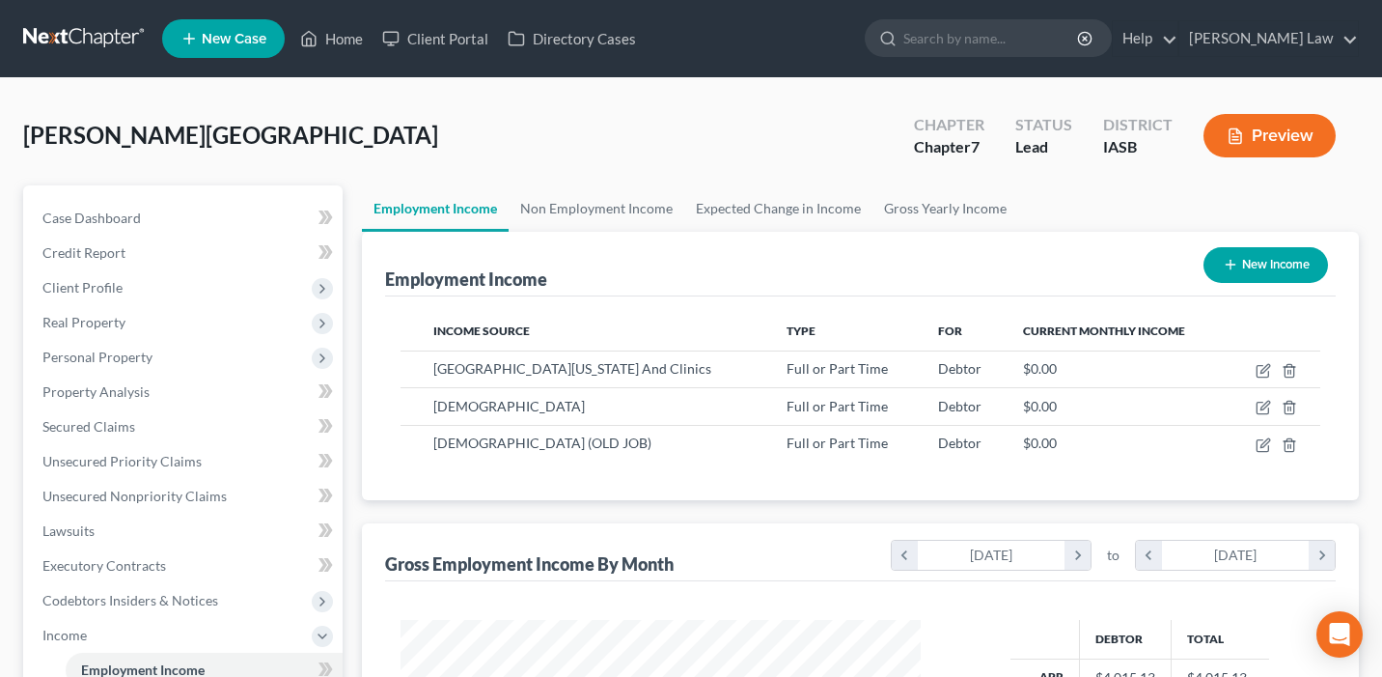
scroll to position [346, 559]
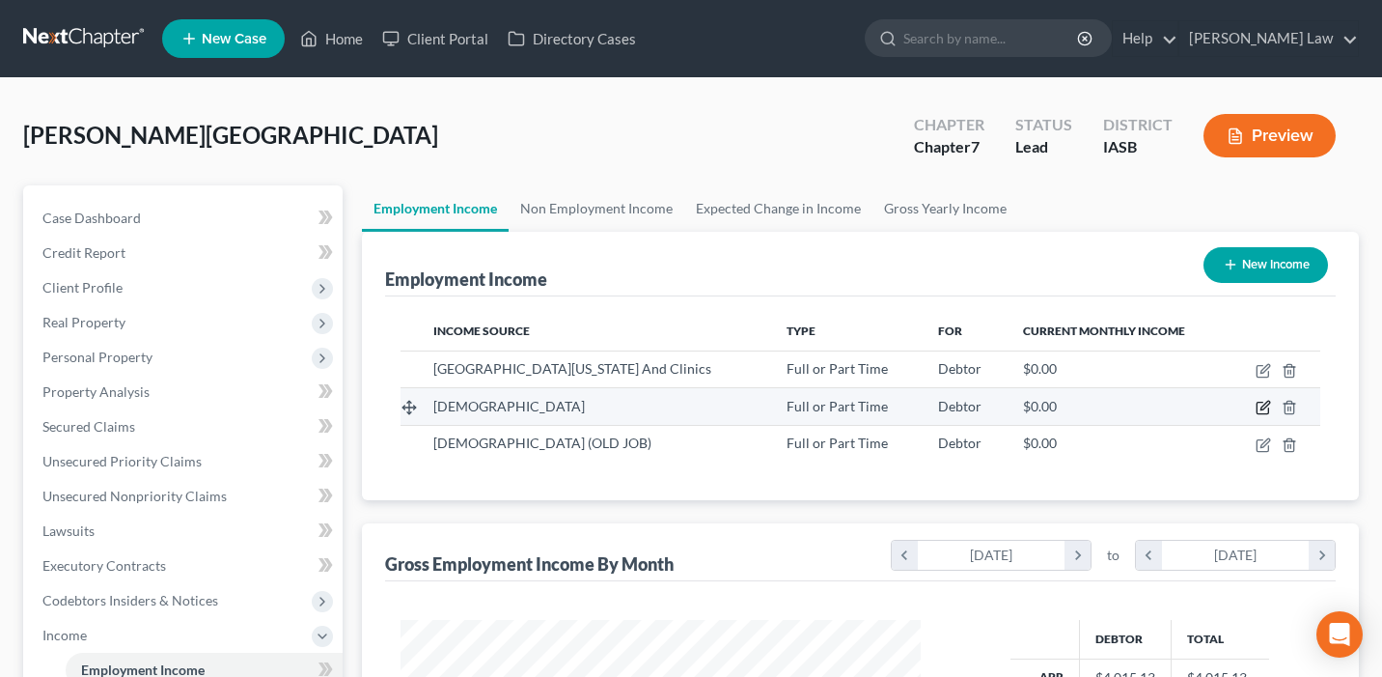
click at [1260, 403] on icon "button" at bounding box center [1263, 409] width 12 height 12
select select "0"
select select "16"
select select "2"
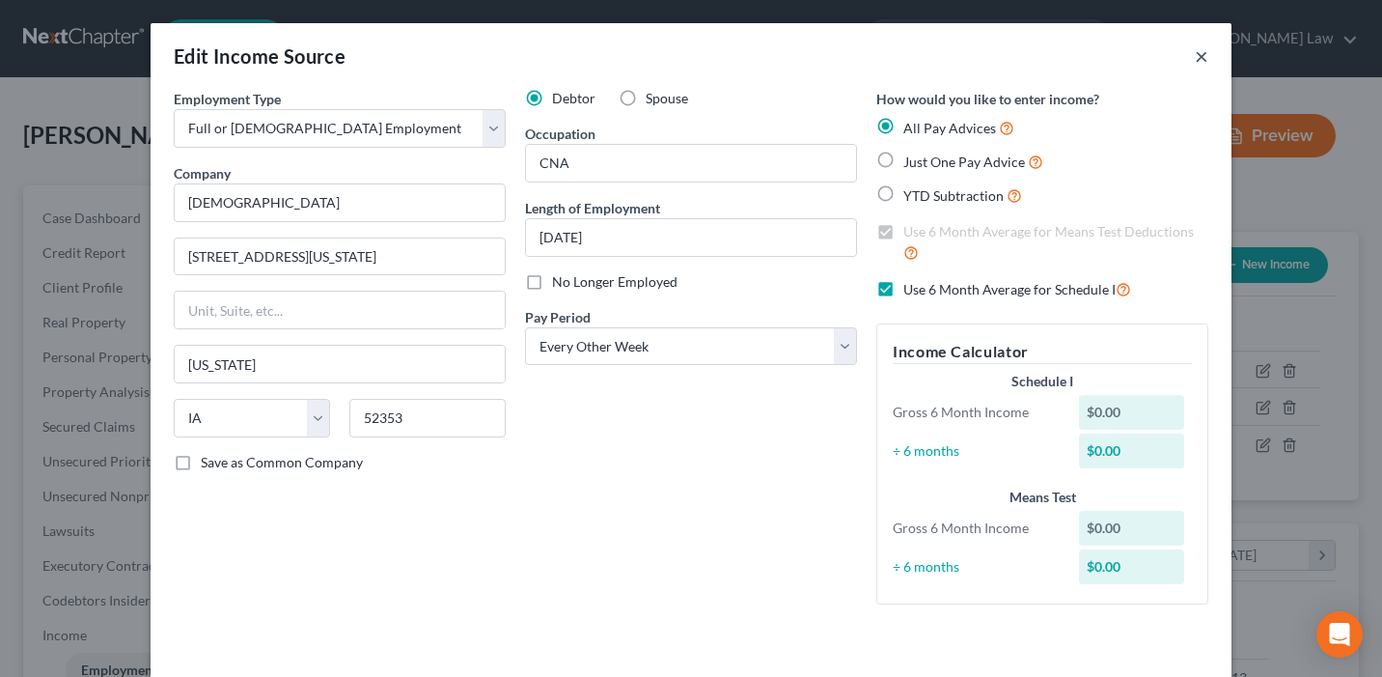
click at [1208, 53] on button "×" at bounding box center [1202, 55] width 14 height 23
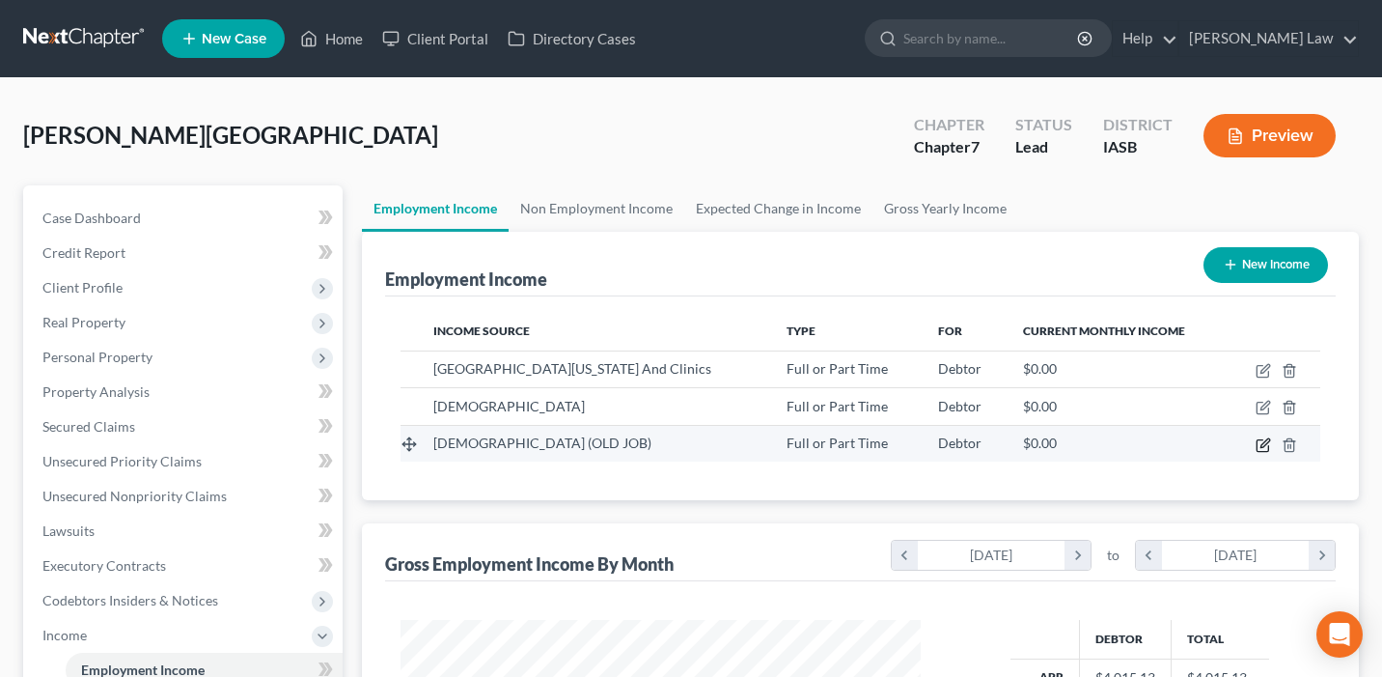
click at [1267, 444] on icon "button" at bounding box center [1263, 444] width 15 height 15
select select "0"
select select "16"
select select "0"
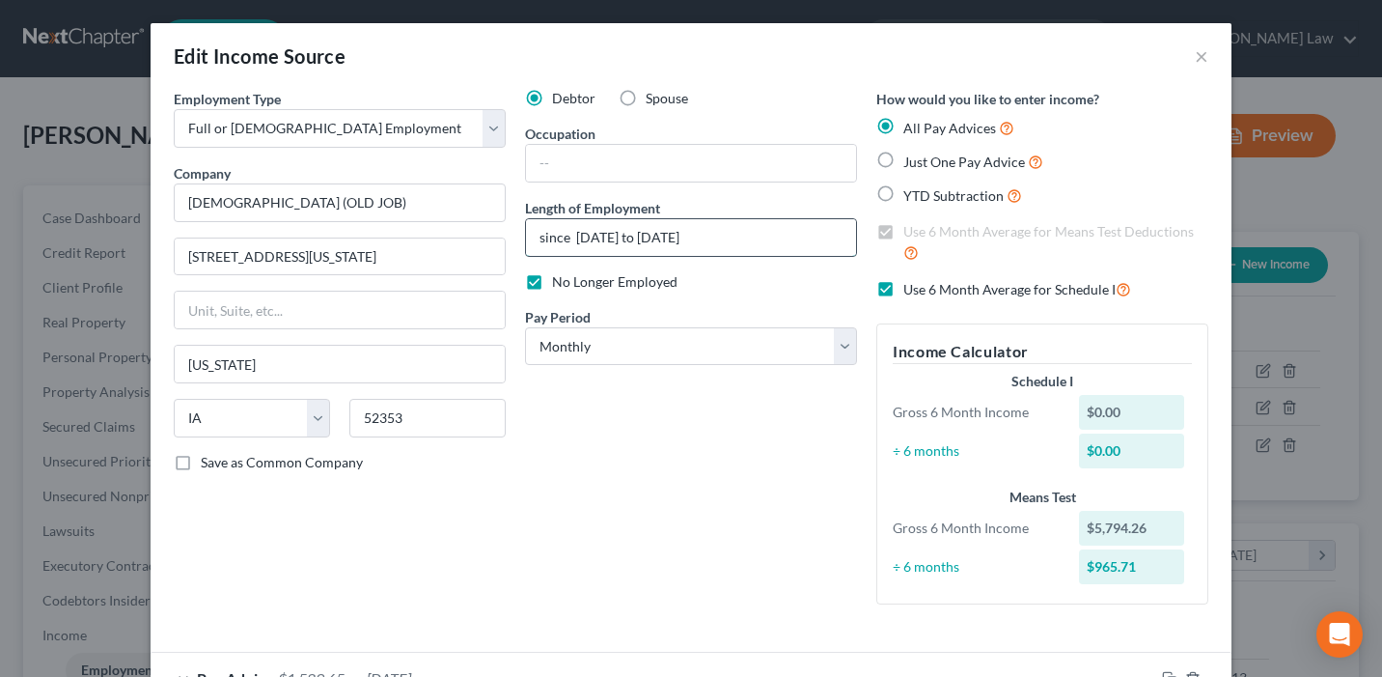
click at [759, 241] on input "since [DATE] to [DATE]" at bounding box center [691, 237] width 330 height 37
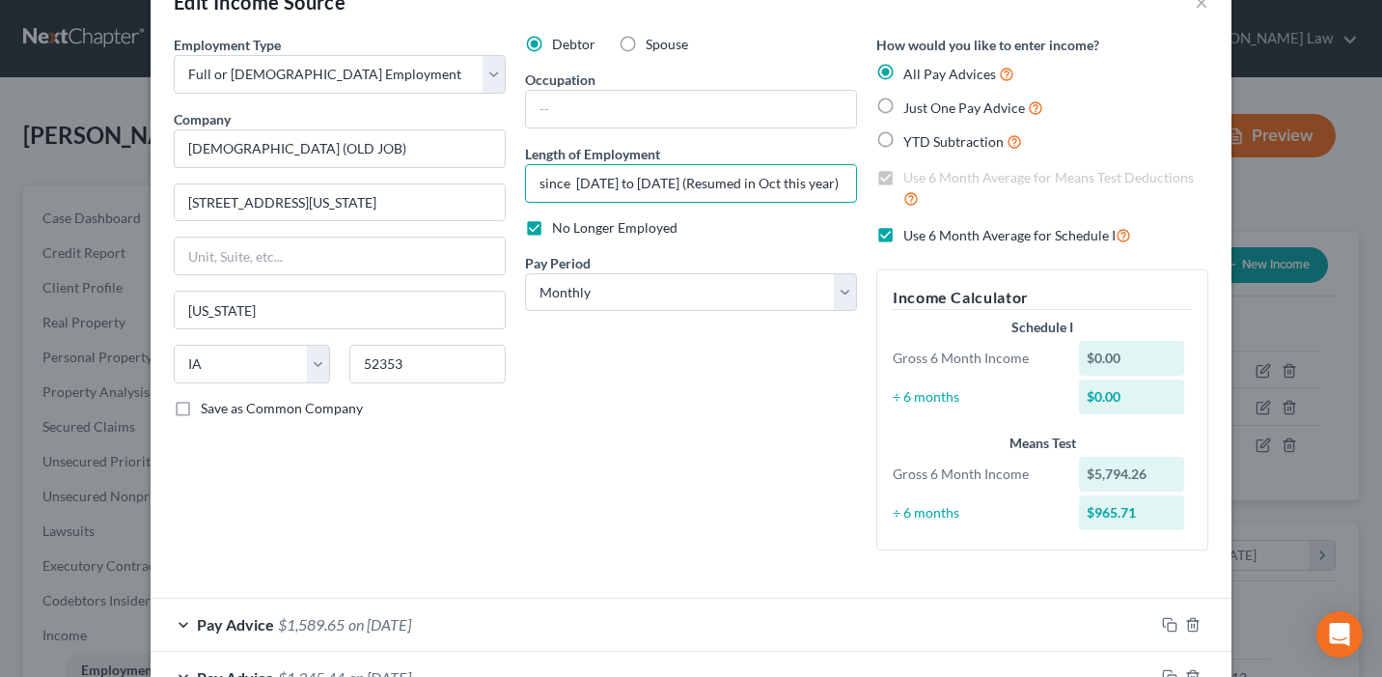
scroll to position [26, 0]
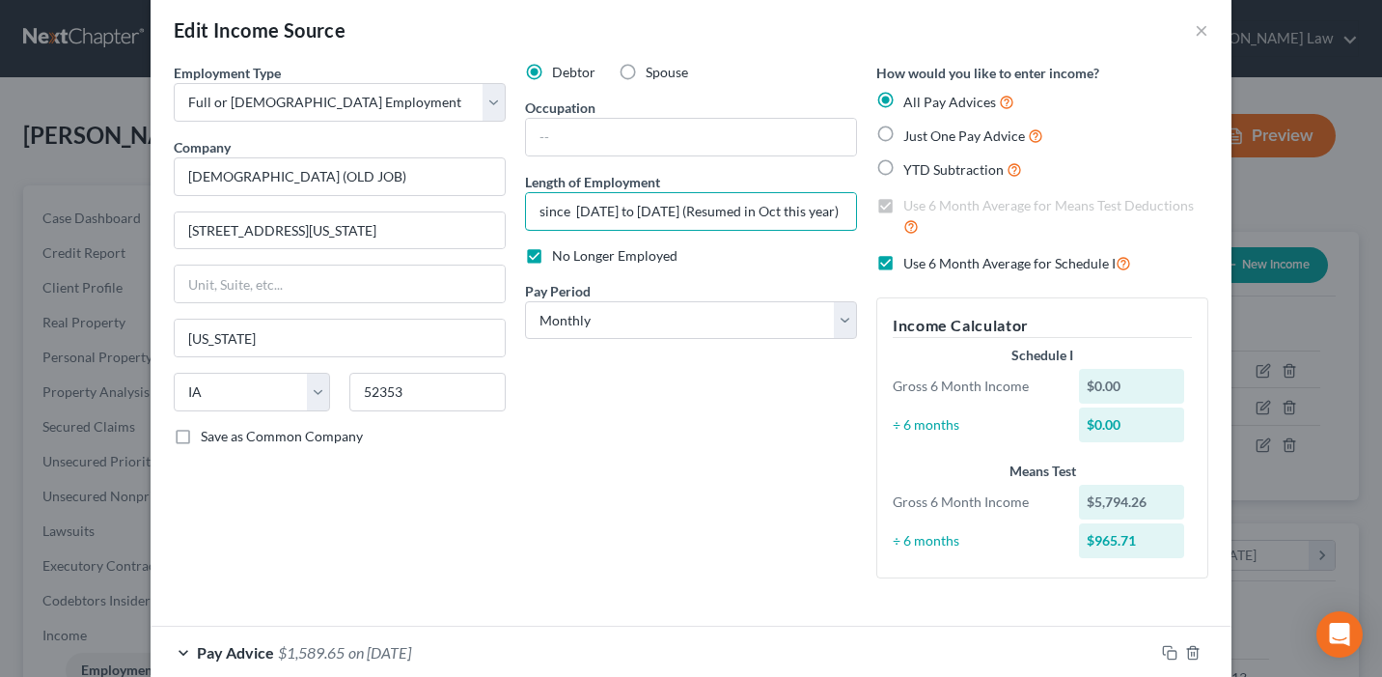
type input "since [DATE] to [DATE] (Resumed in Oct this year)"
click at [552, 256] on label "No Longer Employed" at bounding box center [614, 255] width 125 height 19
click at [560, 256] on input "No Longer Employed" at bounding box center [566, 252] width 13 height 13
checkbox input "false"
click at [725, 124] on input "text" at bounding box center [691, 137] width 330 height 37
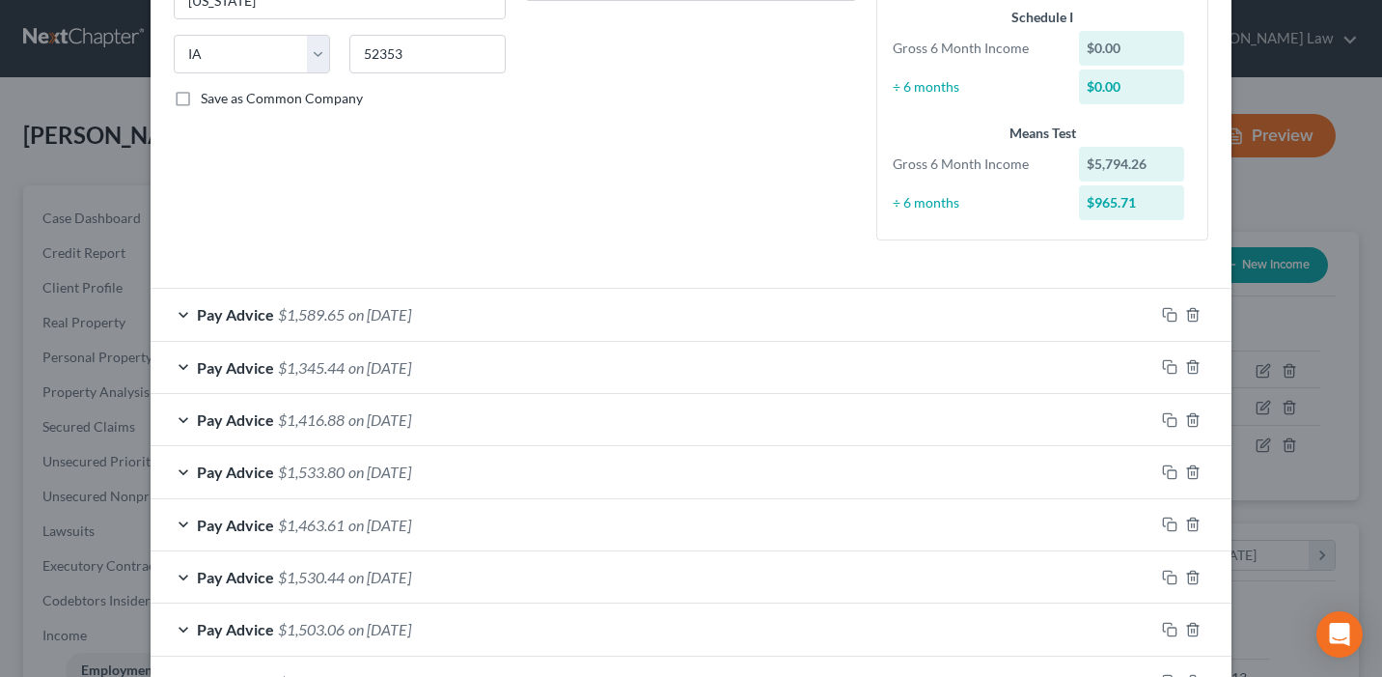
scroll to position [658, 0]
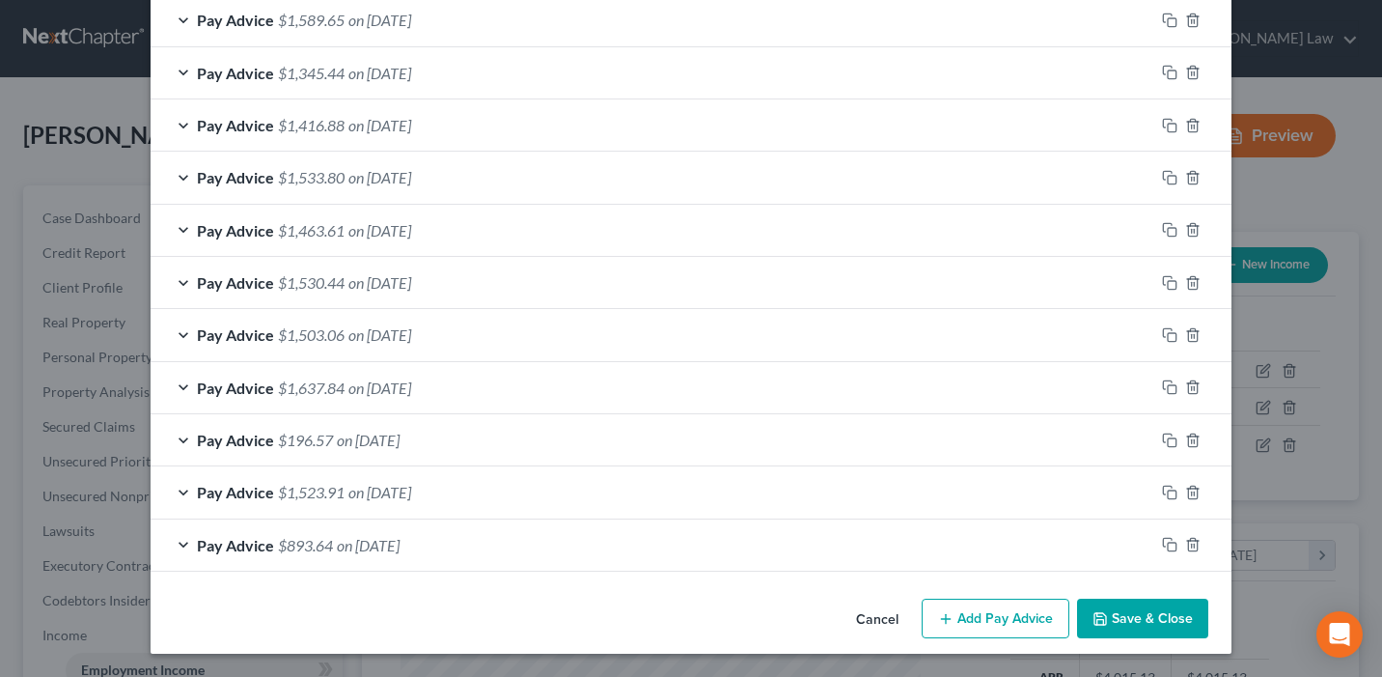
type input "Nurse"
click at [1152, 615] on button "Save & Close" at bounding box center [1142, 619] width 131 height 41
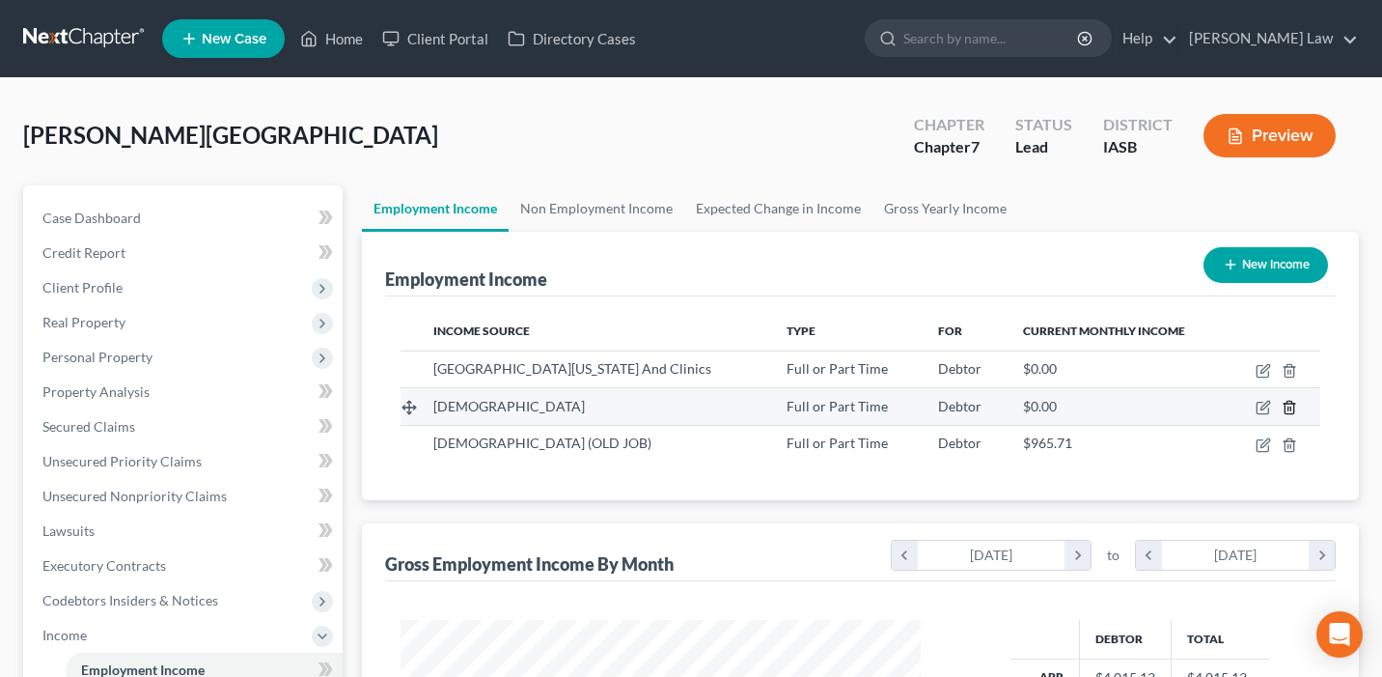
click at [1291, 404] on icon "button" at bounding box center [1289, 407] width 15 height 15
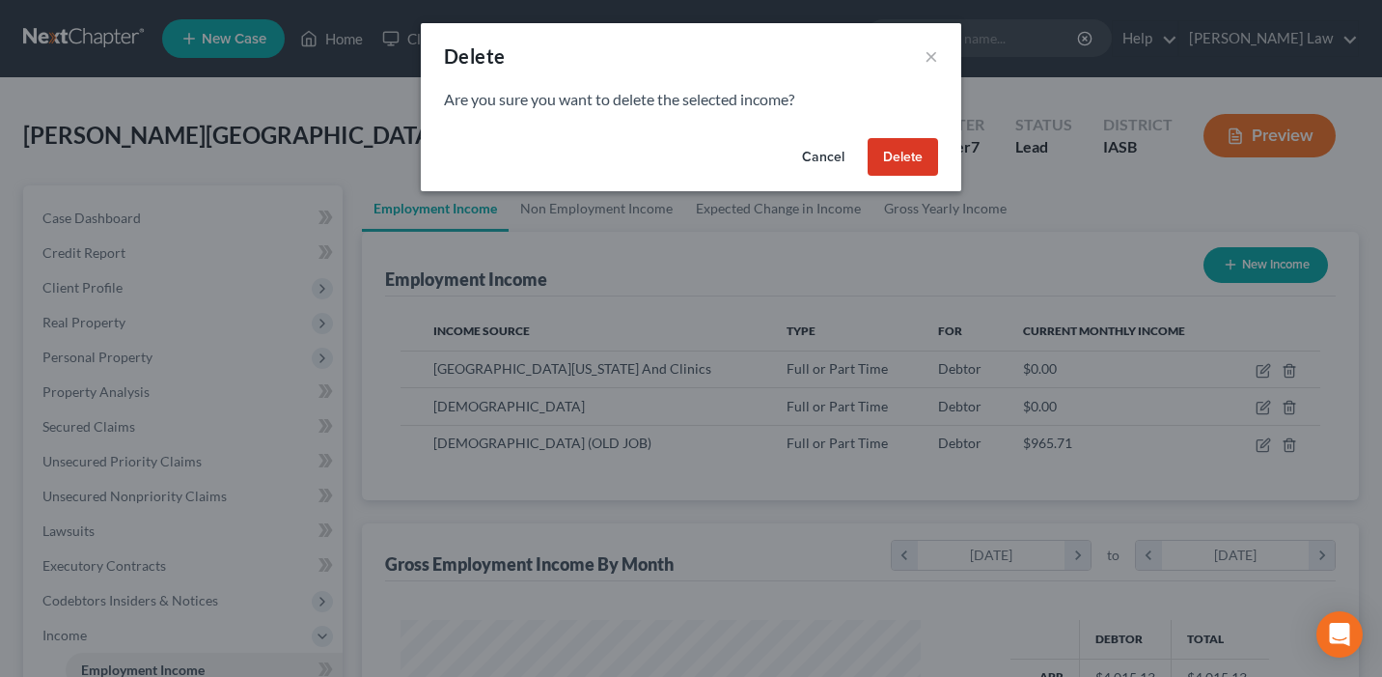
click at [899, 154] on button "Delete" at bounding box center [903, 157] width 70 height 39
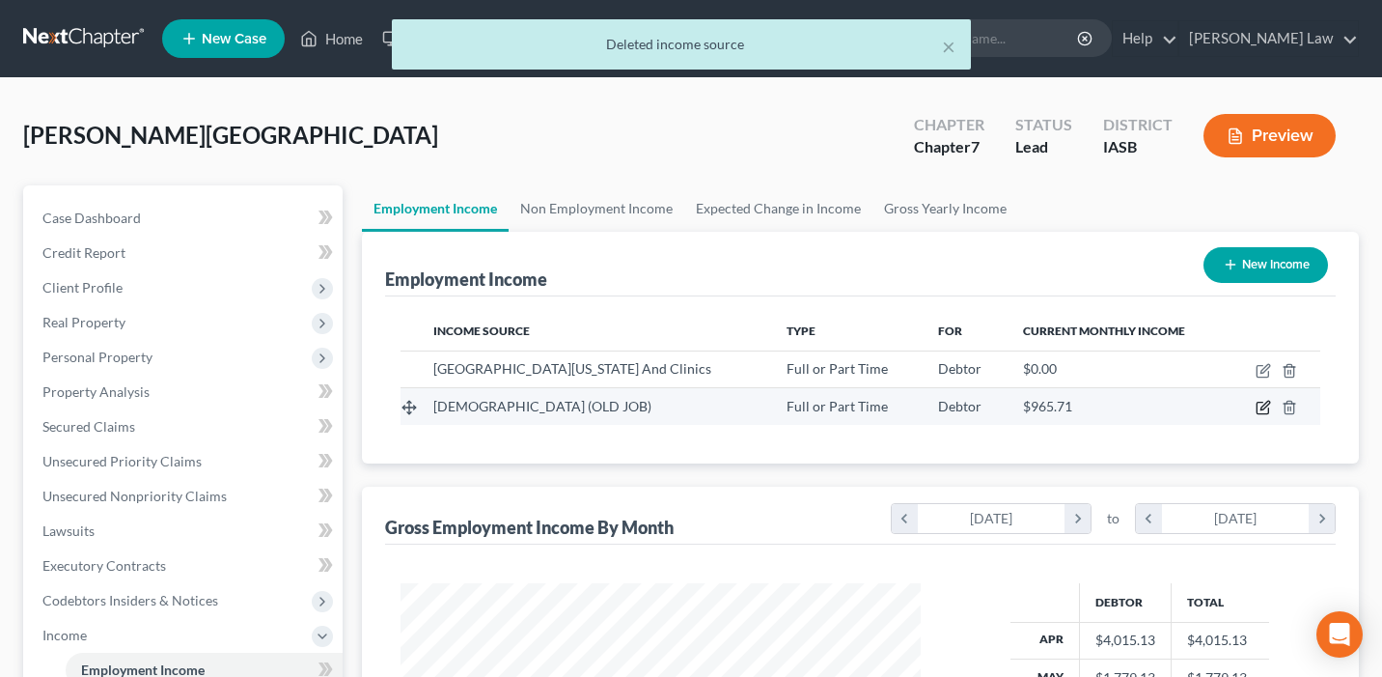
click at [1264, 408] on icon "button" at bounding box center [1265, 406] width 9 height 9
select select "0"
select select "16"
select select "0"
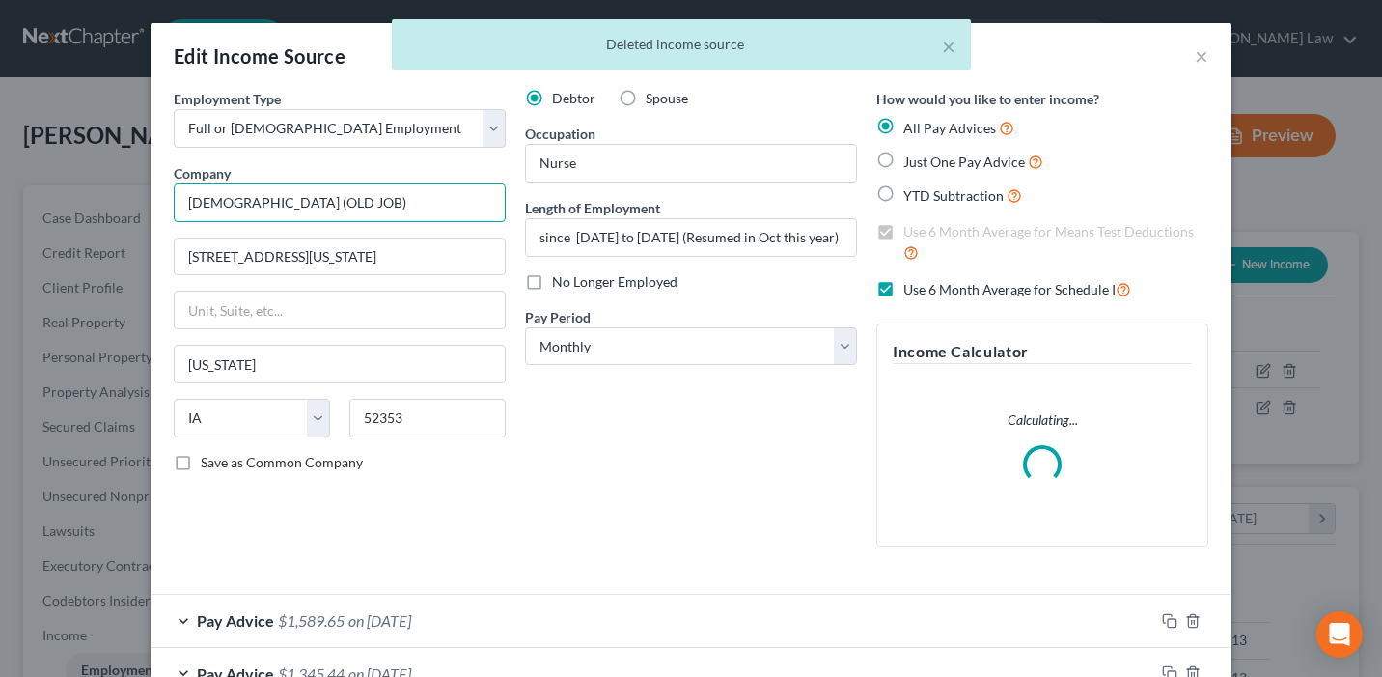
drag, startPoint x: 429, startPoint y: 205, endPoint x: 348, endPoint y: 207, distance: 81.1
click at [348, 207] on input "[DEMOGRAPHIC_DATA] (OLD JOB)" at bounding box center [340, 202] width 332 height 39
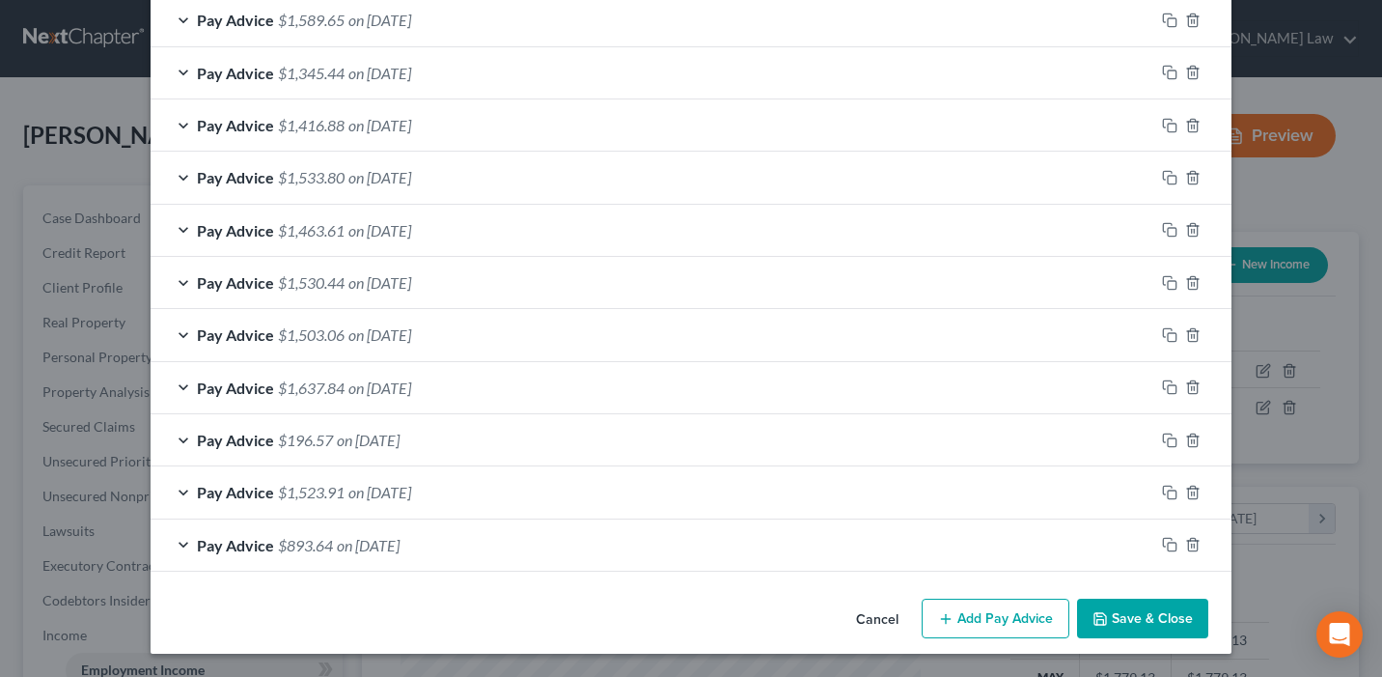
click at [1149, 627] on button "Save & Close" at bounding box center [1142, 619] width 131 height 41
type input "[DEMOGRAPHIC_DATA]"
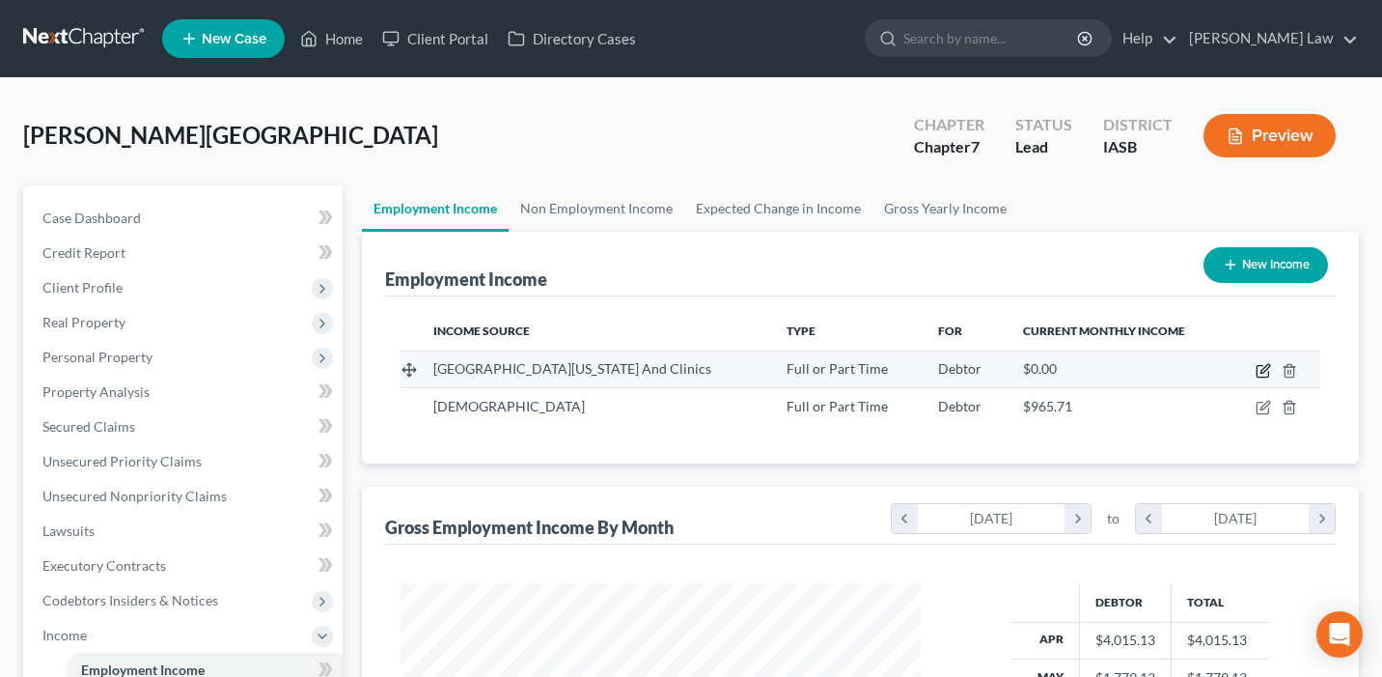
click at [1260, 369] on icon "button" at bounding box center [1263, 370] width 15 height 15
select select "0"
select select "16"
select select "1"
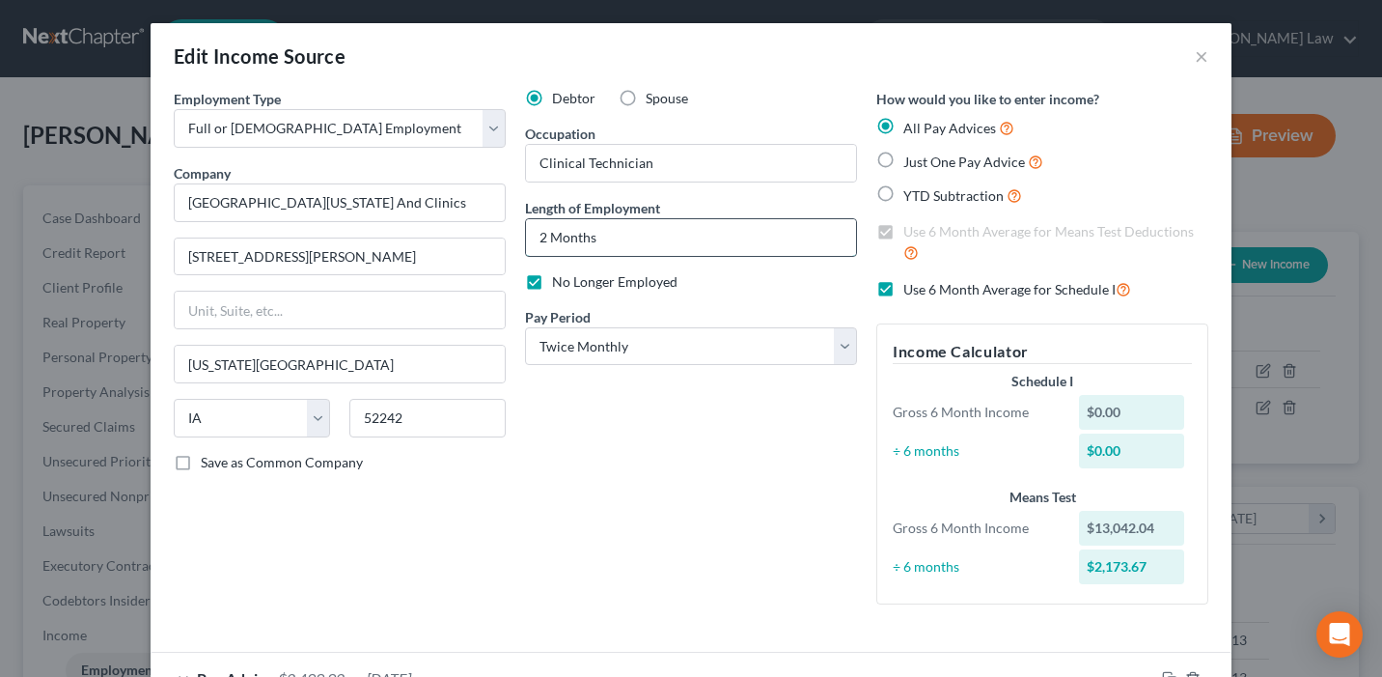
click at [747, 244] on input "2 Months" at bounding box center [691, 237] width 330 height 37
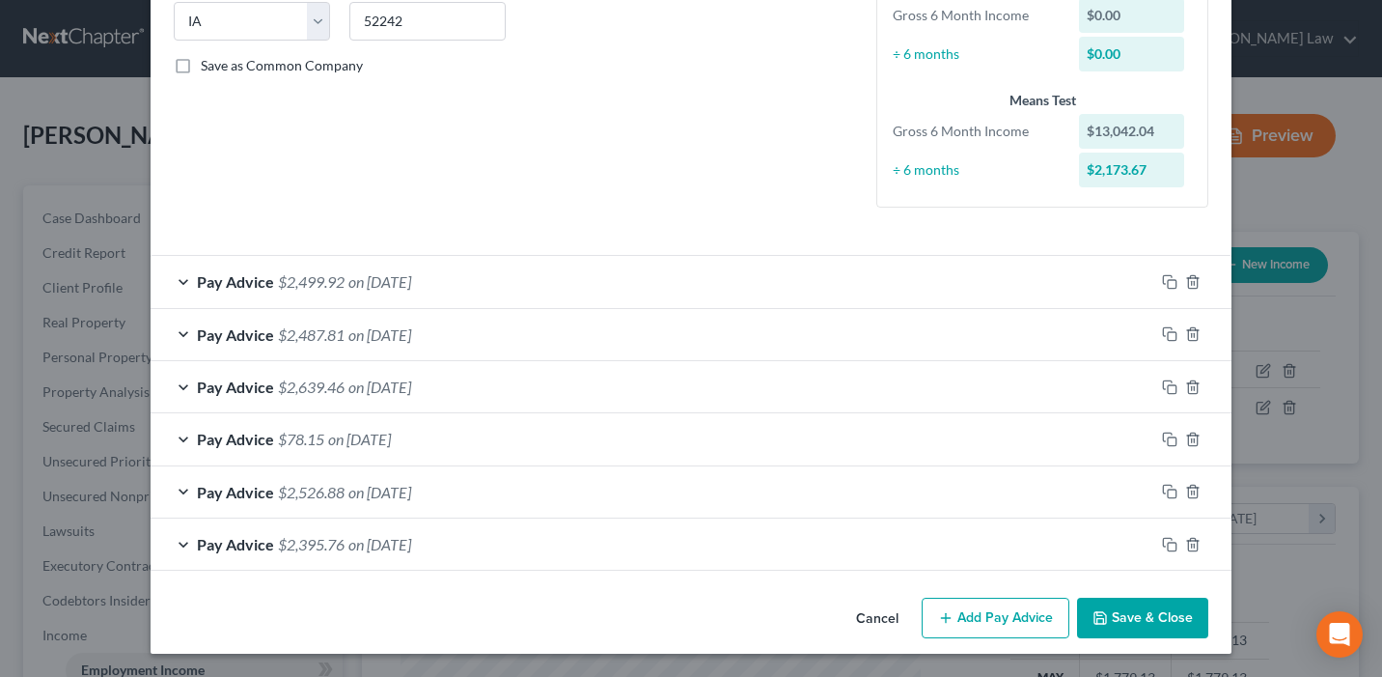
type input "2 Months, ended [DATE]"
click at [1150, 608] on button "Save & Close" at bounding box center [1142, 618] width 131 height 41
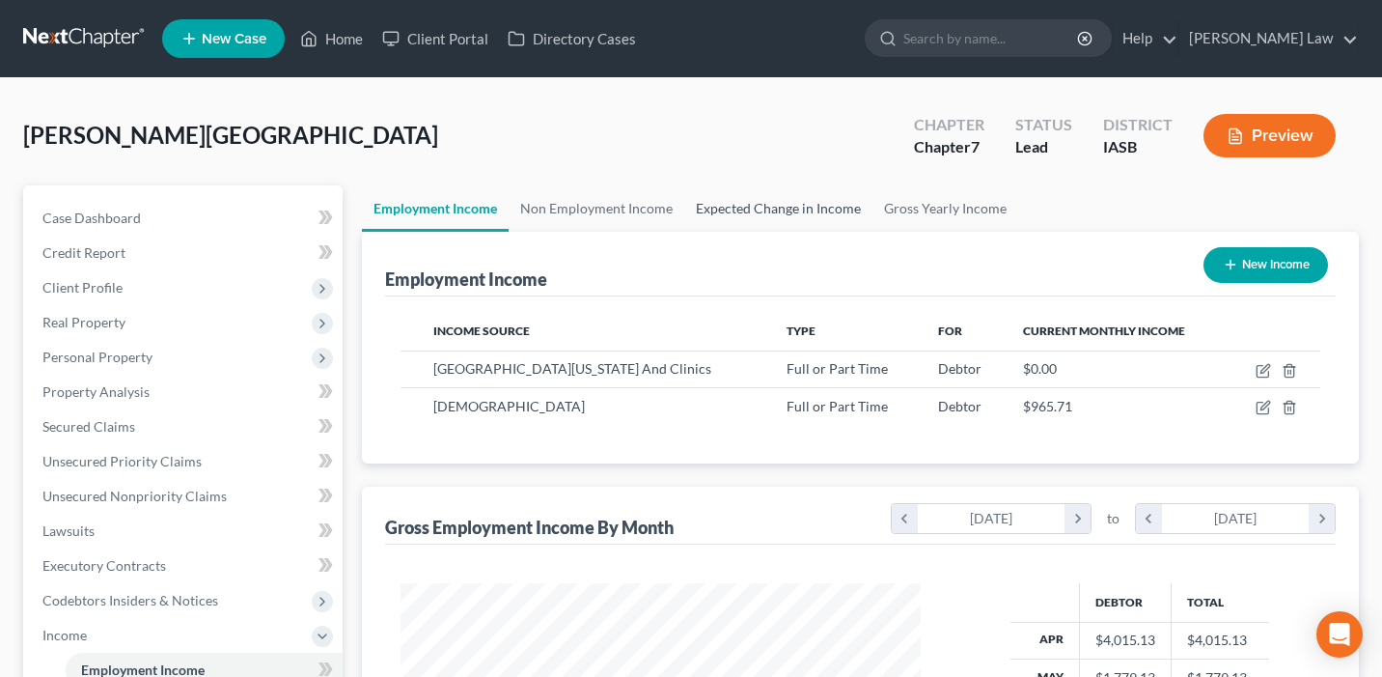
click at [762, 209] on link "Expected Change in Income" at bounding box center [778, 208] width 188 height 46
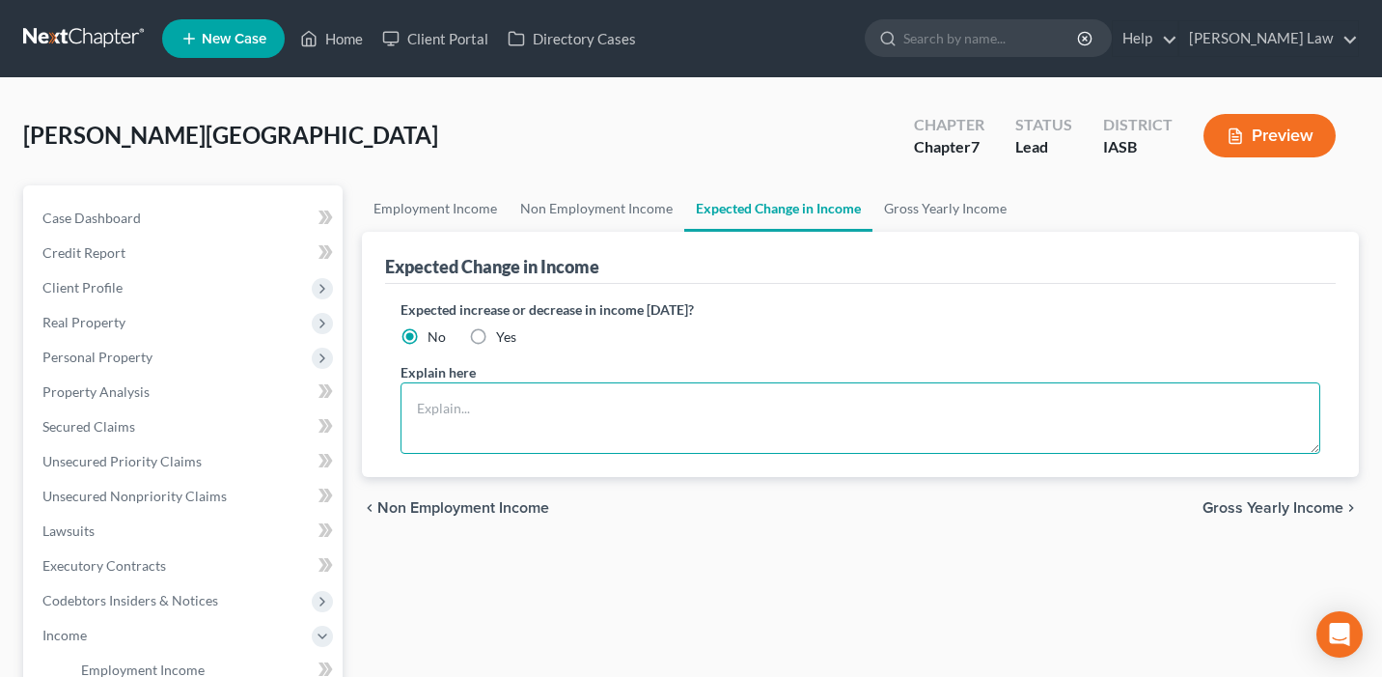
click at [618, 410] on textarea at bounding box center [861, 417] width 920 height 71
click at [503, 399] on textarea at bounding box center [861, 417] width 920 height 71
type textarea "$"
type textarea "Makes $21.80/hour at 32 Hours a week where she resumed working at [GEOGRAPHIC_D…"
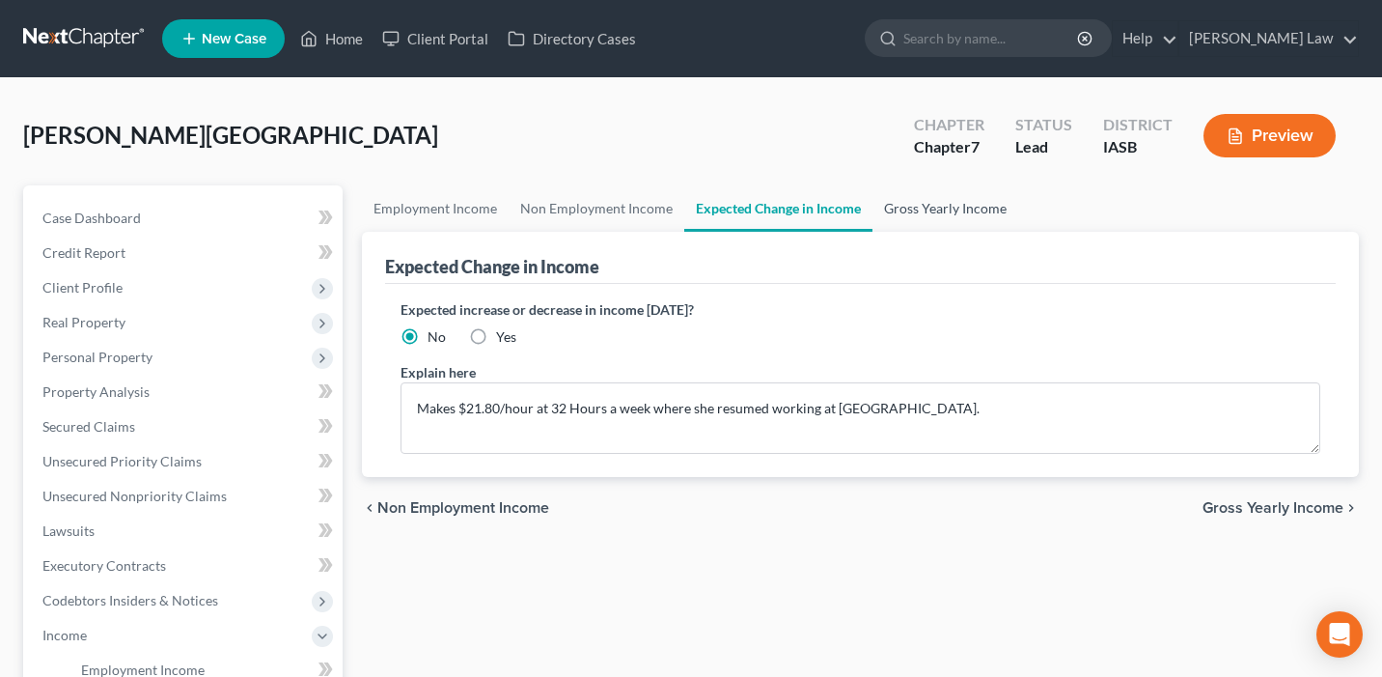
click at [972, 207] on link "Gross Yearly Income" at bounding box center [946, 208] width 146 height 46
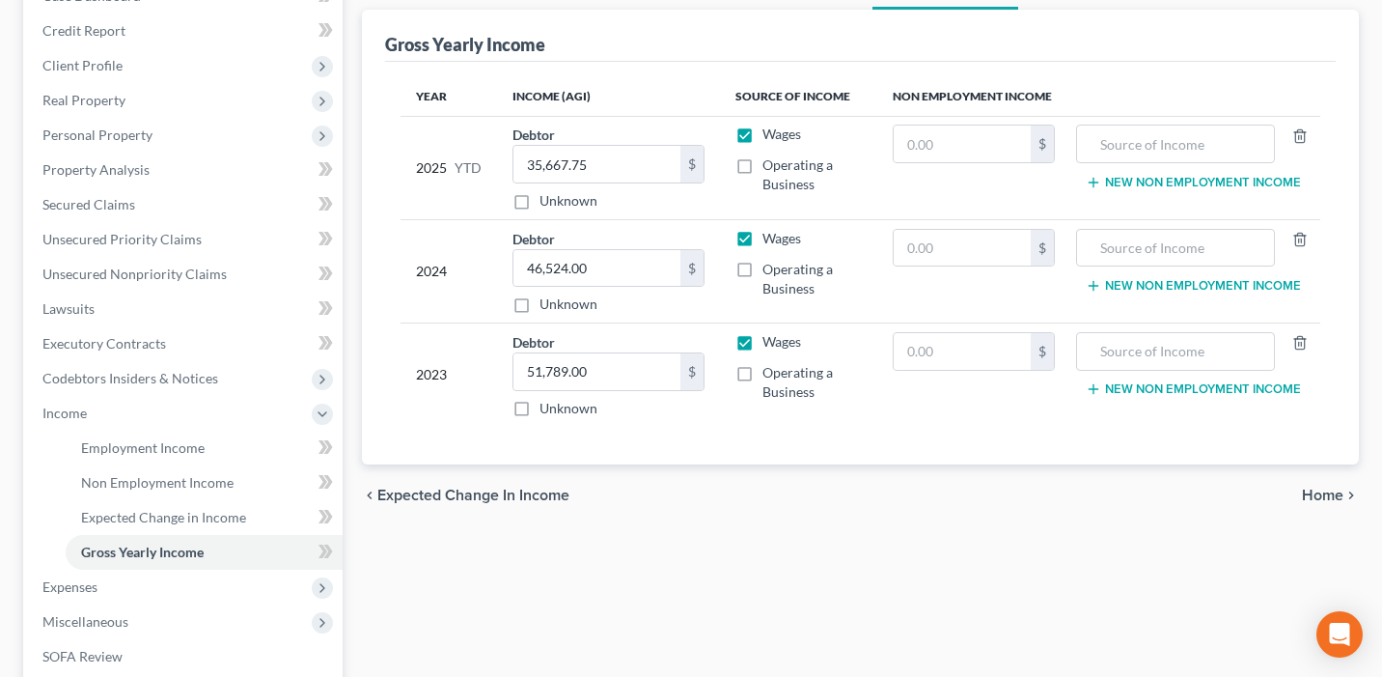
scroll to position [330, 0]
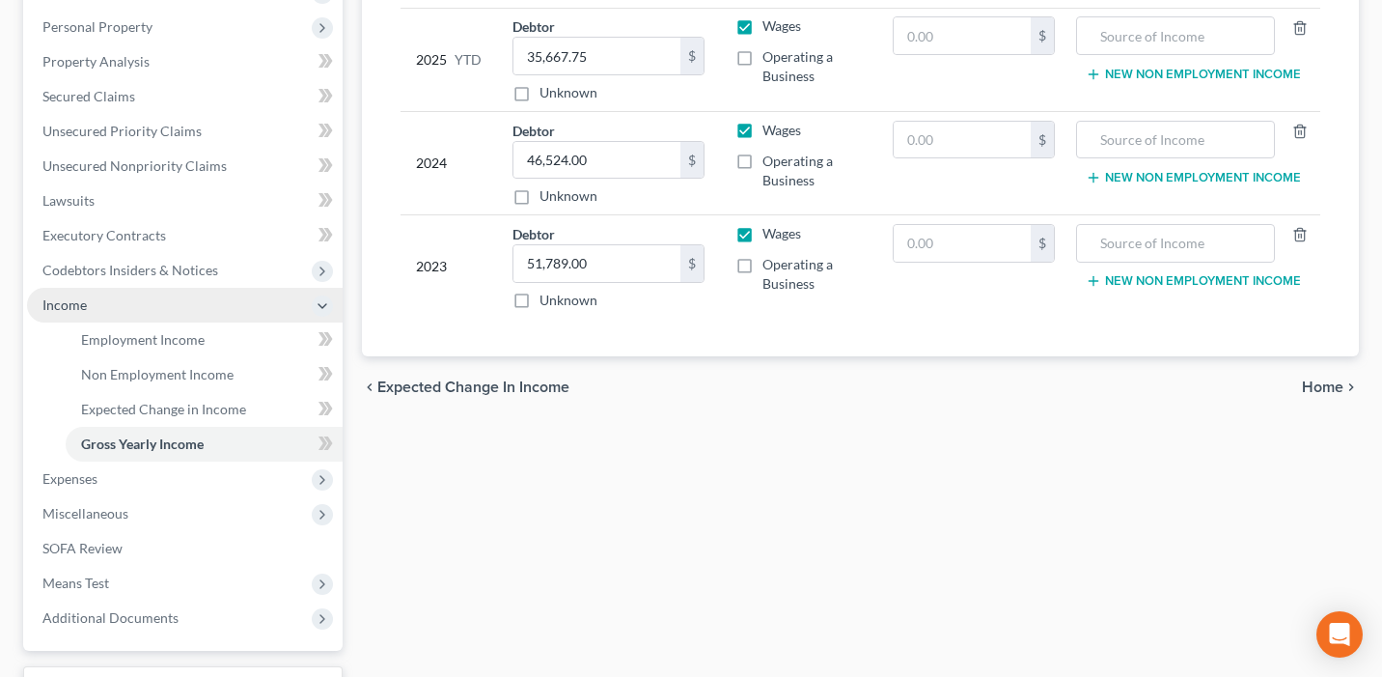
click at [154, 298] on span "Income" at bounding box center [185, 305] width 316 height 35
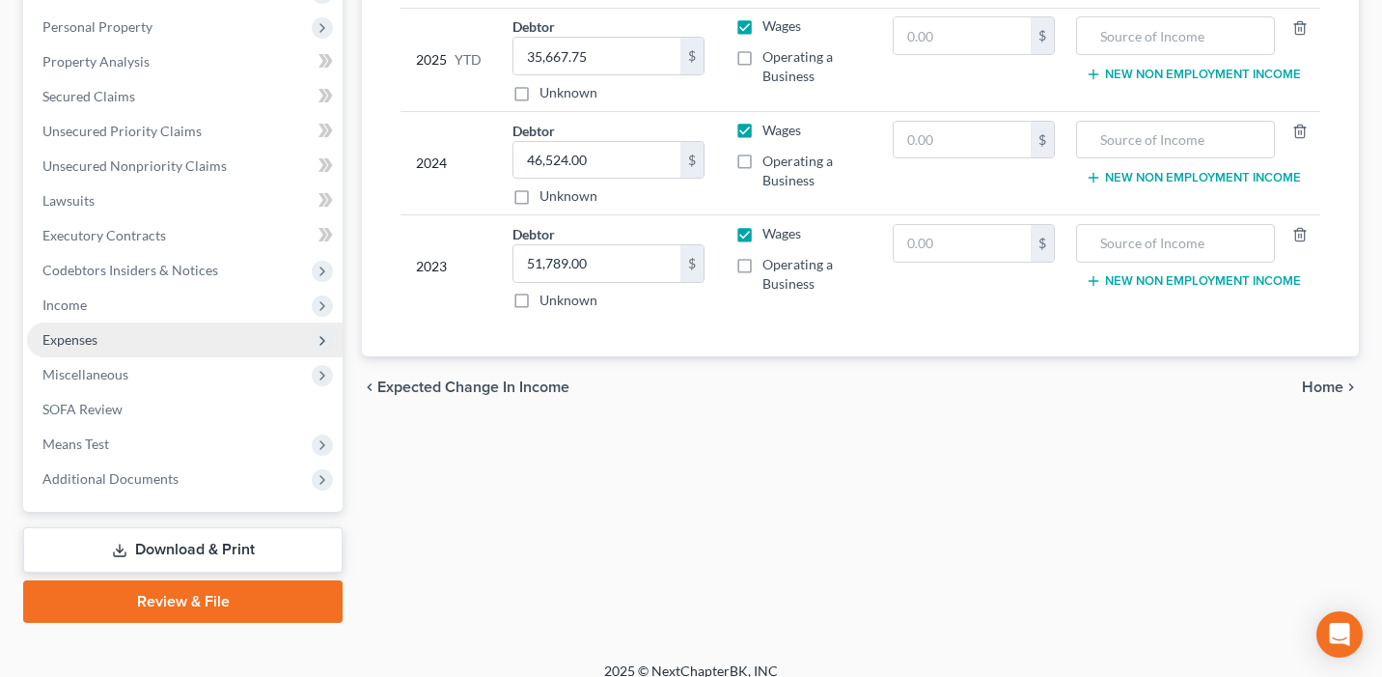
click at [134, 338] on span "Expenses" at bounding box center [185, 339] width 316 height 35
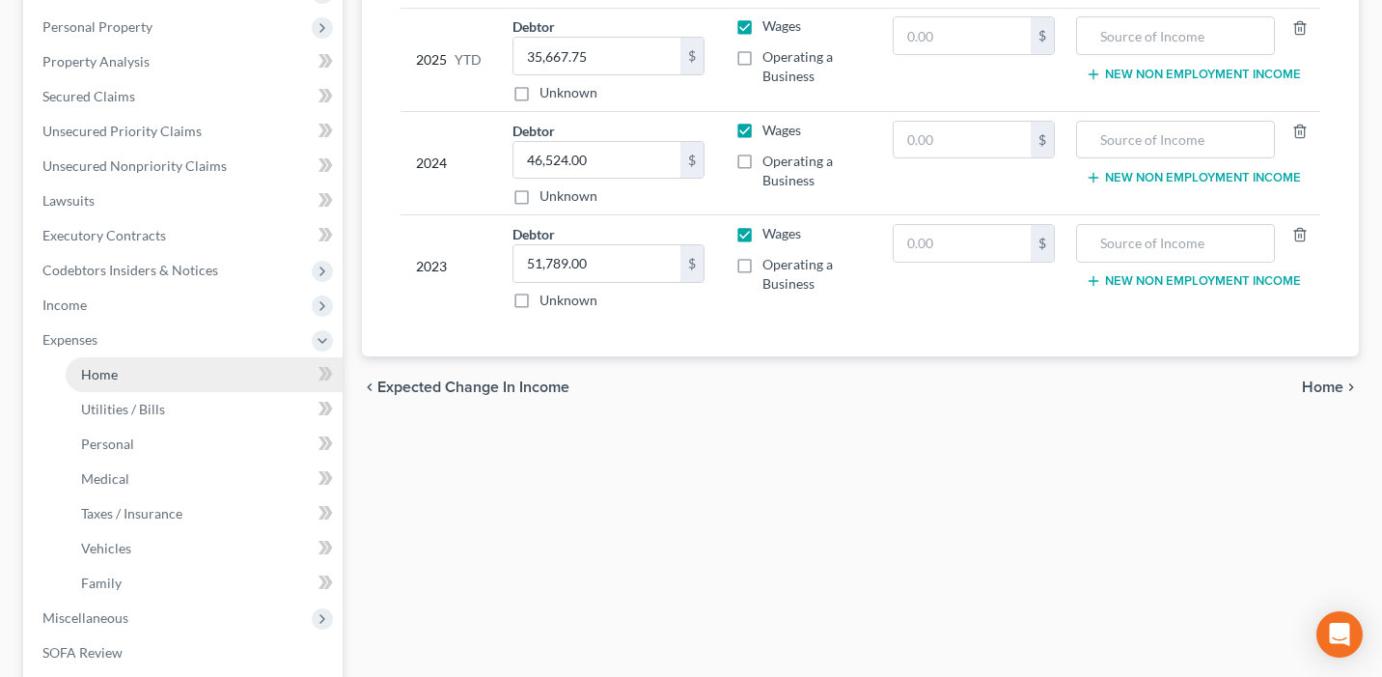
click at [147, 368] on link "Home" at bounding box center [204, 374] width 277 height 35
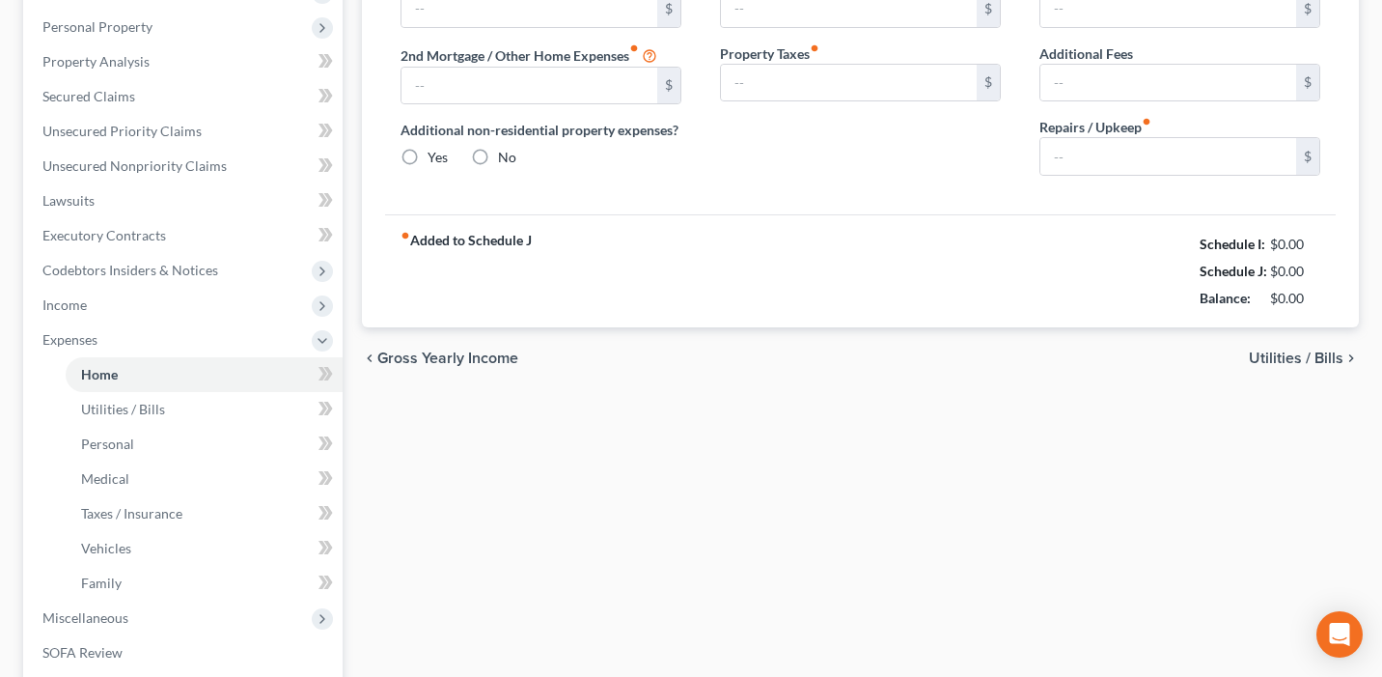
type input "700.00"
type input "0.00"
radio input "true"
type input "0.00"
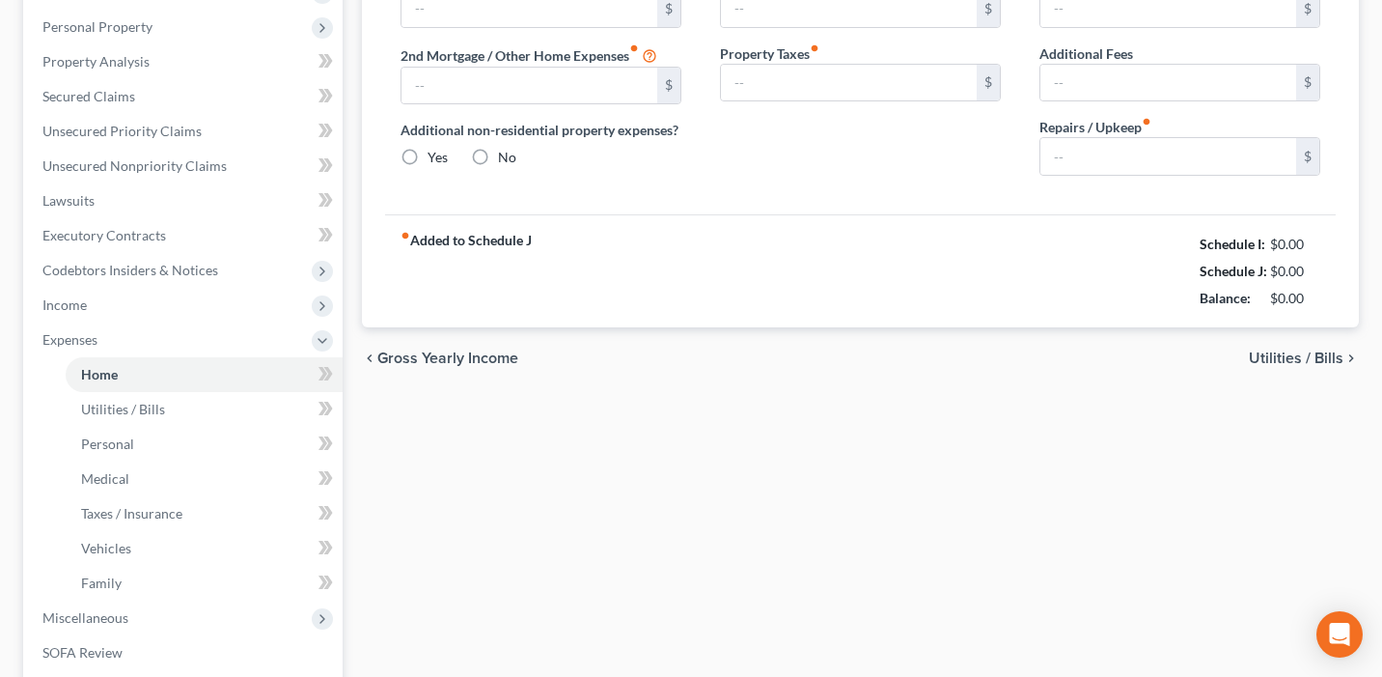
type input "0.00"
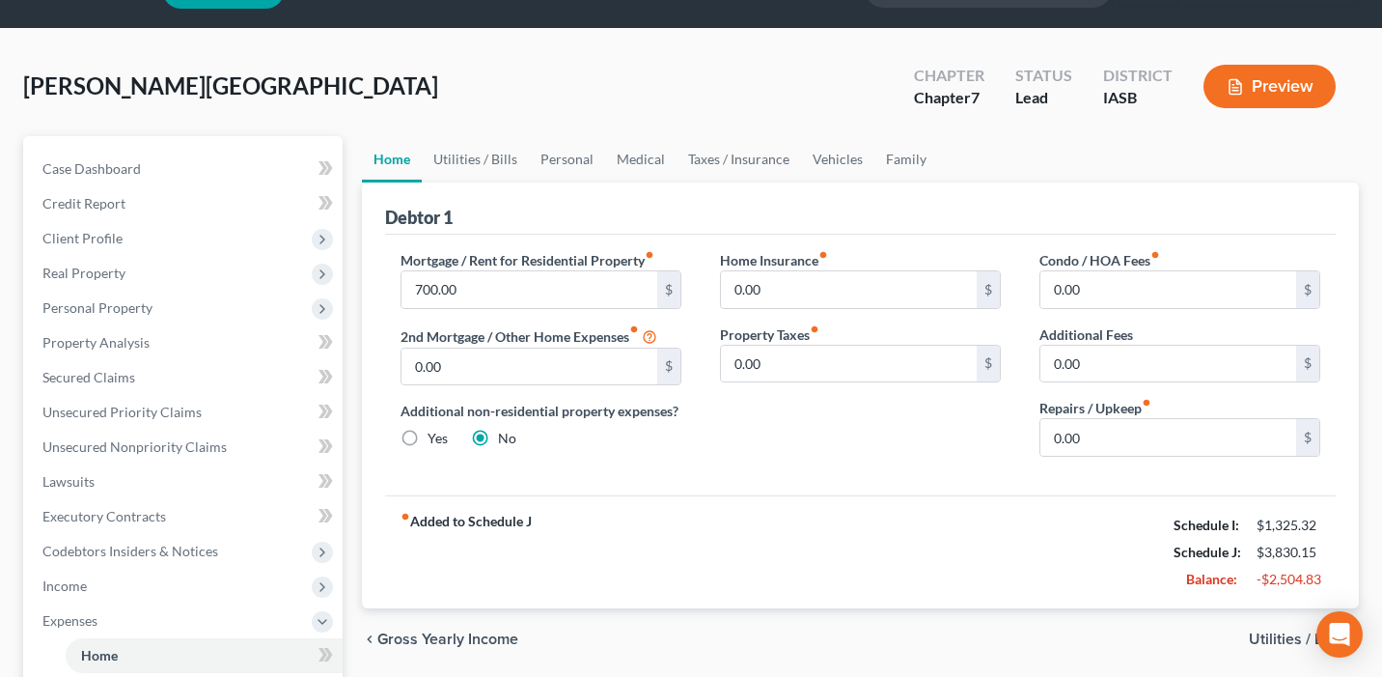
scroll to position [44, 0]
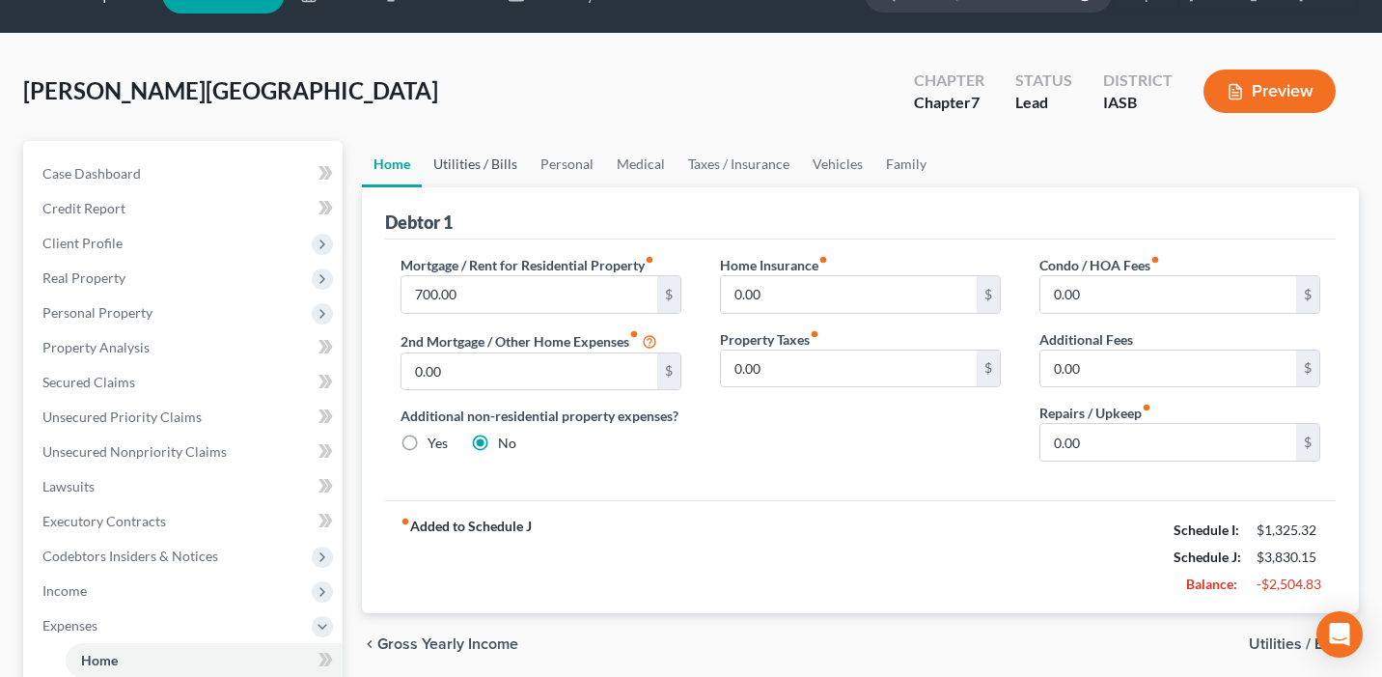
click at [511, 168] on link "Utilities / Bills" at bounding box center [475, 164] width 107 height 46
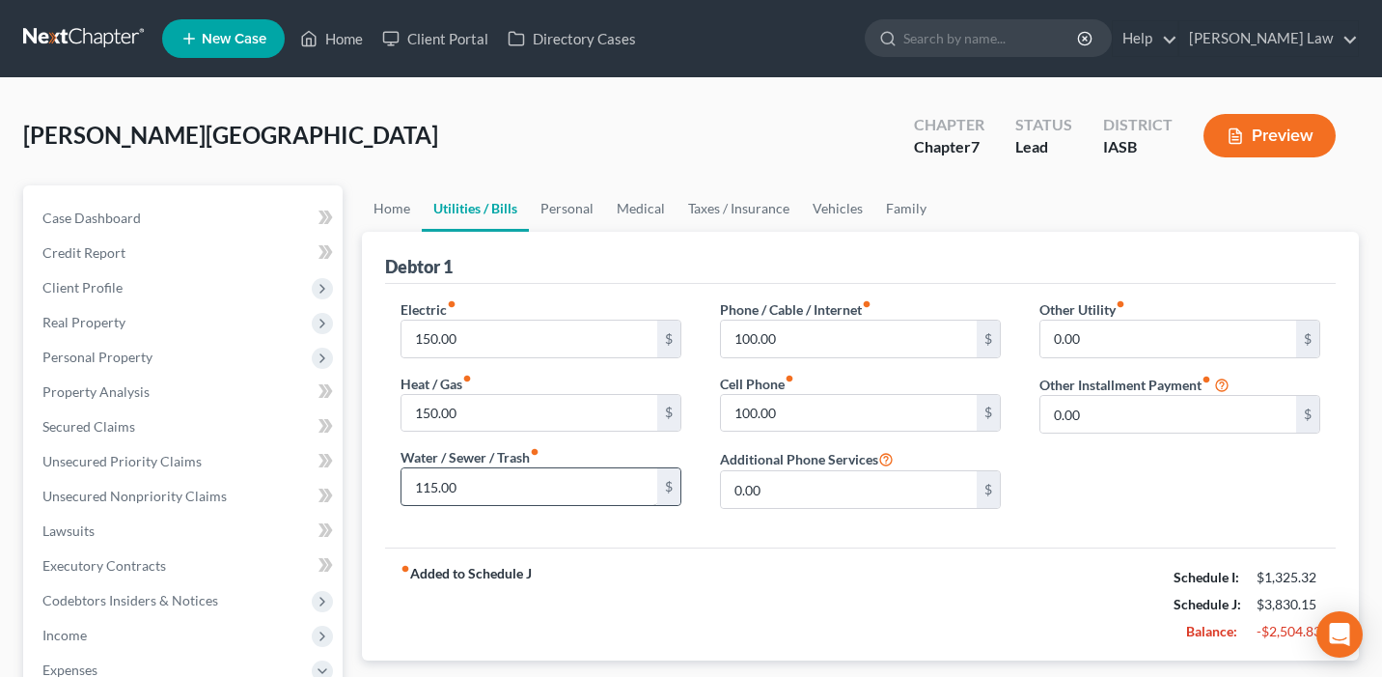
scroll to position [3, 0]
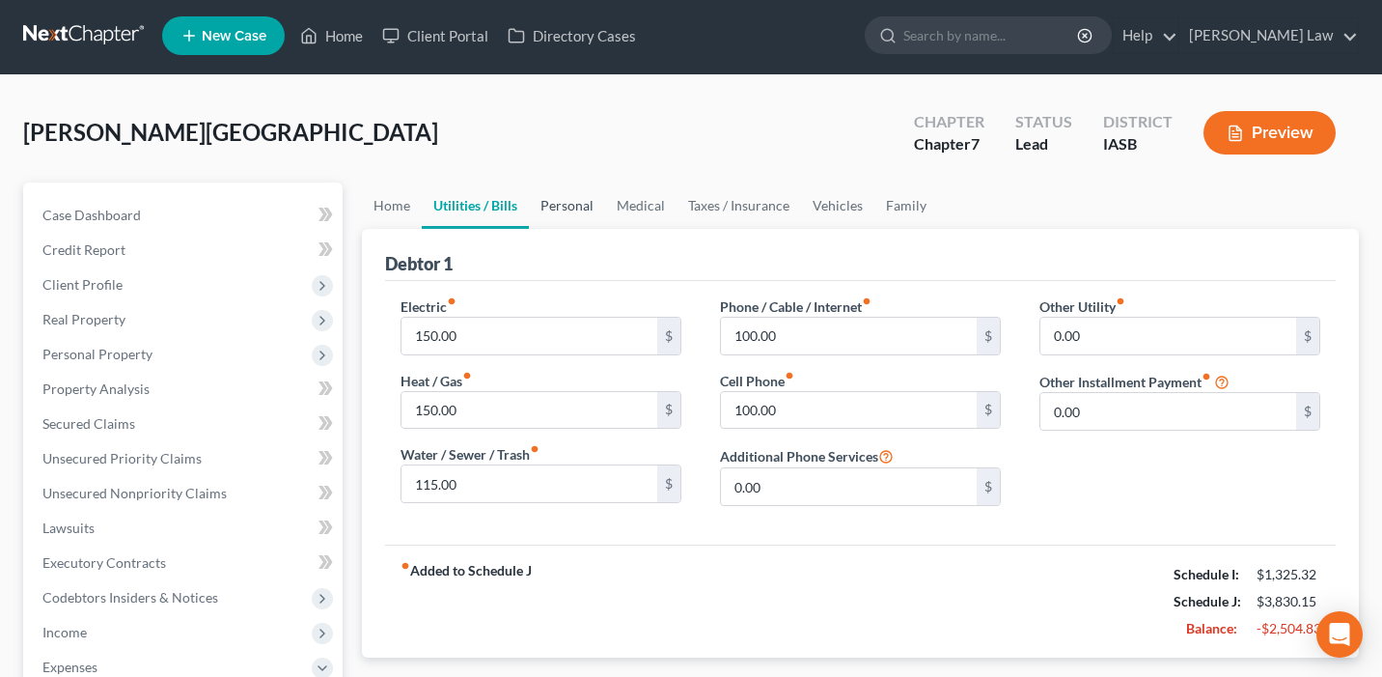
click at [568, 211] on link "Personal" at bounding box center [567, 205] width 76 height 46
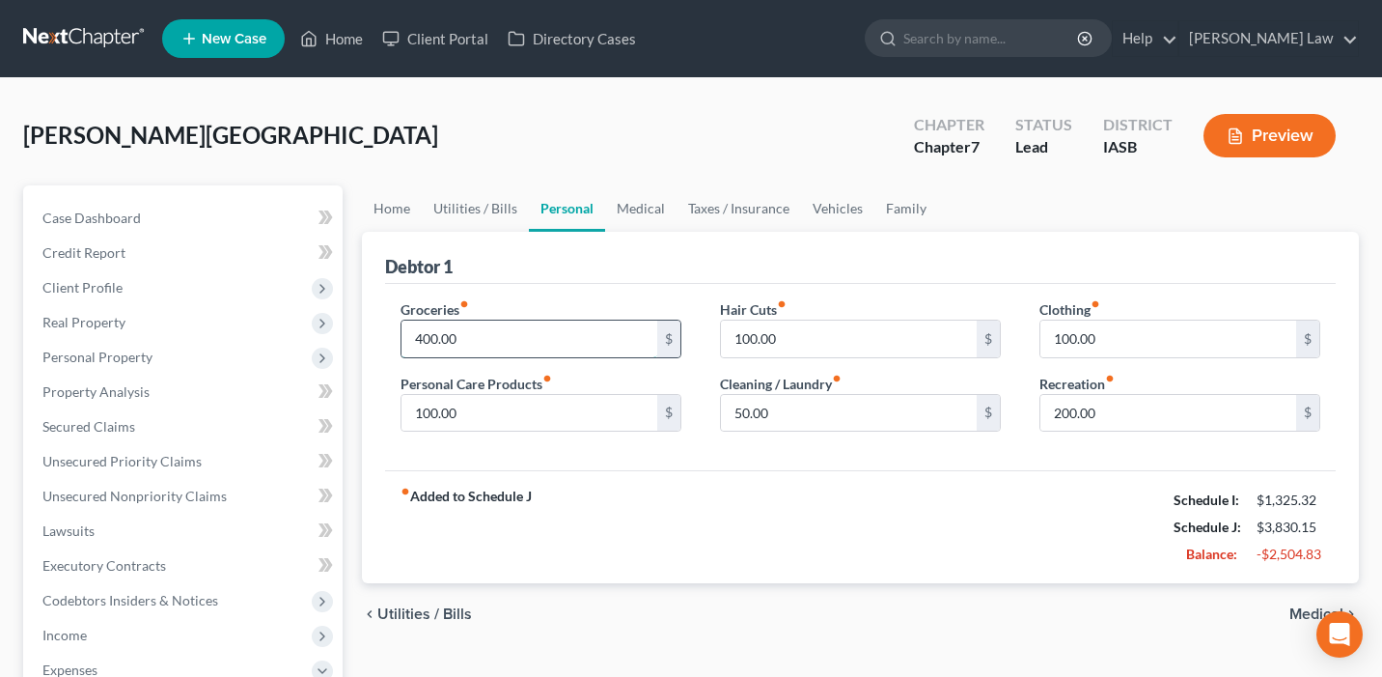
click at [421, 336] on input "400.00" at bounding box center [530, 339] width 256 height 37
click at [419, 346] on input "400.00" at bounding box center [530, 339] width 256 height 37
type input "600.00"
click at [791, 347] on input "100.00" at bounding box center [849, 339] width 256 height 37
type input "25"
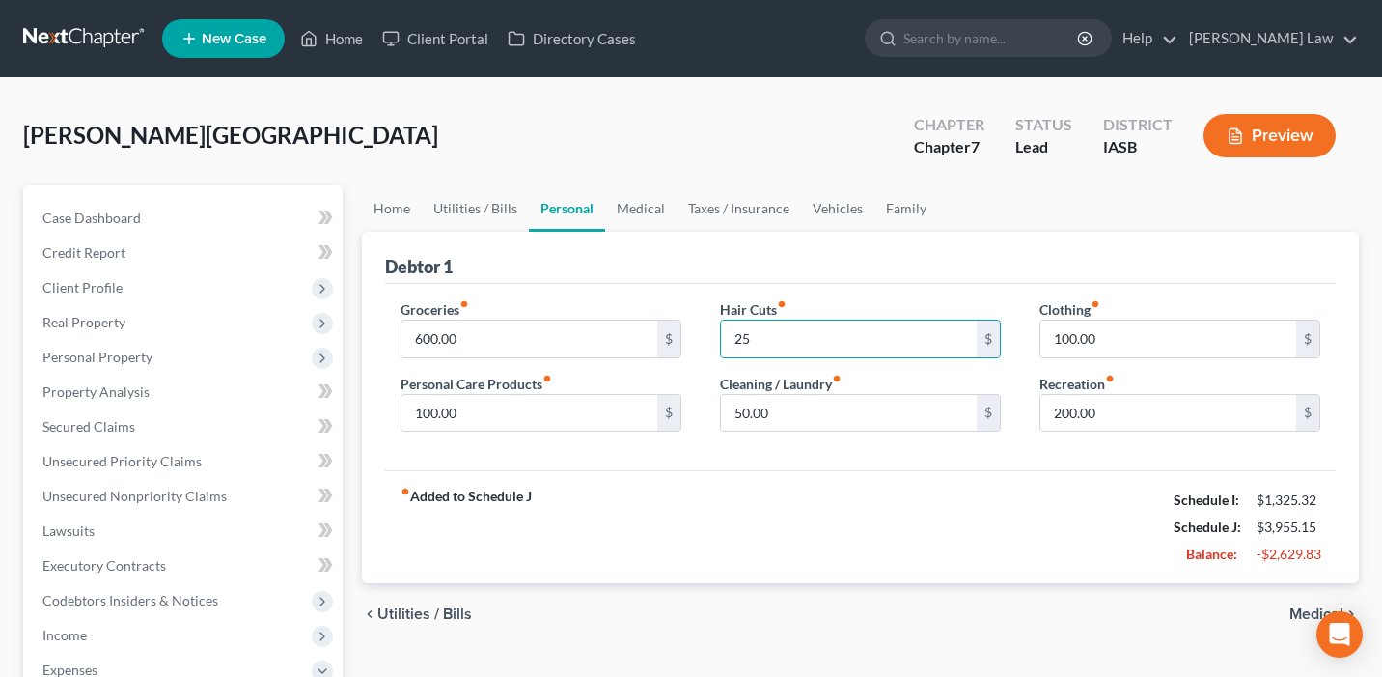
click at [812, 549] on div "fiber_manual_record Added to Schedule J Schedule I: $1,325.32 Schedule J: $3,95…" at bounding box center [860, 526] width 951 height 113
click at [1116, 346] on input "100.00" at bounding box center [1169, 339] width 256 height 37
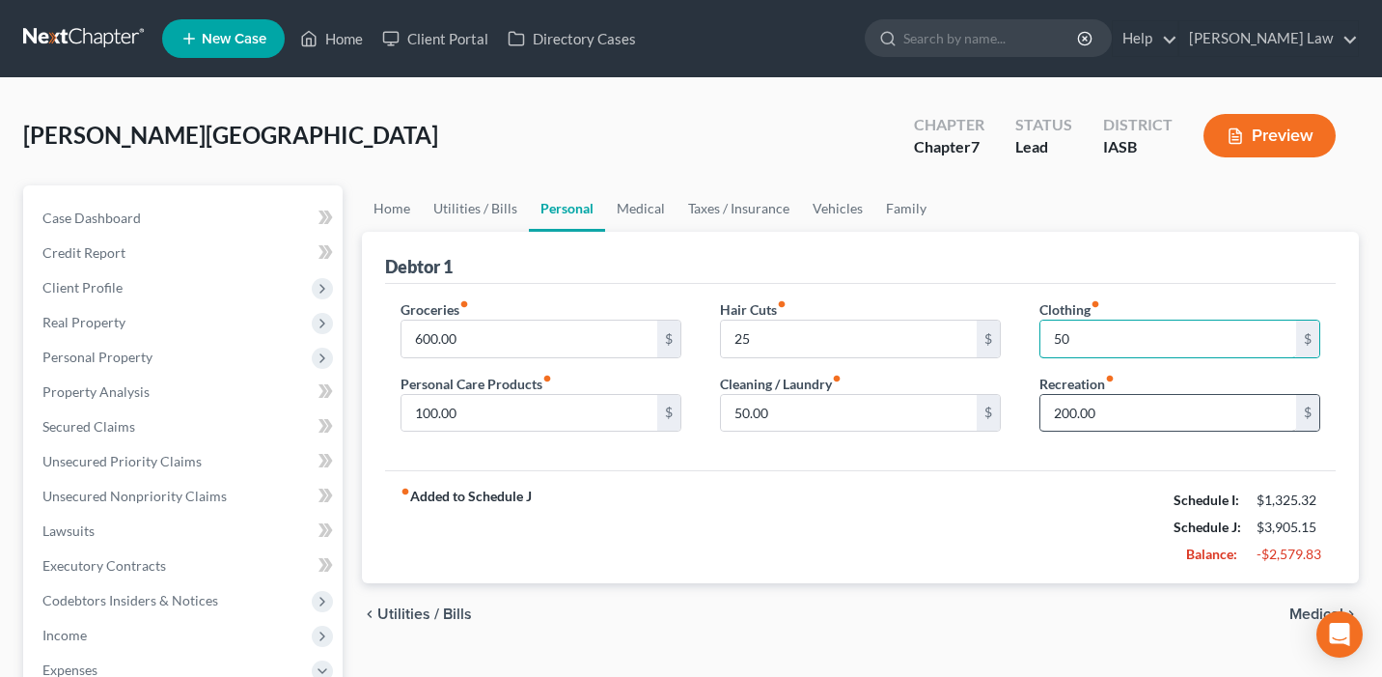
type input "50"
click at [1107, 413] on input "200.00" at bounding box center [1169, 413] width 256 height 37
type input "100"
click at [874, 535] on div "fiber_manual_record Added to Schedule J Schedule I: $1,325.32 Schedule J: $3,80…" at bounding box center [860, 526] width 951 height 113
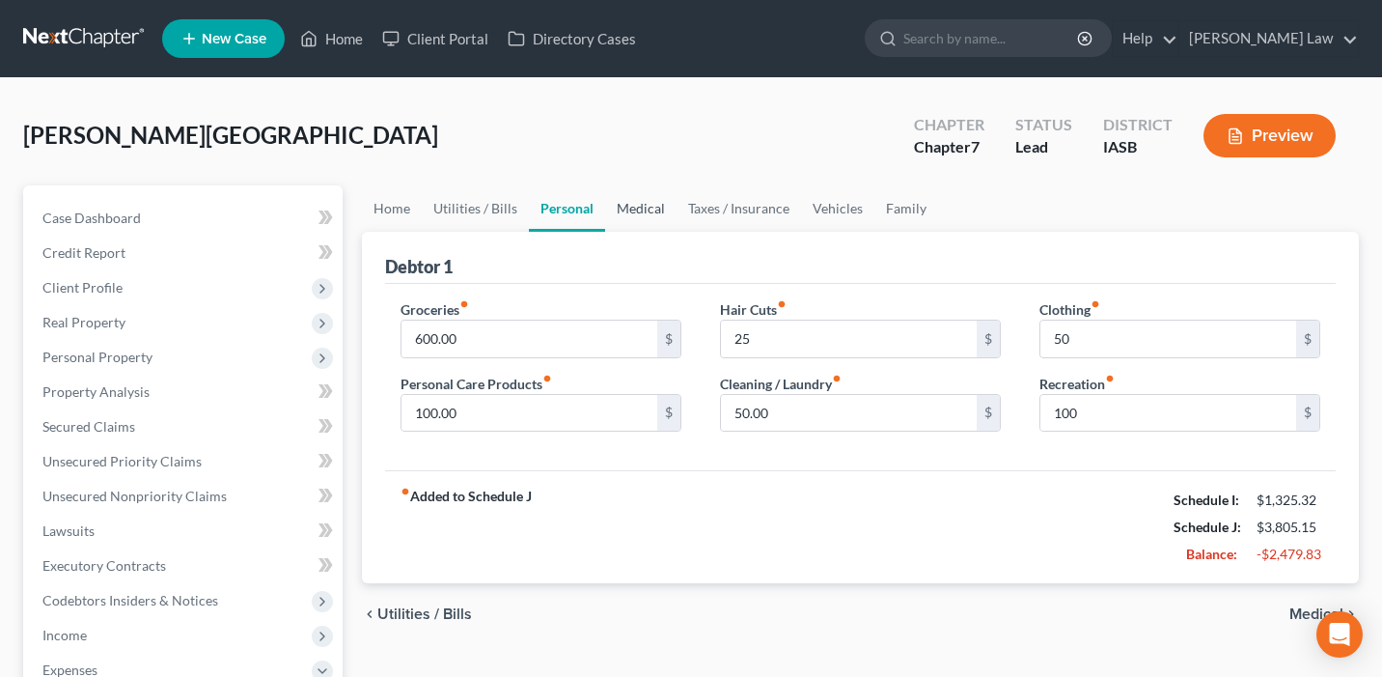
click at [643, 214] on link "Medical" at bounding box center [640, 208] width 71 height 46
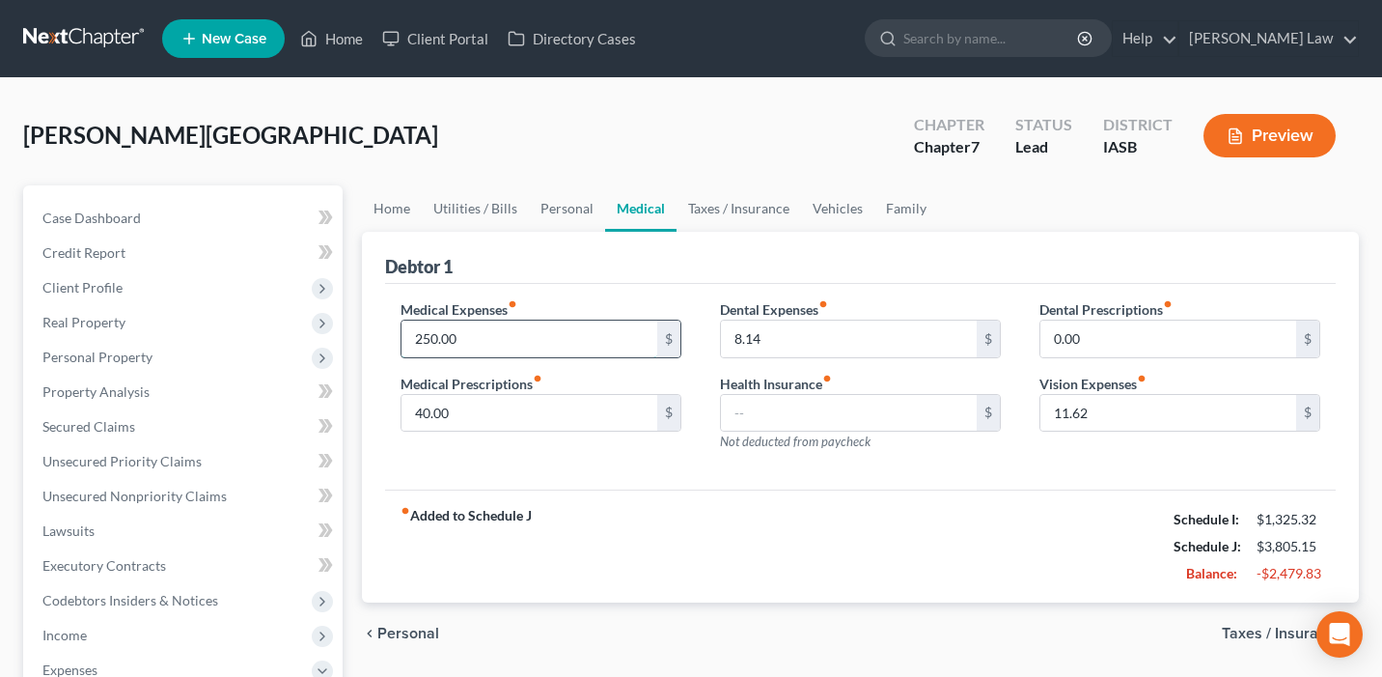
click at [480, 332] on input "250.00" at bounding box center [530, 339] width 256 height 37
click at [500, 414] on input "40.00" at bounding box center [530, 413] width 256 height 37
click at [822, 344] on input "8.14" at bounding box center [849, 339] width 256 height 37
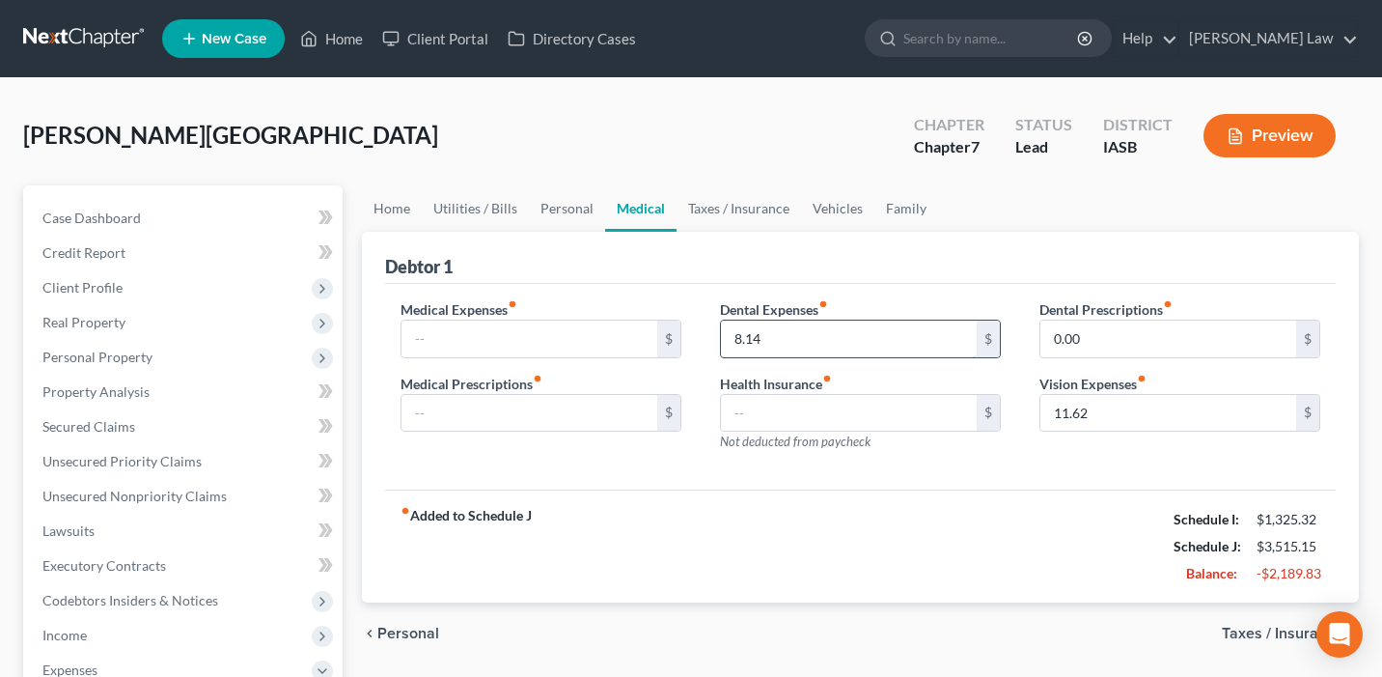
click at [822, 344] on input "8.14" at bounding box center [849, 339] width 256 height 37
click at [1136, 398] on input "11.62" at bounding box center [1169, 413] width 256 height 37
click at [710, 201] on link "Taxes / Insurance" at bounding box center [739, 208] width 125 height 46
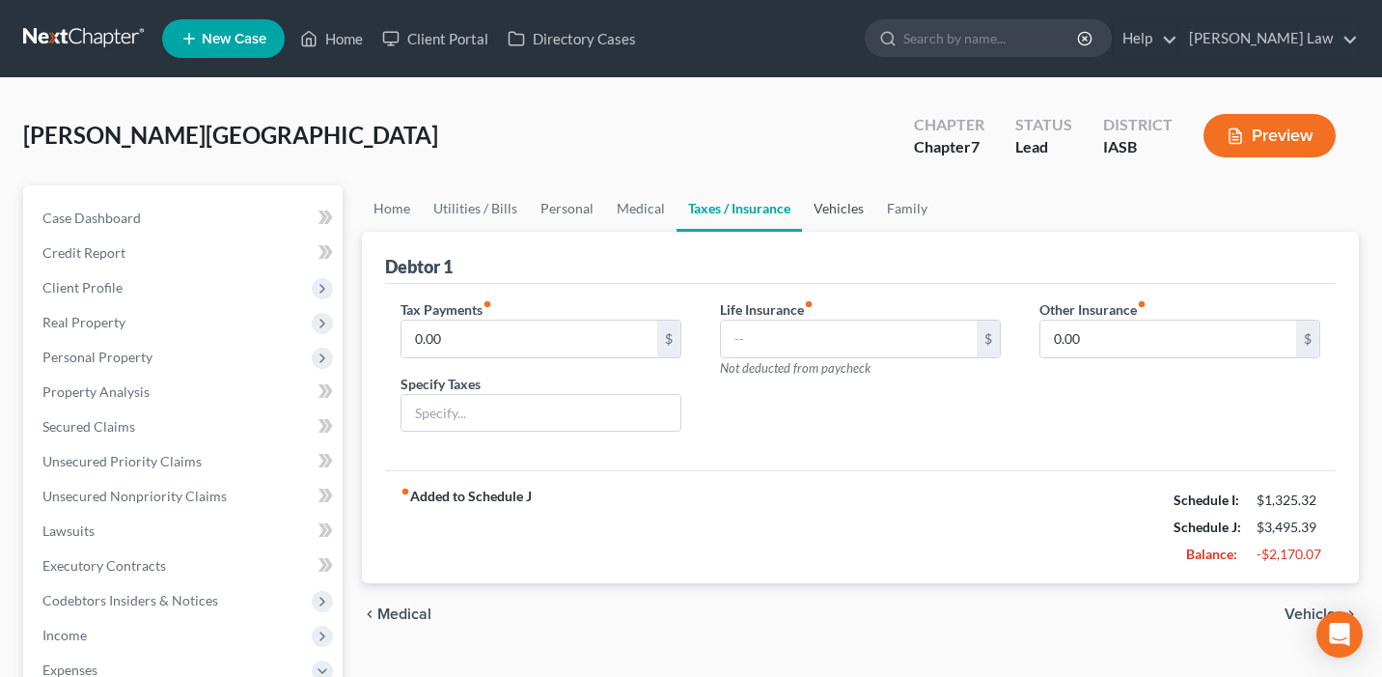
click at [851, 212] on link "Vehicles" at bounding box center [838, 208] width 73 height 46
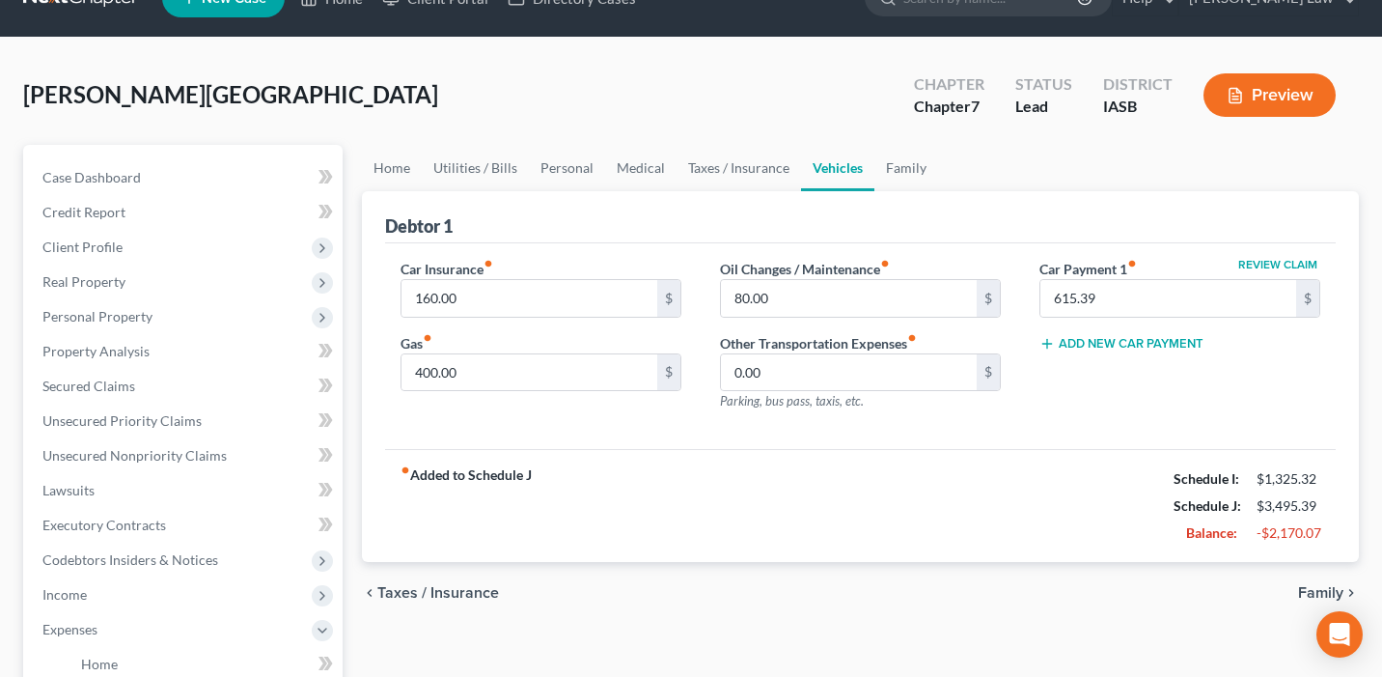
scroll to position [59, 0]
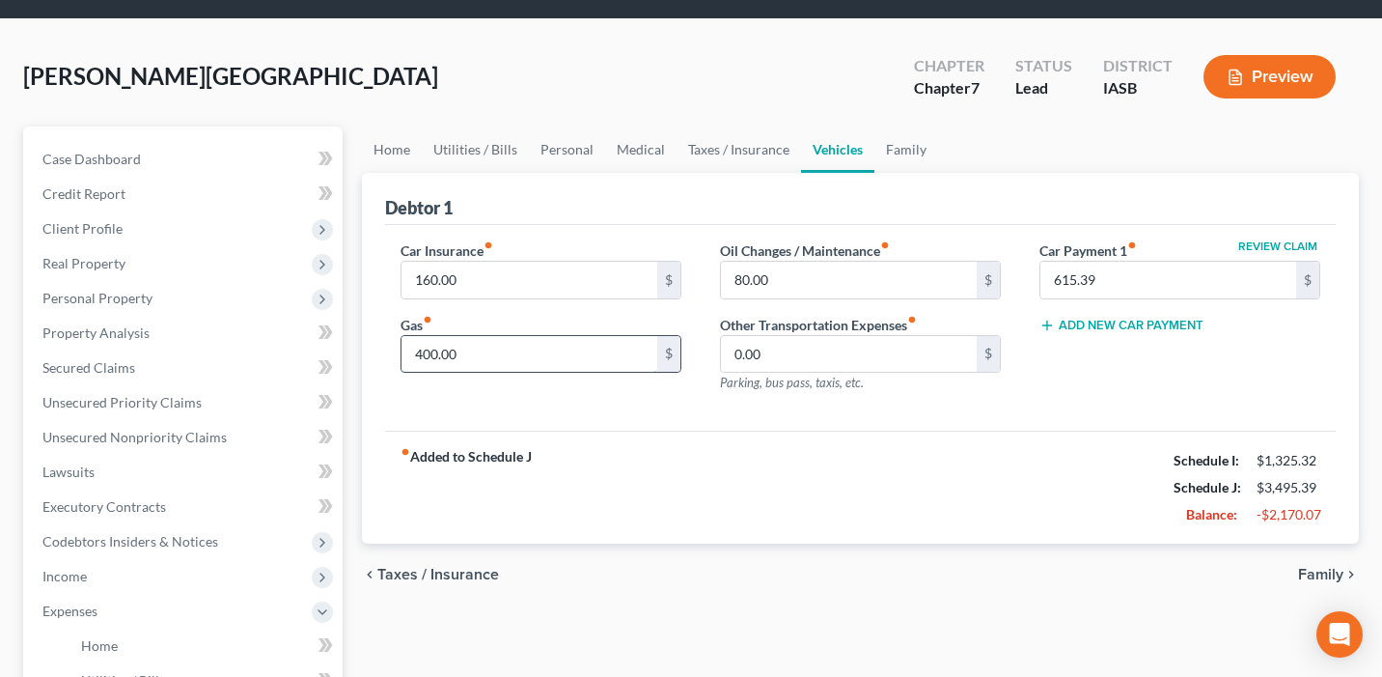
click at [483, 345] on input "400.00" at bounding box center [530, 354] width 256 height 37
type input "200"
click at [690, 473] on div "fiber_manual_record Added to Schedule J Schedule I: $1,325.32 Schedule J: $3,29…" at bounding box center [860, 487] width 951 height 113
click at [899, 153] on link "Family" at bounding box center [907, 149] width 64 height 46
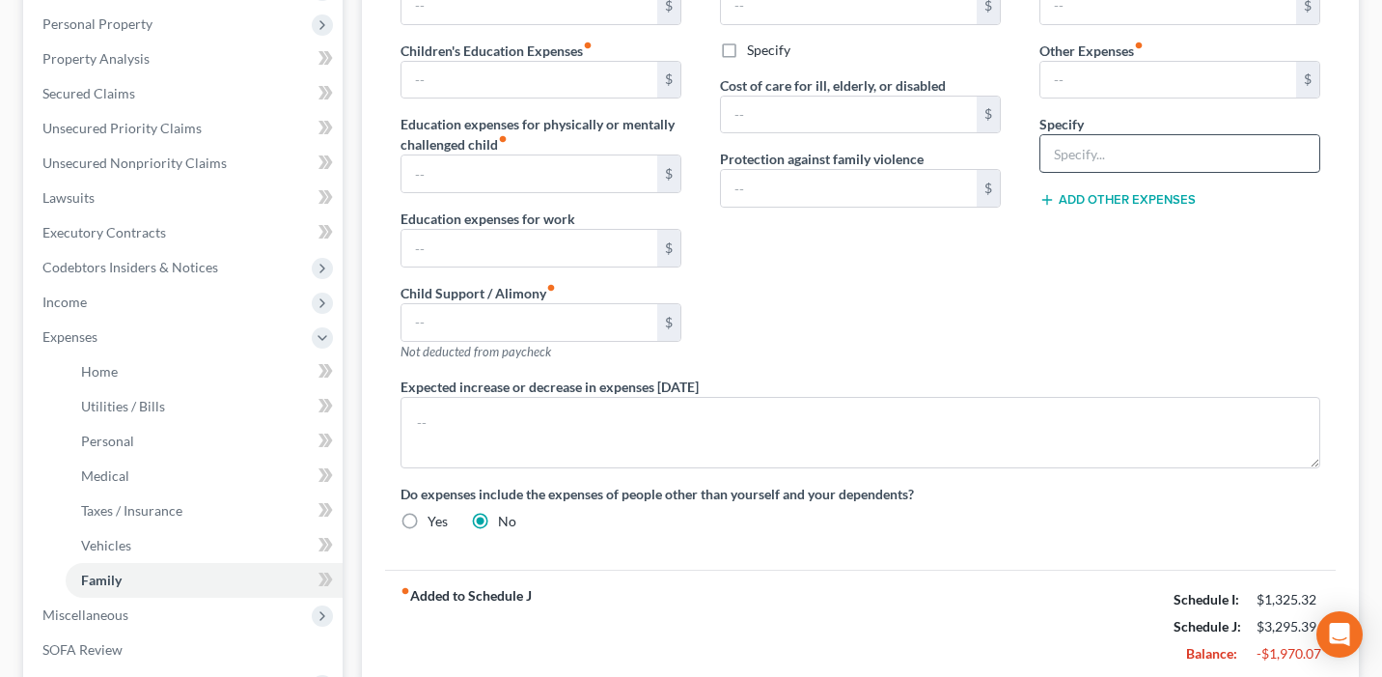
scroll to position [591, 0]
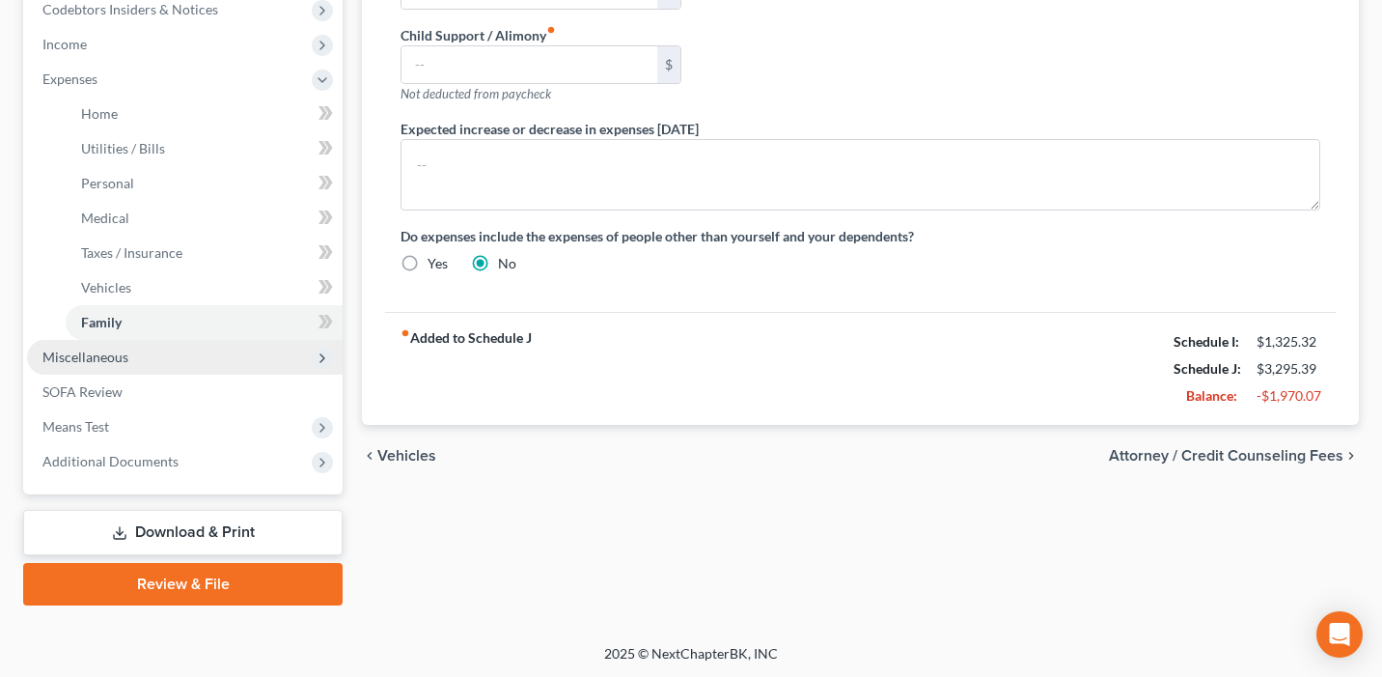
click at [227, 350] on span "Miscellaneous" at bounding box center [185, 357] width 316 height 35
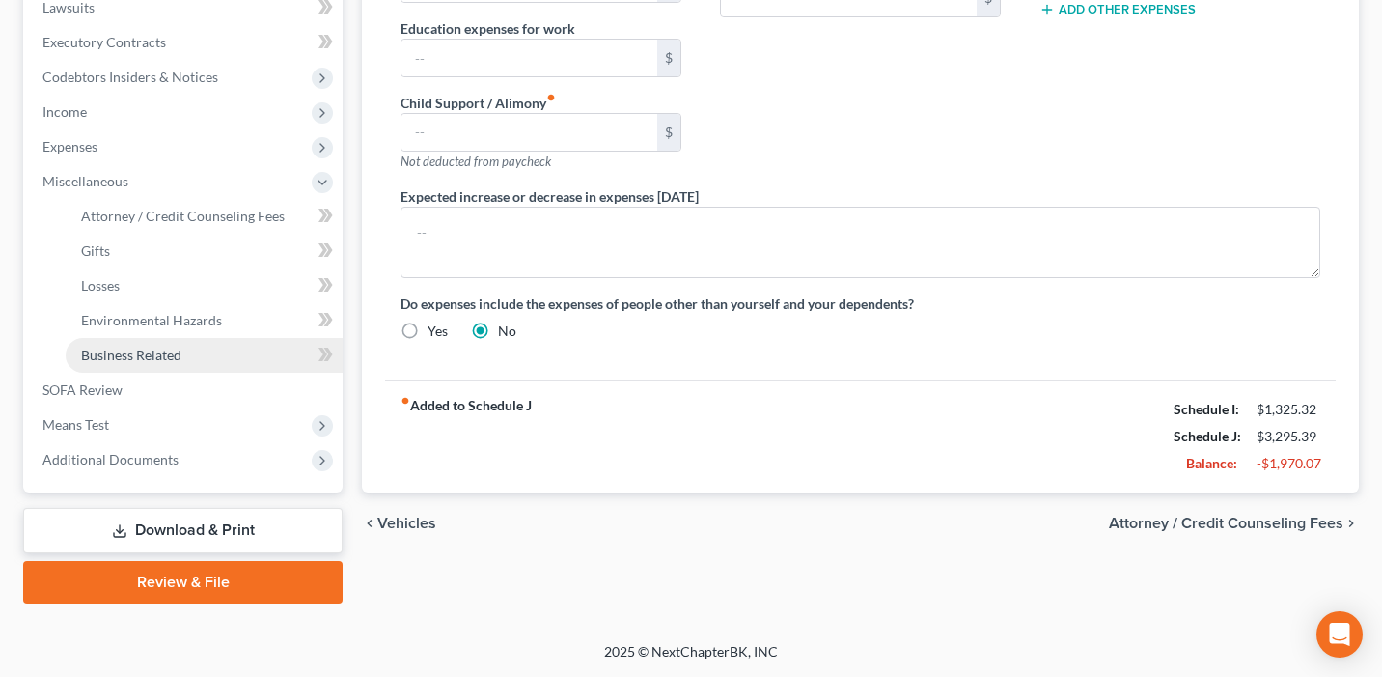
scroll to position [521, 0]
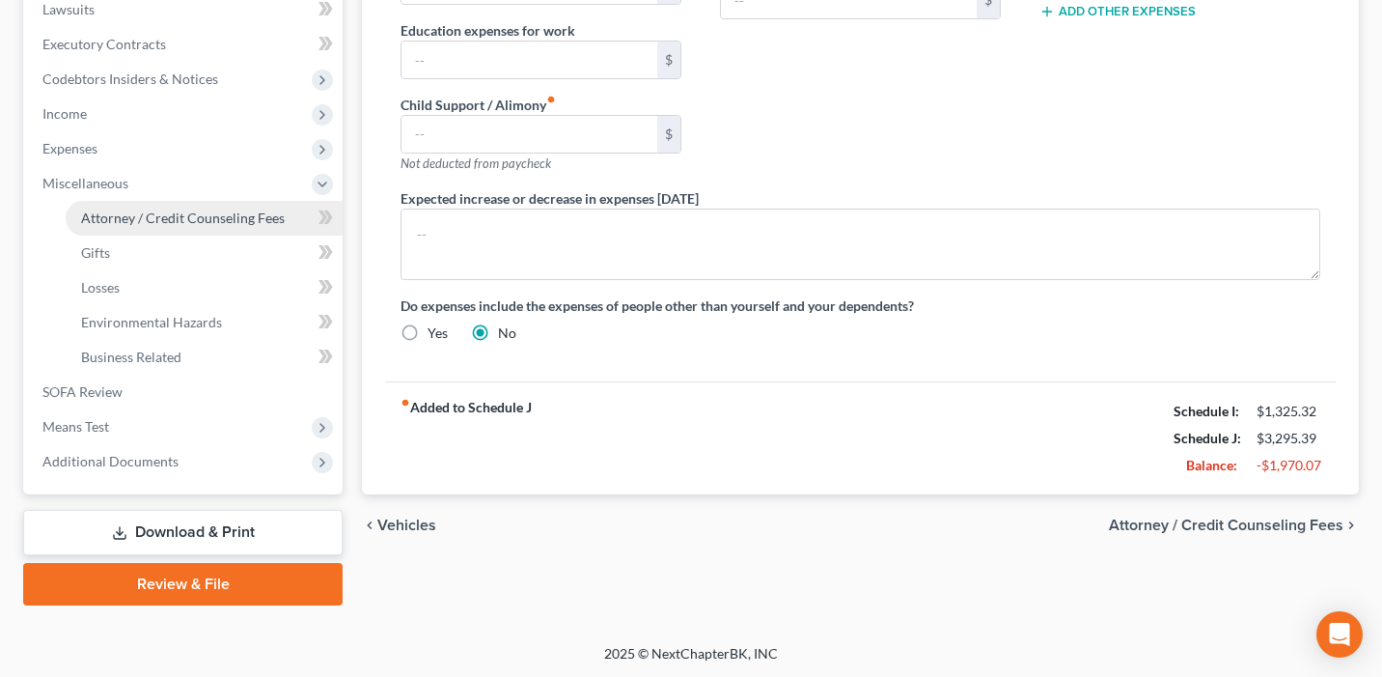
click at [221, 209] on span "Attorney / Credit Counseling Fees" at bounding box center [183, 217] width 204 height 16
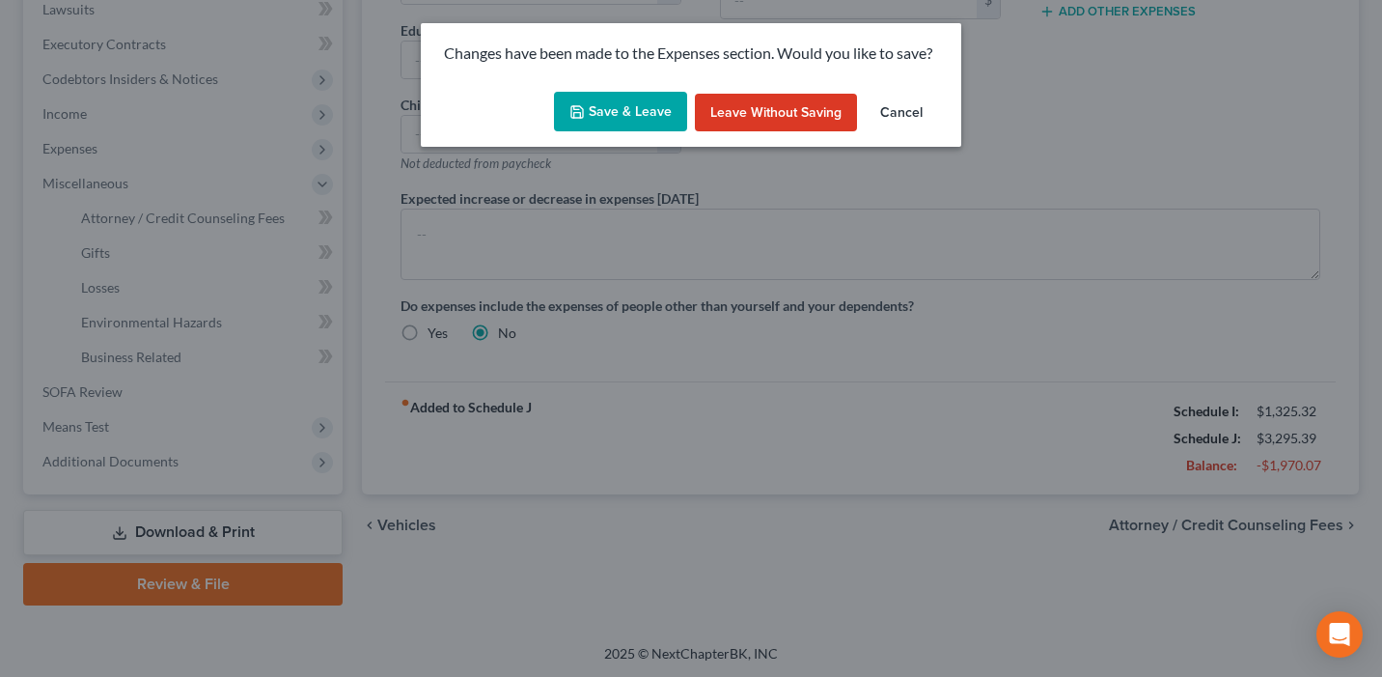
click at [591, 97] on button "Save & Leave" at bounding box center [620, 112] width 133 height 41
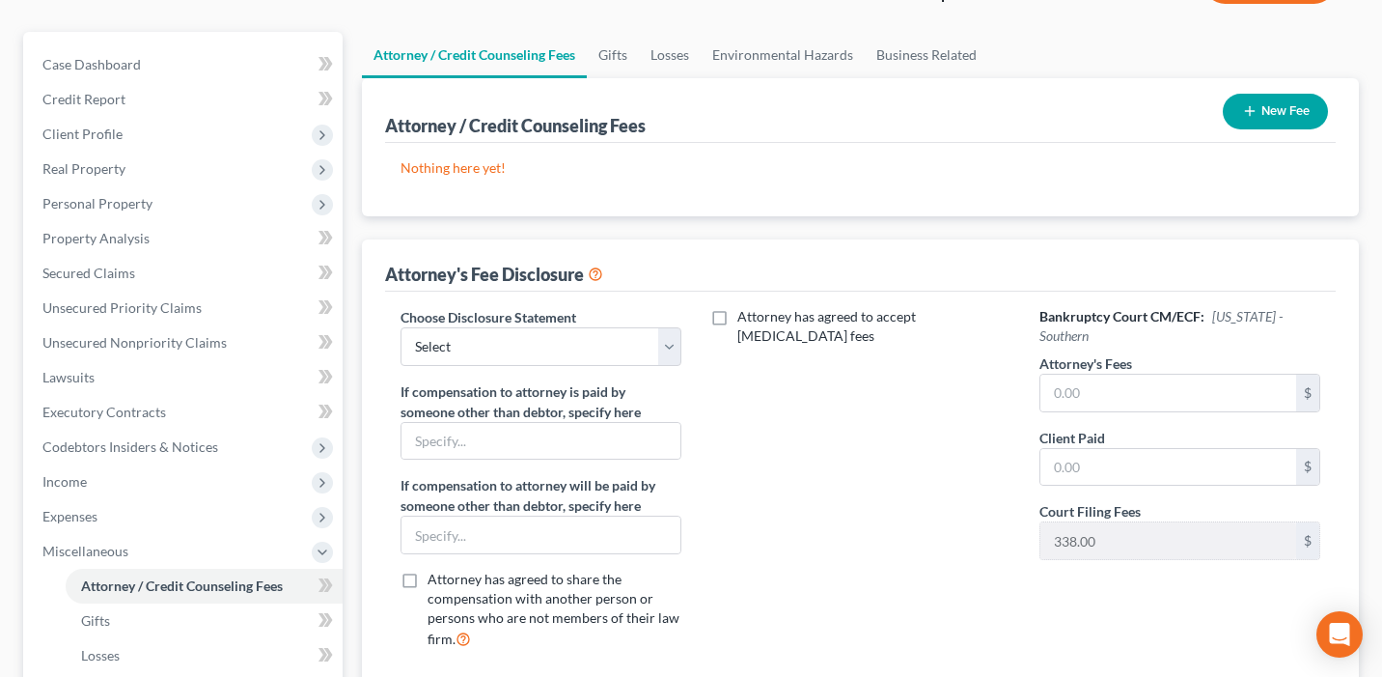
scroll to position [170, 0]
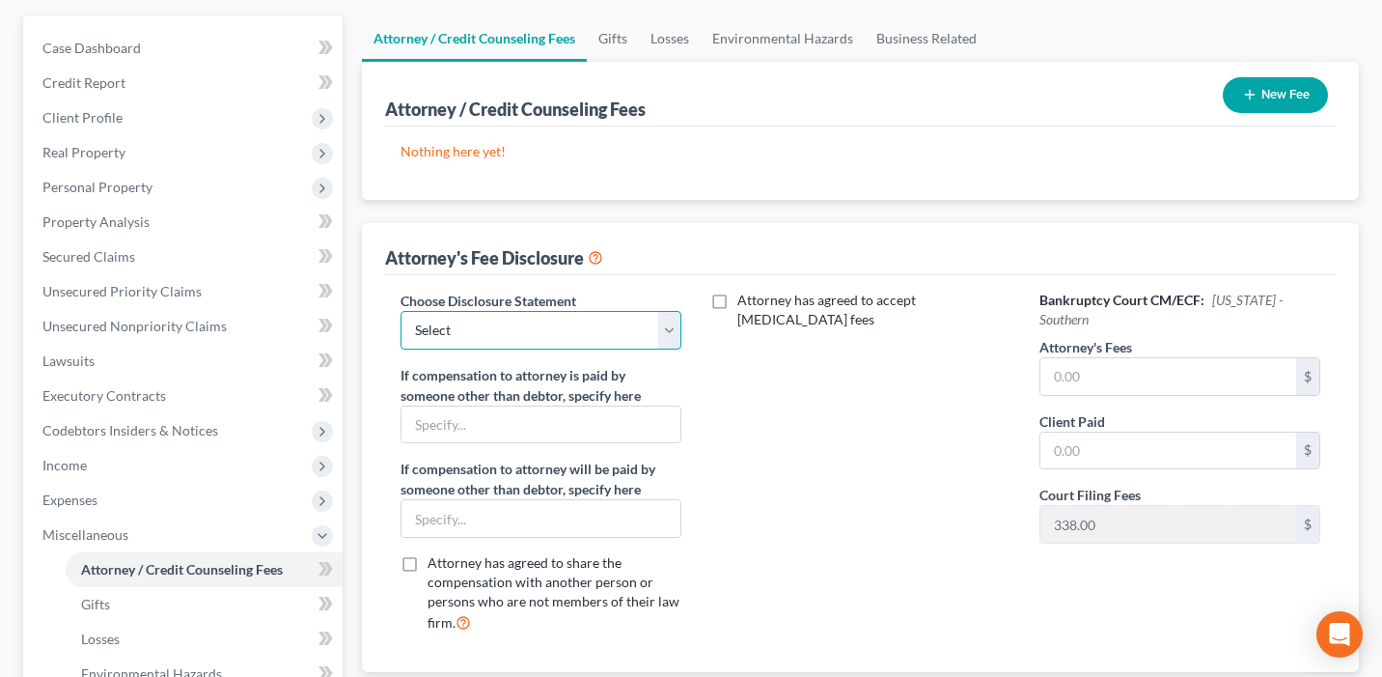
click at [553, 318] on select "Select [PERSON_NAME]" at bounding box center [541, 330] width 281 height 39
select select "0"
click at [401, 311] on select "Select [PERSON_NAME]" at bounding box center [541, 330] width 281 height 39
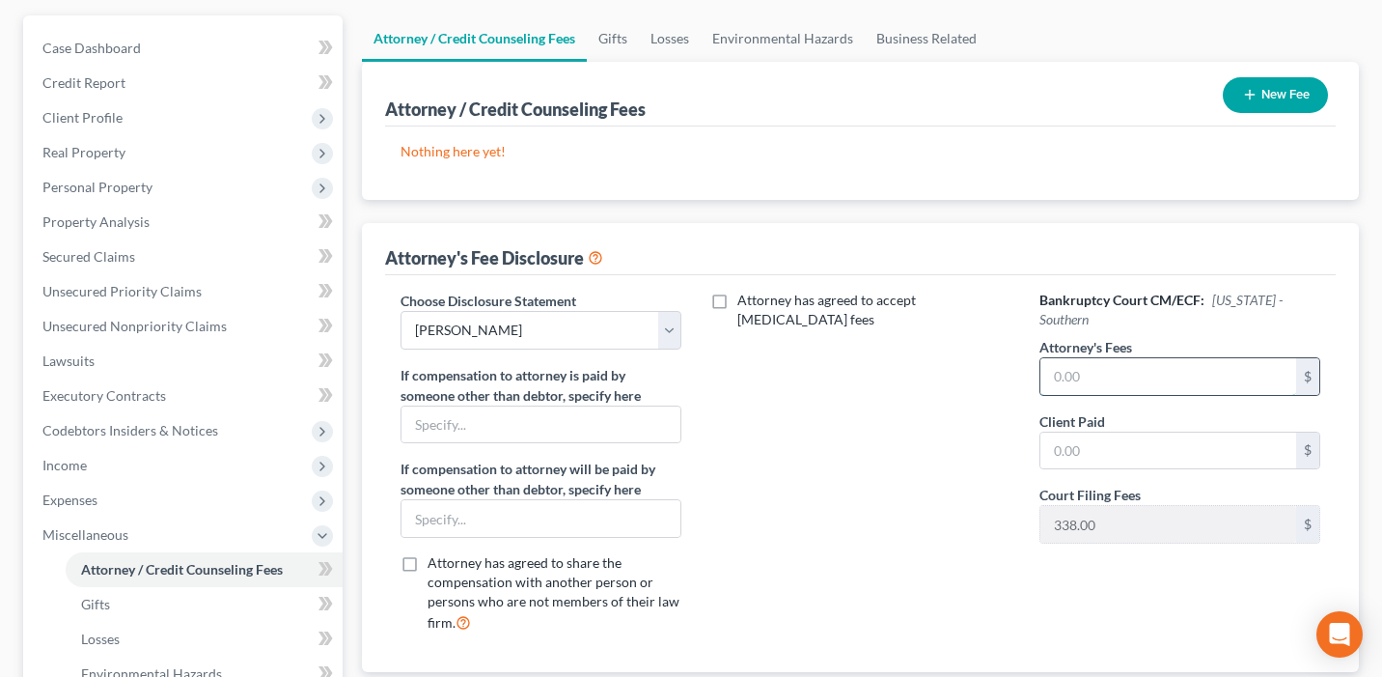
click at [1098, 360] on input "text" at bounding box center [1169, 376] width 256 height 37
type input "1,400"
click at [1073, 432] on input "text" at bounding box center [1169, 450] width 256 height 37
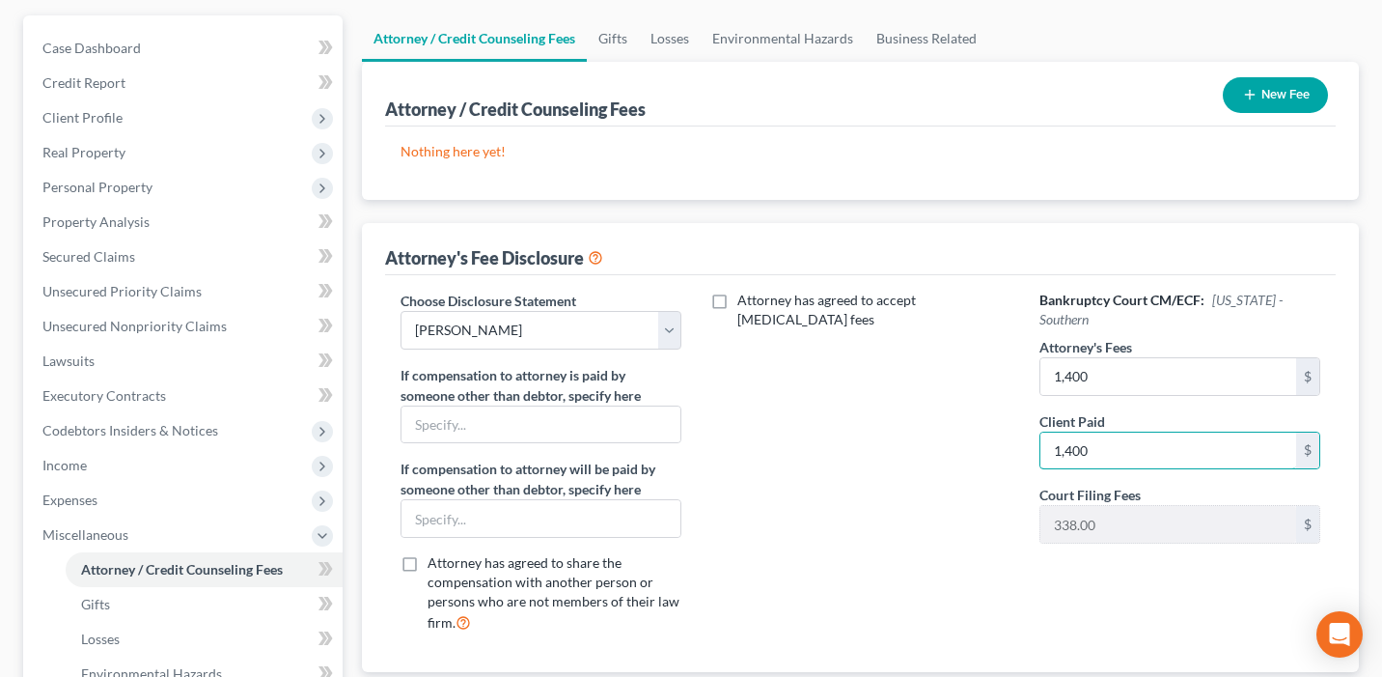
type input "1,400"
click at [789, 511] on div "Attorney has agreed to accept [MEDICAL_DATA] fees" at bounding box center [861, 470] width 320 height 358
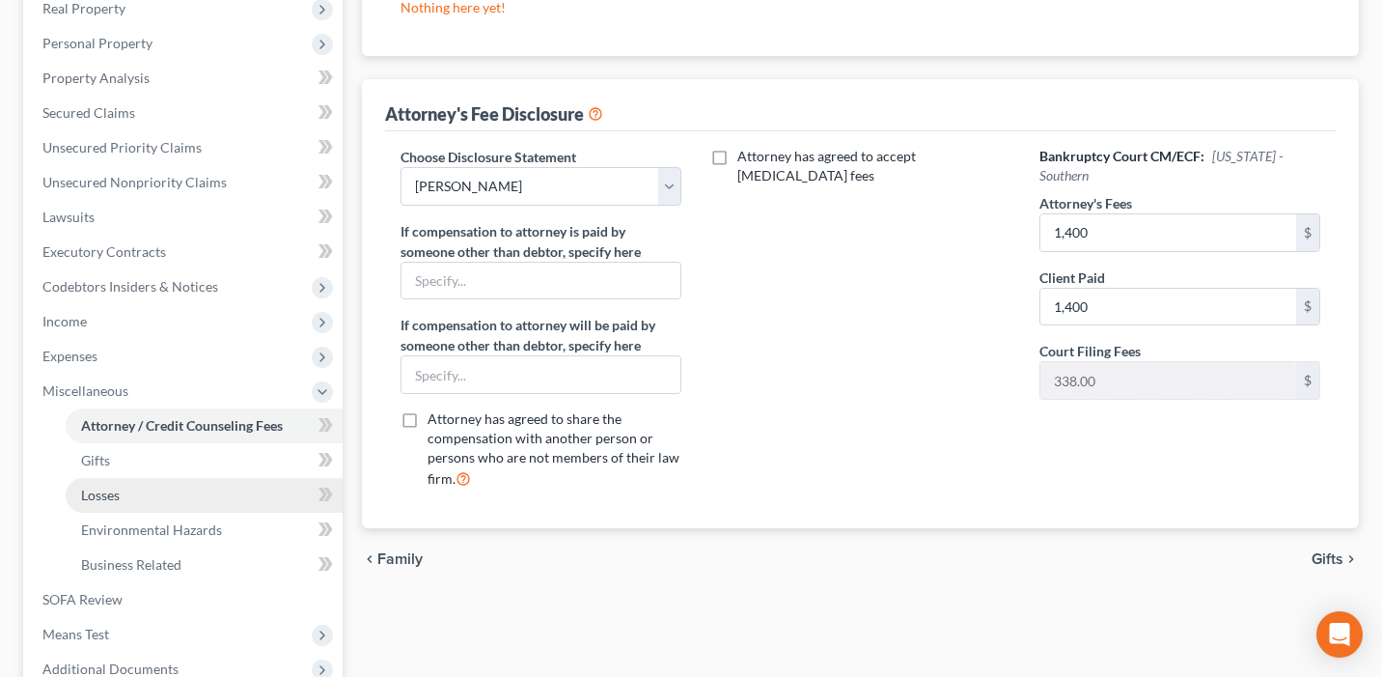
scroll to position [328, 0]
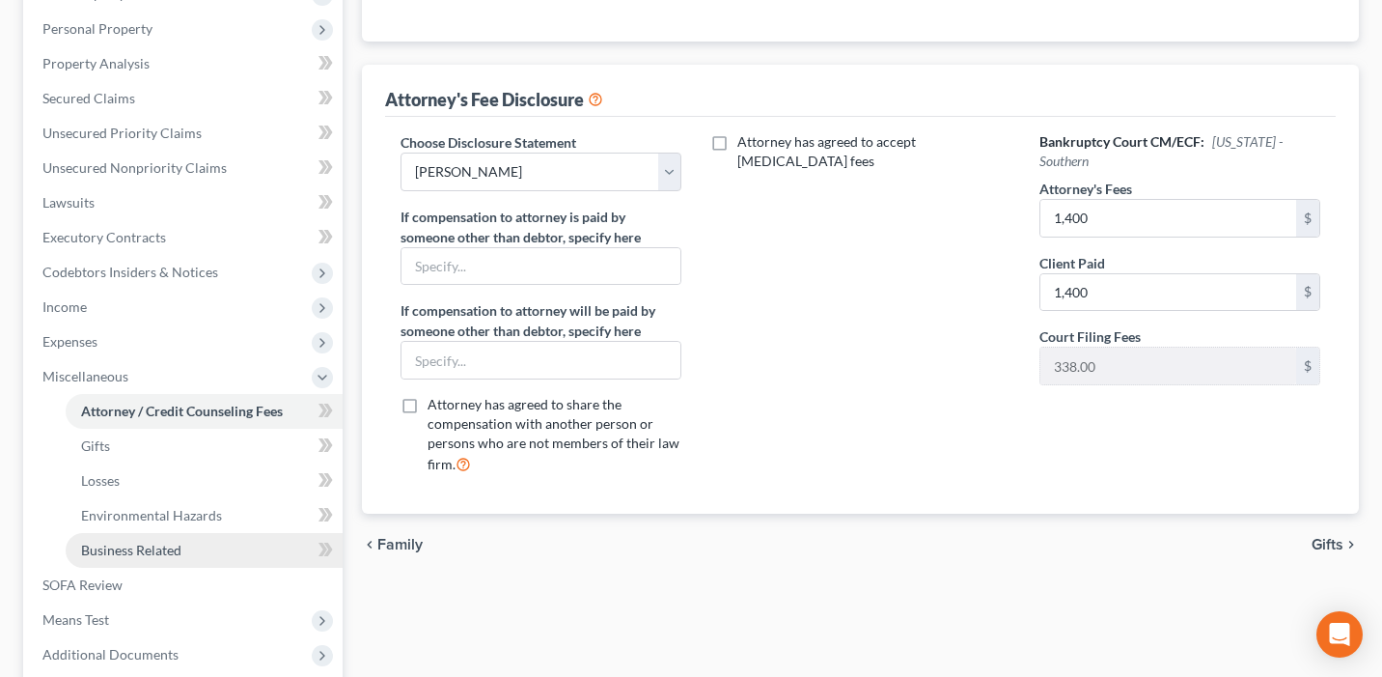
click at [197, 546] on link "Business Related" at bounding box center [204, 550] width 277 height 35
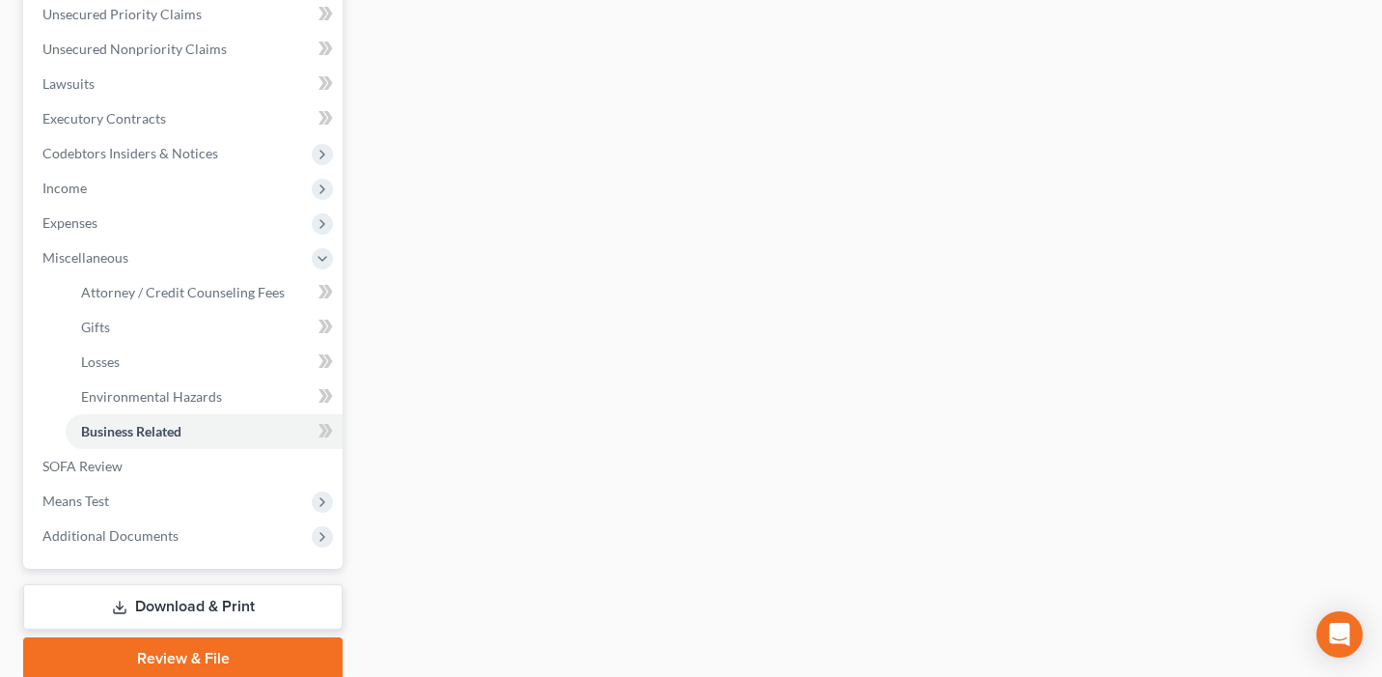
scroll to position [511, 0]
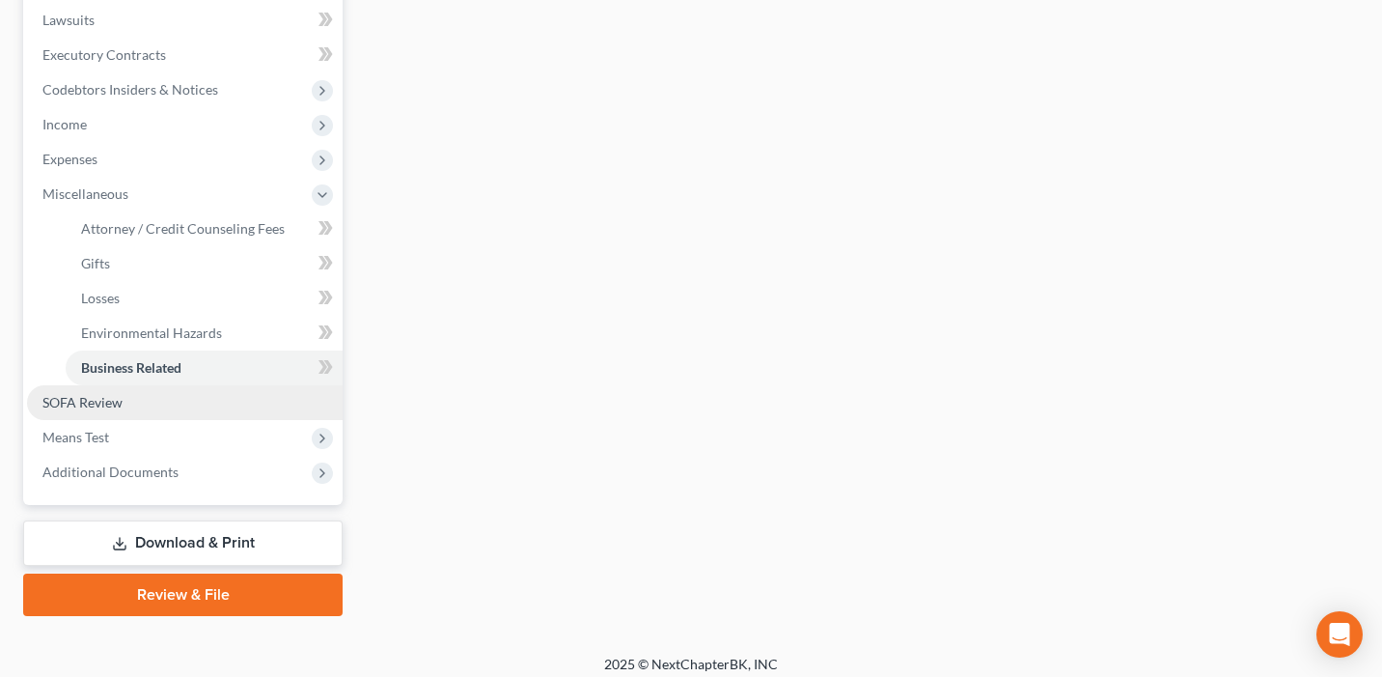
click at [259, 406] on link "SOFA Review" at bounding box center [185, 402] width 316 height 35
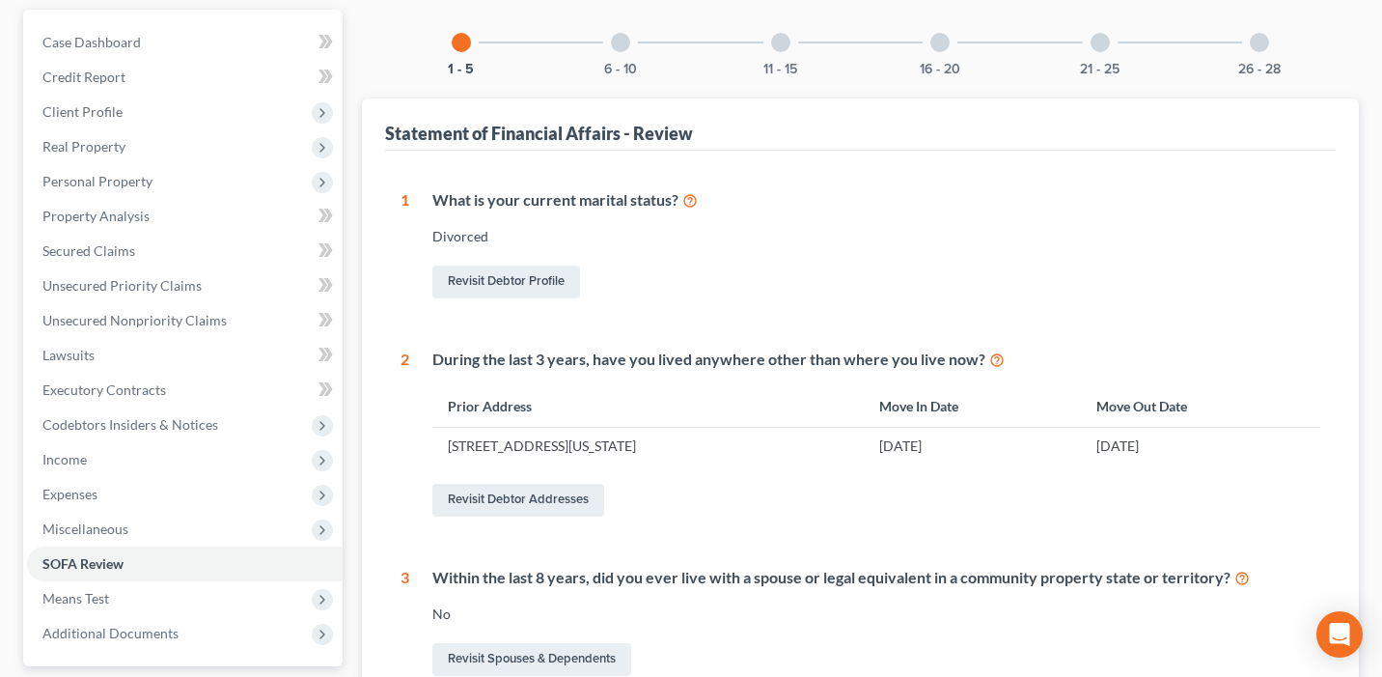
scroll to position [12, 0]
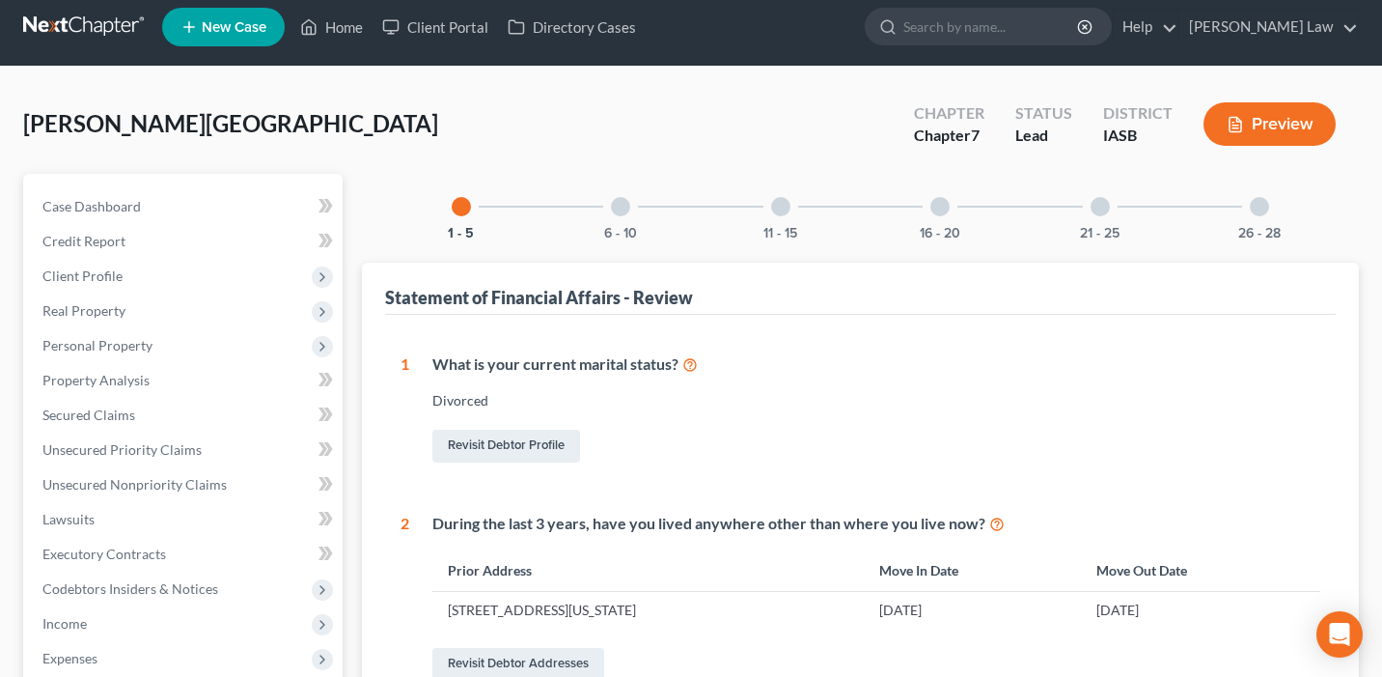
click at [627, 218] on div "6 - 10" at bounding box center [621, 207] width 66 height 66
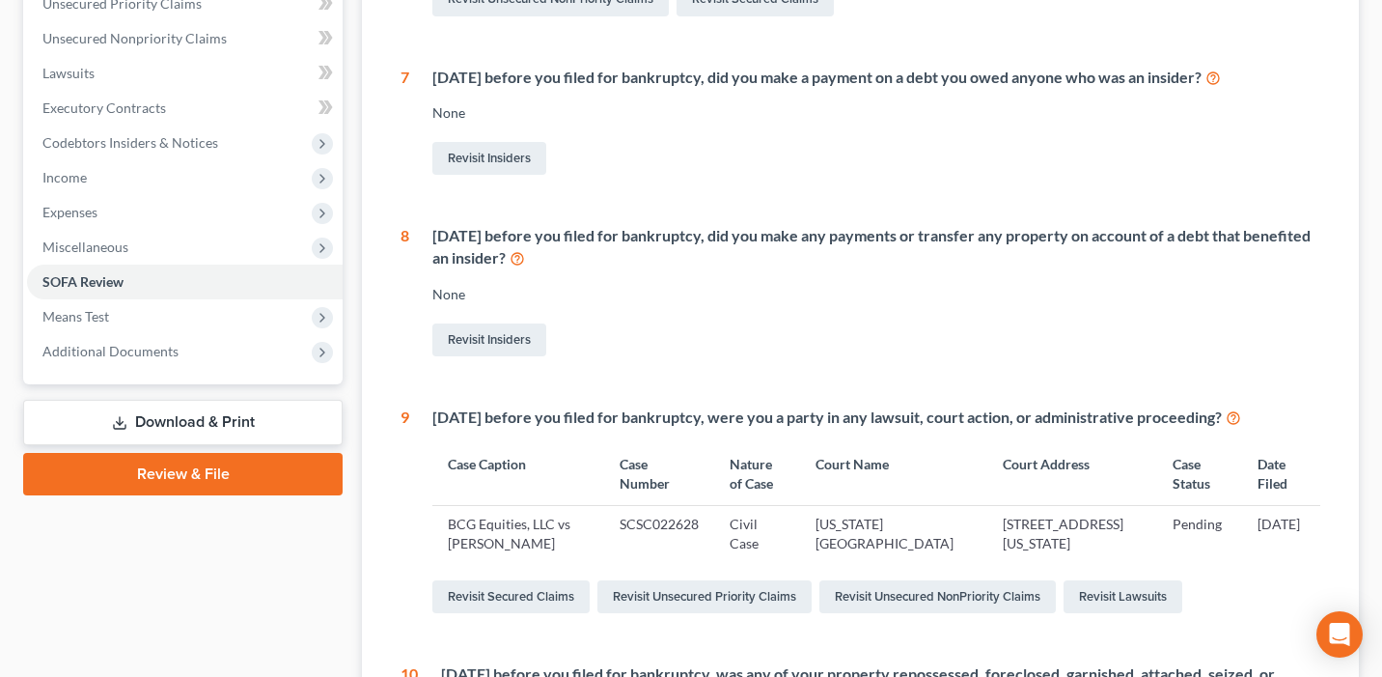
scroll to position [187, 0]
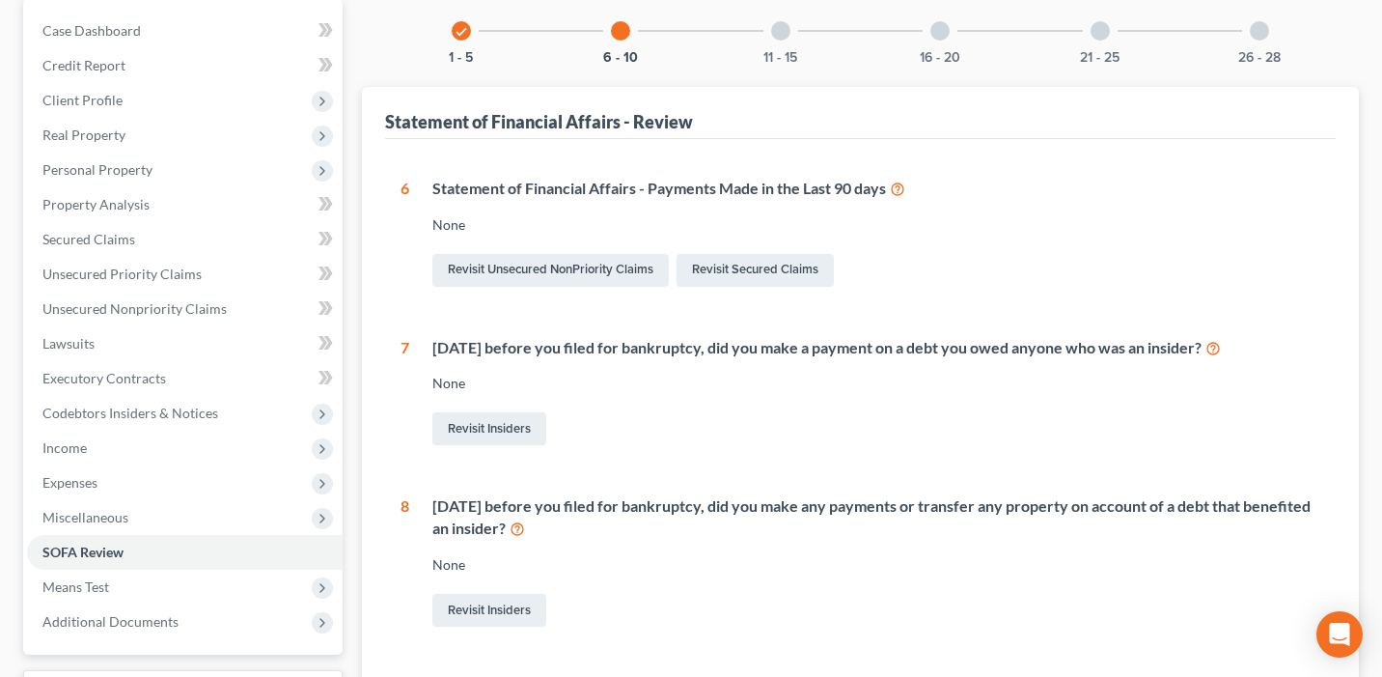
click at [782, 25] on div at bounding box center [780, 30] width 19 height 19
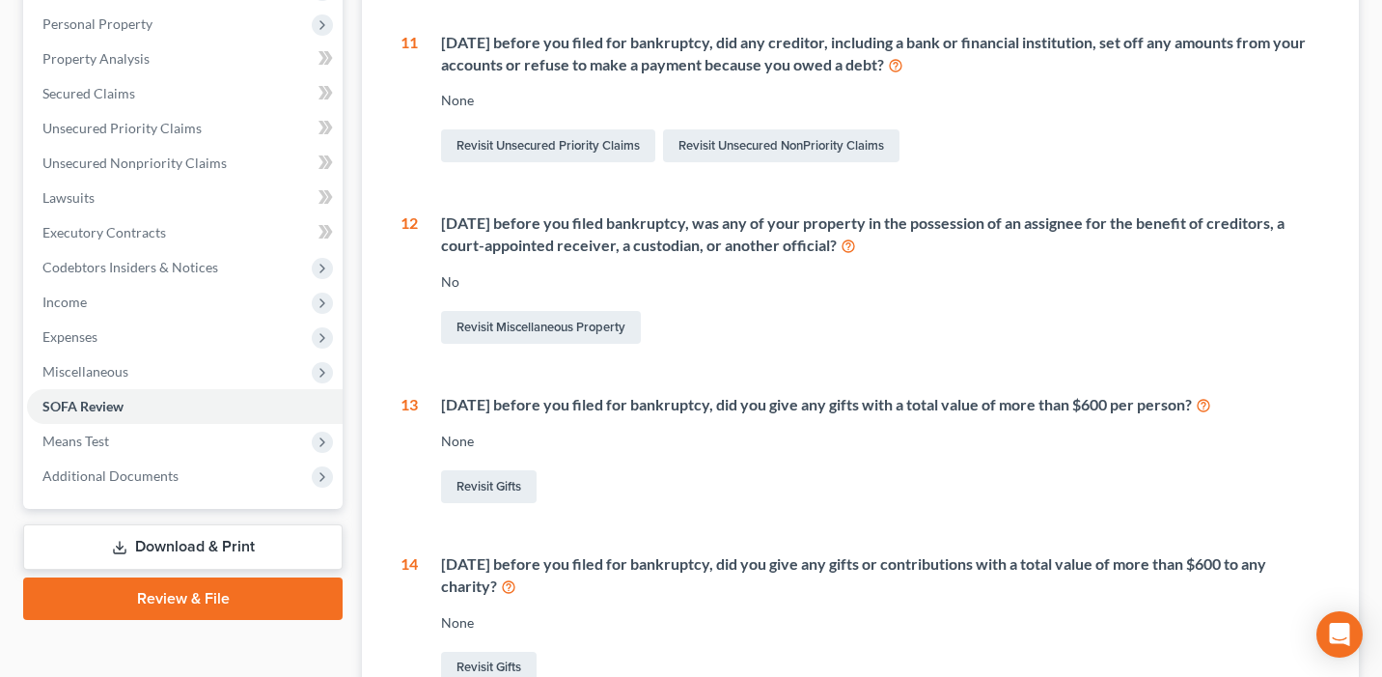
scroll to position [87, 0]
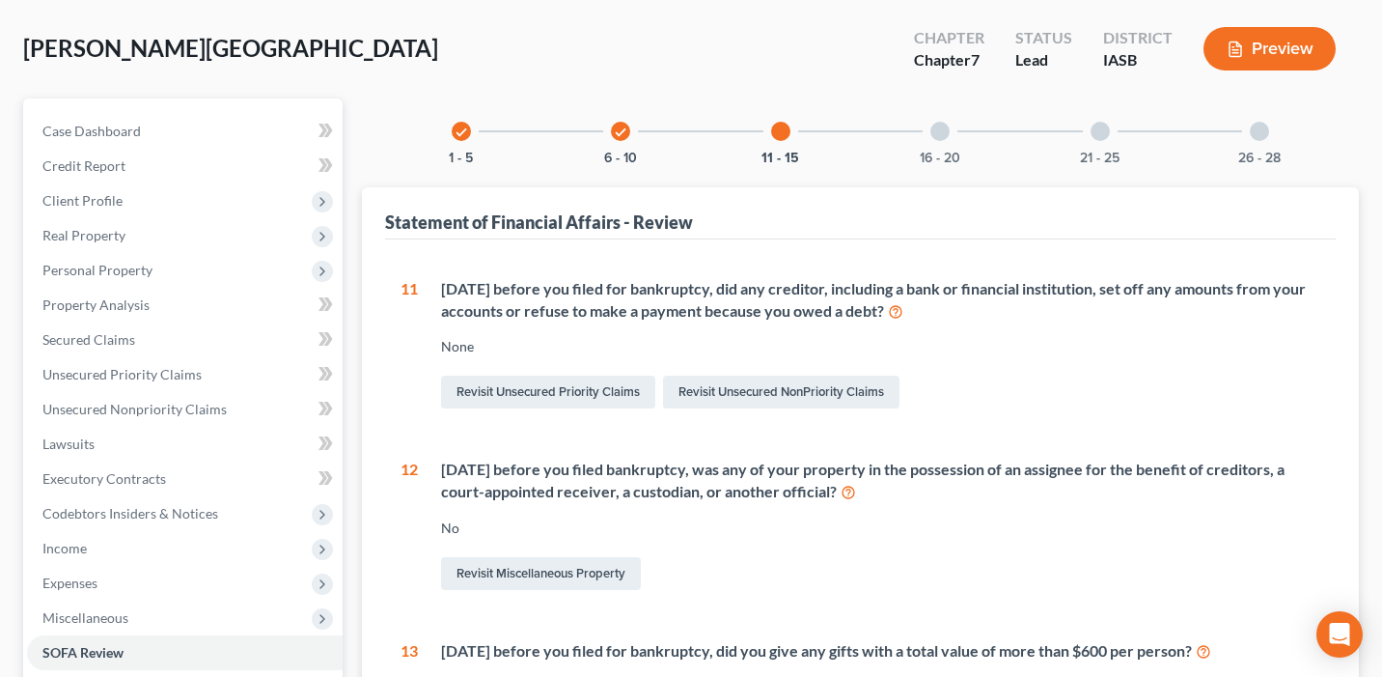
click at [935, 136] on div at bounding box center [940, 131] width 19 height 19
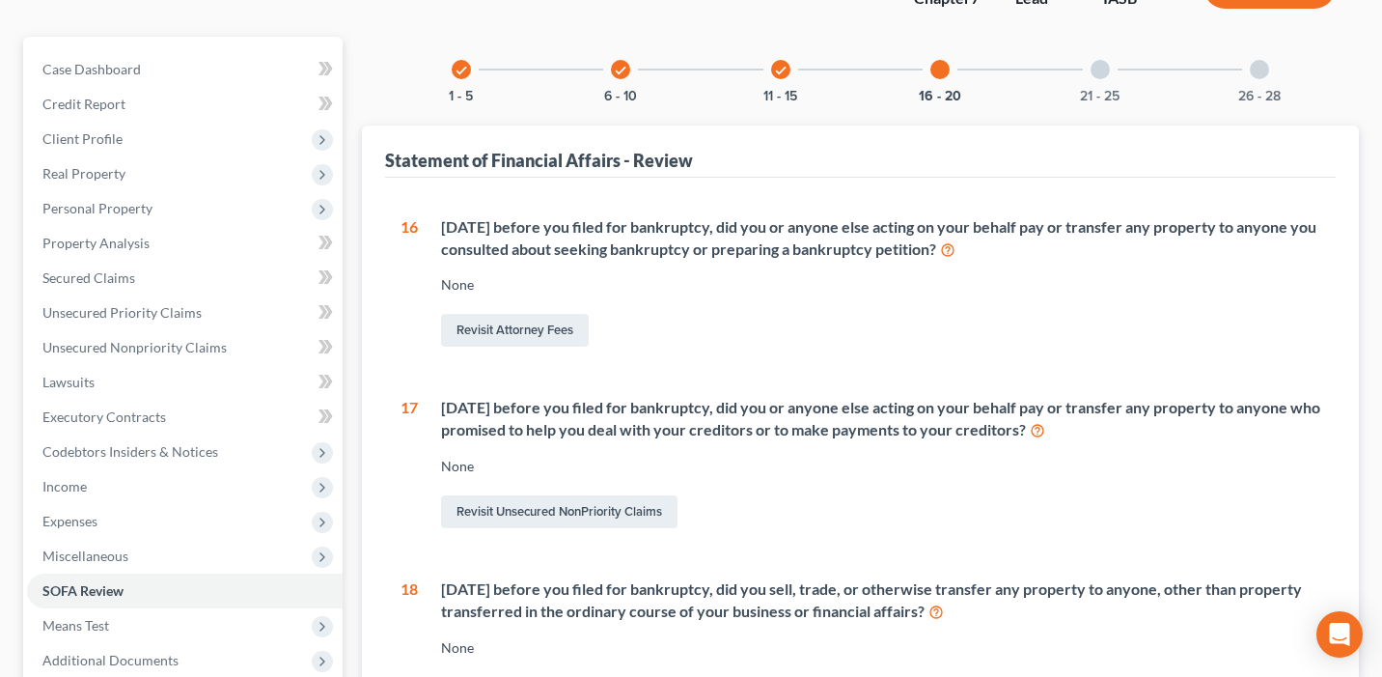
scroll to position [85, 0]
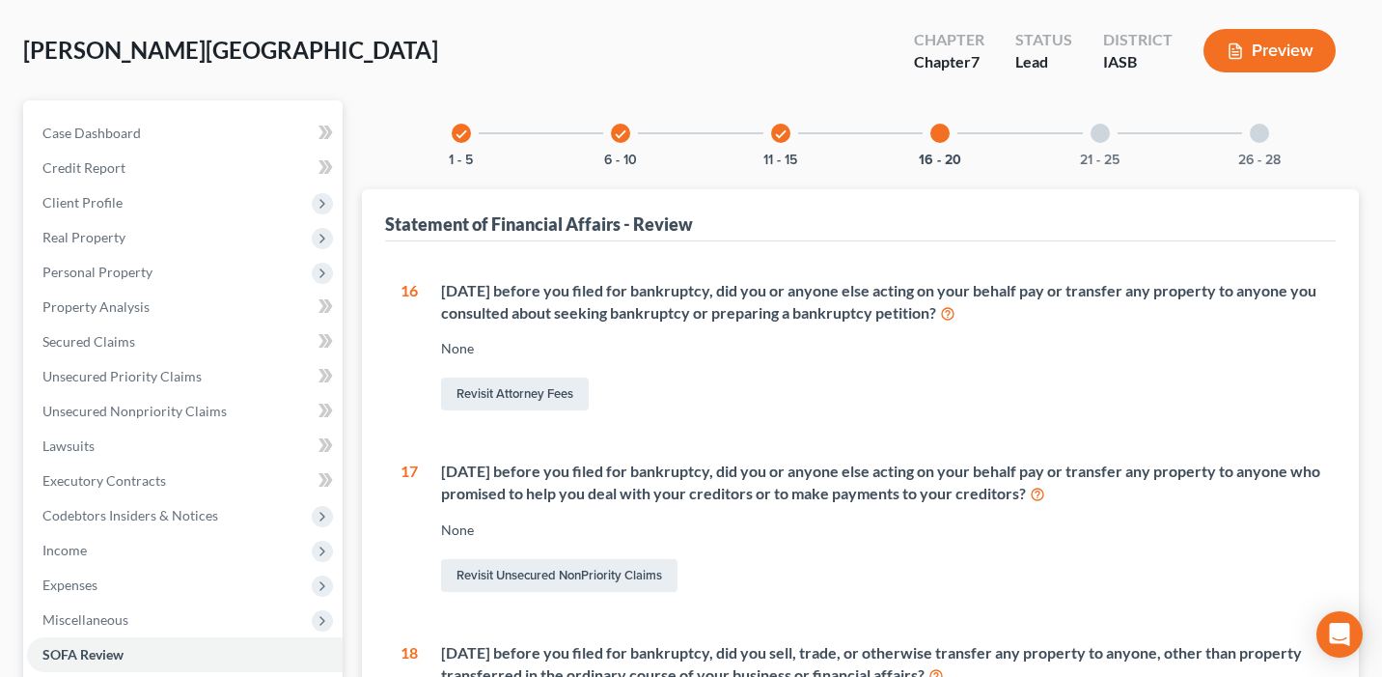
click at [1107, 133] on div at bounding box center [1100, 133] width 19 height 19
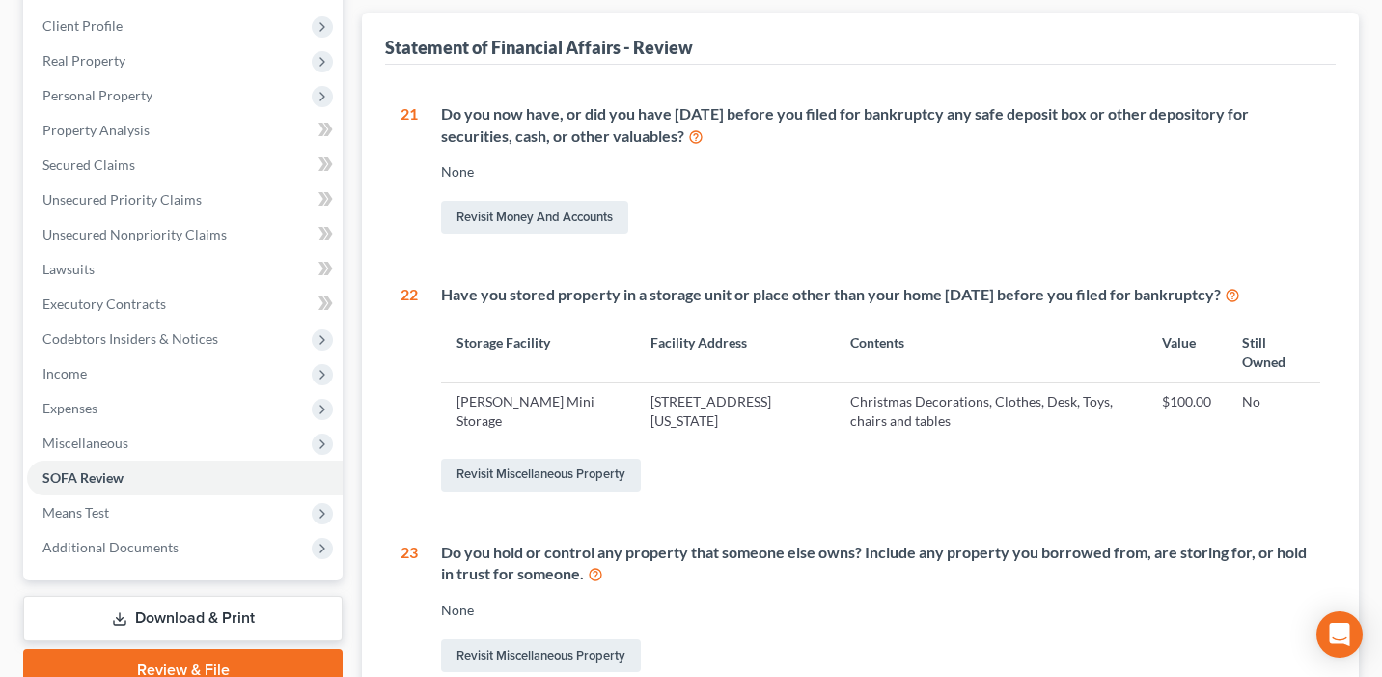
scroll to position [96, 0]
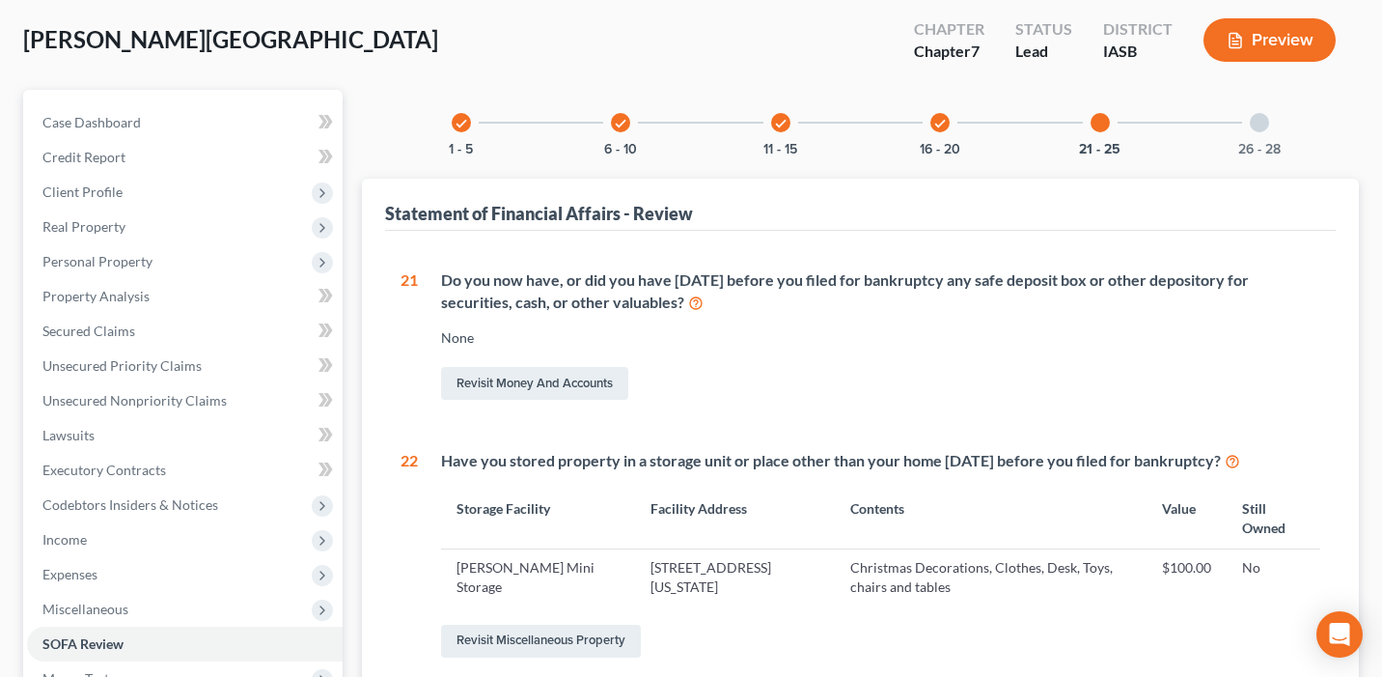
click at [1266, 113] on div "26 - 28" at bounding box center [1260, 123] width 66 height 66
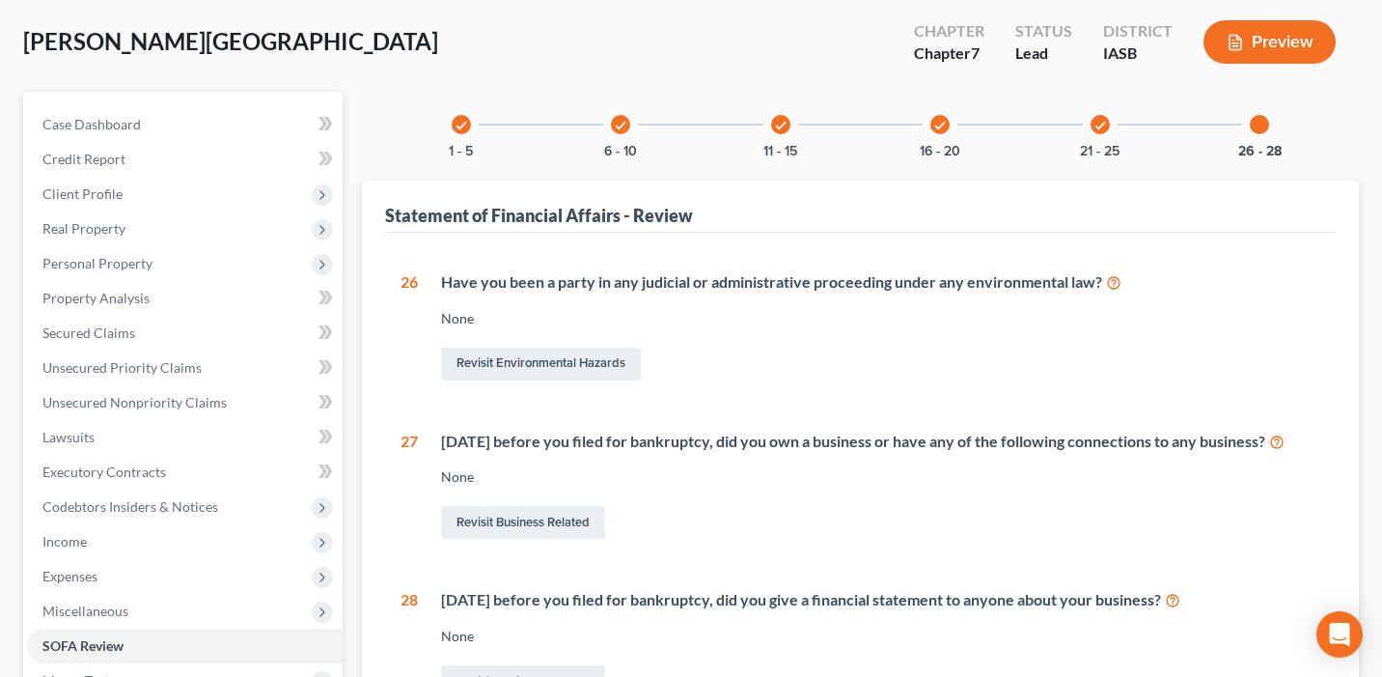
scroll to position [0, 0]
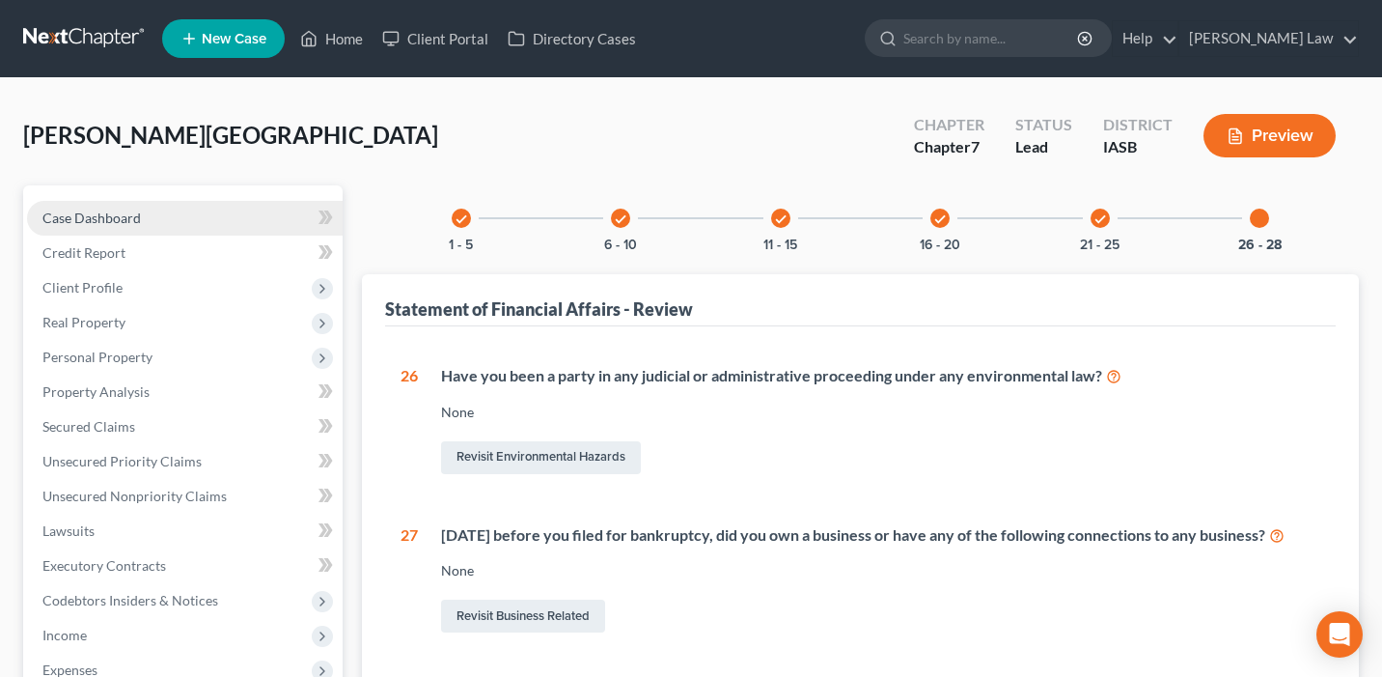
click at [245, 220] on link "Case Dashboard" at bounding box center [185, 218] width 316 height 35
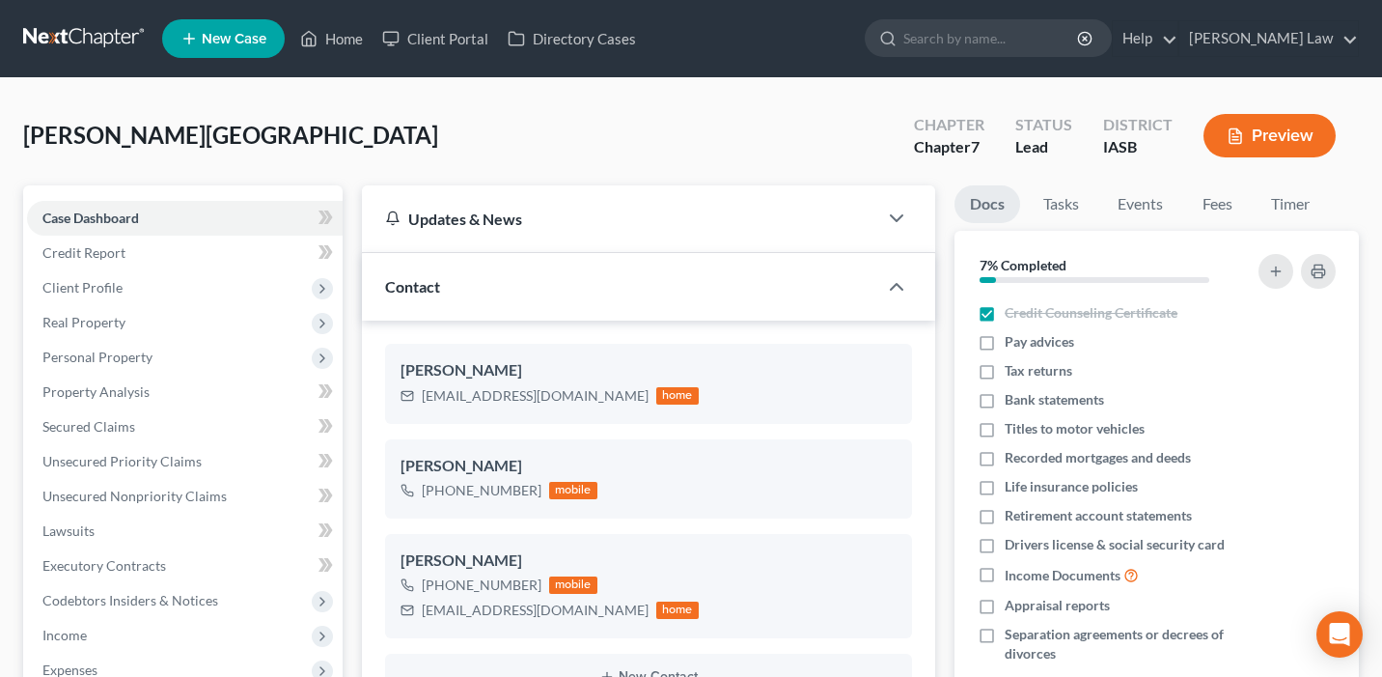
scroll to position [9505, 0]
drag, startPoint x: 572, startPoint y: 394, endPoint x: 424, endPoint y: 401, distance: 148.8
click at [424, 401] on div "[EMAIL_ADDRESS][DOMAIN_NAME]" at bounding box center [535, 395] width 227 height 19
copy div "[EMAIL_ADDRESS][DOMAIN_NAME]"
click at [352, 44] on link "Home" at bounding box center [332, 38] width 82 height 35
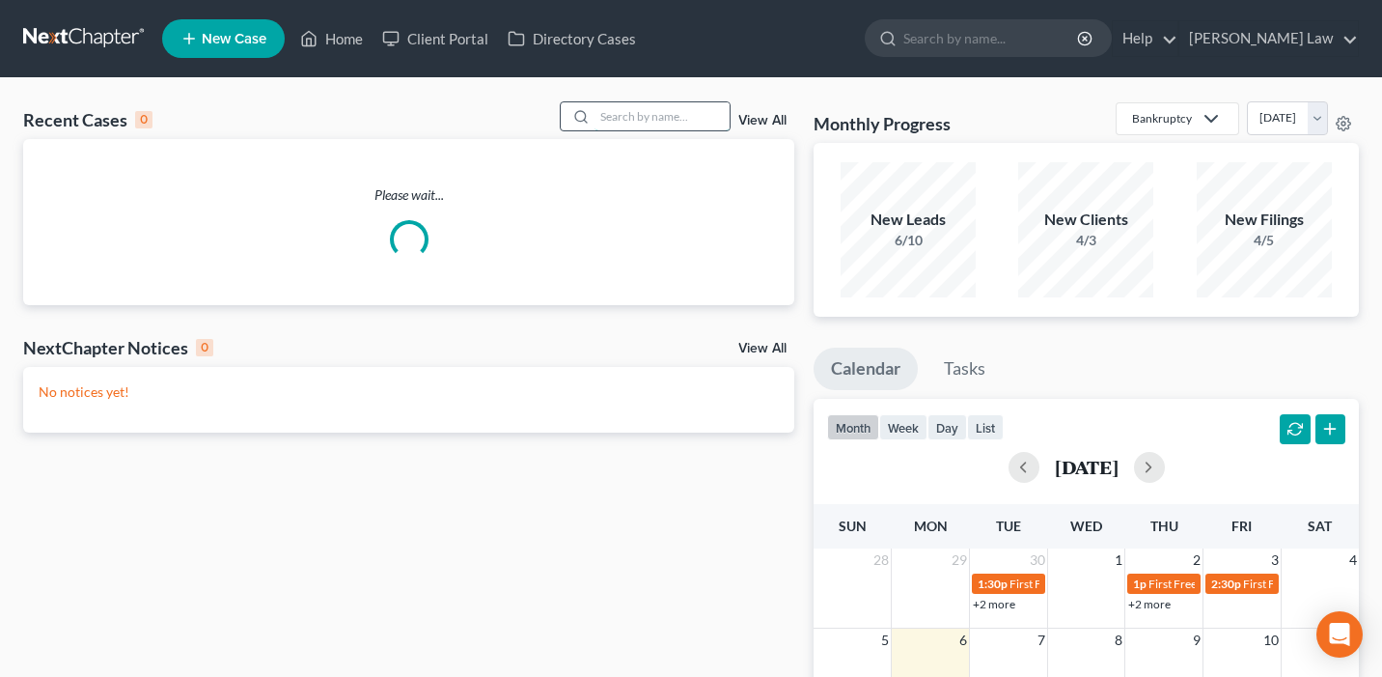
click at [682, 123] on input "search" at bounding box center [662, 116] width 135 height 28
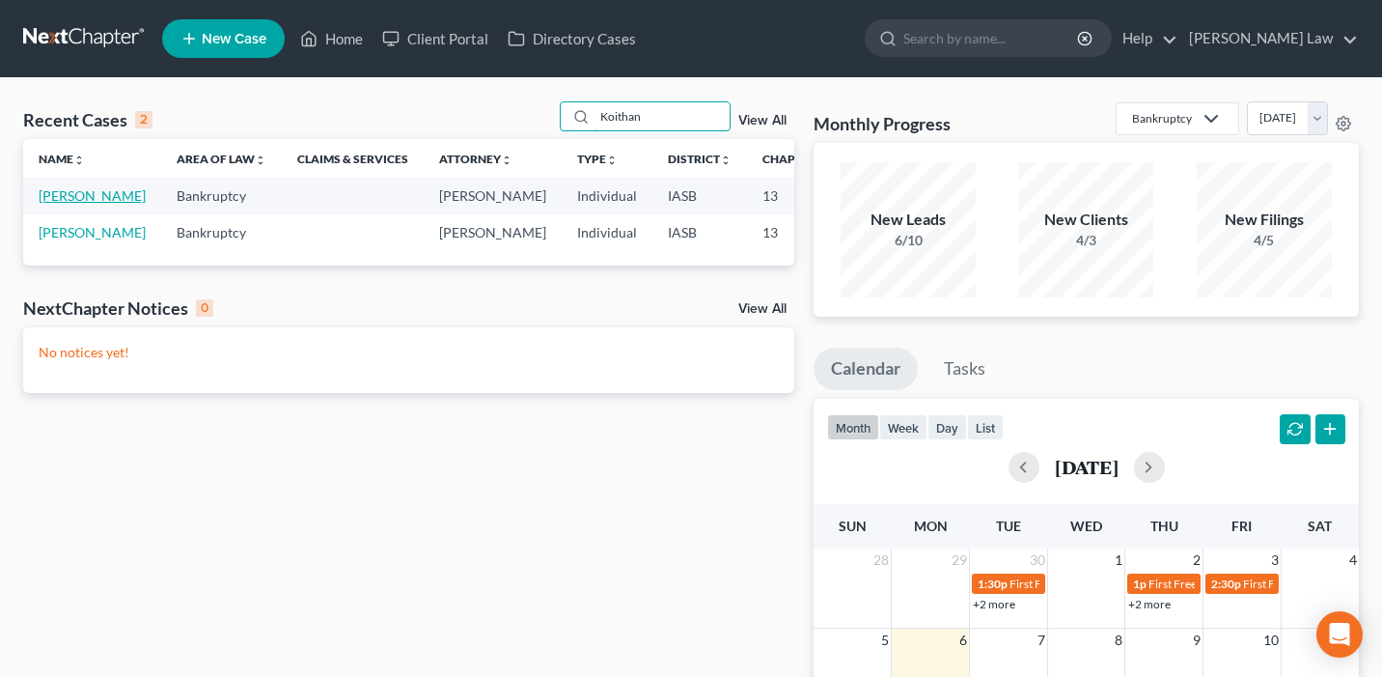
type input "Koithan"
click at [70, 204] on link "[PERSON_NAME]" at bounding box center [92, 195] width 107 height 16
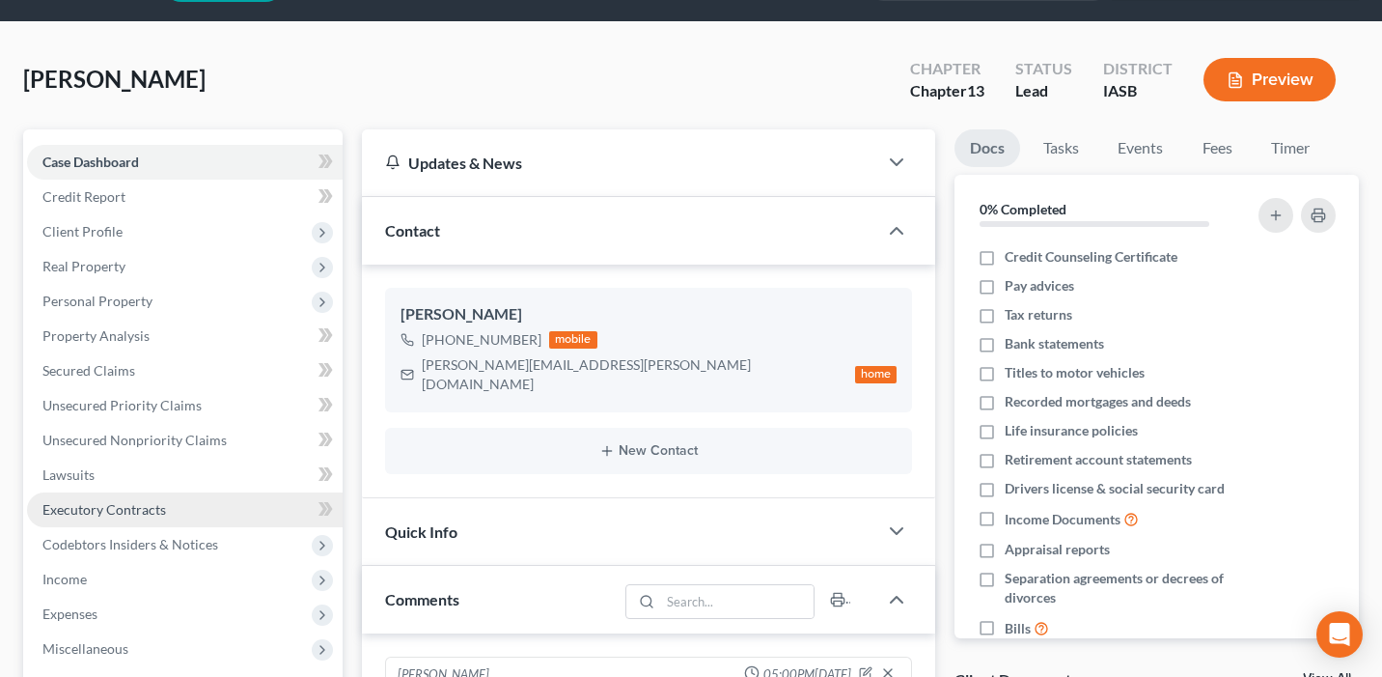
scroll to position [79, 0]
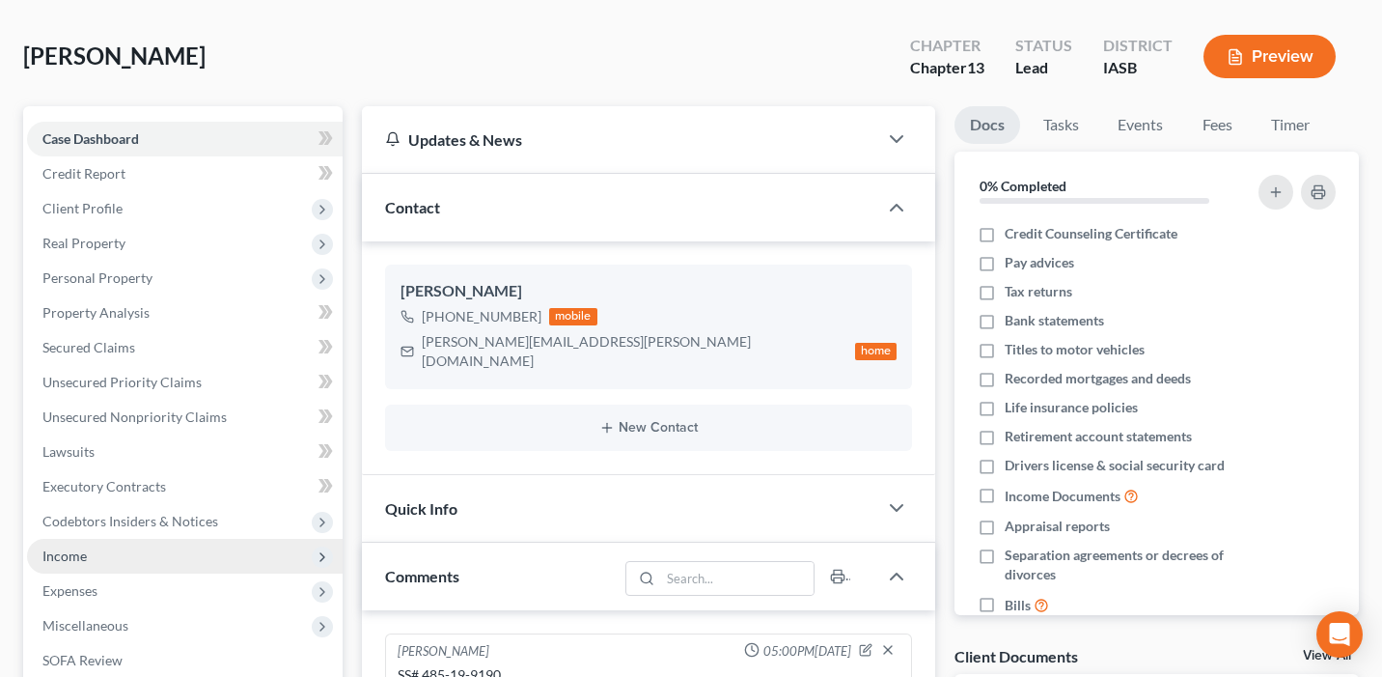
click at [180, 555] on span "Income" at bounding box center [185, 556] width 316 height 35
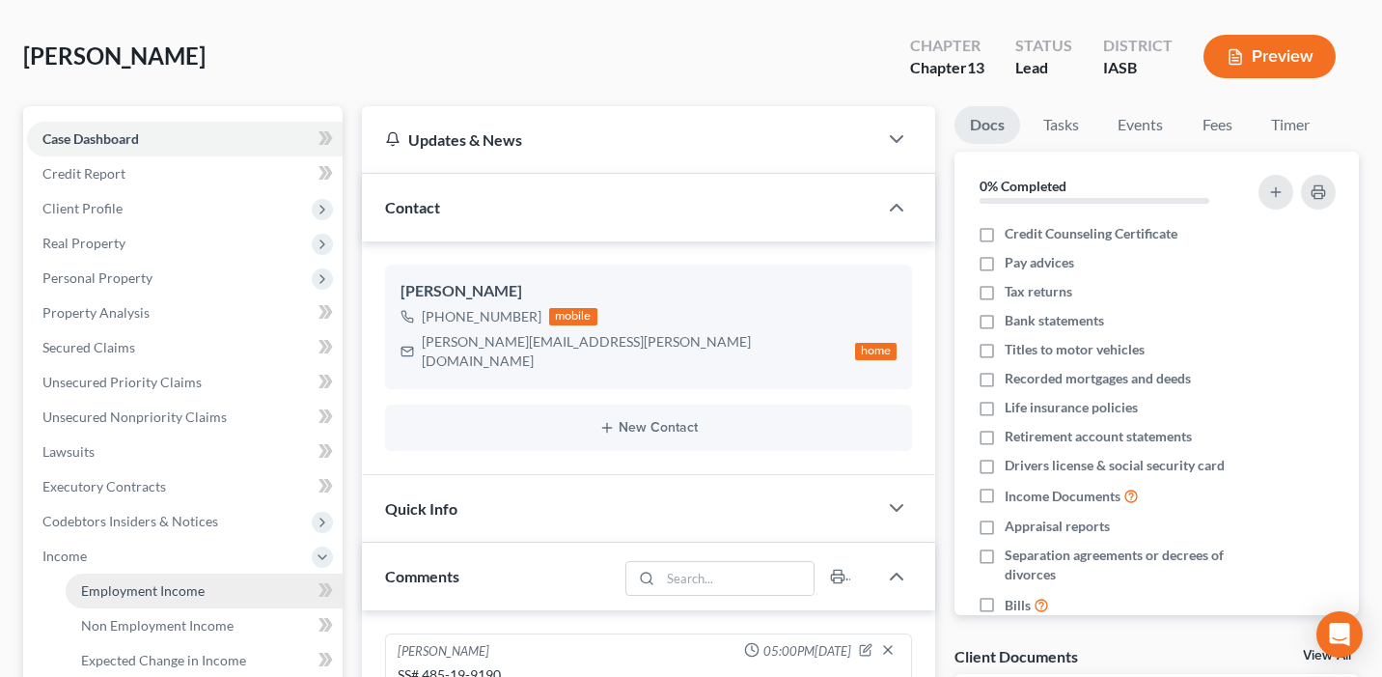
click at [185, 582] on span "Employment Income" at bounding box center [143, 590] width 124 height 16
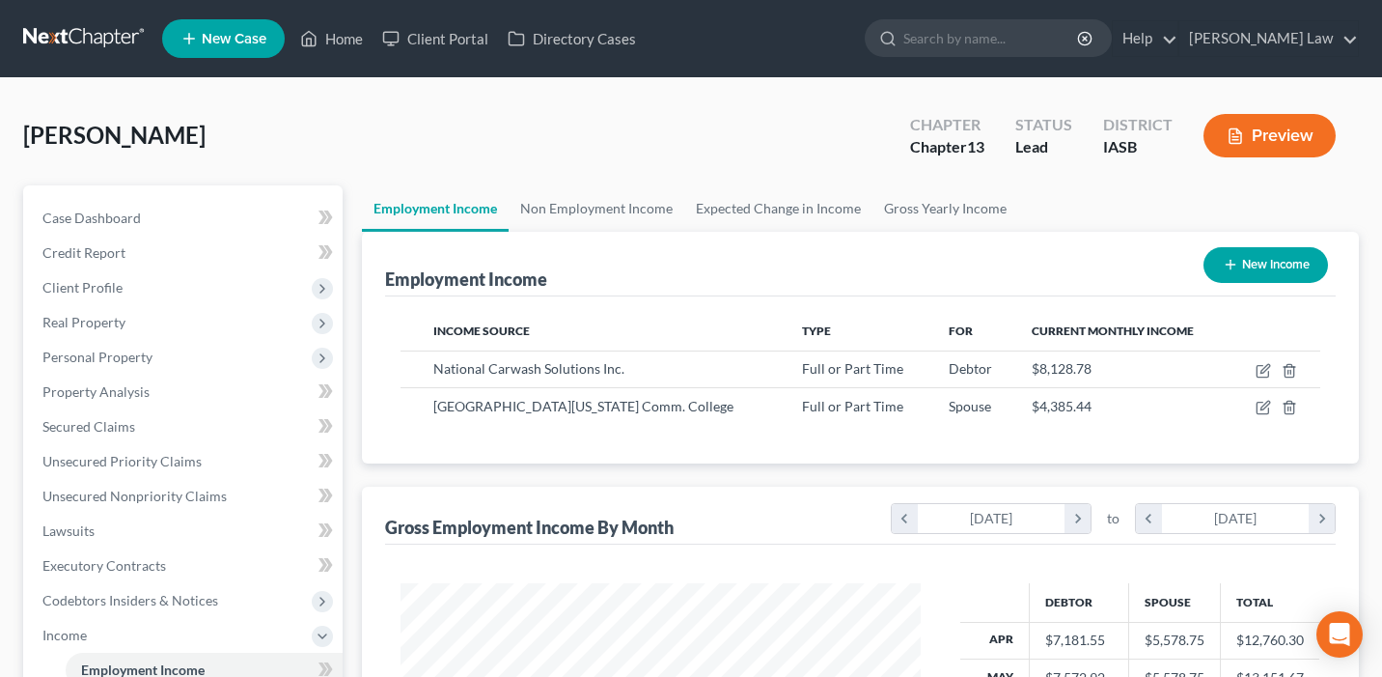
scroll to position [2, 0]
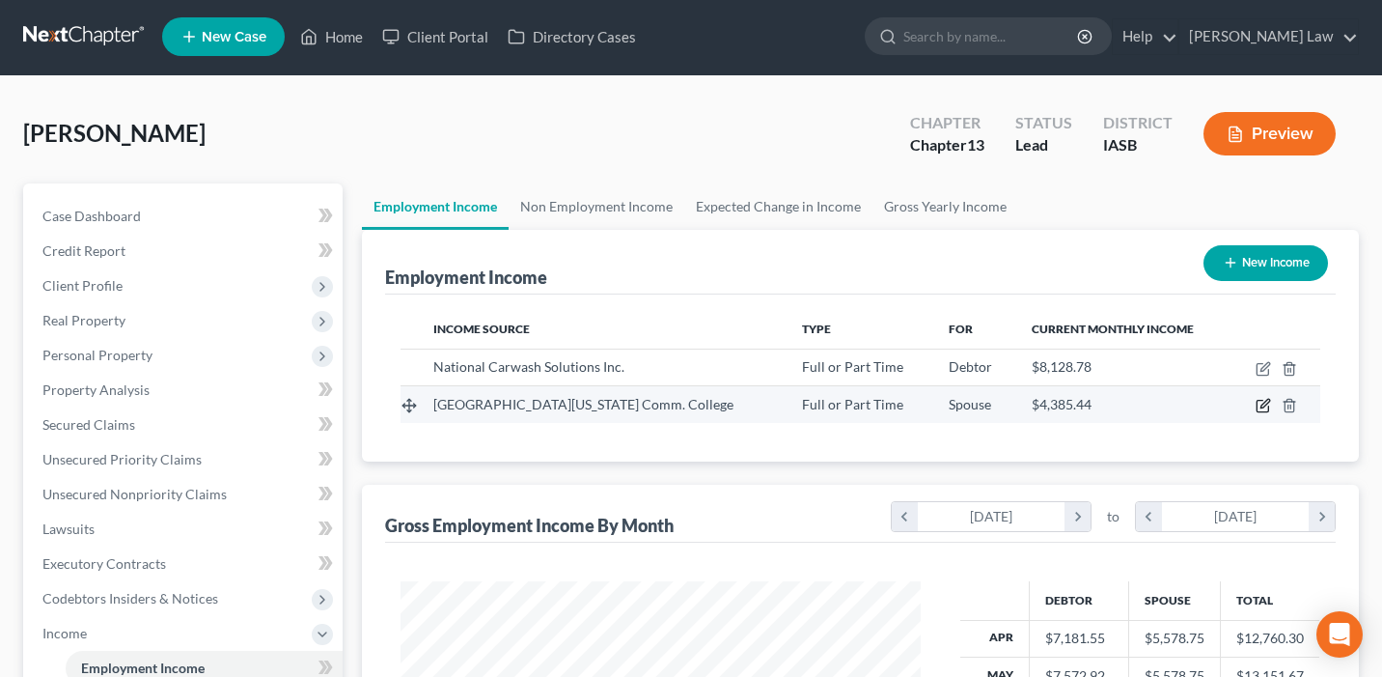
click at [1259, 405] on icon "button" at bounding box center [1263, 405] width 15 height 15
select select "0"
select select "16"
select select "0"
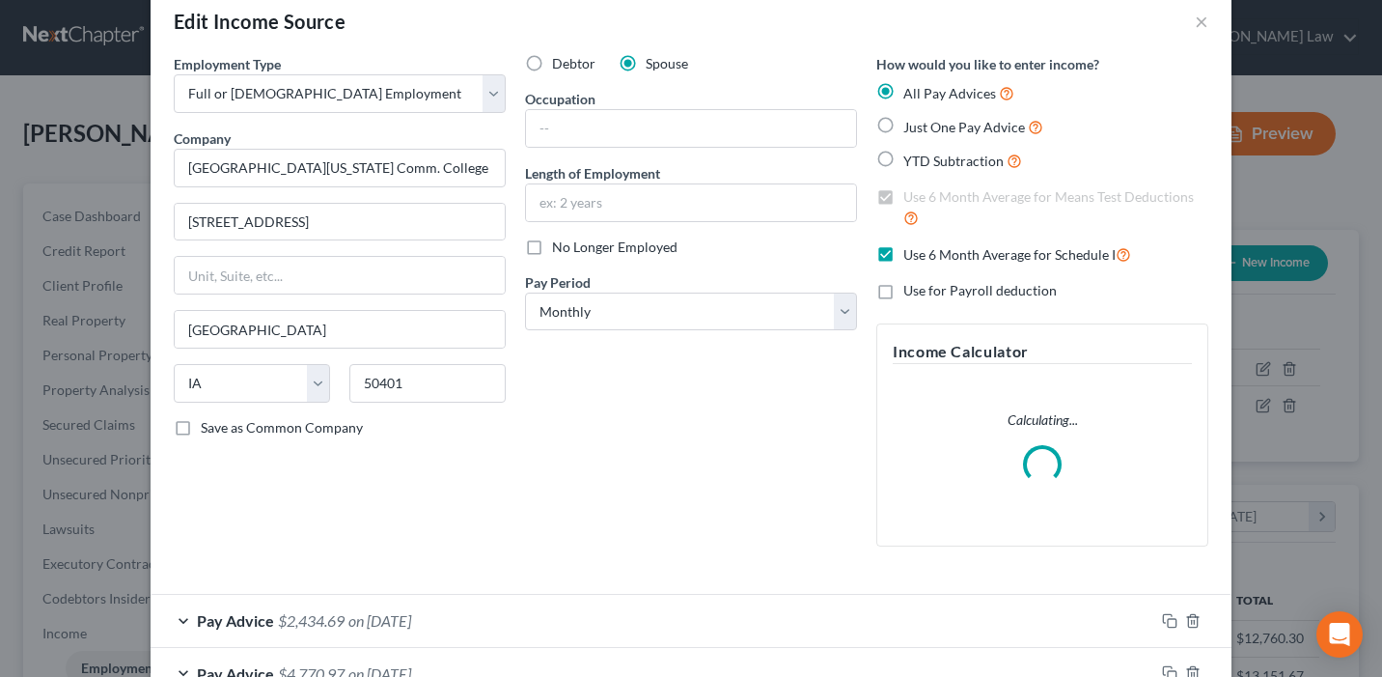
scroll to position [0, 0]
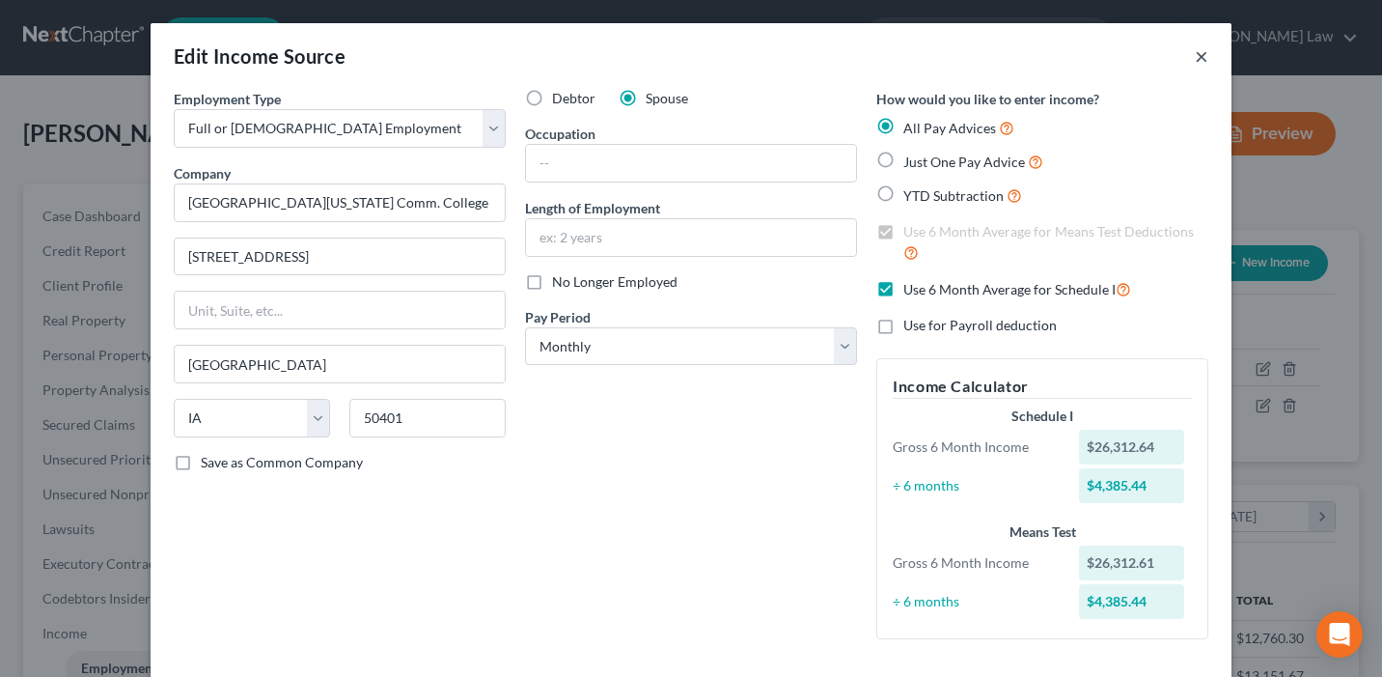
click at [1198, 60] on button "×" at bounding box center [1202, 55] width 14 height 23
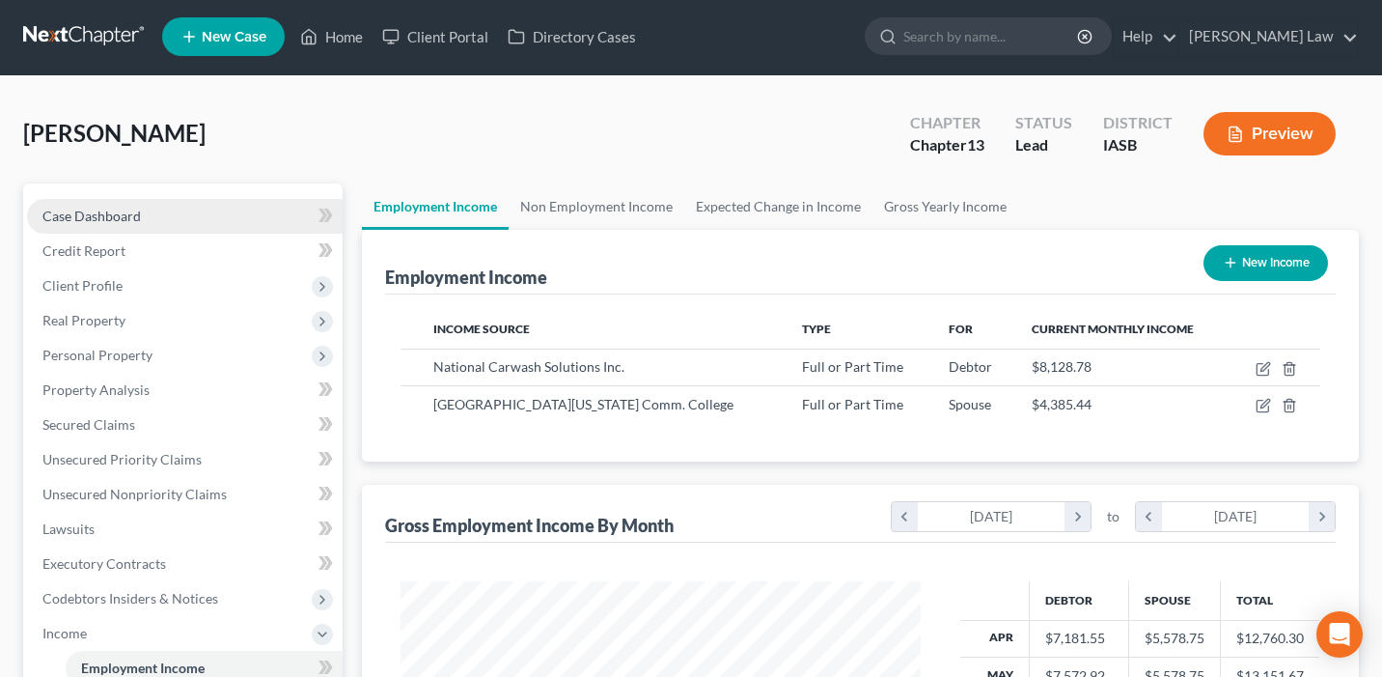
click at [205, 206] on link "Case Dashboard" at bounding box center [185, 216] width 316 height 35
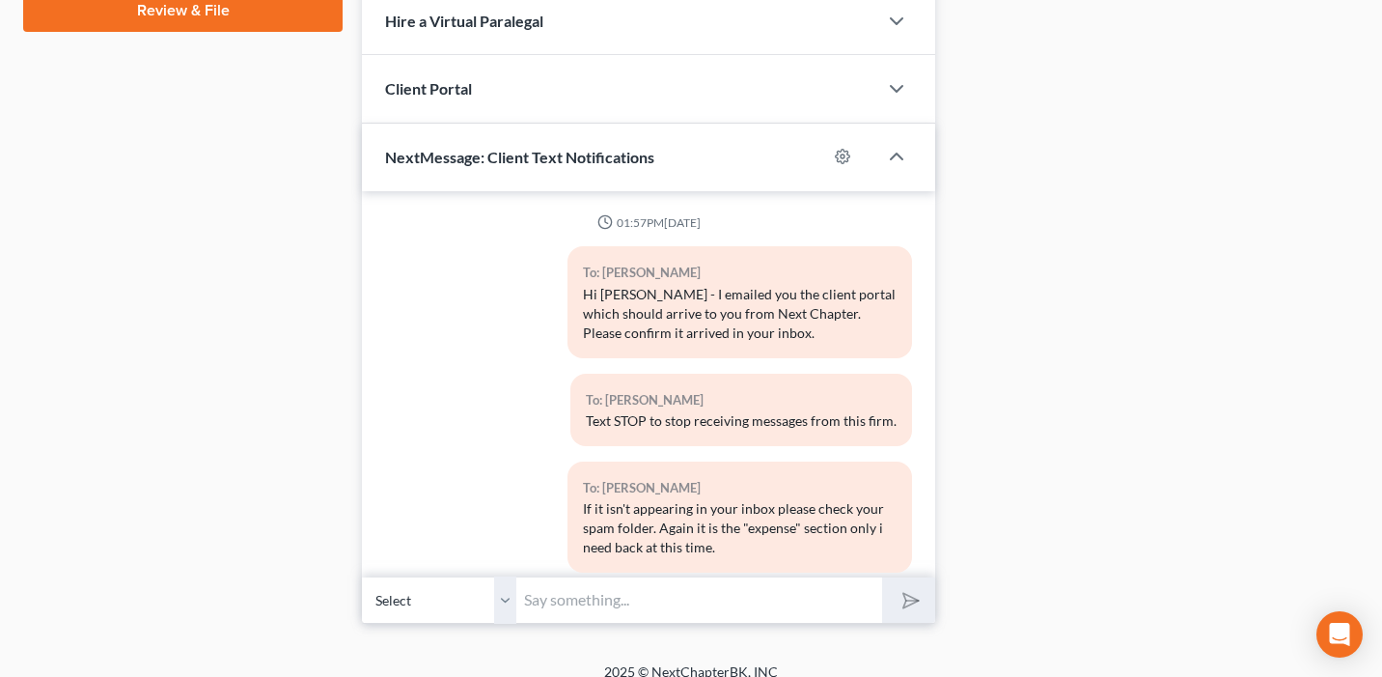
scroll to position [5103, 0]
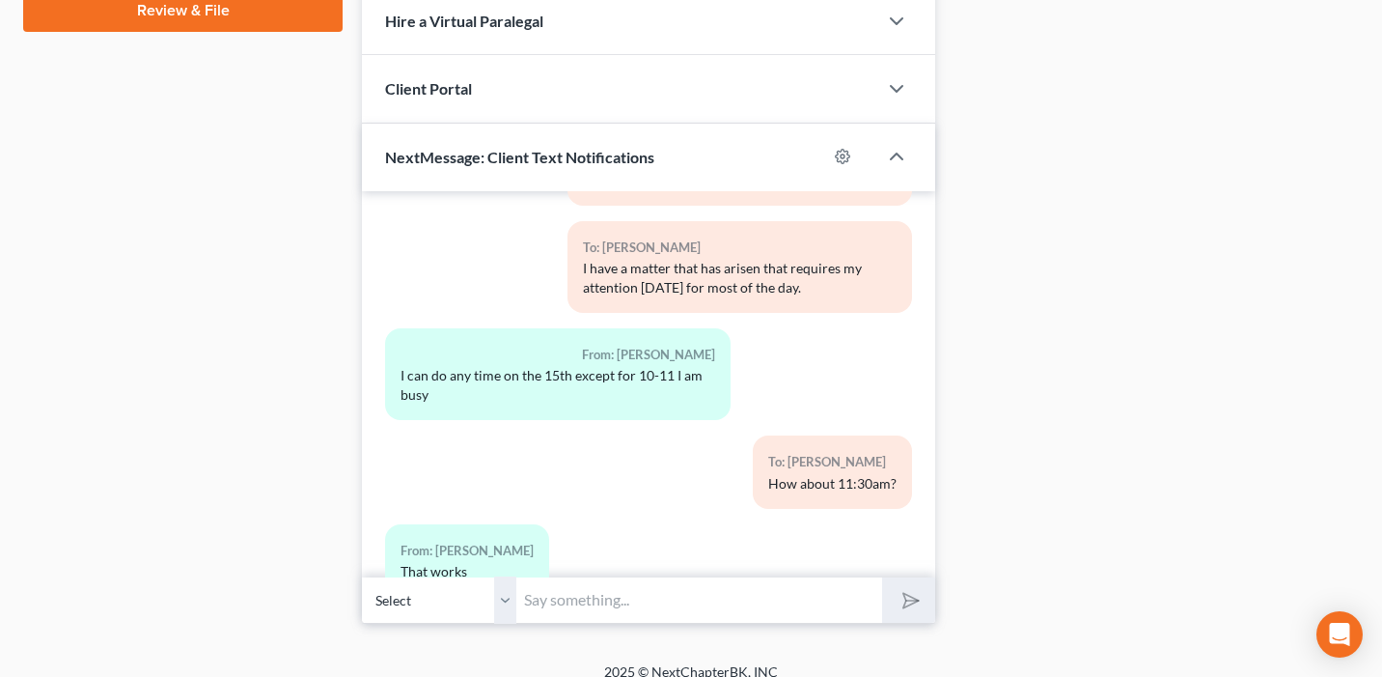
click at [606, 587] on input "text" at bounding box center [699, 599] width 366 height 47
type input "?"
type input "Hi [PERSON_NAME] - I need [PERSON_NAME]'s paystubs for September prior to our c…"
click at [882, 577] on button "submit" at bounding box center [908, 599] width 53 height 45
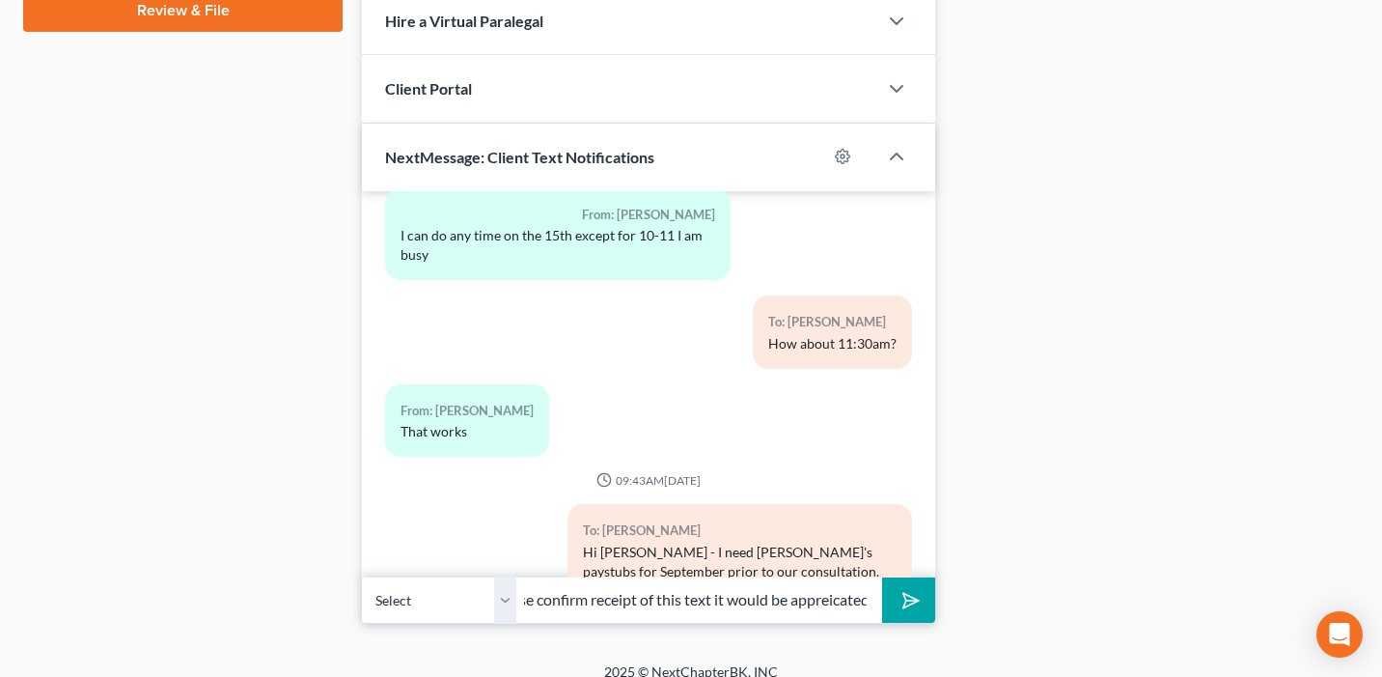
scroll to position [0, 128]
click at [826, 585] on input "If you could please confirm receipt of this text it would be appreicated." at bounding box center [699, 599] width 366 height 47
type input "If you could please confirm receipt of this text it would be appreciated."
click at [882, 577] on button "submit" at bounding box center [908, 599] width 53 height 45
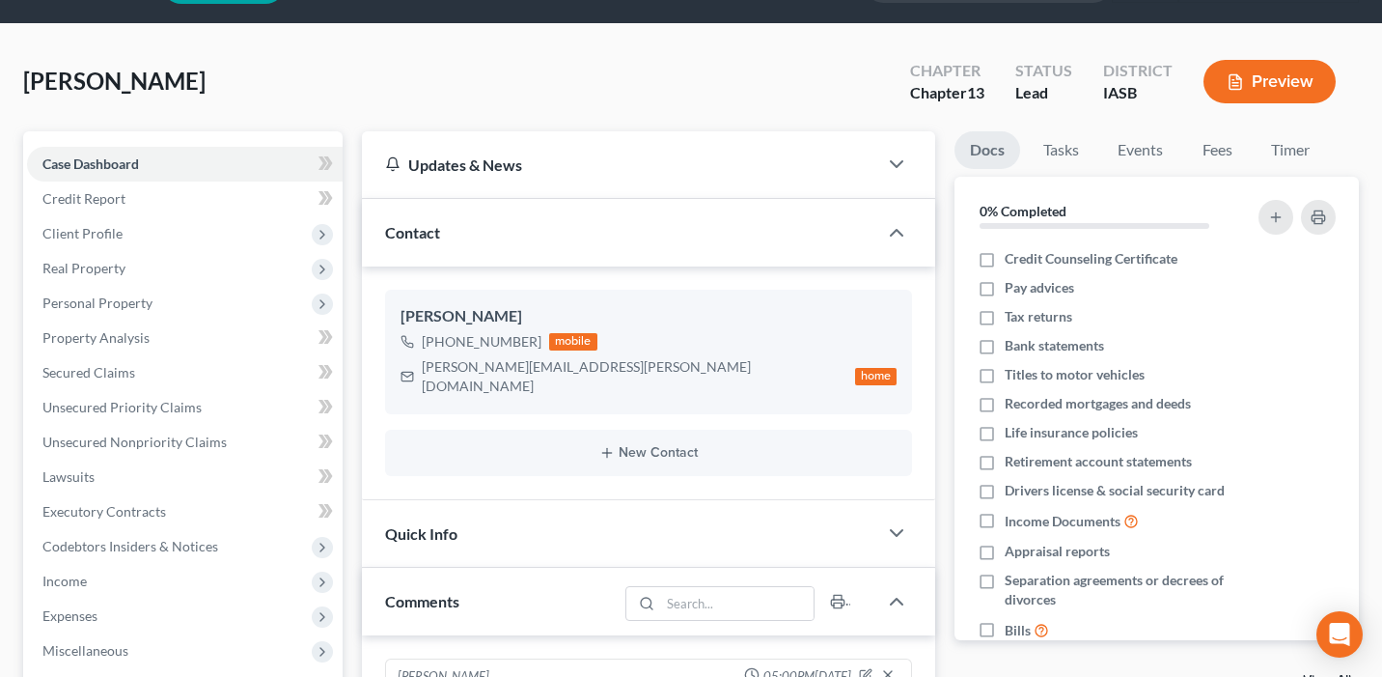
scroll to position [0, 0]
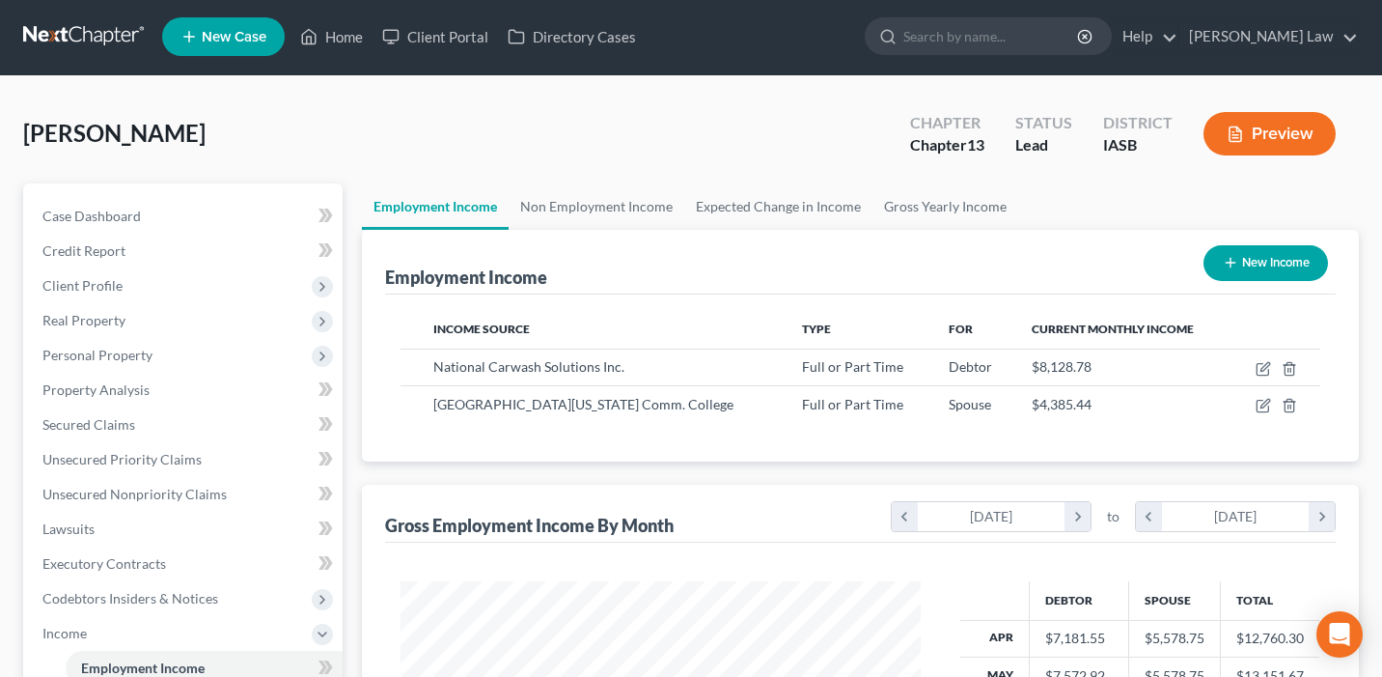
scroll to position [346, 559]
click at [344, 48] on link "Home" at bounding box center [332, 36] width 82 height 35
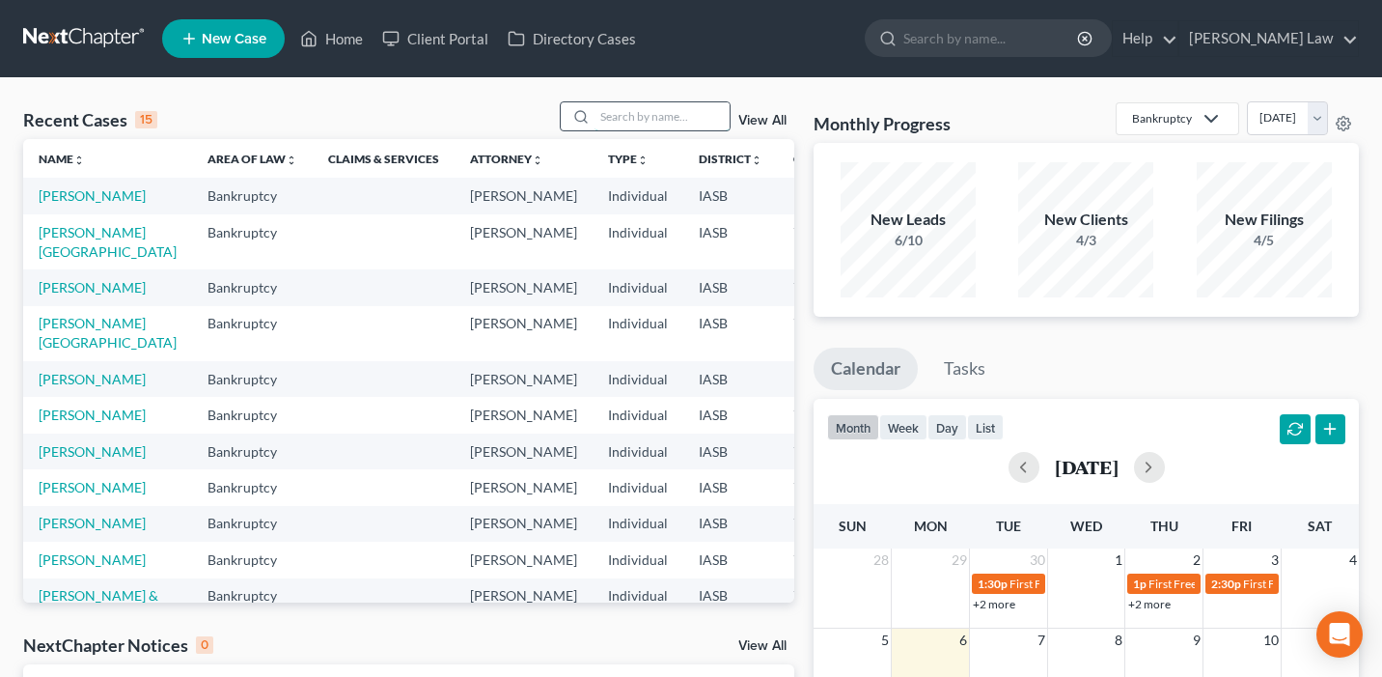
click at [645, 112] on input "search" at bounding box center [662, 116] width 135 height 28
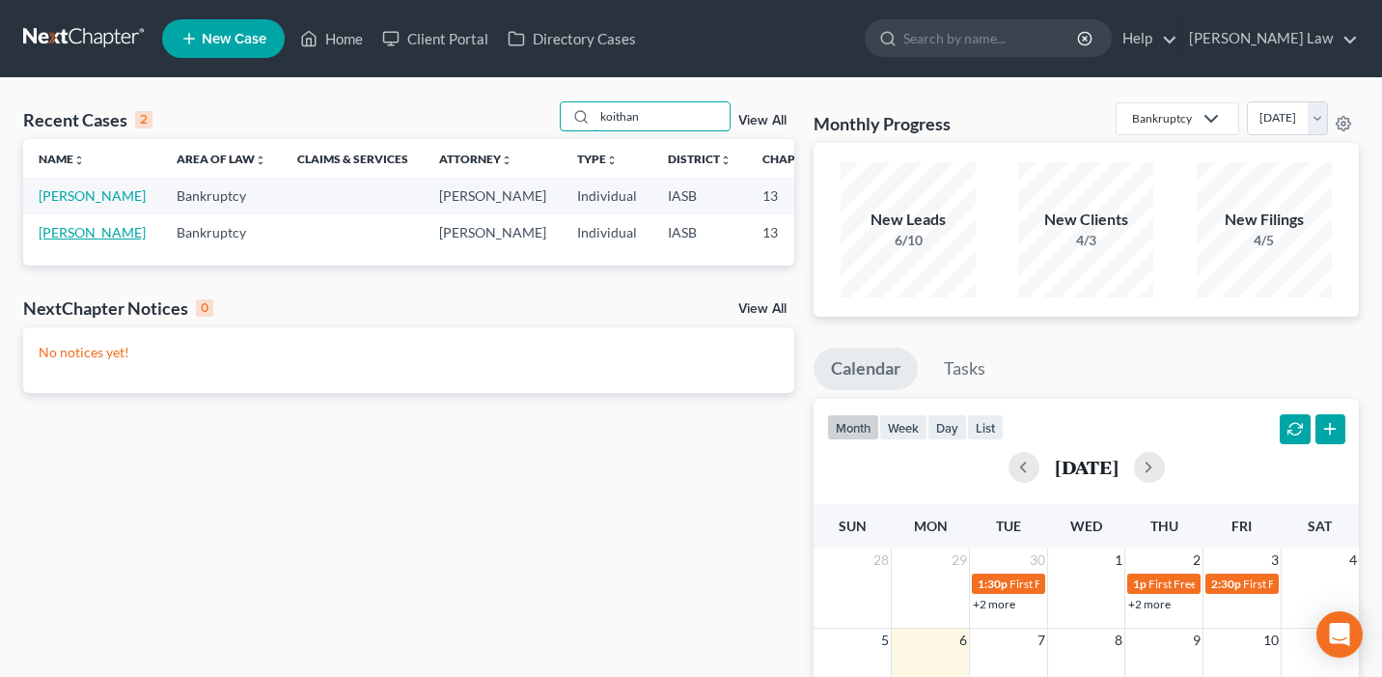
type input "koithan"
click at [46, 240] on link "[PERSON_NAME]" at bounding box center [92, 232] width 107 height 16
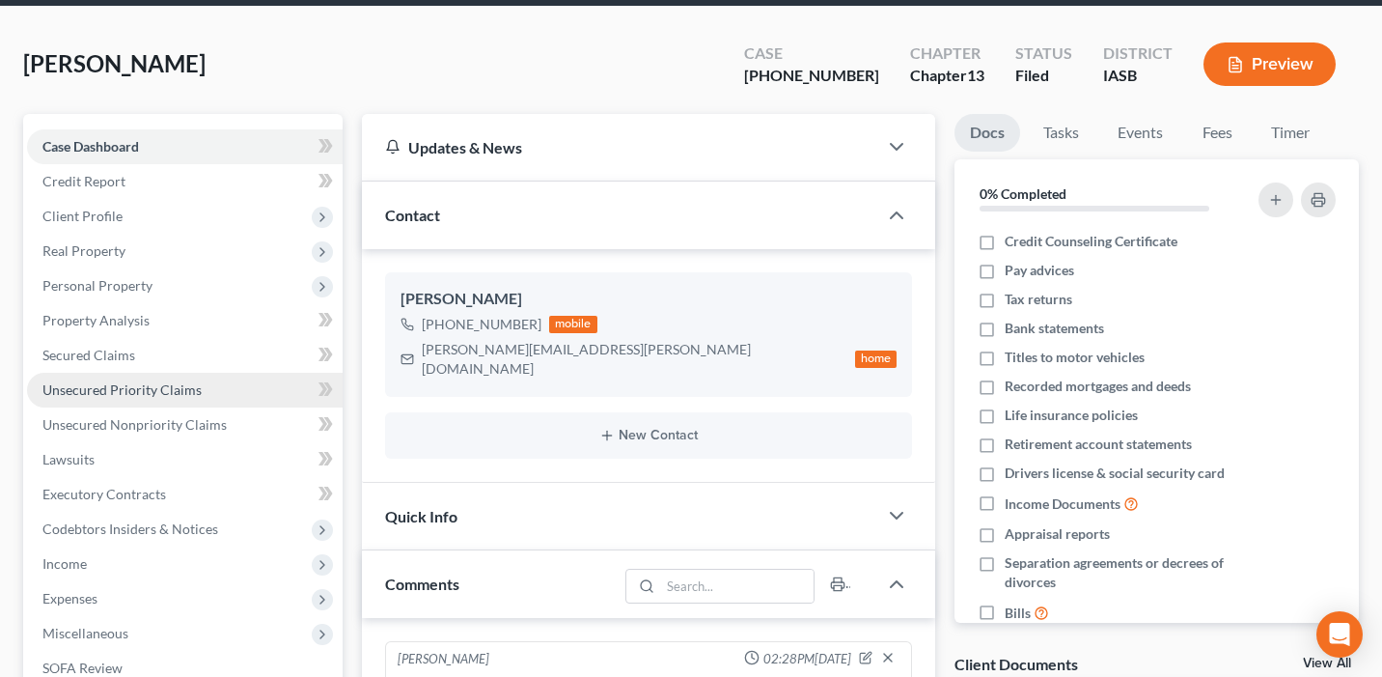
scroll to position [5350, 0]
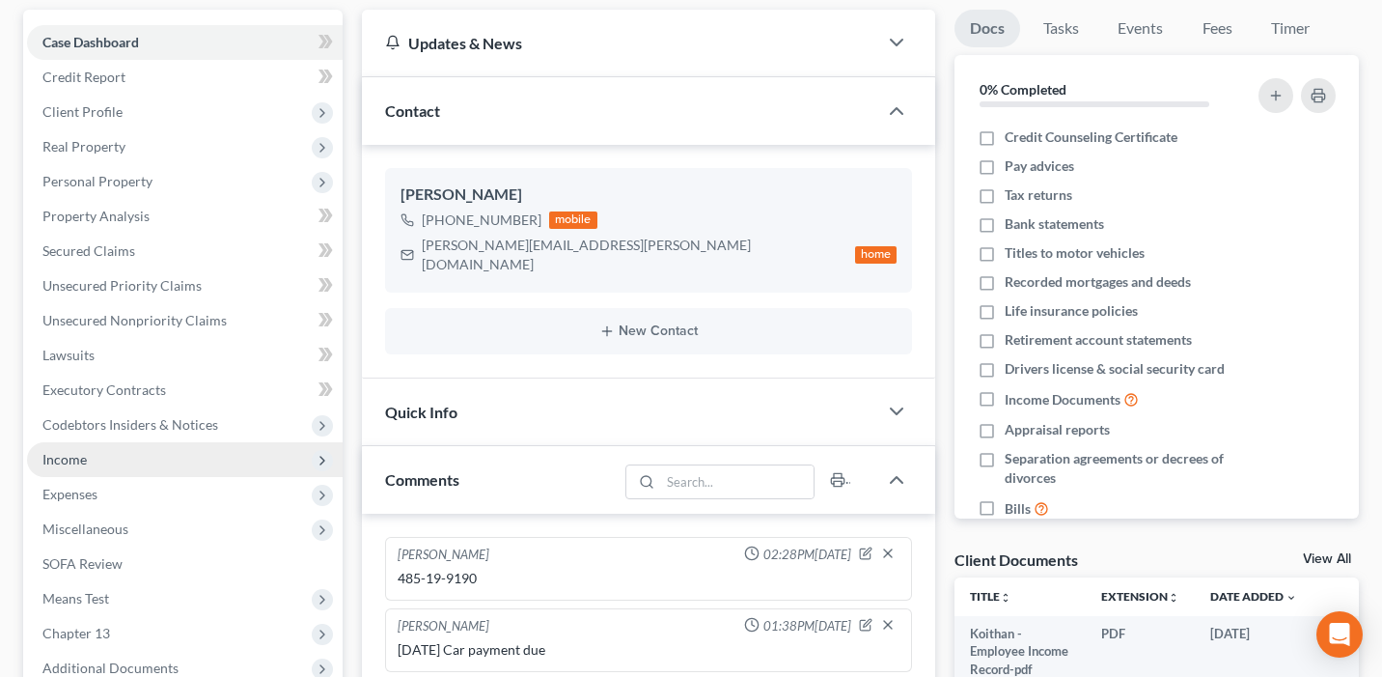
click at [188, 461] on span "Income" at bounding box center [185, 459] width 316 height 35
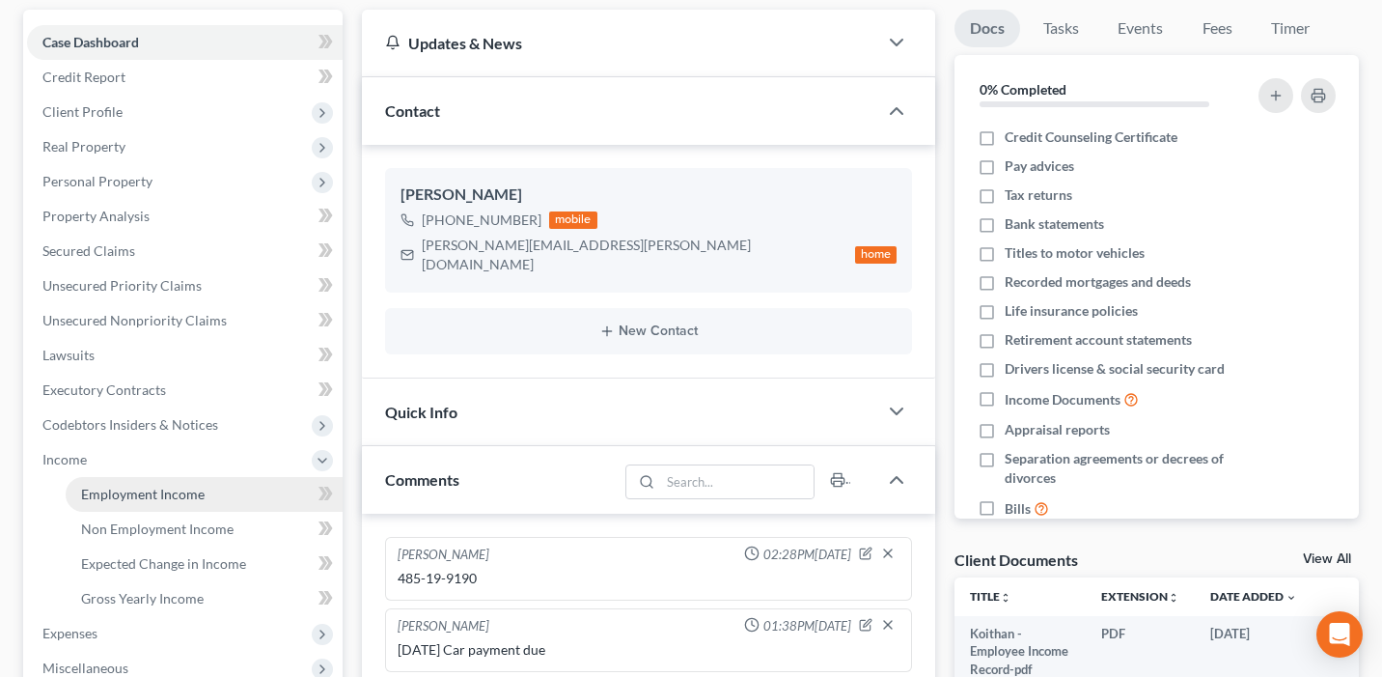
click at [205, 501] on link "Employment Income" at bounding box center [204, 494] width 277 height 35
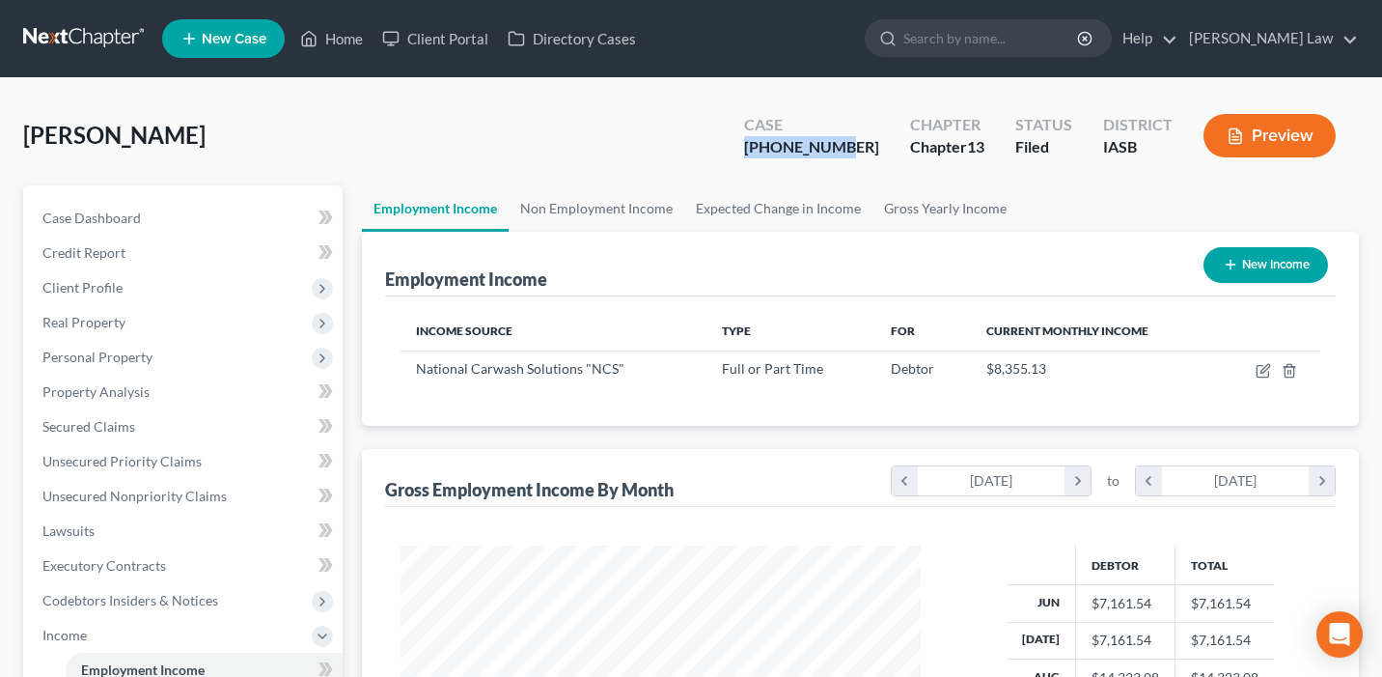
drag, startPoint x: 891, startPoint y: 152, endPoint x: 787, endPoint y: 152, distance: 104.3
click at [787, 152] on div "Case [PHONE_NUMBER]" at bounding box center [812, 137] width 166 height 57
copy div "[PHONE_NUMBER]"
click at [342, 33] on link "Home" at bounding box center [332, 38] width 82 height 35
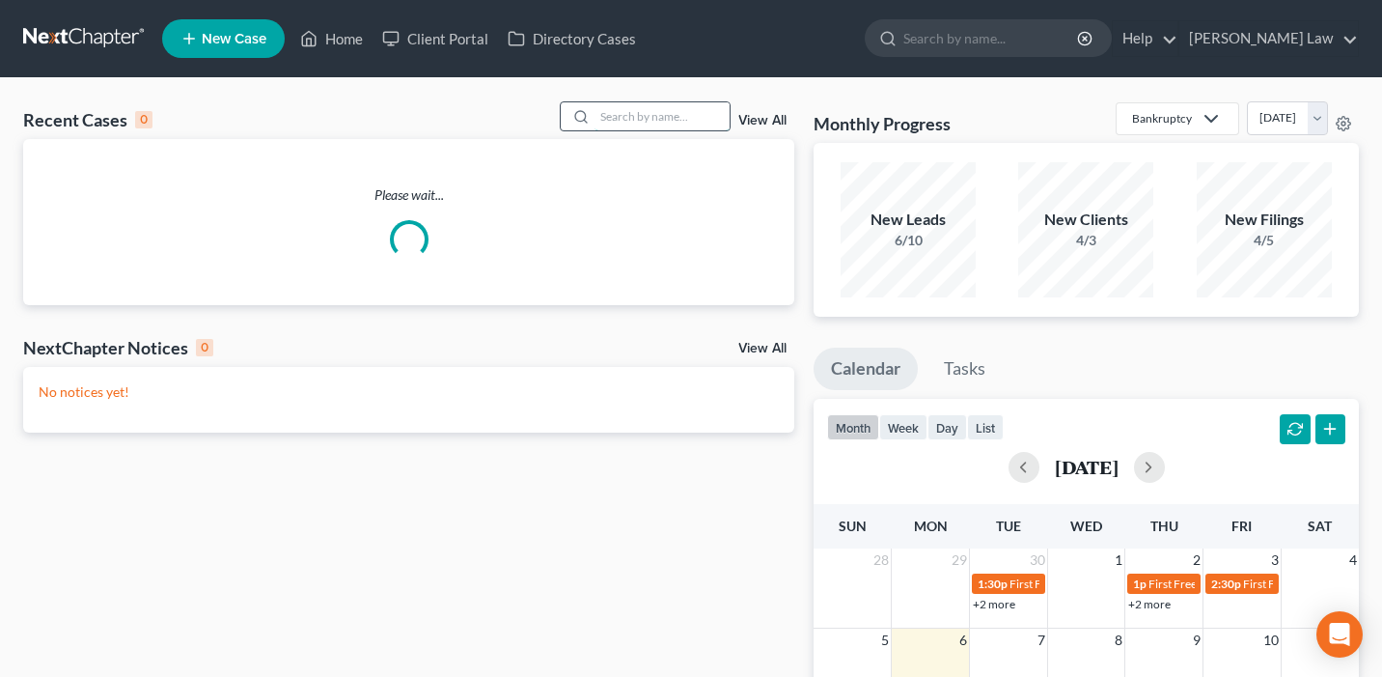
click at [626, 113] on input "search" at bounding box center [662, 116] width 135 height 28
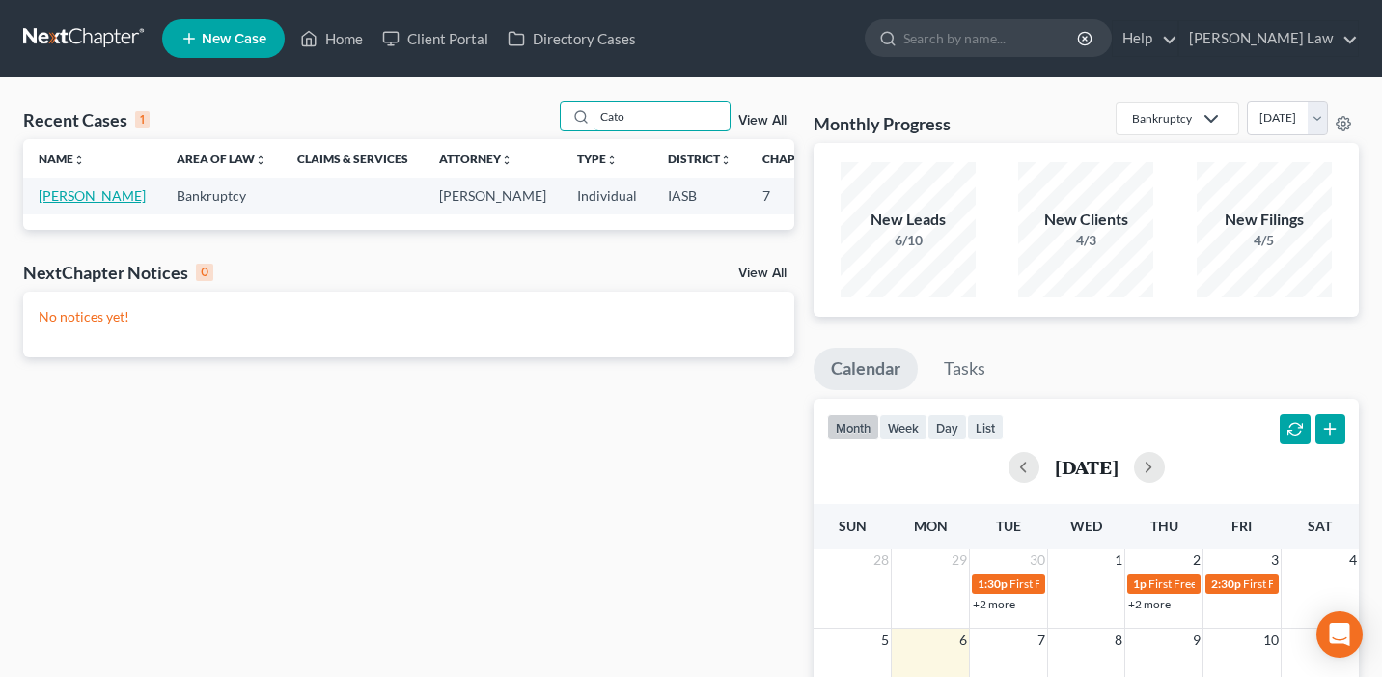
type input "Cato"
click at [61, 204] on link "[PERSON_NAME]" at bounding box center [92, 195] width 107 height 16
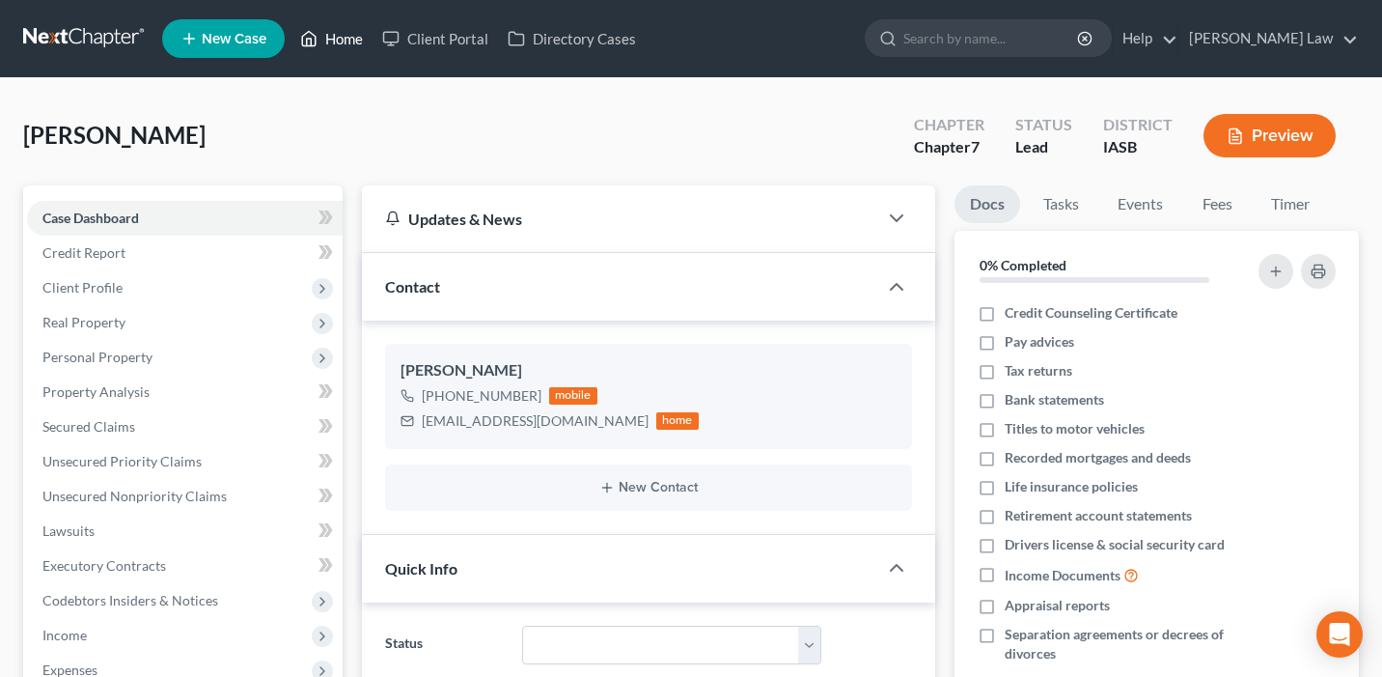
click at [333, 40] on link "Home" at bounding box center [332, 38] width 82 height 35
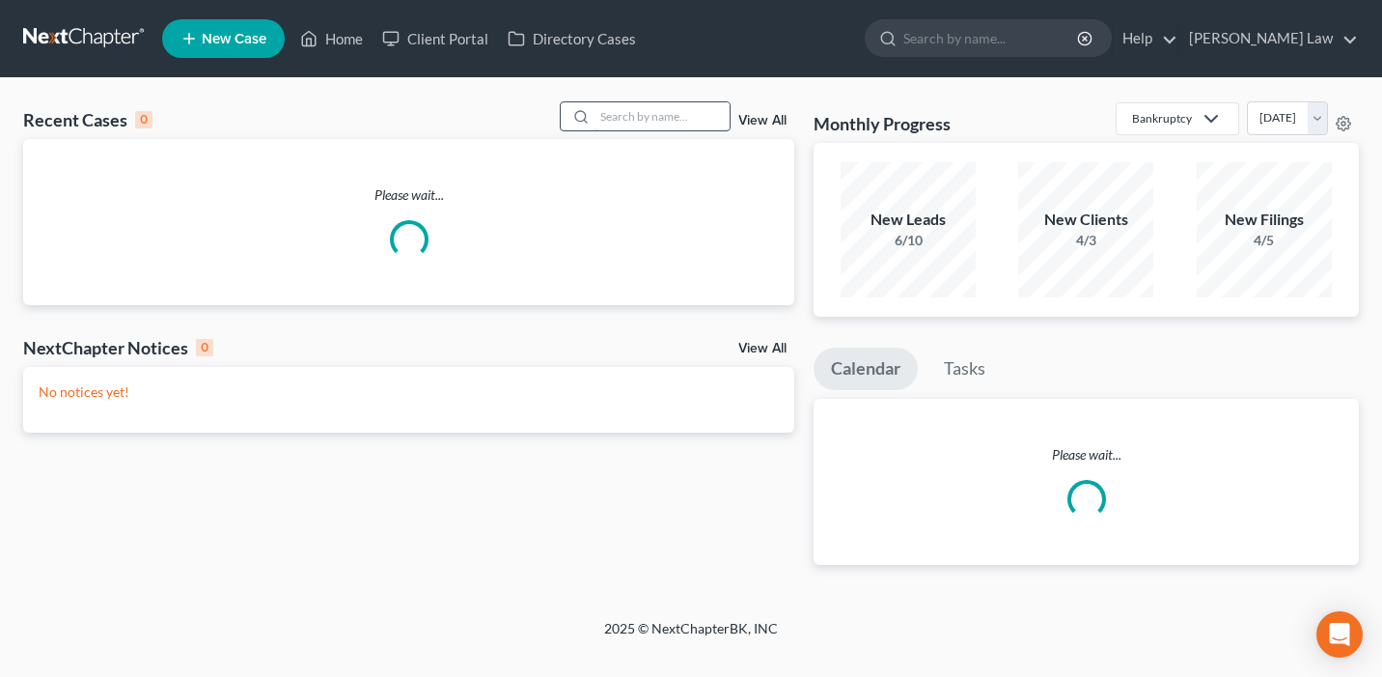
click at [715, 121] on input "search" at bounding box center [662, 116] width 135 height 28
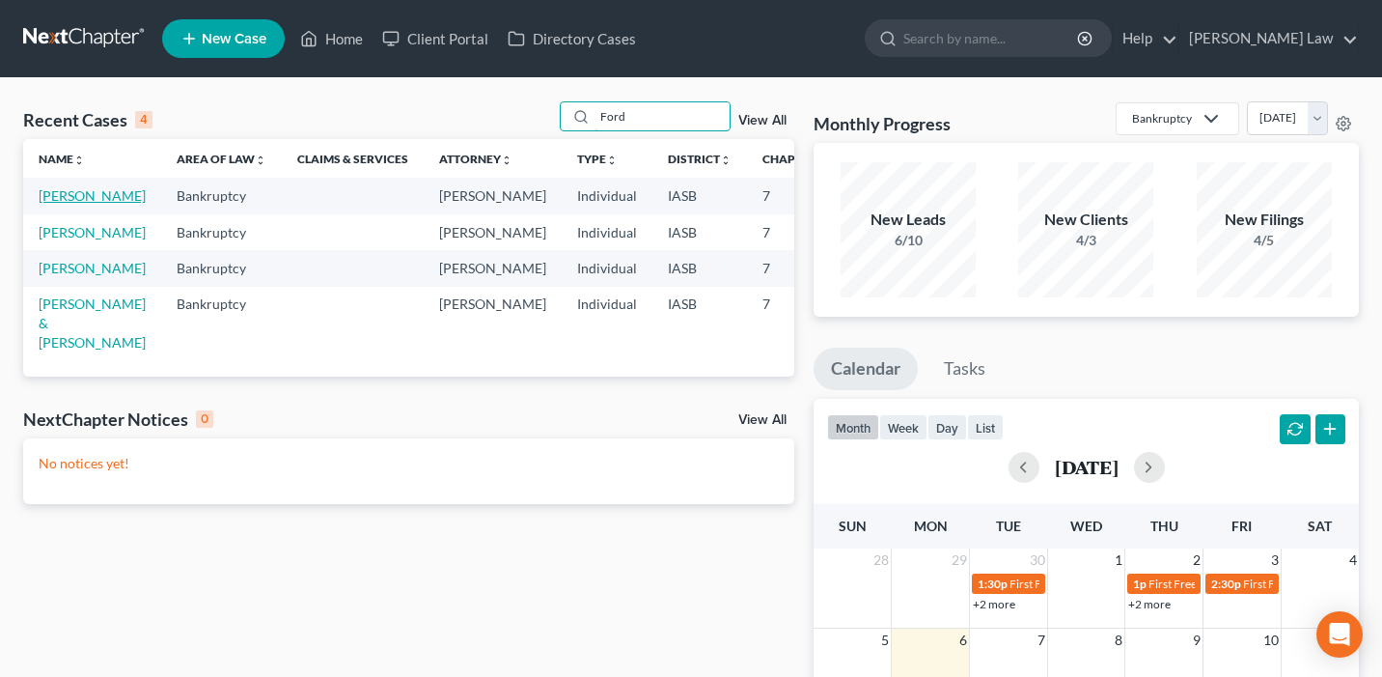
type input "Ford"
click at [49, 204] on link "[PERSON_NAME]" at bounding box center [92, 195] width 107 height 16
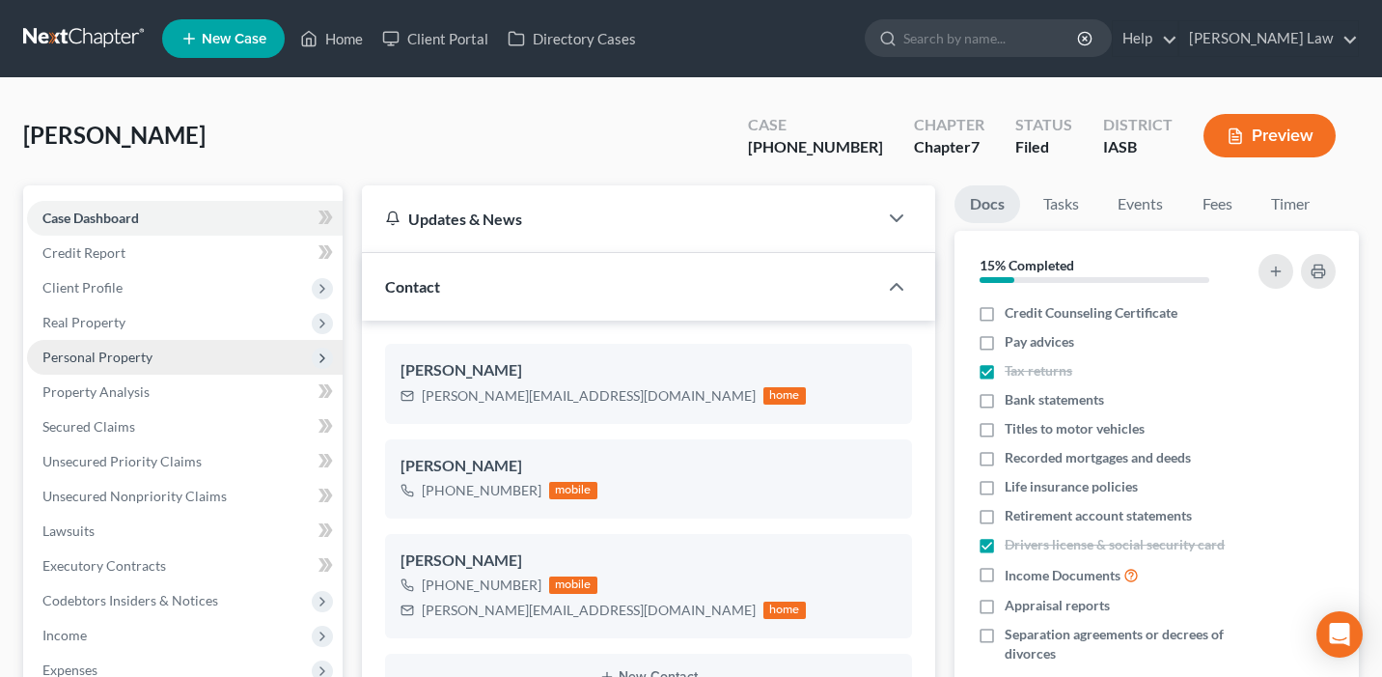
scroll to position [6203, 0]
click at [160, 358] on span "Personal Property" at bounding box center [185, 357] width 316 height 35
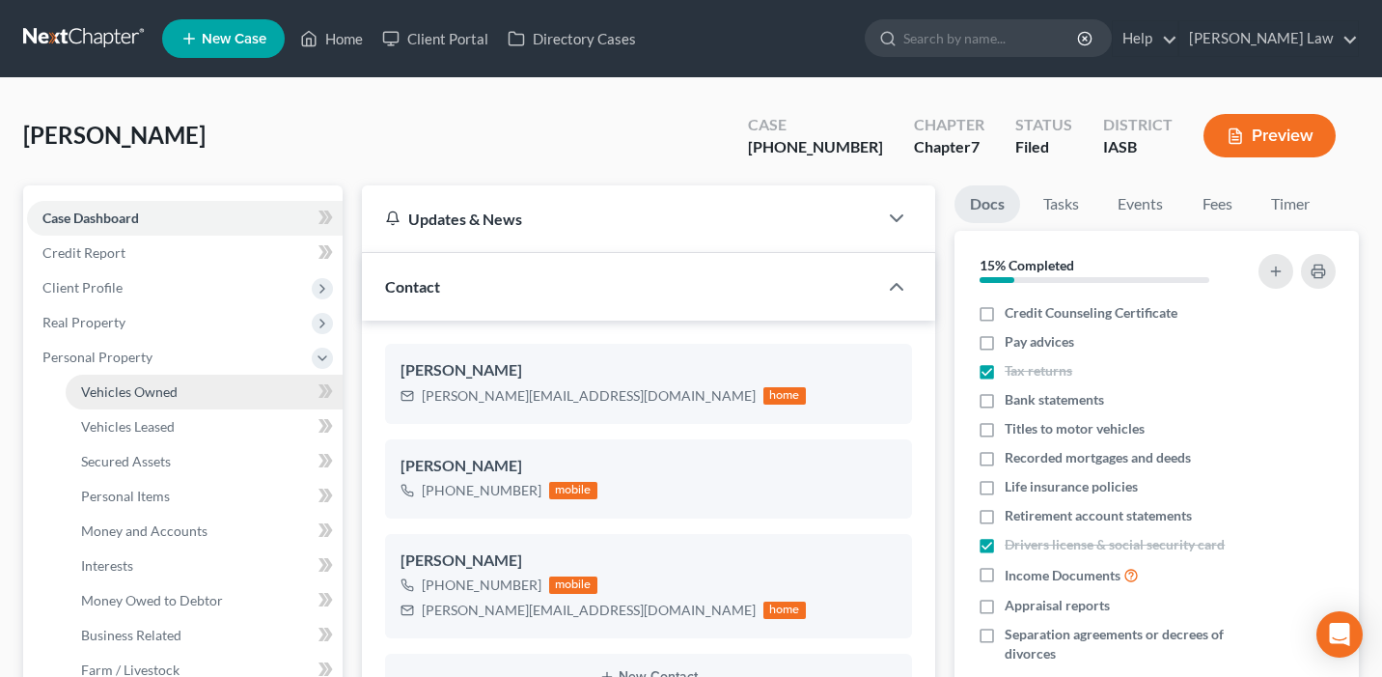
click at [177, 394] on link "Vehicles Owned" at bounding box center [204, 392] width 277 height 35
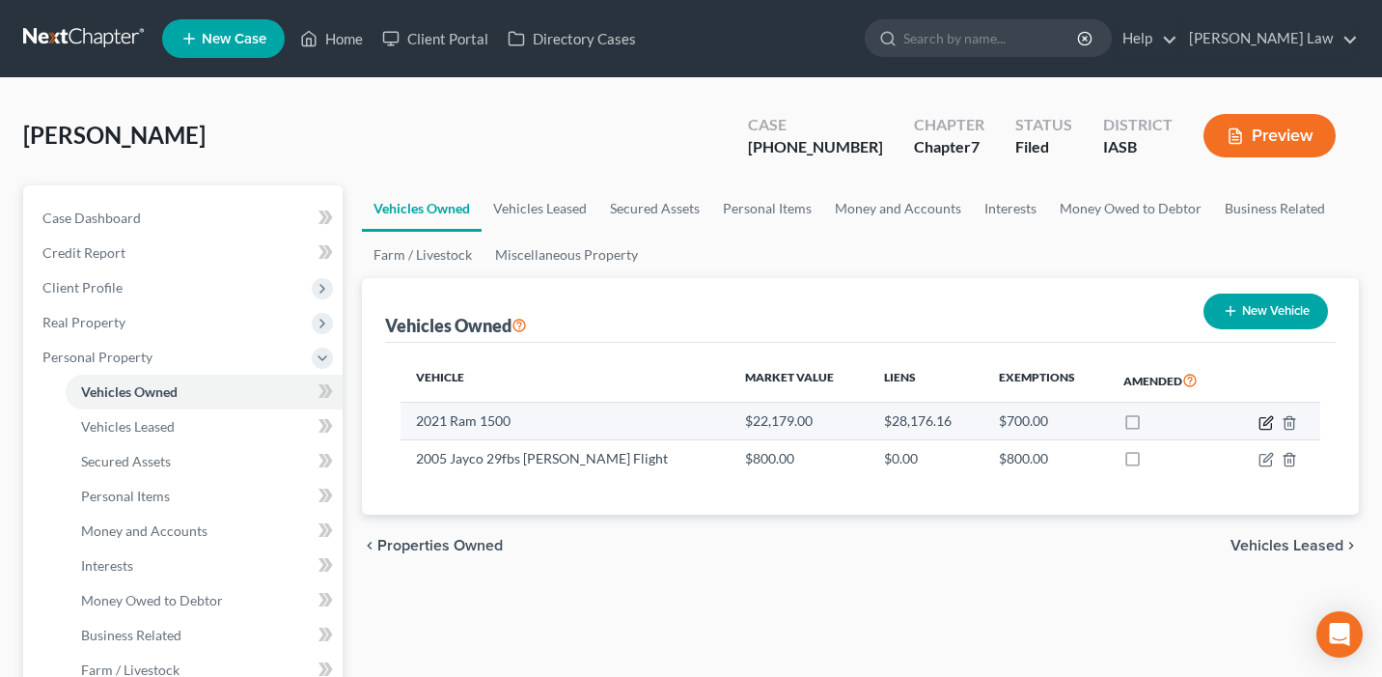
click at [1262, 420] on icon "button" at bounding box center [1266, 422] width 15 height 15
select select "0"
select select "5"
select select "1"
select select "0"
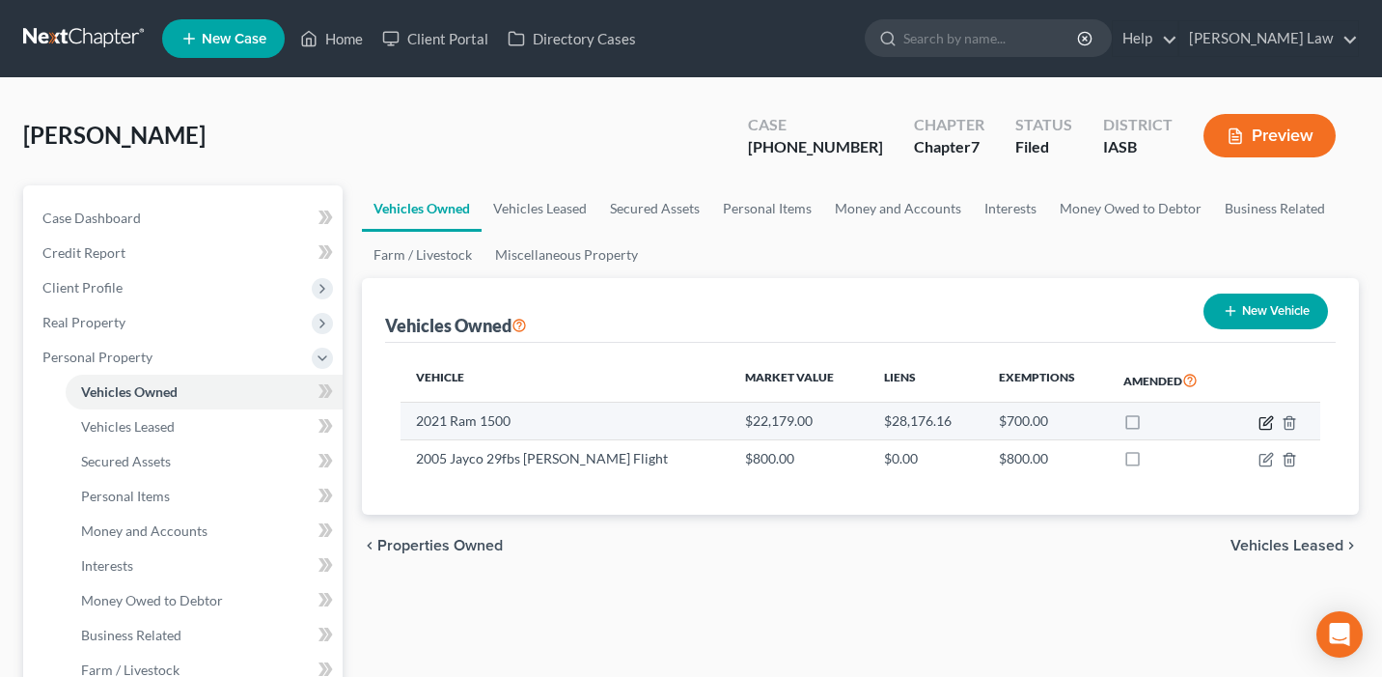
select select "16"
select select "0"
select select "2"
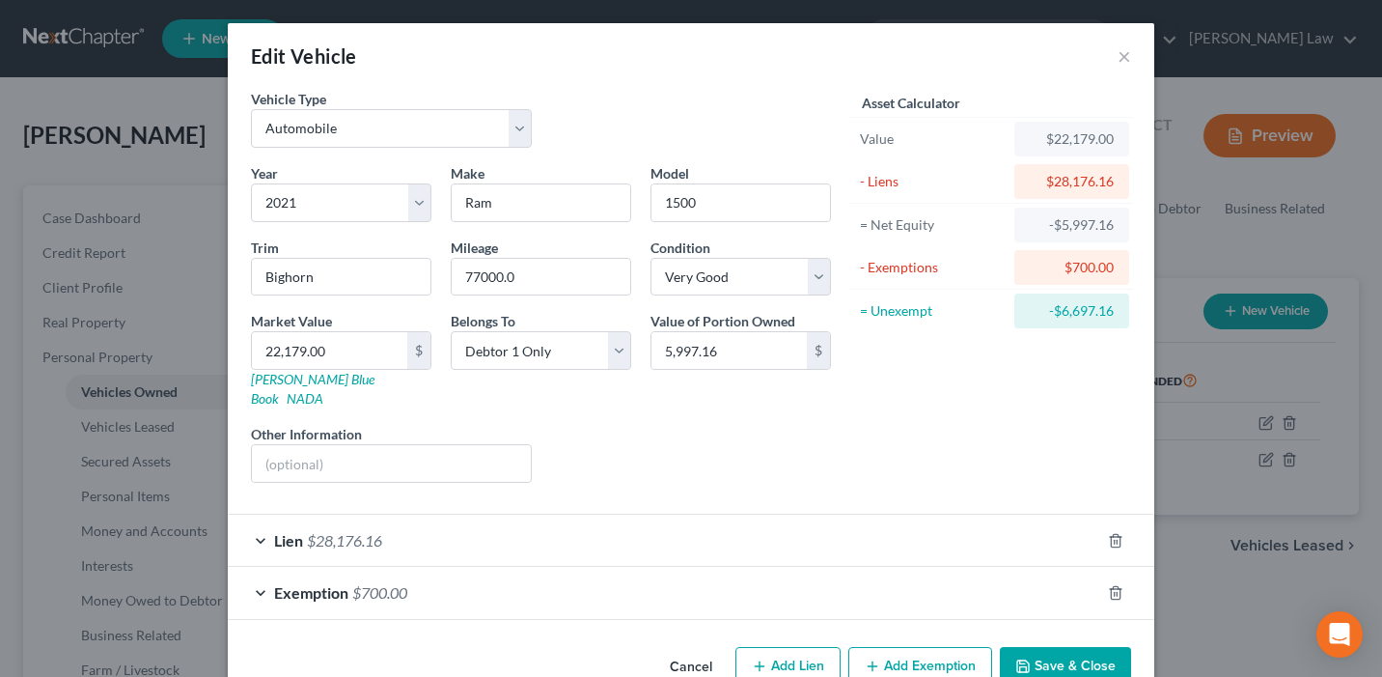
click at [859, 515] on div "Lien $28,176.16" at bounding box center [664, 540] width 873 height 51
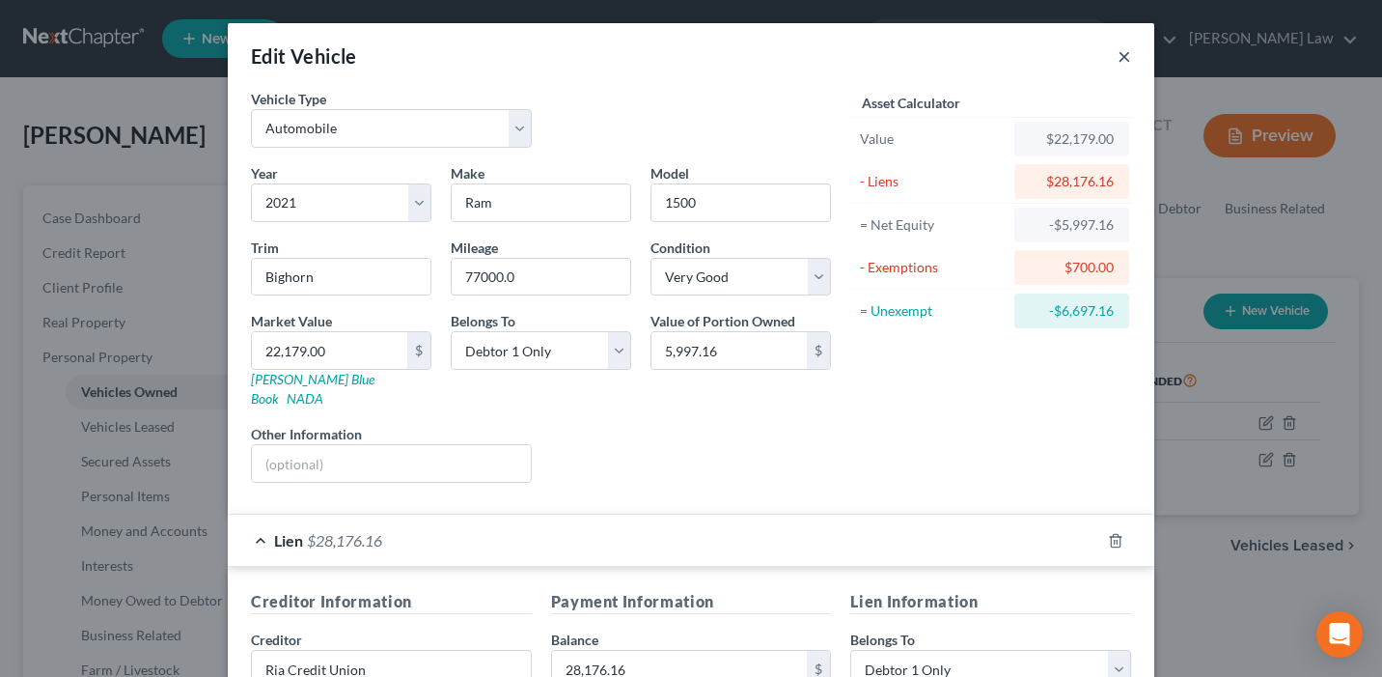
click at [1118, 67] on button "×" at bounding box center [1125, 55] width 14 height 23
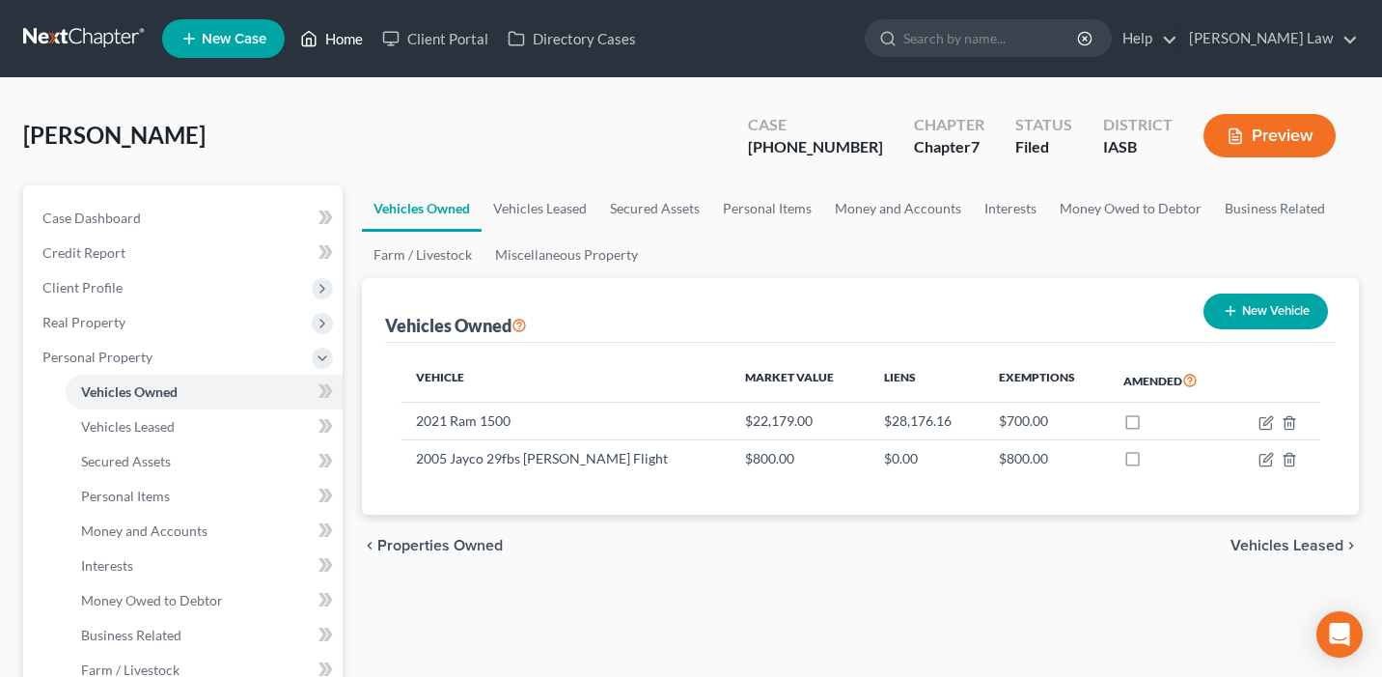
click at [346, 36] on link "Home" at bounding box center [332, 38] width 82 height 35
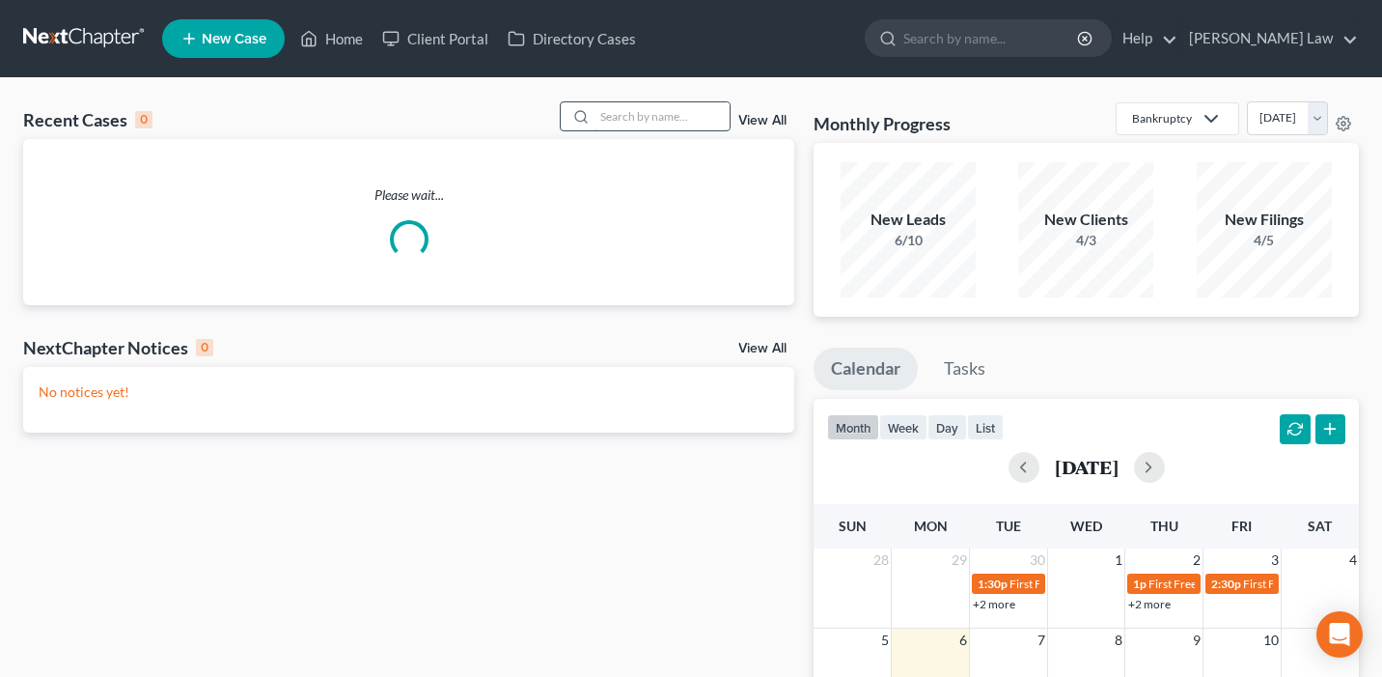
click at [693, 114] on input "search" at bounding box center [662, 116] width 135 height 28
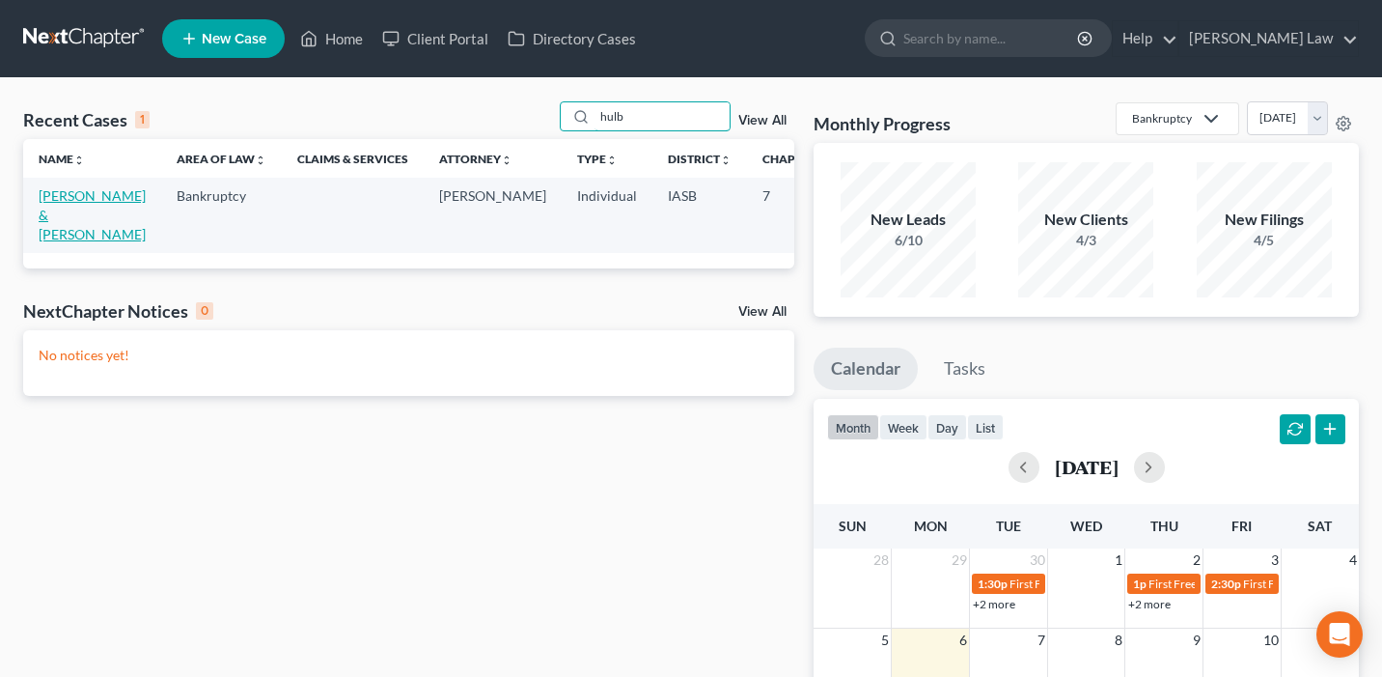
type input "hulb"
click at [75, 212] on link "[PERSON_NAME] & [PERSON_NAME]" at bounding box center [92, 214] width 107 height 55
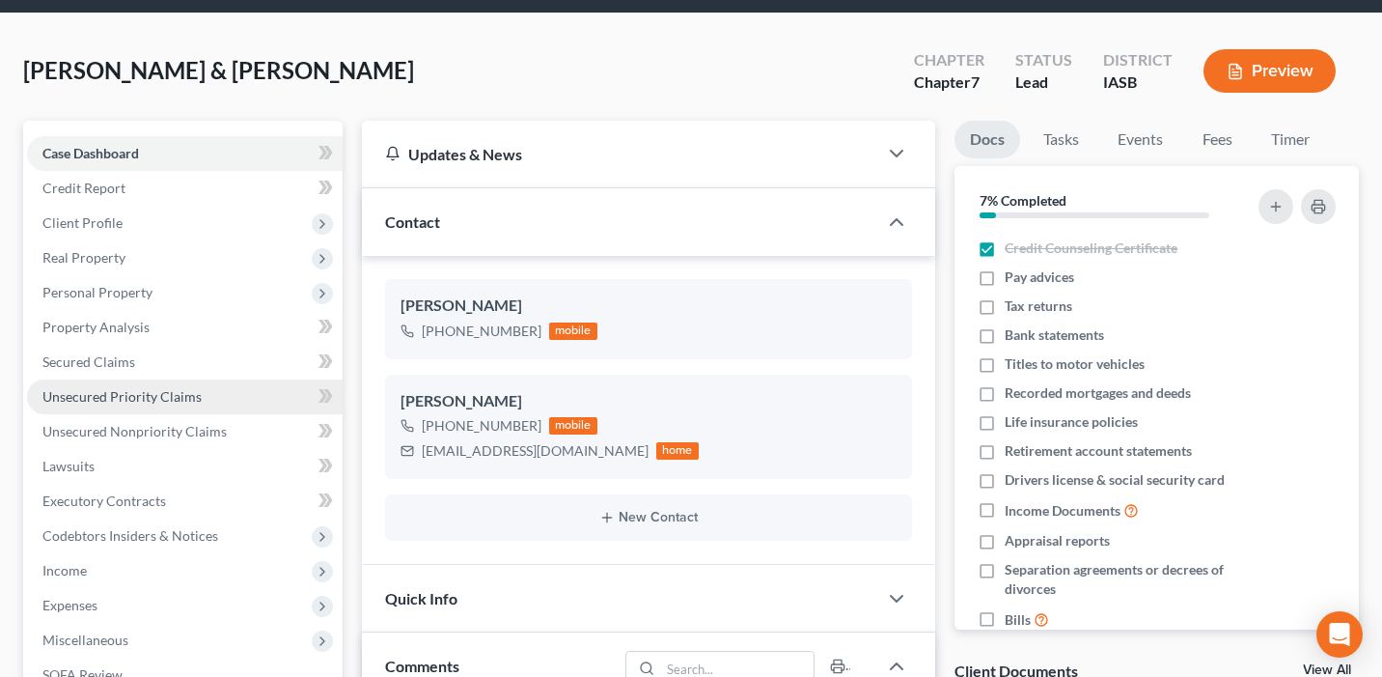
scroll to position [2398, 0]
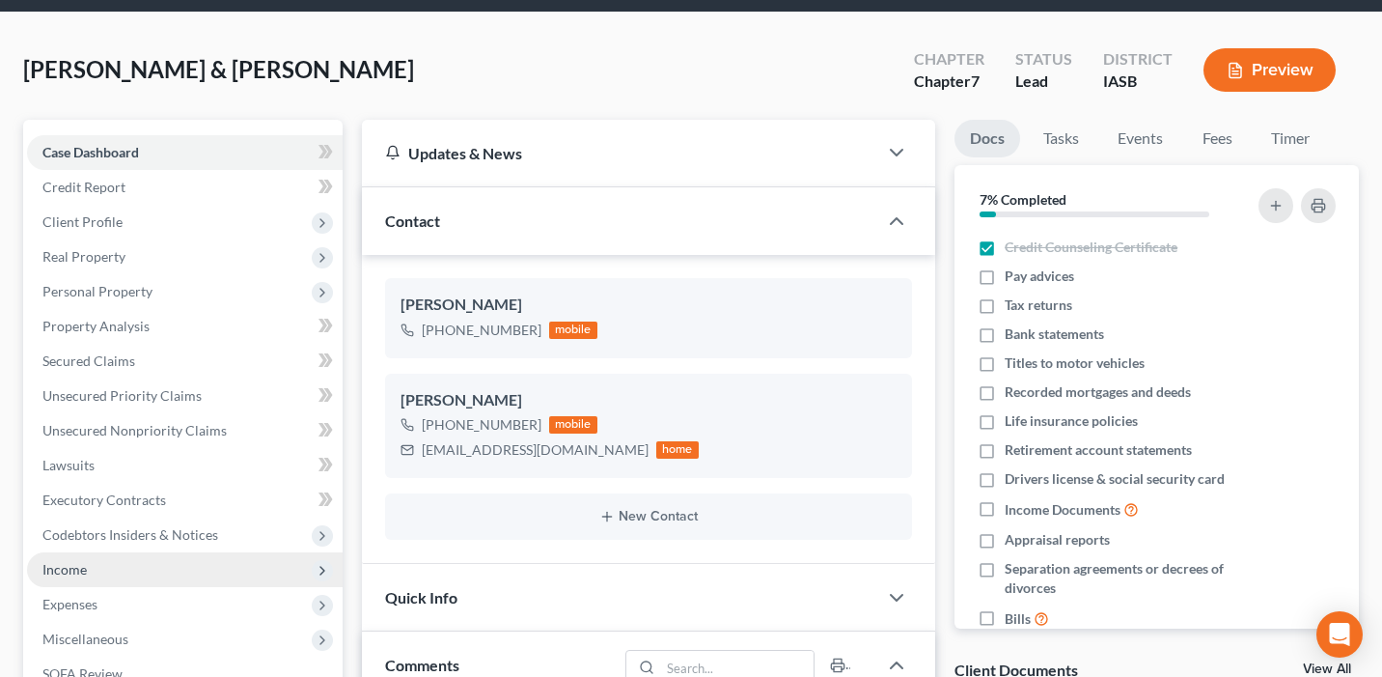
click at [161, 563] on span "Income" at bounding box center [185, 569] width 316 height 35
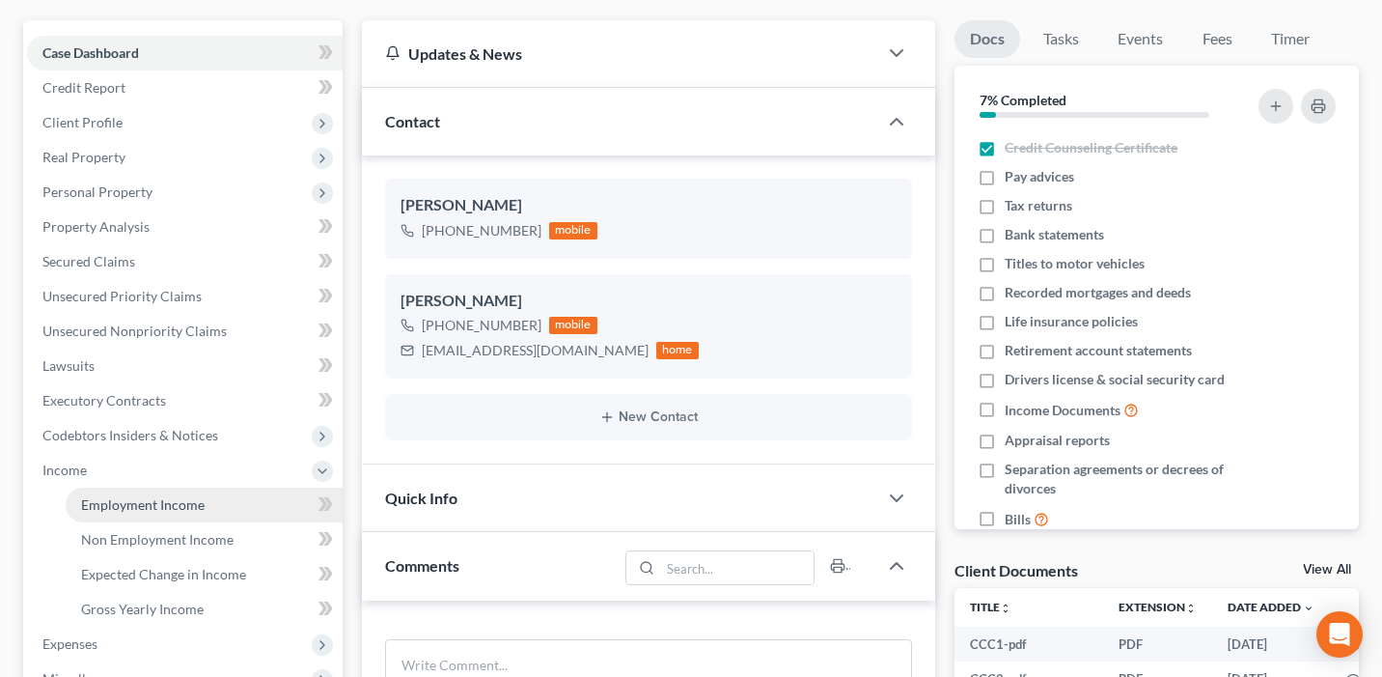
click at [138, 508] on span "Employment Income" at bounding box center [143, 504] width 124 height 16
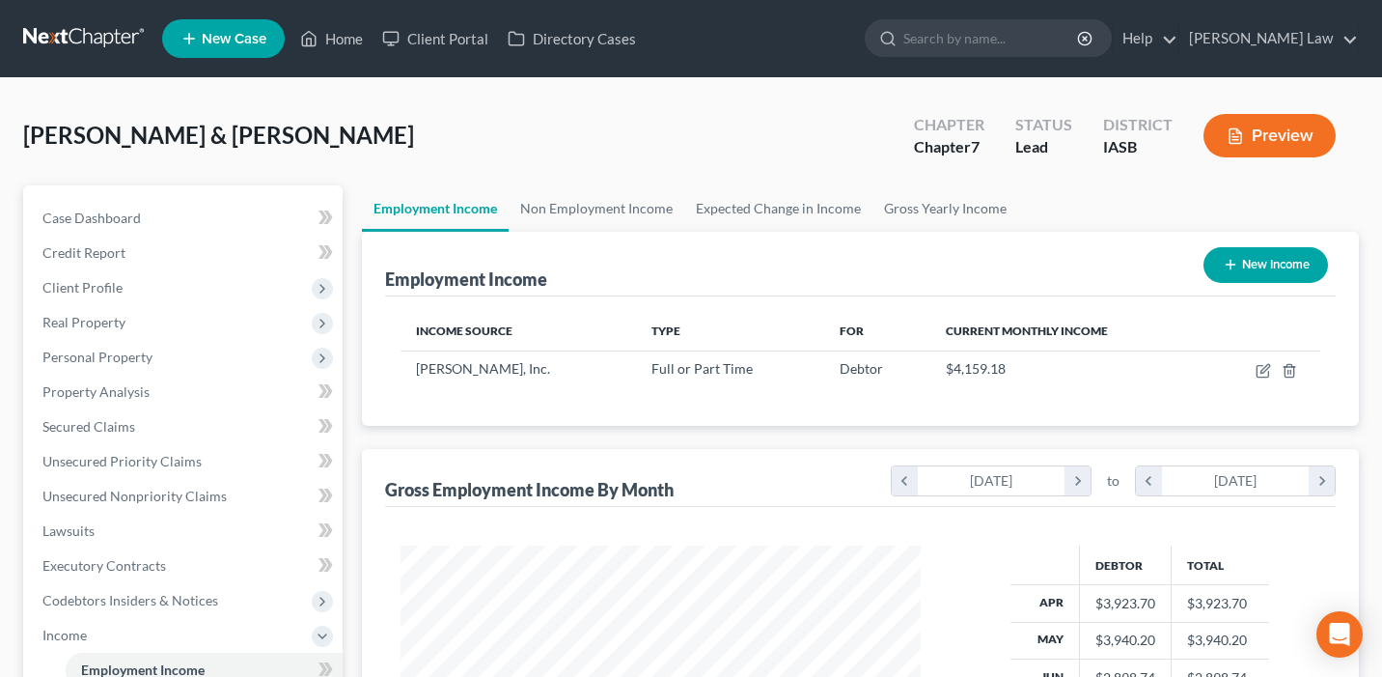
scroll to position [346, 559]
click at [1262, 366] on icon "button" at bounding box center [1263, 370] width 15 height 15
select select "0"
select select "16"
select select "0"
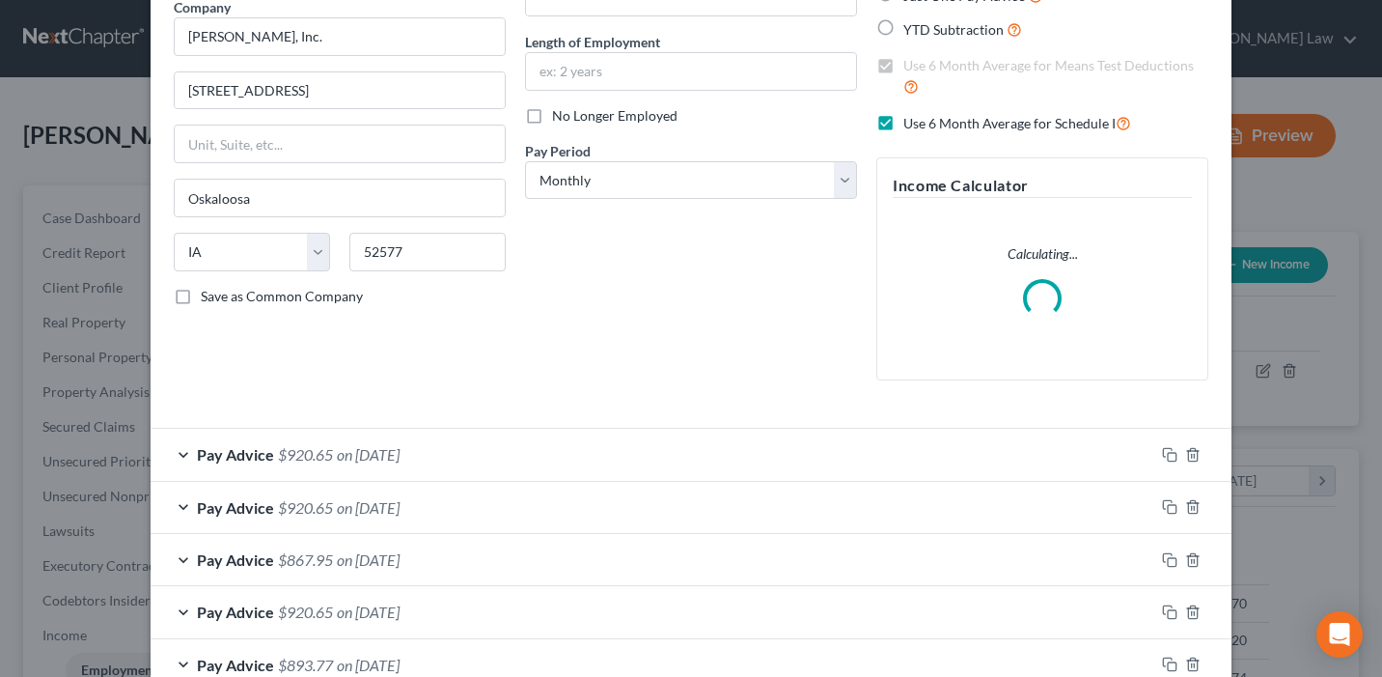
scroll to position [0, 0]
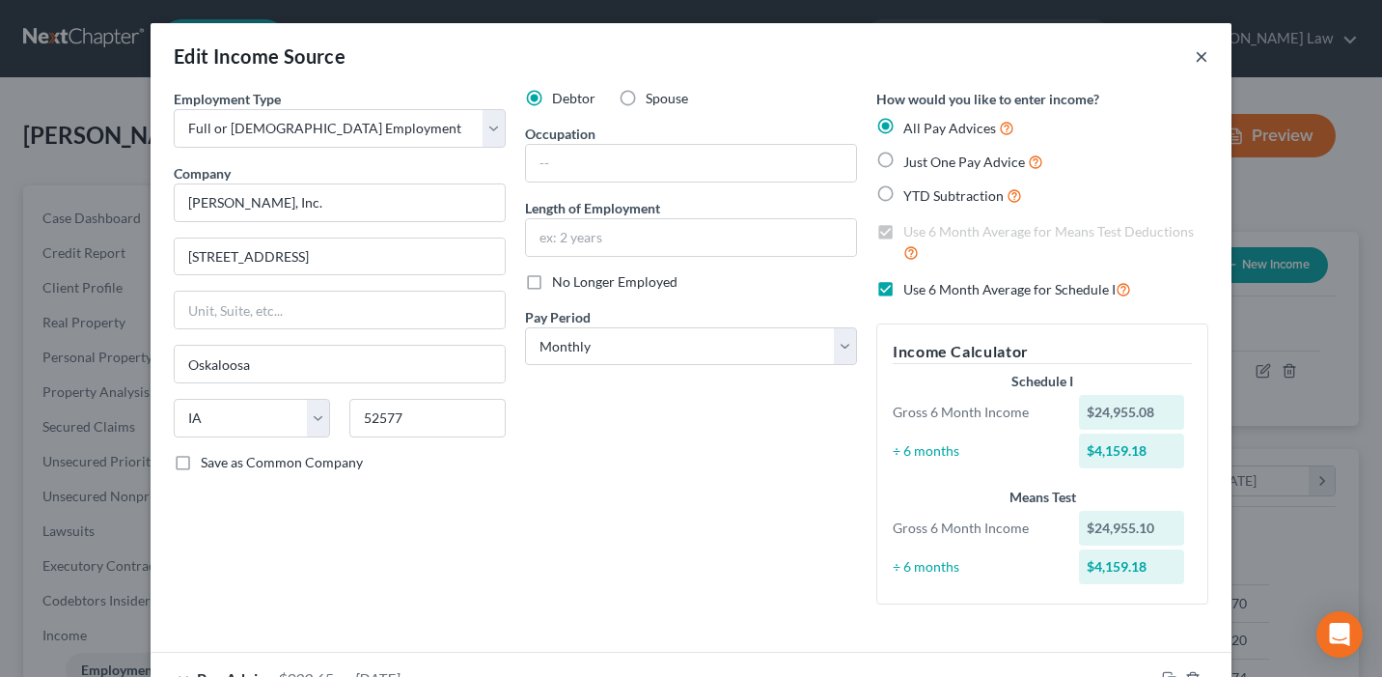
click at [1202, 58] on button "×" at bounding box center [1202, 55] width 14 height 23
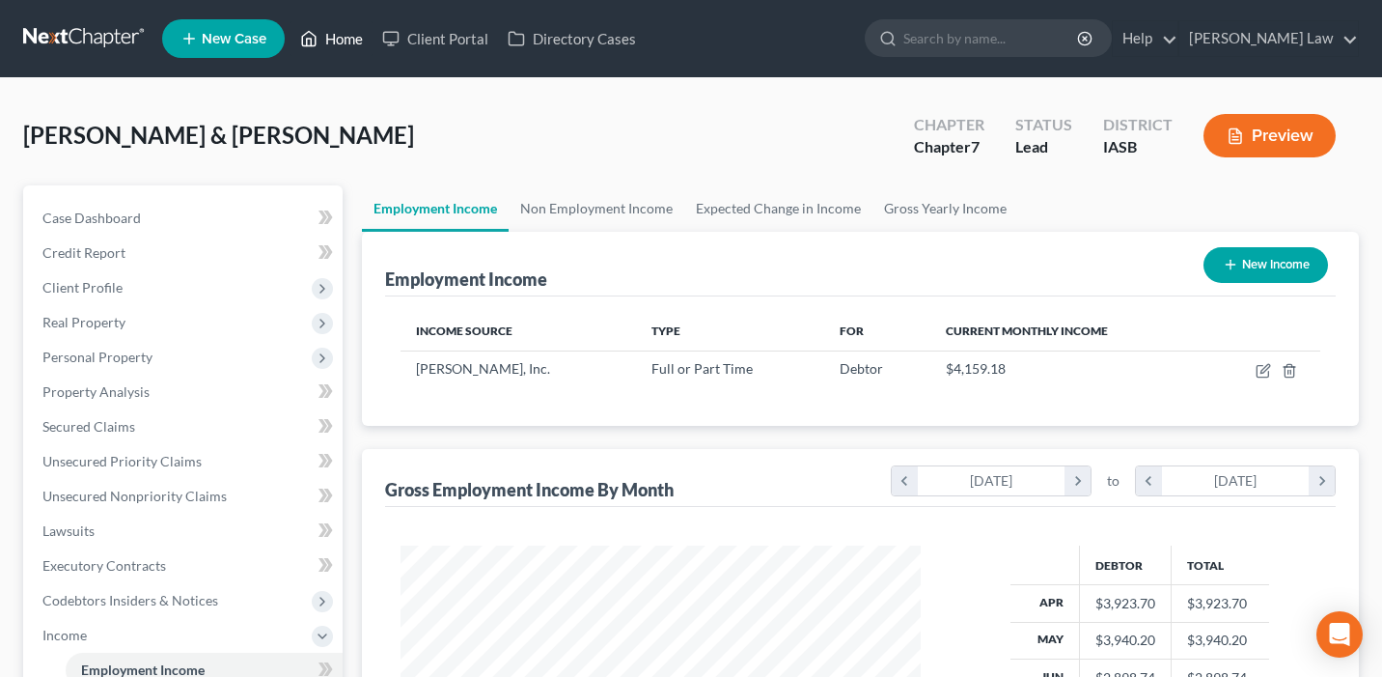
click at [342, 42] on link "Home" at bounding box center [332, 38] width 82 height 35
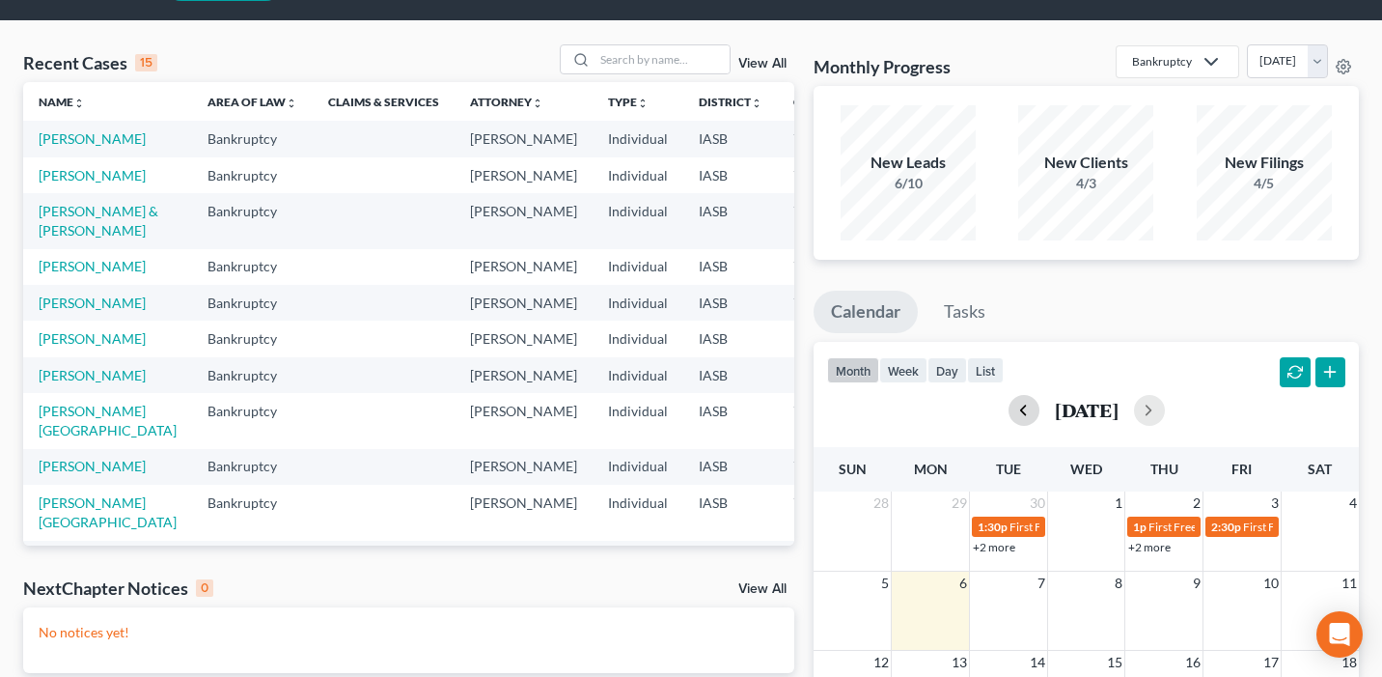
scroll to position [62, 0]
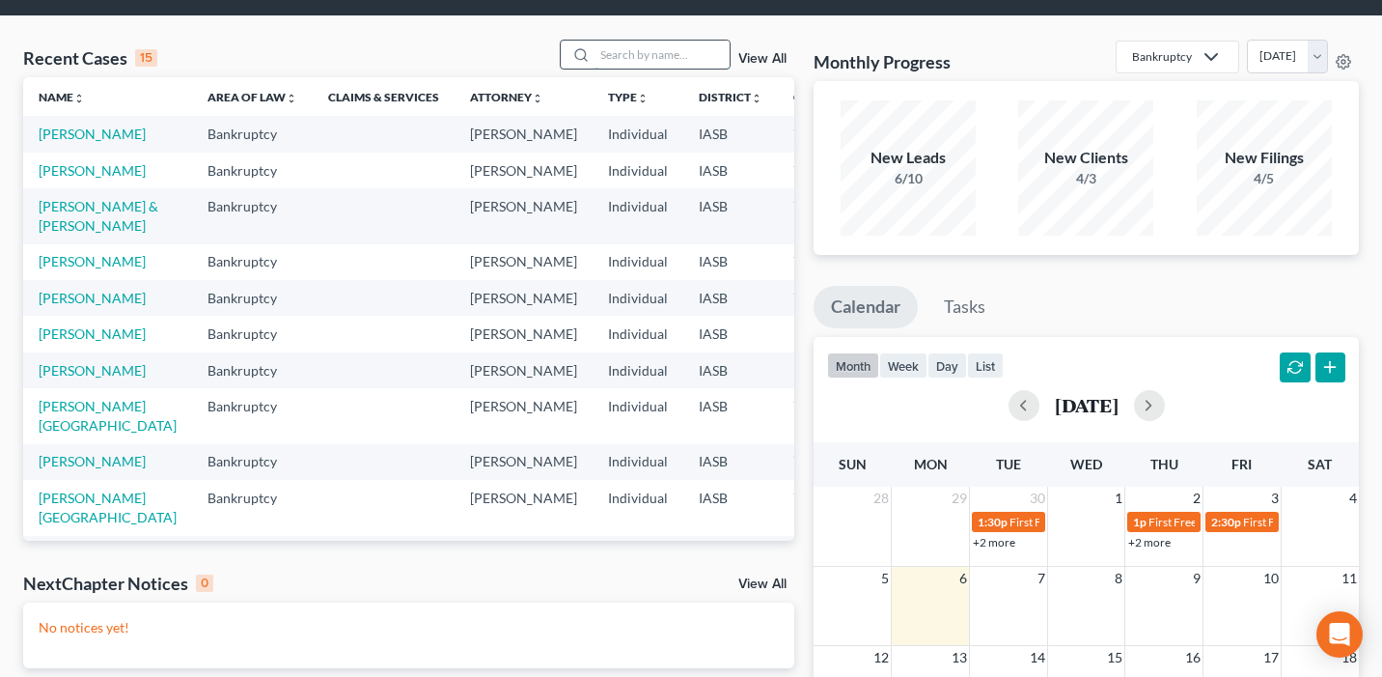
click at [692, 42] on input "search" at bounding box center [662, 55] width 135 height 28
type input "[PERSON_NAME]"
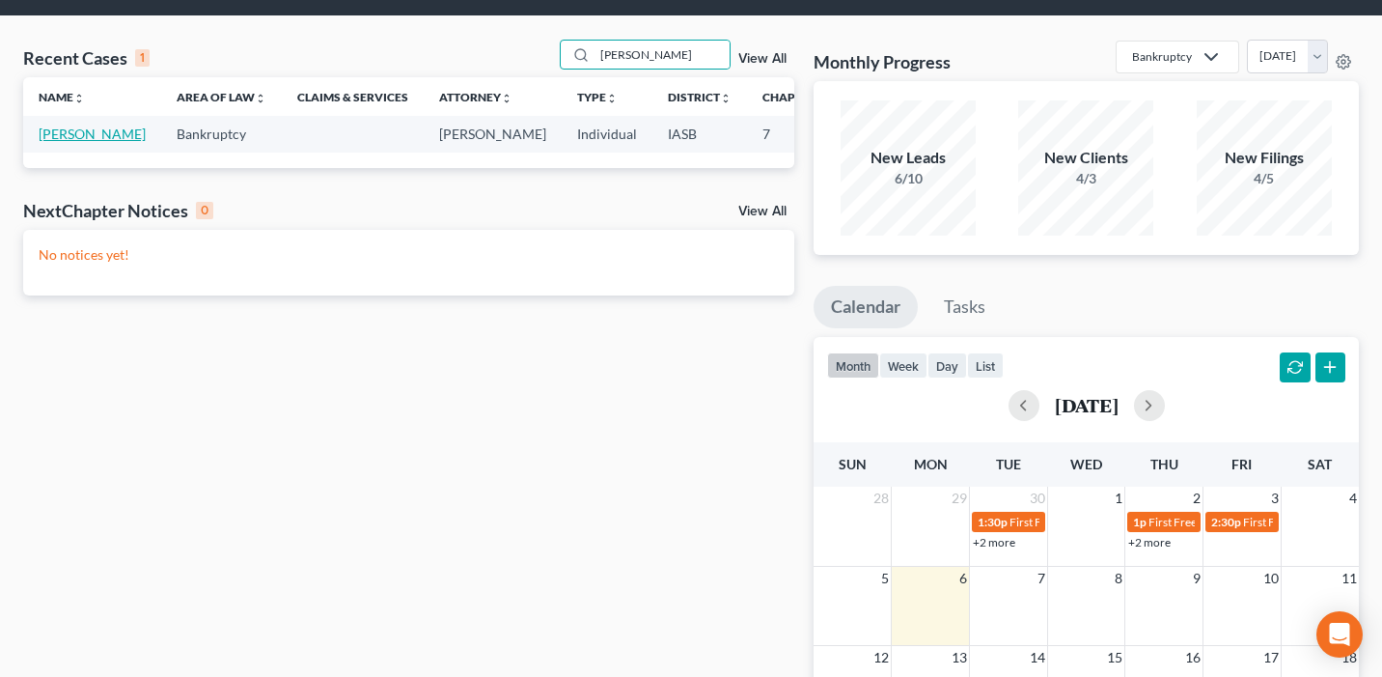
click at [51, 142] on link "[PERSON_NAME]" at bounding box center [92, 133] width 107 height 16
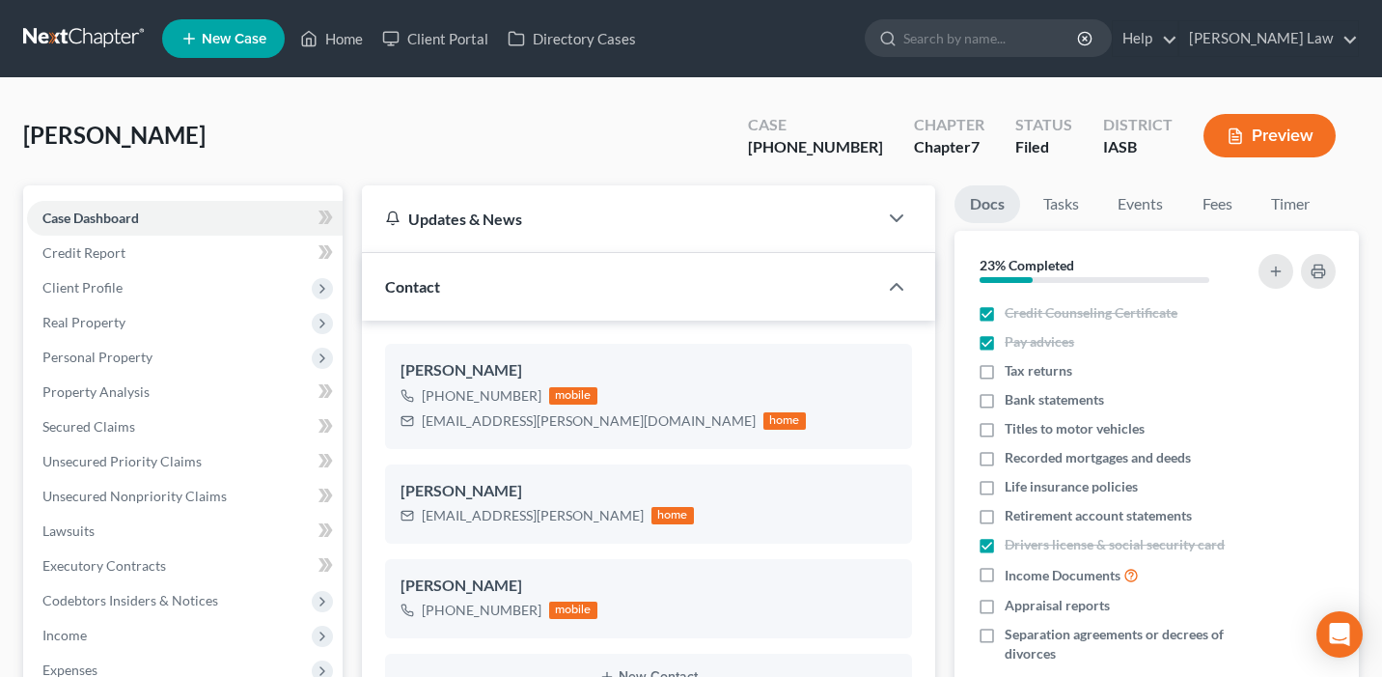
scroll to position [1128, 0]
click at [1289, 132] on button "Preview" at bounding box center [1270, 135] width 132 height 43
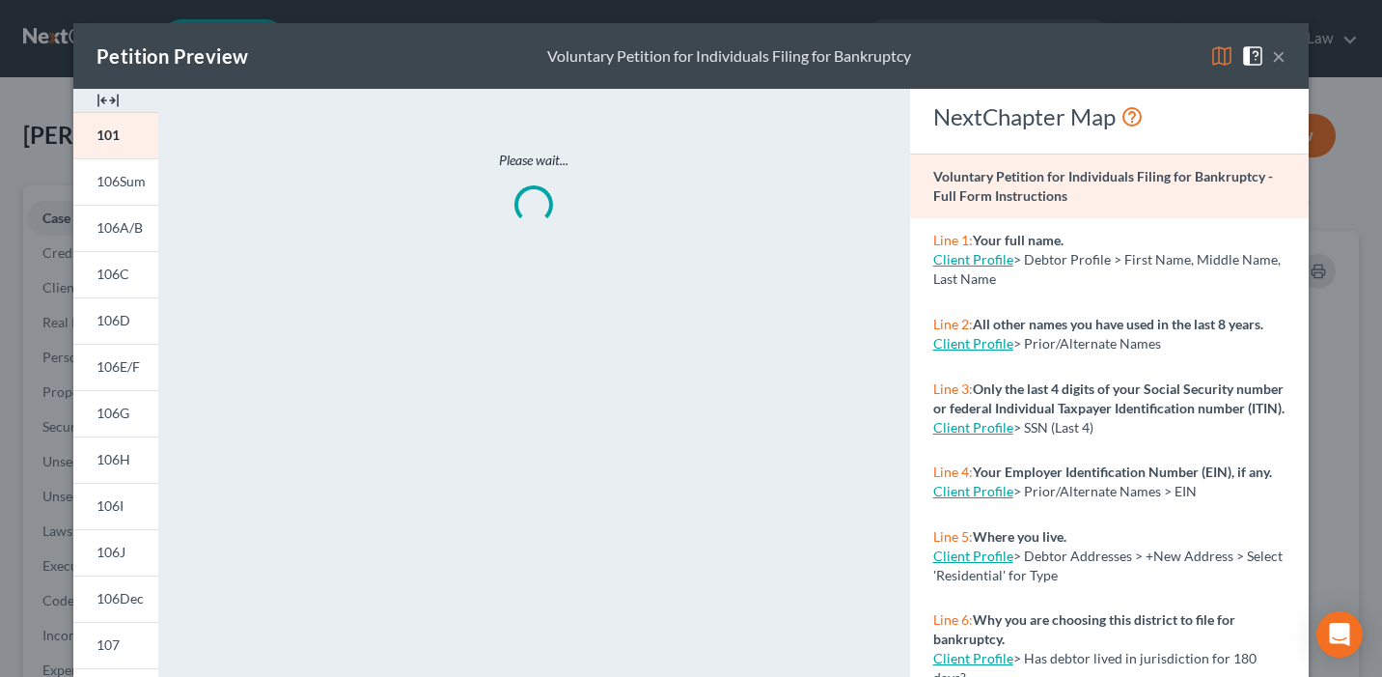
click at [1215, 55] on img at bounding box center [1222, 55] width 23 height 23
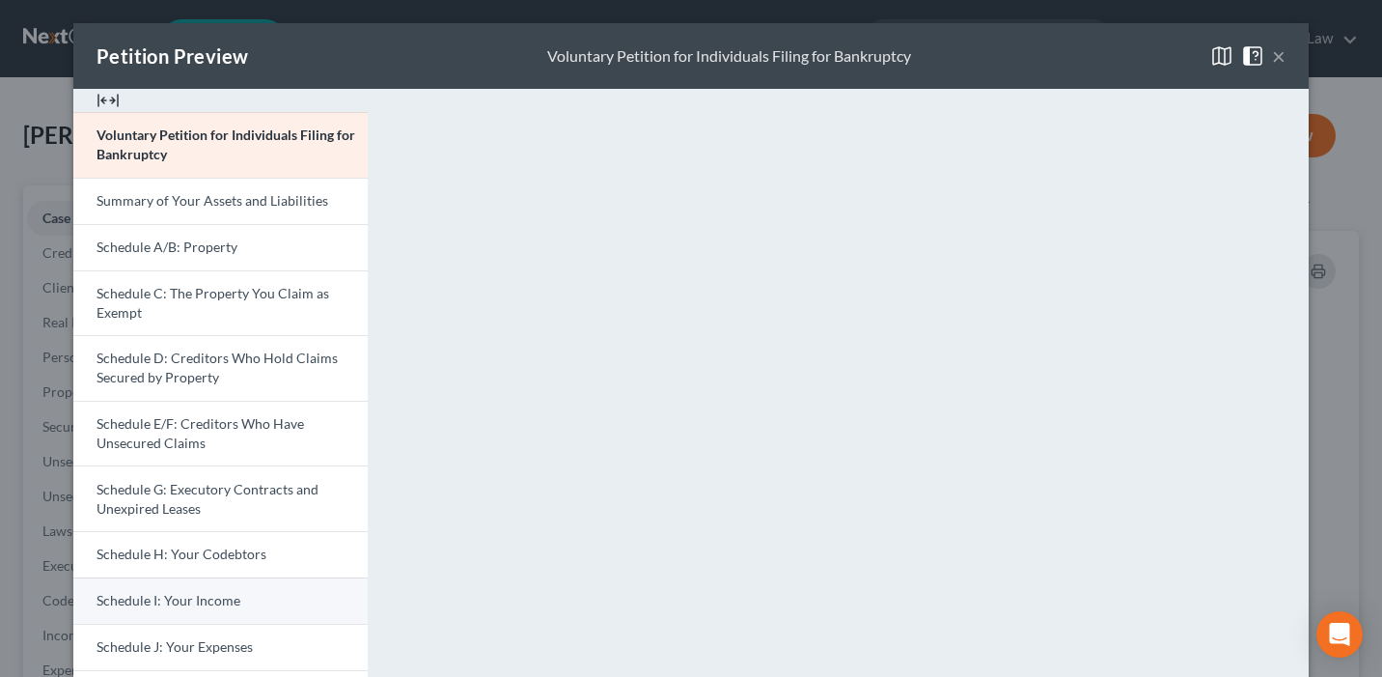
click at [218, 607] on span "Schedule I: Your Income" at bounding box center [169, 600] width 144 height 16
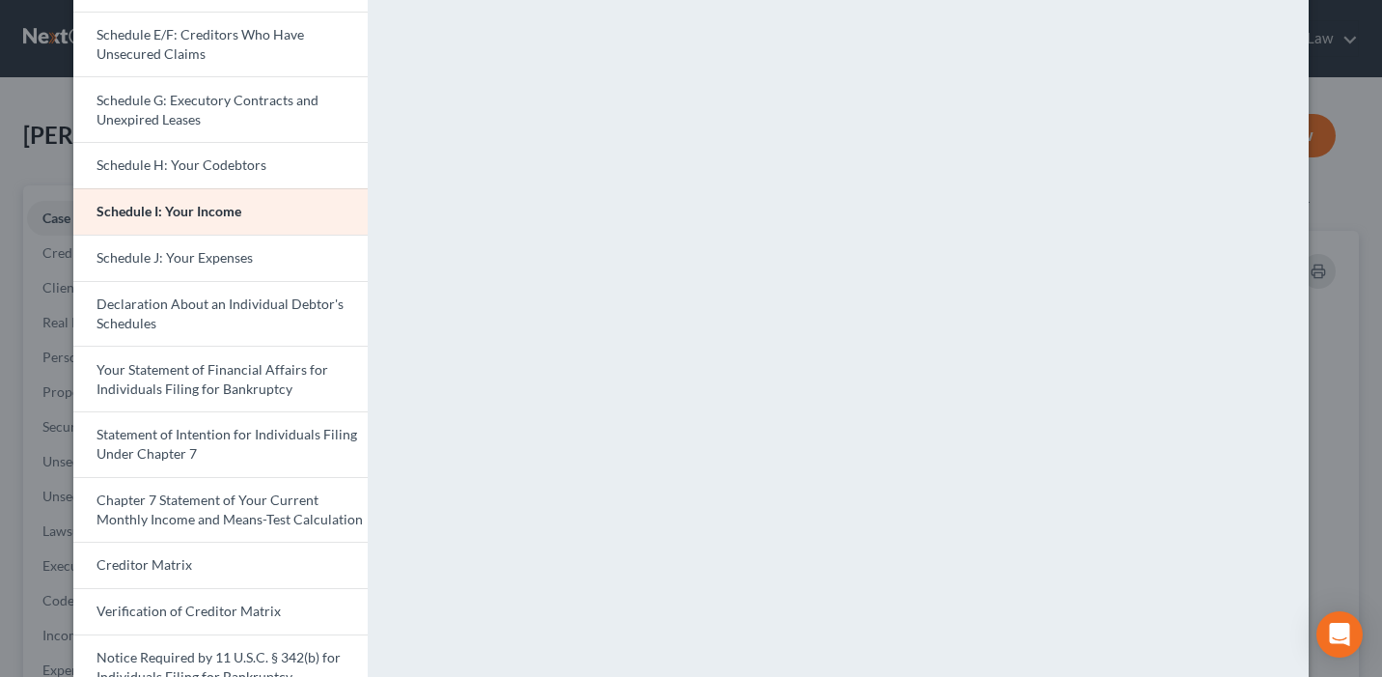
scroll to position [421, 0]
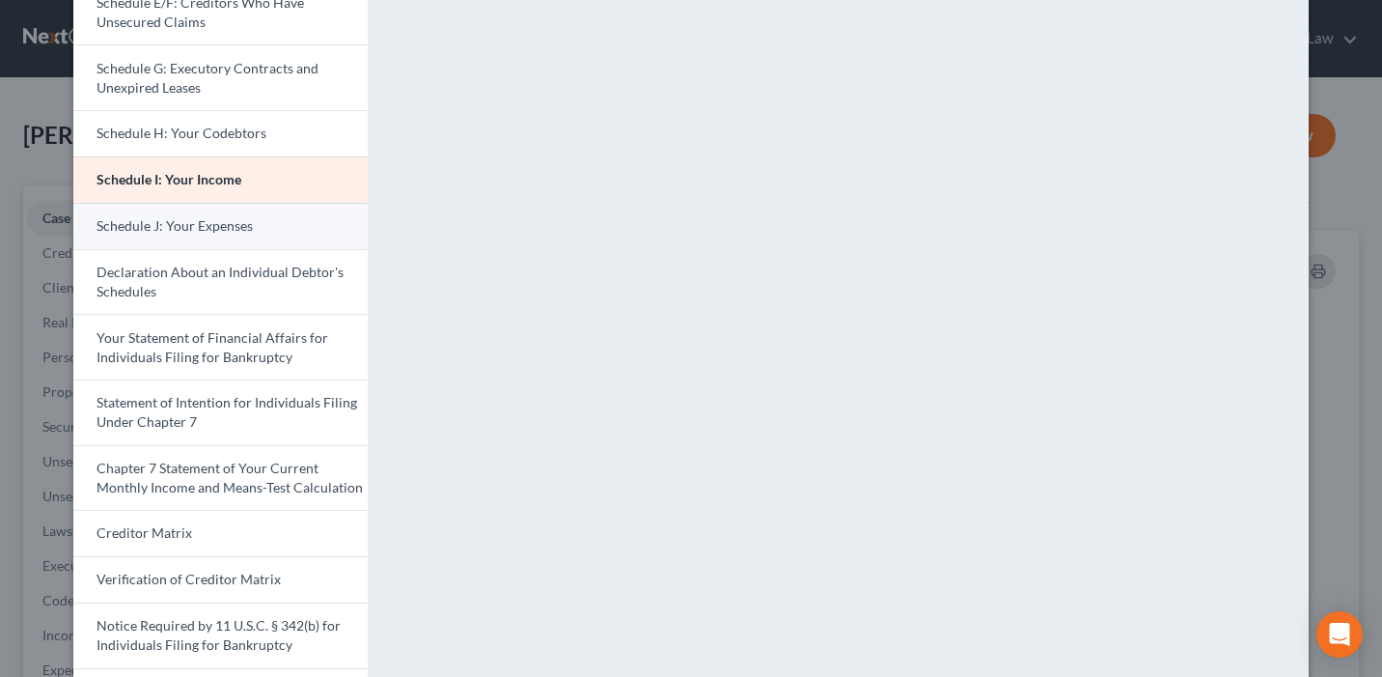
click at [309, 218] on link "Schedule J: Your Expenses" at bounding box center [220, 226] width 294 height 46
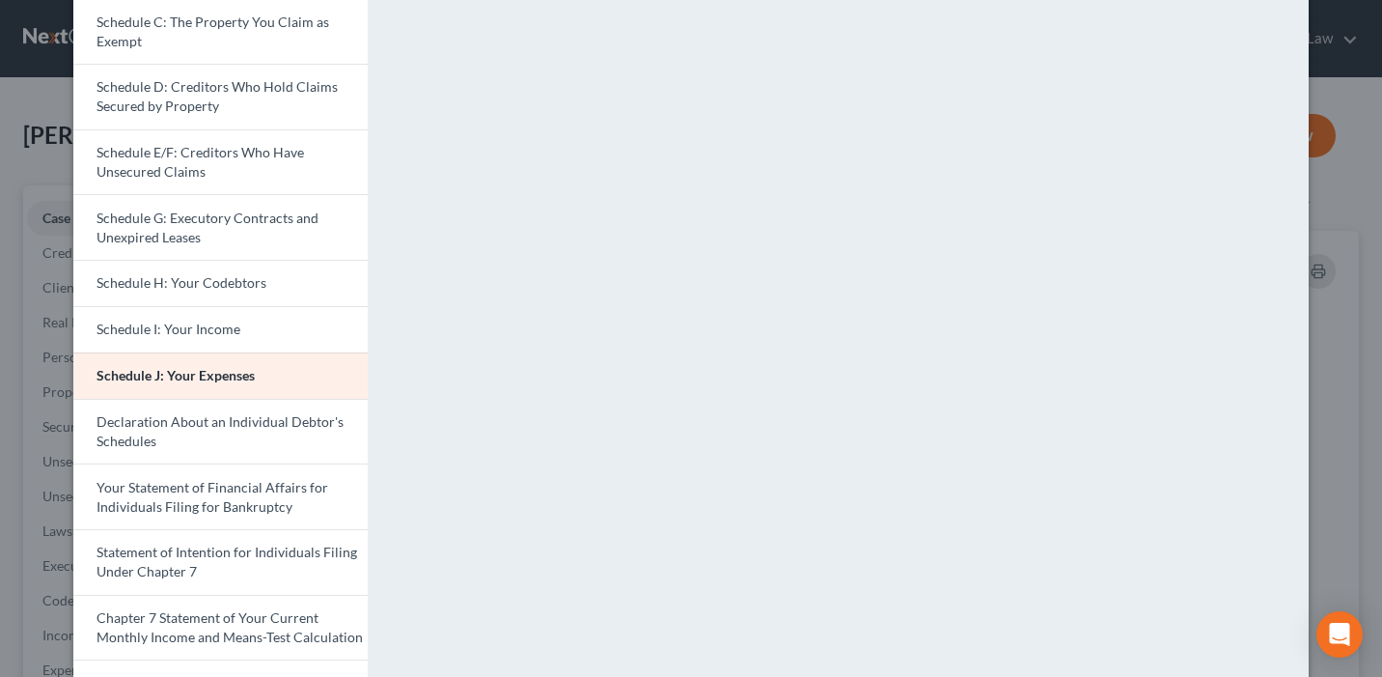
scroll to position [0, 0]
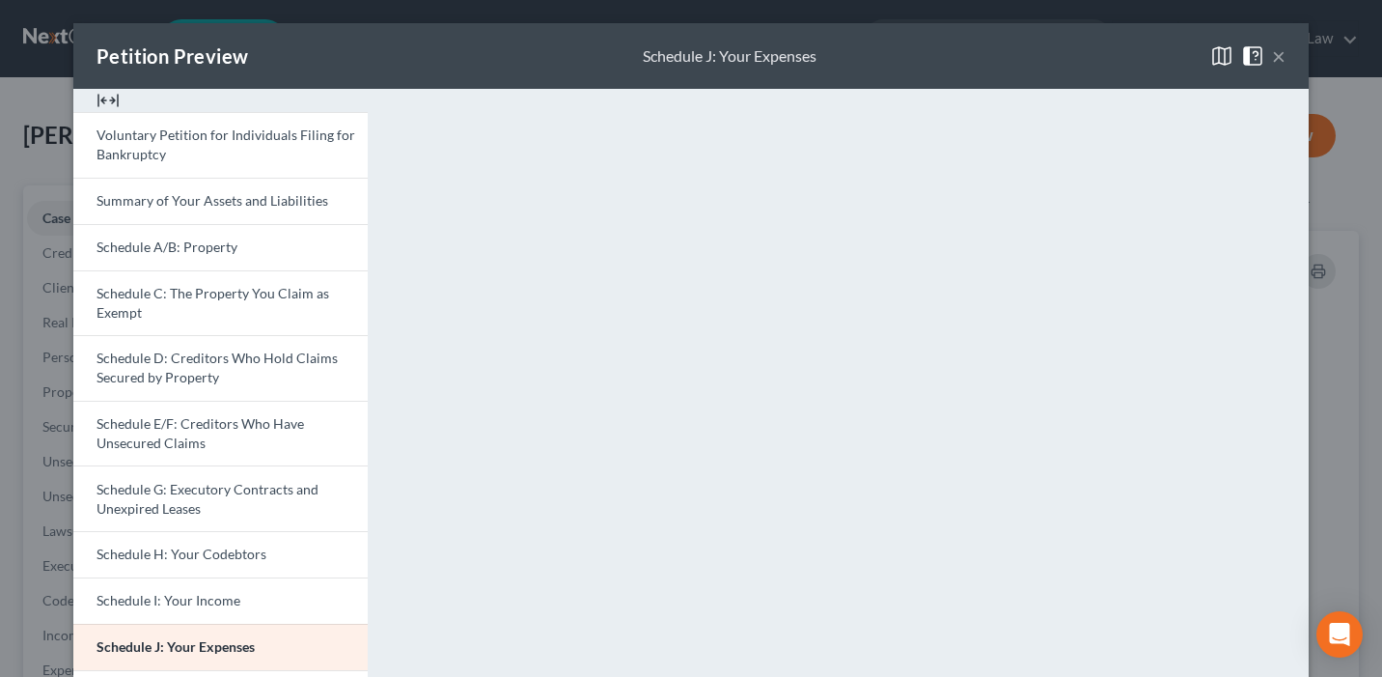
click at [1280, 57] on button "×" at bounding box center [1279, 55] width 14 height 23
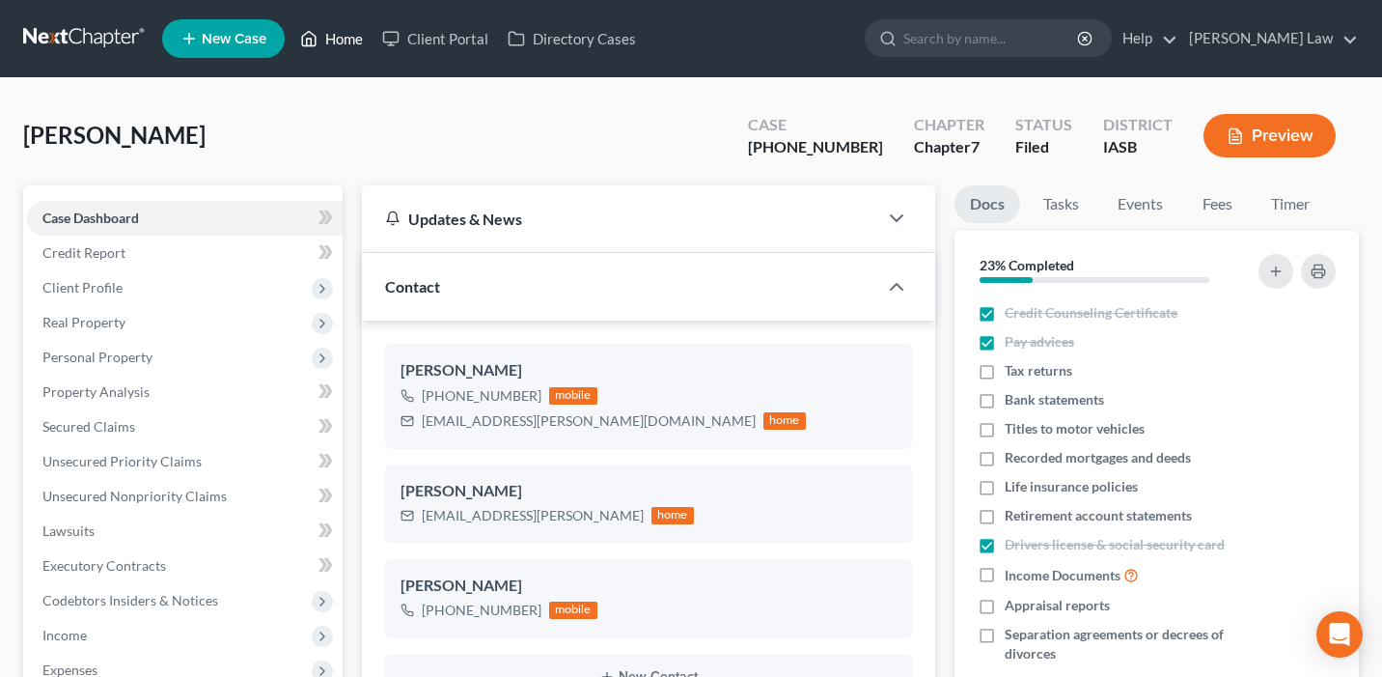
click at [355, 44] on link "Home" at bounding box center [332, 38] width 82 height 35
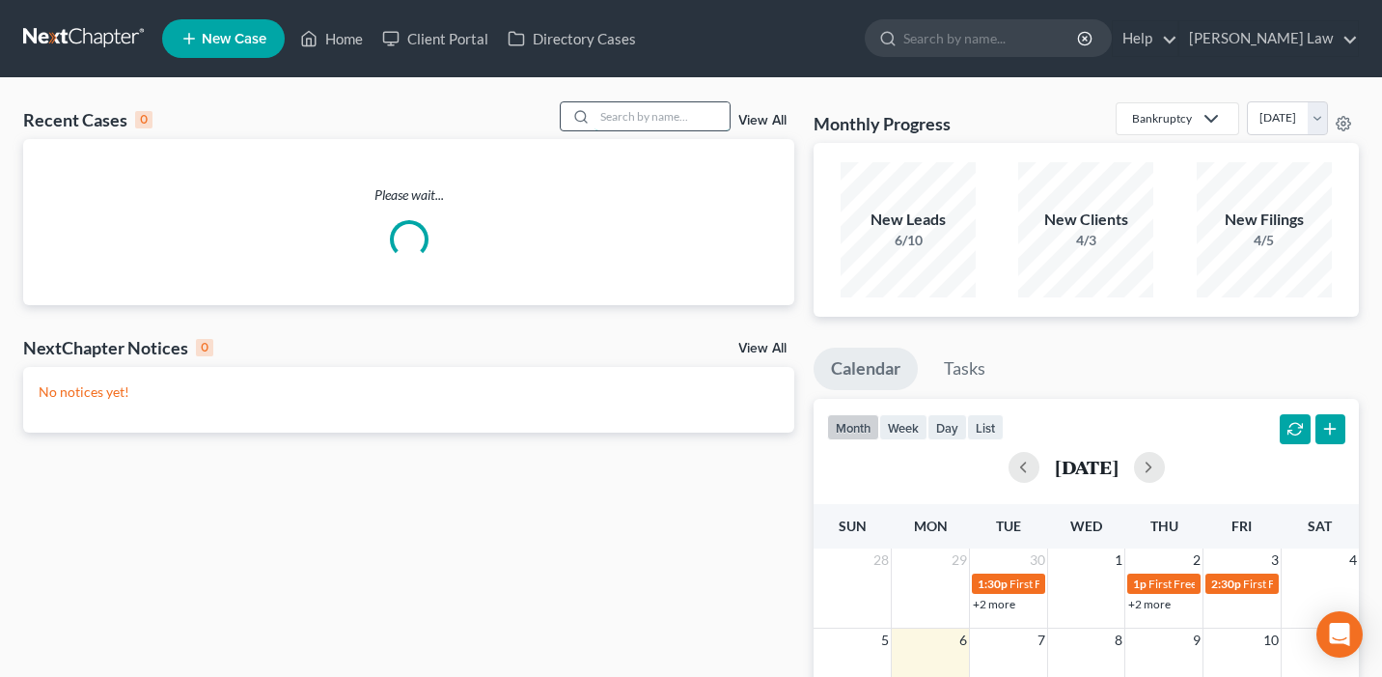
click at [678, 119] on input "search" at bounding box center [662, 116] width 135 height 28
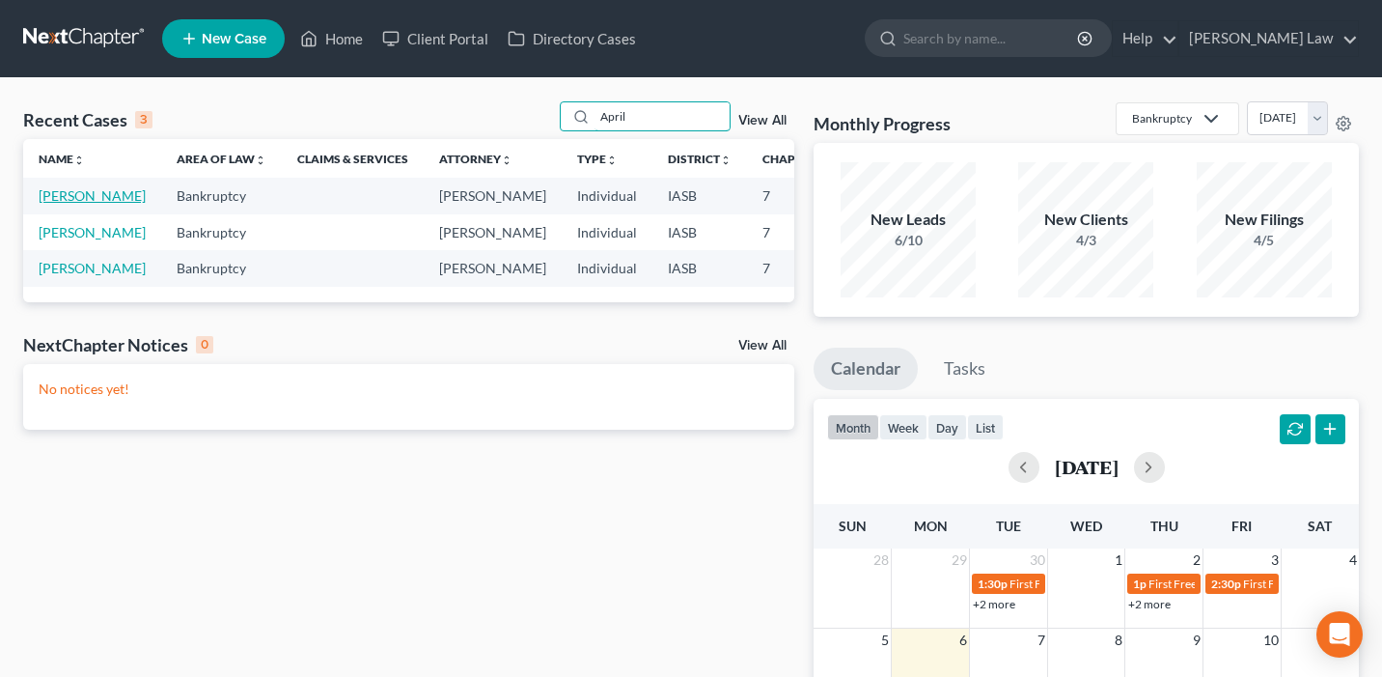
type input "April"
click at [56, 204] on link "[PERSON_NAME]" at bounding box center [92, 195] width 107 height 16
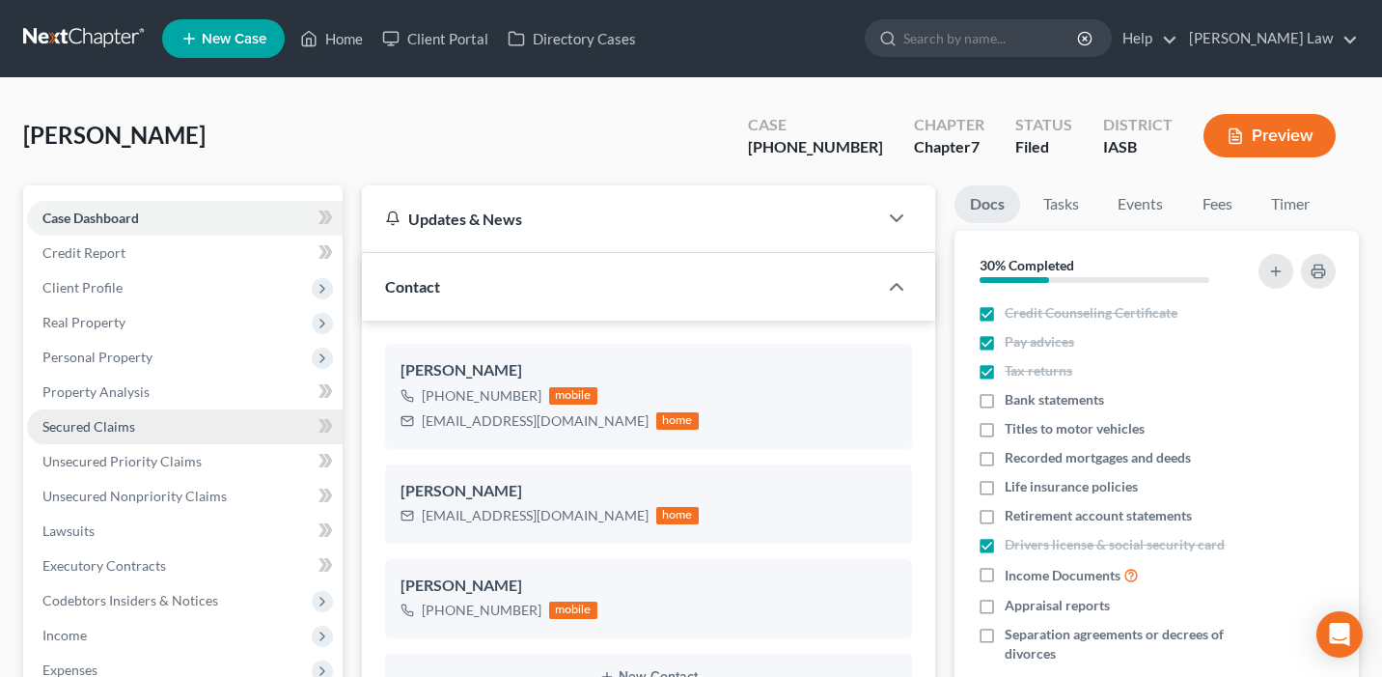
scroll to position [15, 0]
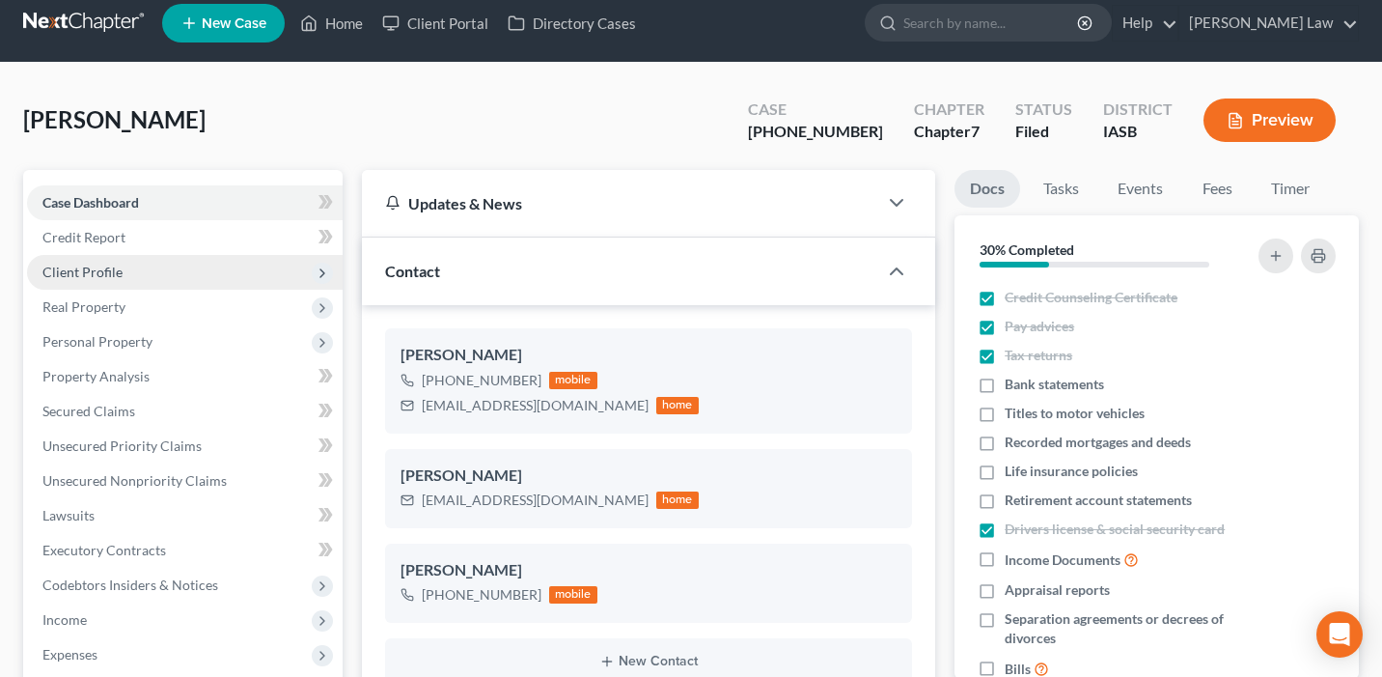
click at [163, 277] on span "Client Profile" at bounding box center [185, 272] width 316 height 35
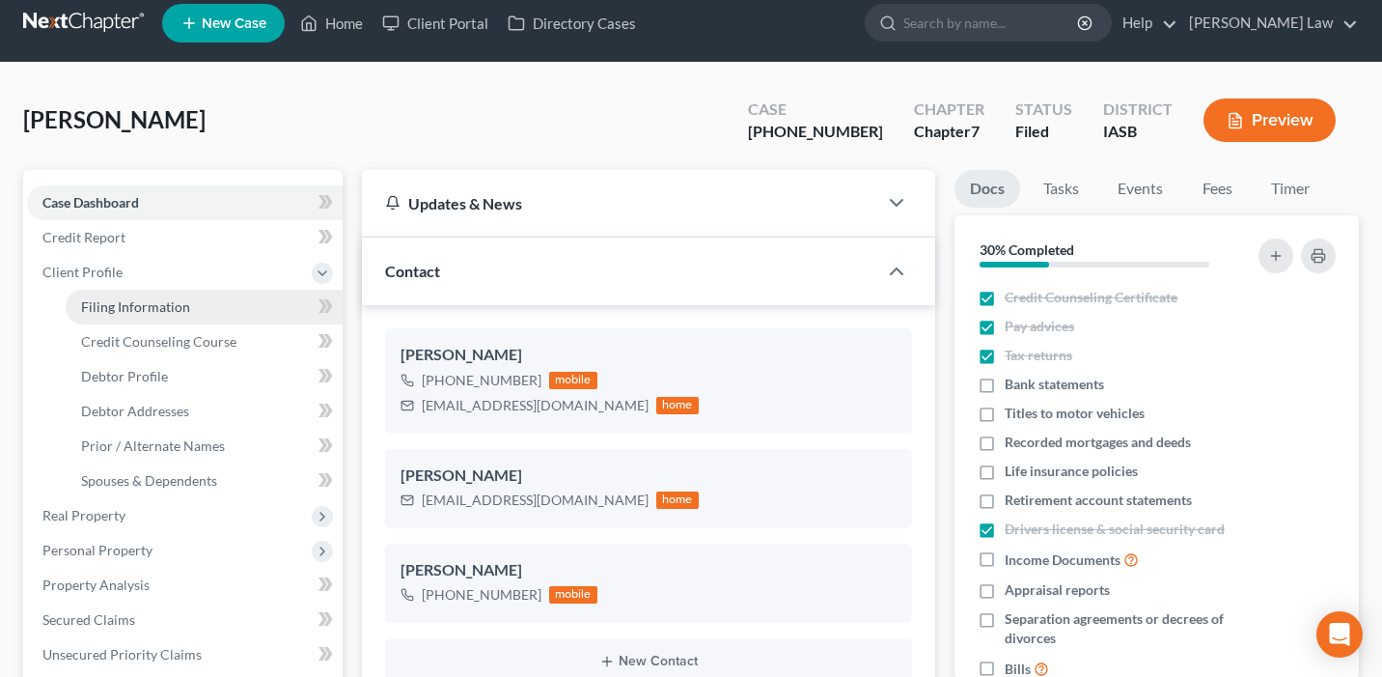
click at [168, 313] on span "Filing Information" at bounding box center [135, 306] width 109 height 16
select select "1"
select select "0"
select select "30"
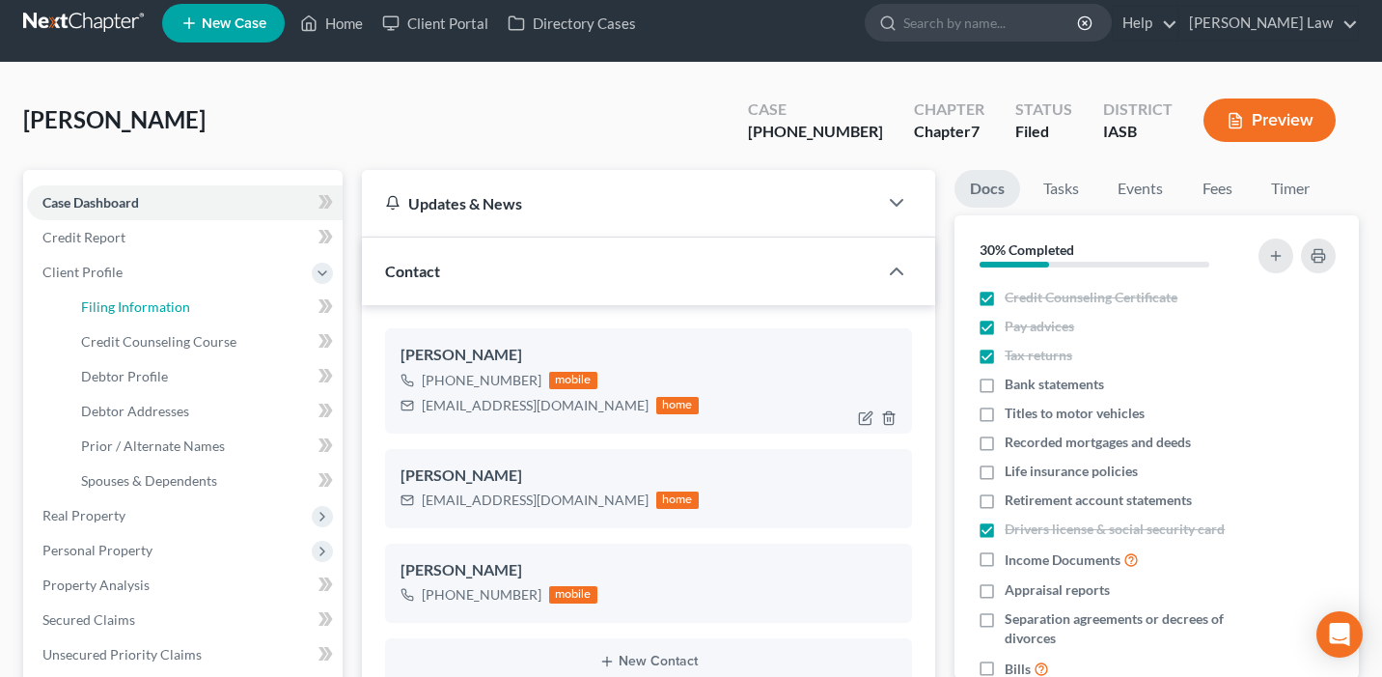
select select "0"
select select "16"
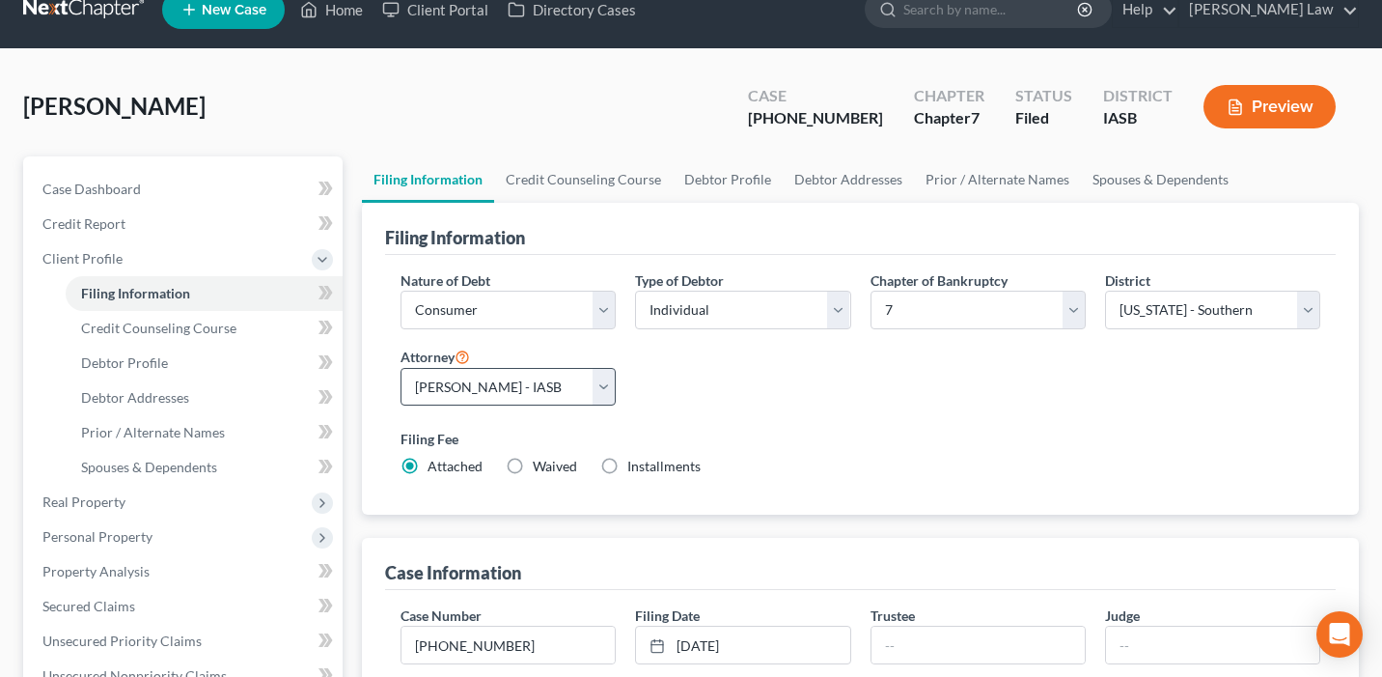
scroll to position [27, 0]
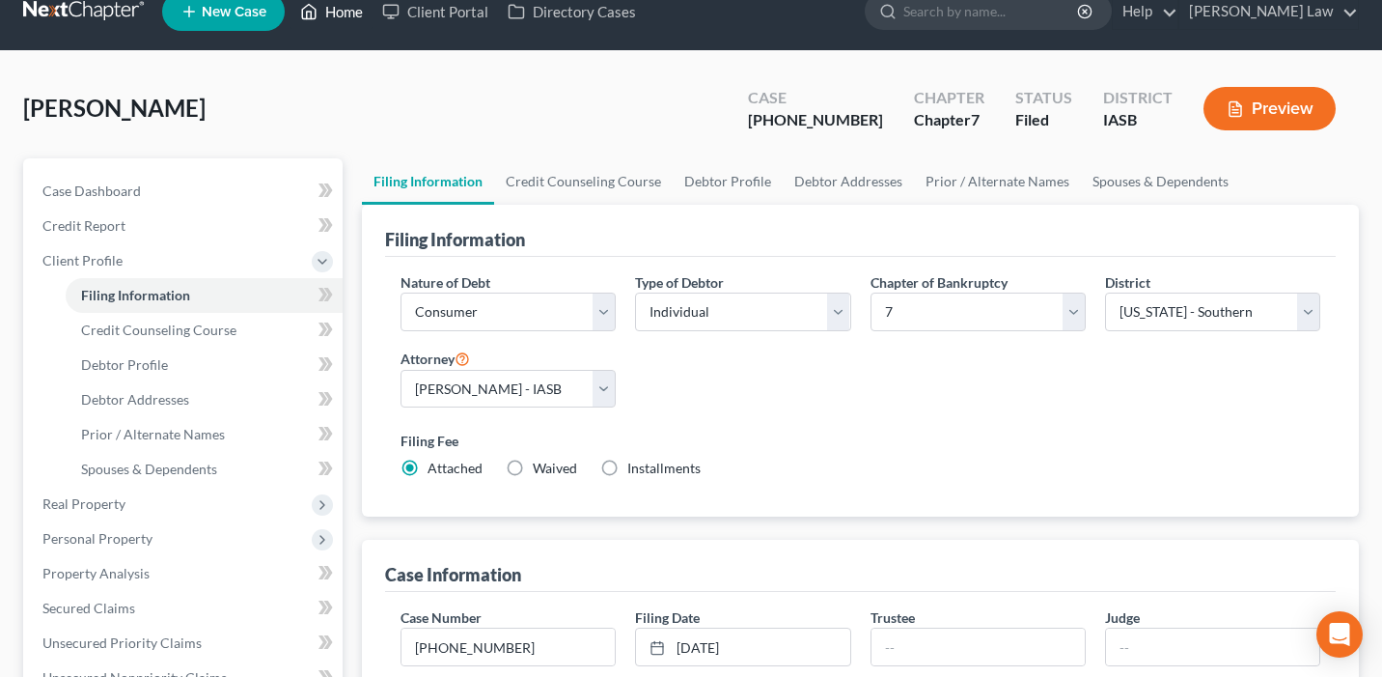
click at [332, 21] on link "Home" at bounding box center [332, 11] width 82 height 35
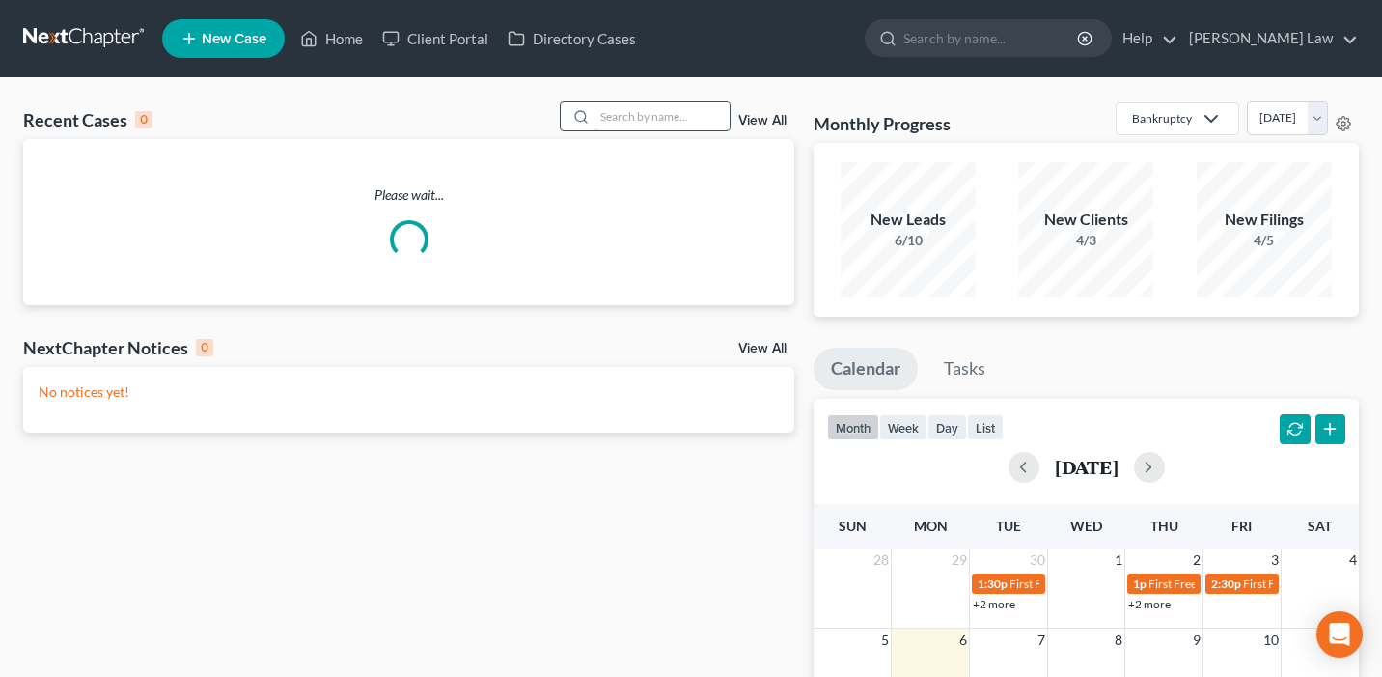
click at [679, 115] on input "search" at bounding box center [662, 116] width 135 height 28
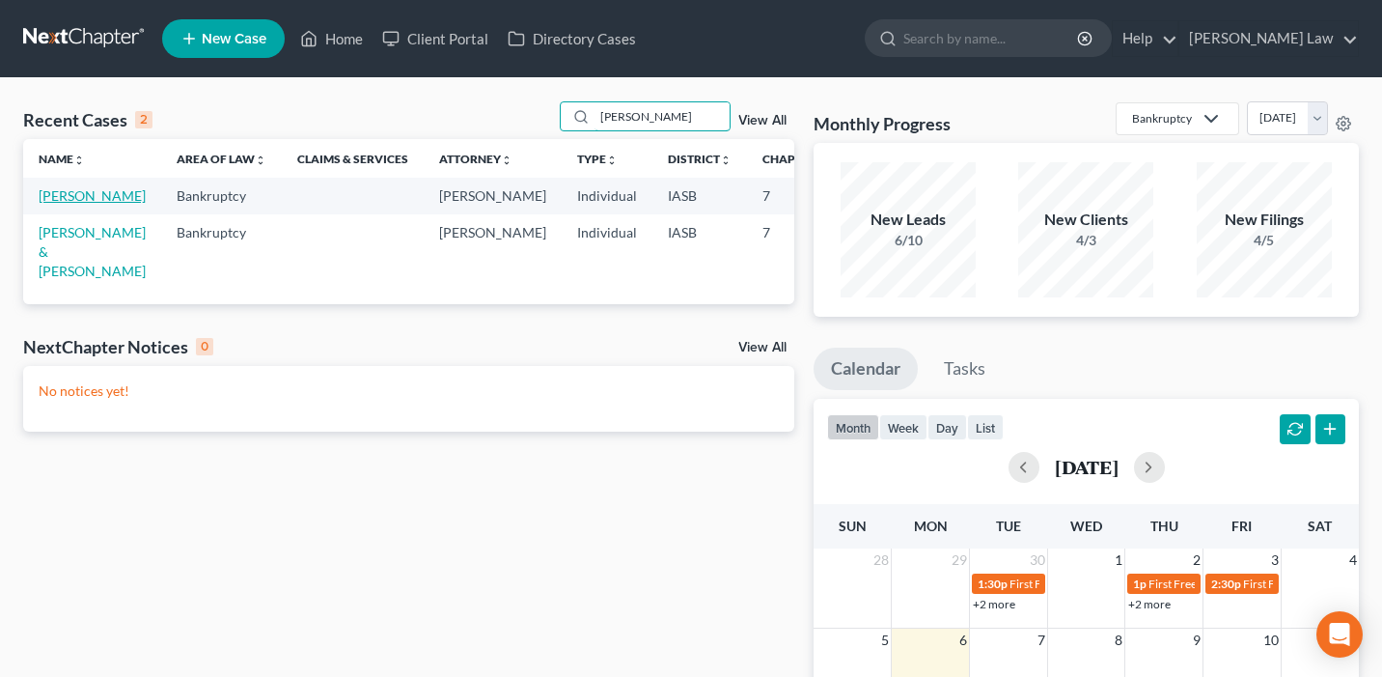
type input "[PERSON_NAME]"
click at [47, 204] on link "[PERSON_NAME]" at bounding box center [92, 195] width 107 height 16
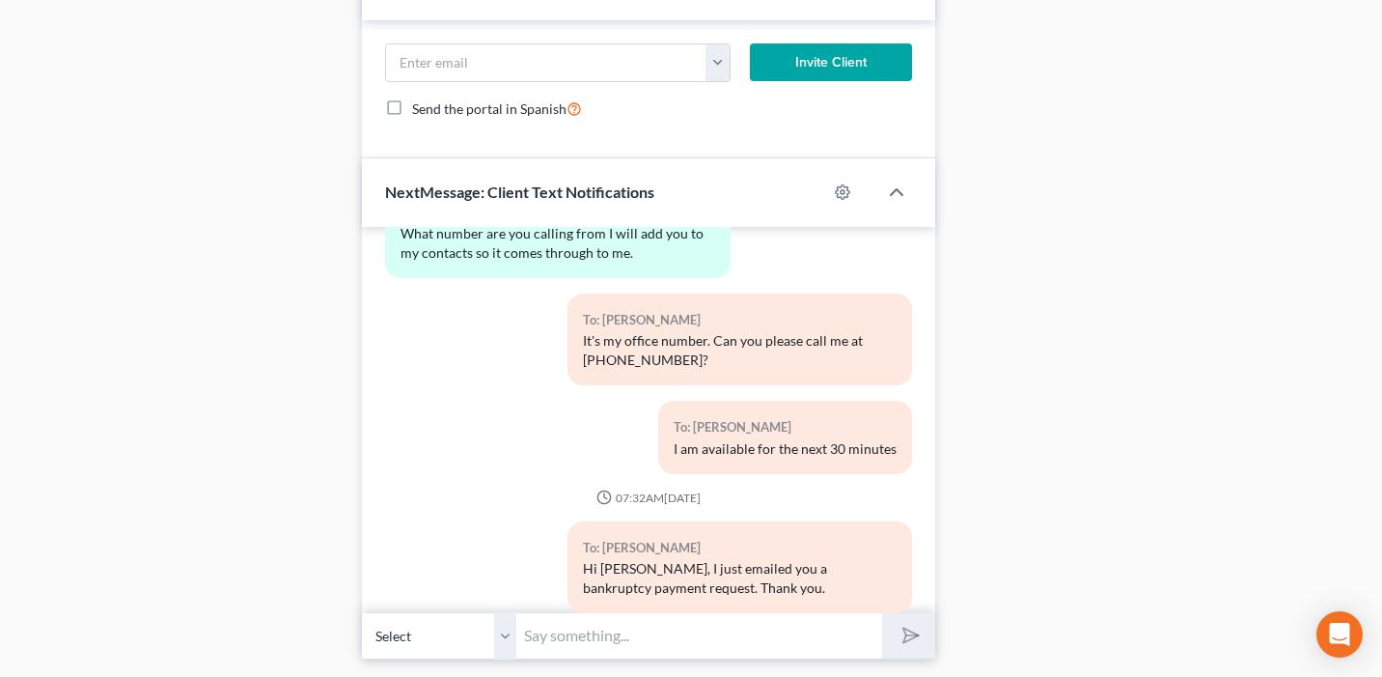
scroll to position [1676, 0]
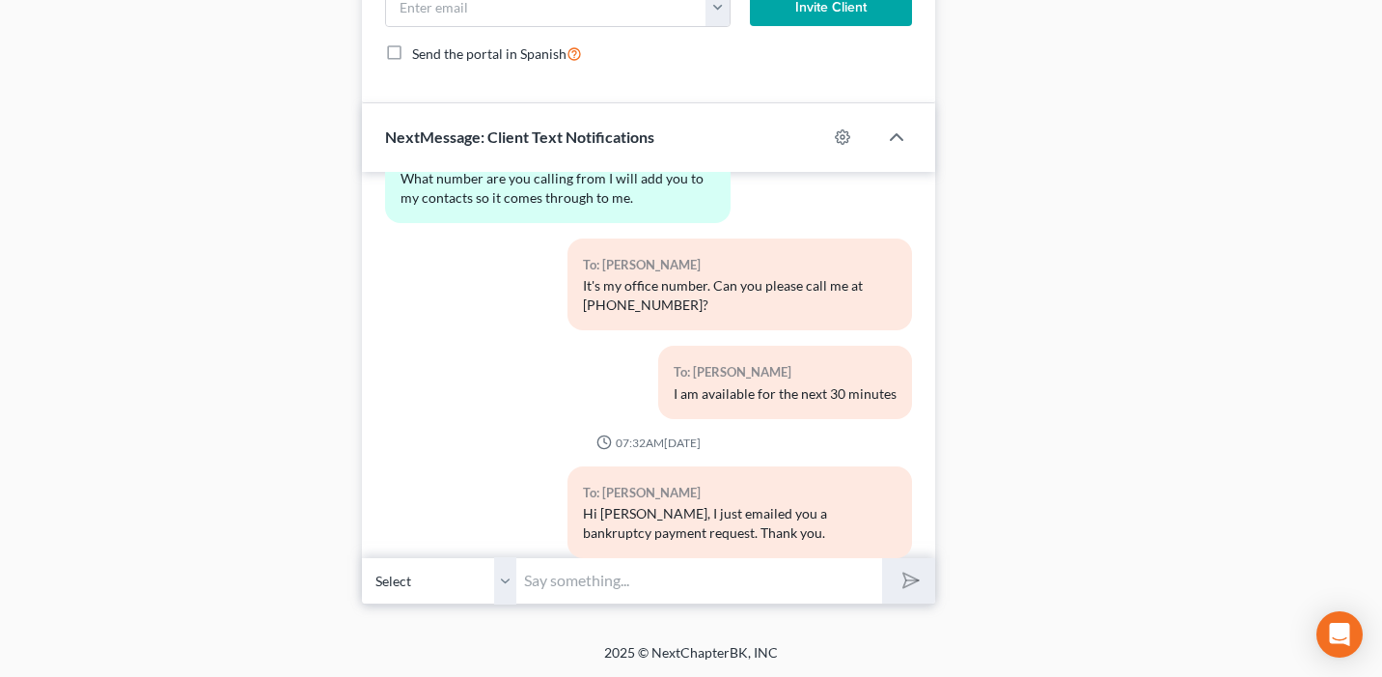
click at [622, 589] on input "text" at bounding box center [699, 580] width 366 height 47
type input "Hi [PERSON_NAME] - please schedule a phone consultation with me using the follo…"
click at [882, 558] on button "submit" at bounding box center [908, 580] width 53 height 45
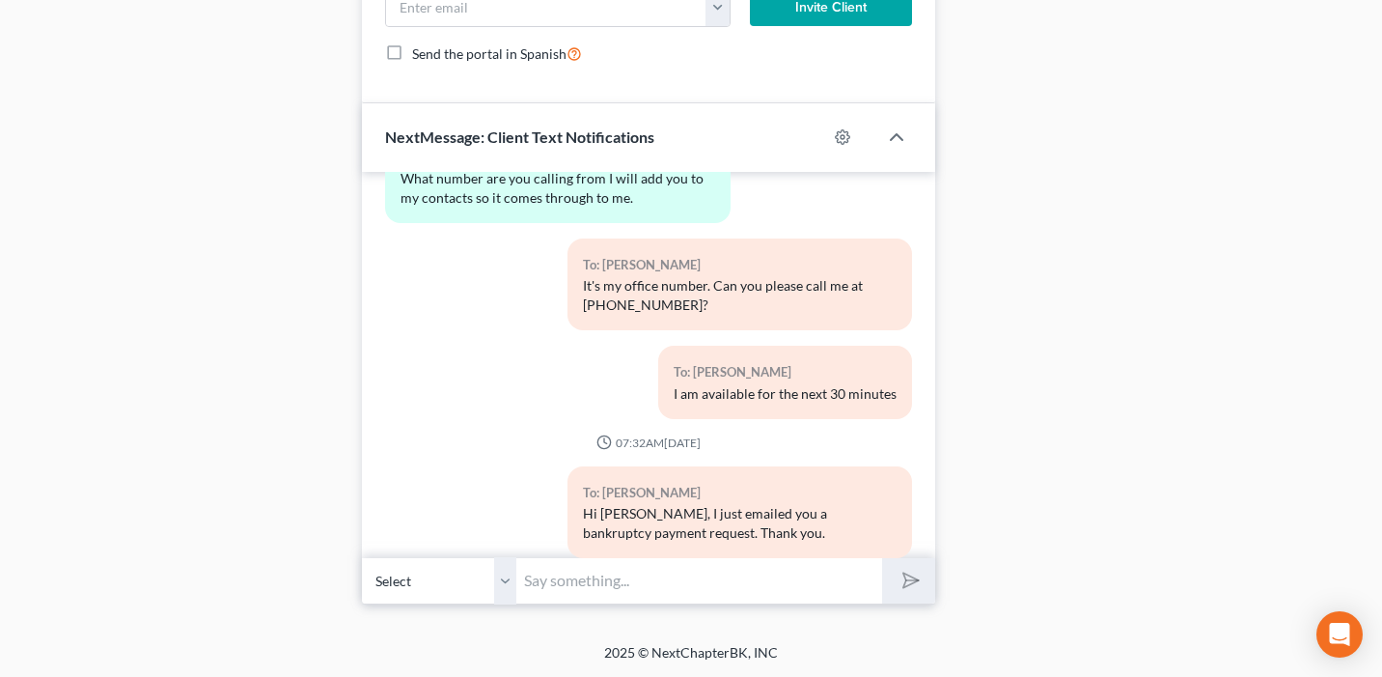
click at [610, 582] on input "text" at bounding box center [699, 580] width 366 height 47
paste input "[URL][DOMAIN_NAME]"
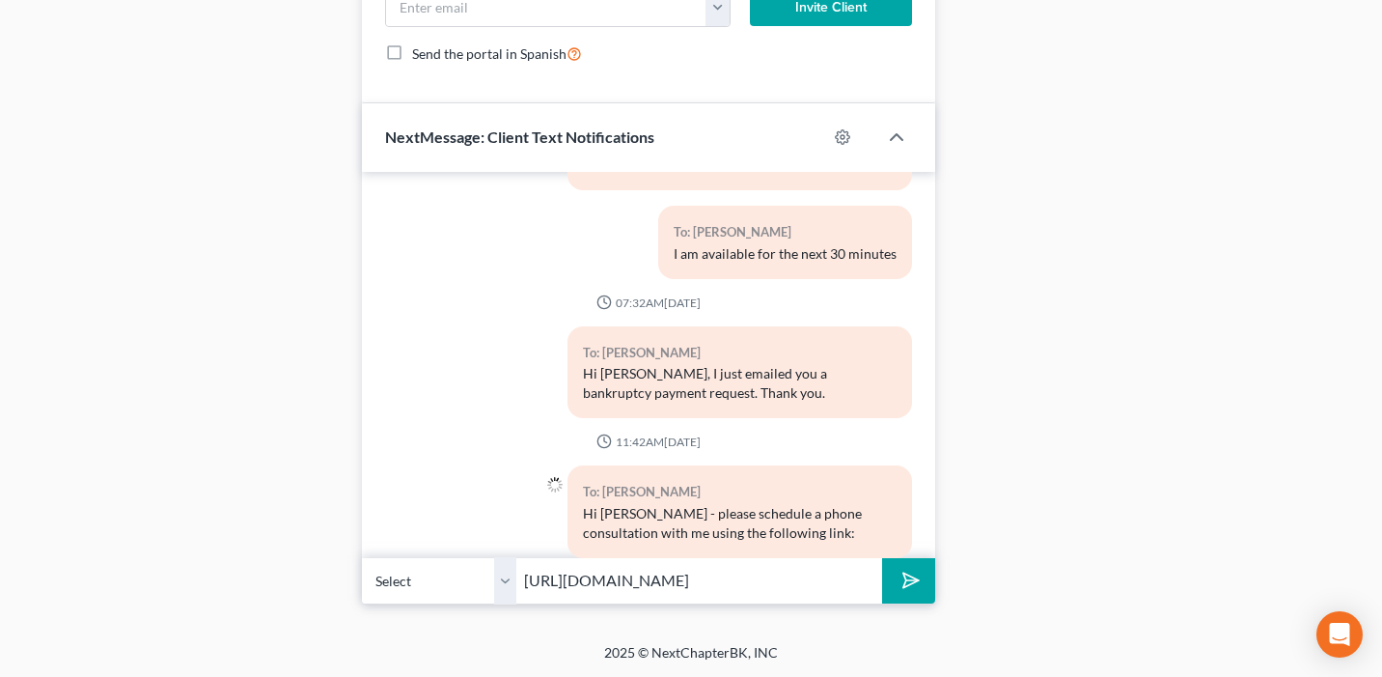
type input "[URL][DOMAIN_NAME]"
click at [882, 558] on button "submit" at bounding box center [908, 580] width 53 height 45
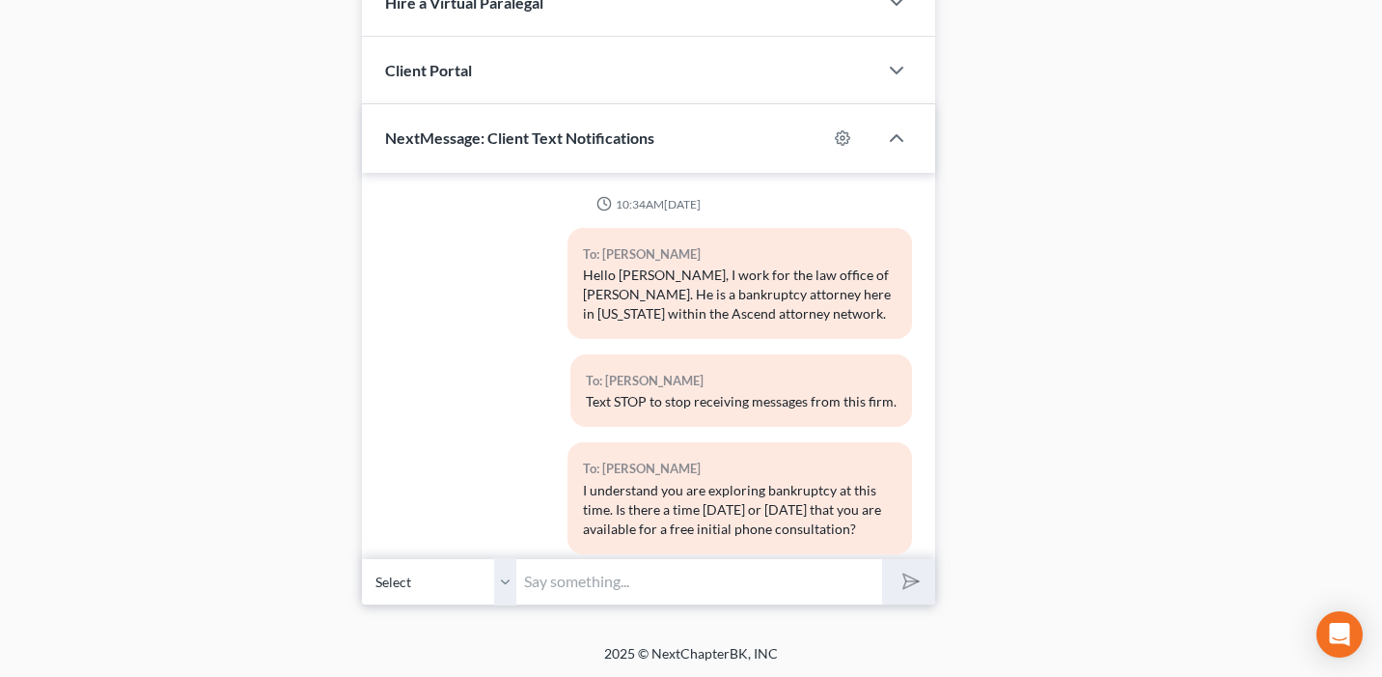
scroll to position [1003, 0]
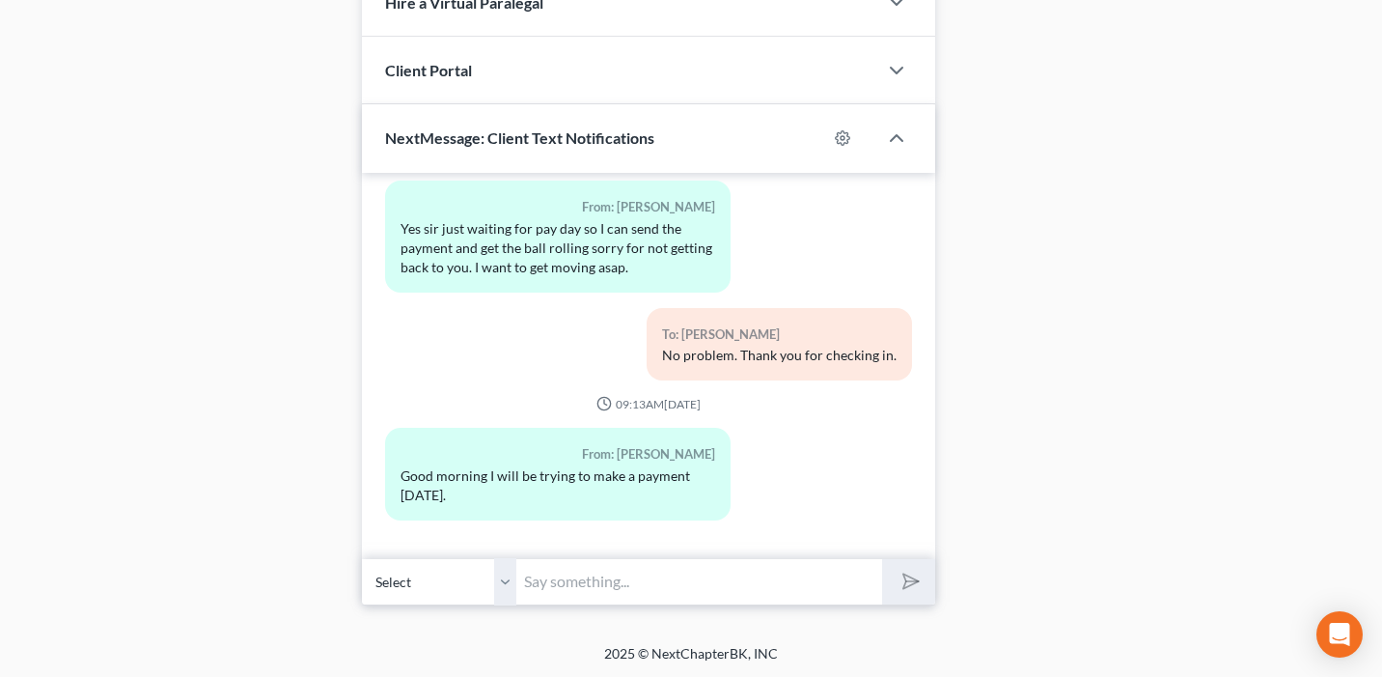
click at [658, 572] on input "text" at bounding box center [699, 581] width 366 height 47
type input "Thanks for the update William."
click at [897, 579] on icon "submit" at bounding box center [907, 581] width 27 height 27
